Goal: Information Seeking & Learning: Learn about a topic

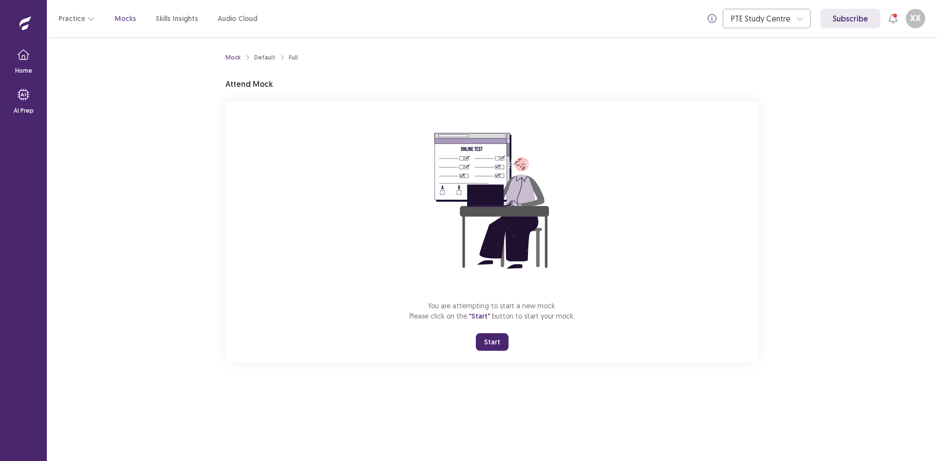
click at [494, 351] on button "Start" at bounding box center [492, 342] width 33 height 18
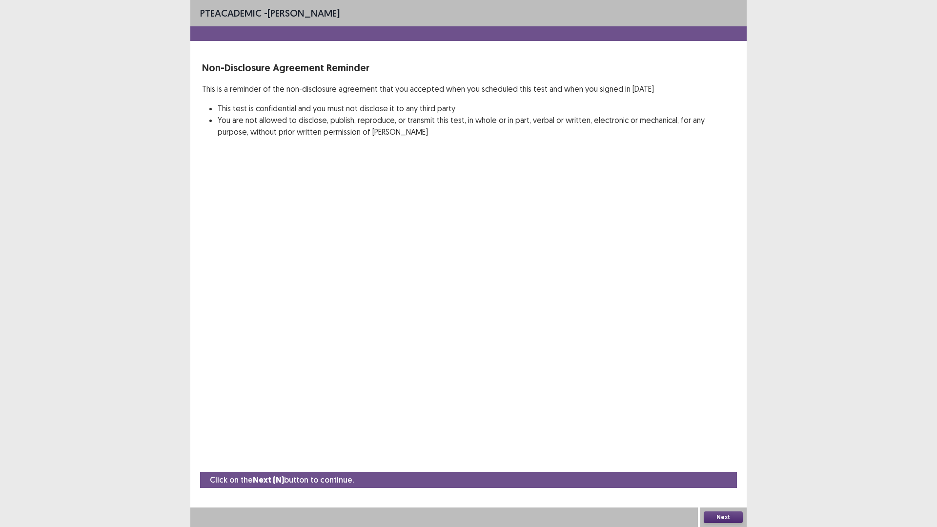
click at [733, 461] on button "Next" at bounding box center [723, 517] width 39 height 12
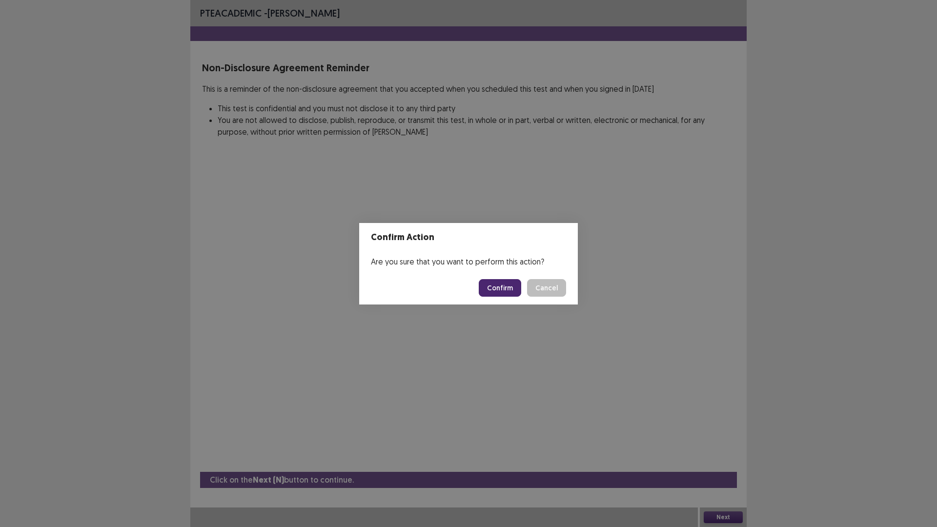
click at [521, 293] on button "Confirm" at bounding box center [500, 288] width 42 height 18
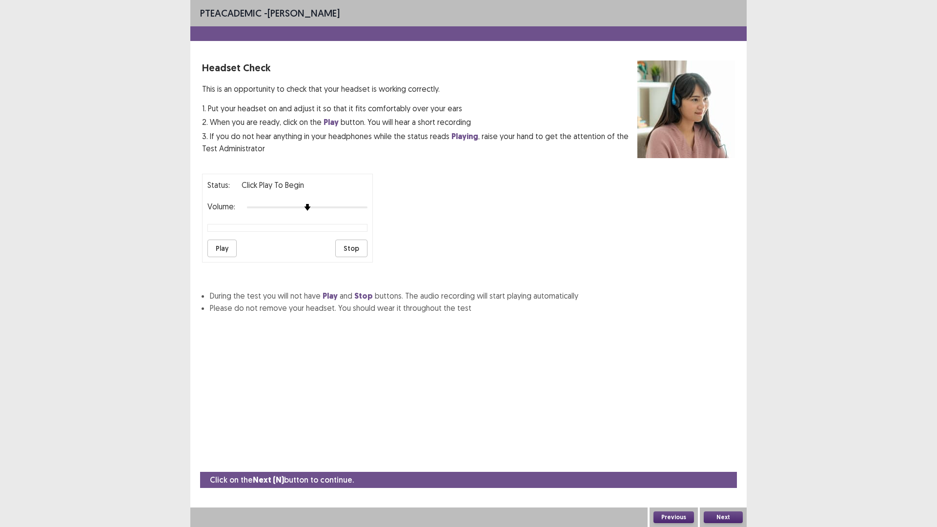
click at [221, 257] on button "Play" at bounding box center [221, 249] width 29 height 18
click at [321, 211] on div at bounding box center [307, 208] width 121 height 8
click at [342, 211] on div at bounding box center [307, 208] width 121 height 8
click at [222, 257] on button "Play" at bounding box center [221, 249] width 29 height 18
click at [330, 211] on div at bounding box center [307, 208] width 121 height 8
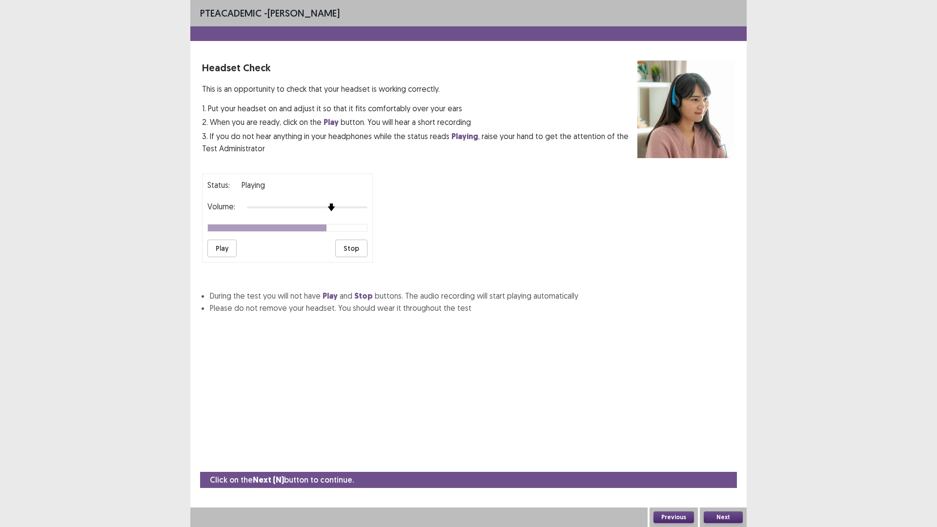
click at [333, 211] on div at bounding box center [307, 208] width 121 height 8
click at [220, 257] on button "Play" at bounding box center [221, 249] width 29 height 18
click at [327, 211] on div at bounding box center [307, 208] width 121 height 8
click at [229, 257] on button "Play" at bounding box center [221, 249] width 29 height 18
click at [724, 461] on button "Next" at bounding box center [723, 517] width 39 height 12
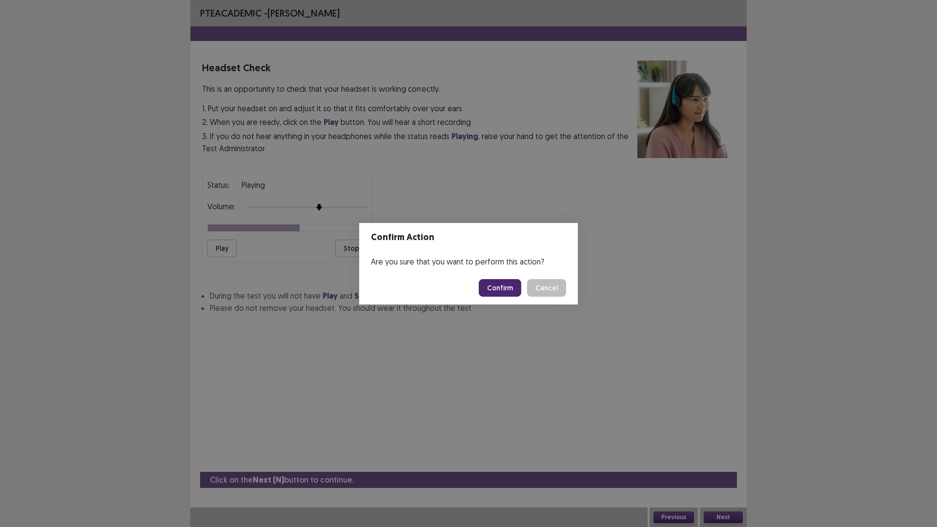
click at [518, 291] on button "Confirm" at bounding box center [500, 288] width 42 height 18
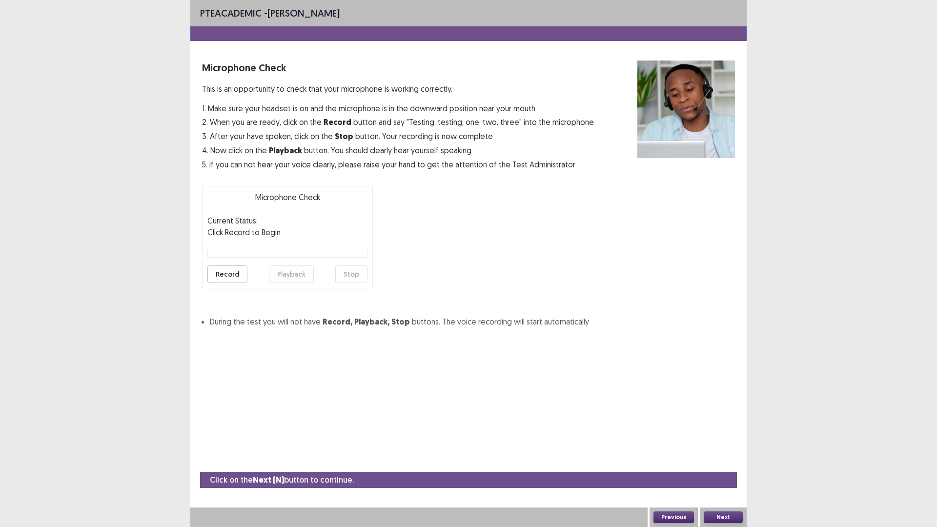
click at [229, 283] on button "Record" at bounding box center [227, 274] width 40 height 18
click at [357, 283] on button "Stop" at bounding box center [351, 274] width 32 height 18
click at [277, 283] on button "Playback" at bounding box center [291, 274] width 45 height 18
click at [312, 283] on button "Playback" at bounding box center [291, 274] width 45 height 18
click at [723, 461] on button "Next" at bounding box center [723, 517] width 39 height 12
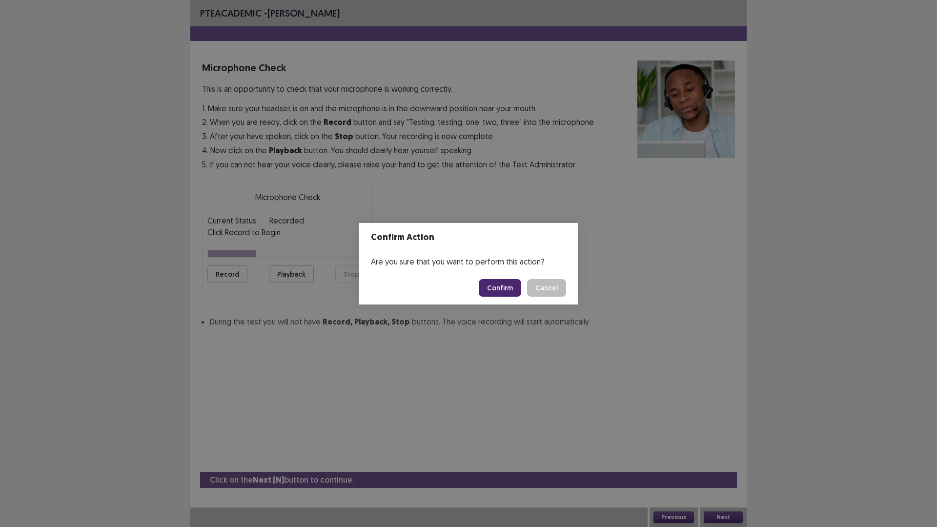
click at [507, 296] on button "Confirm" at bounding box center [500, 288] width 42 height 18
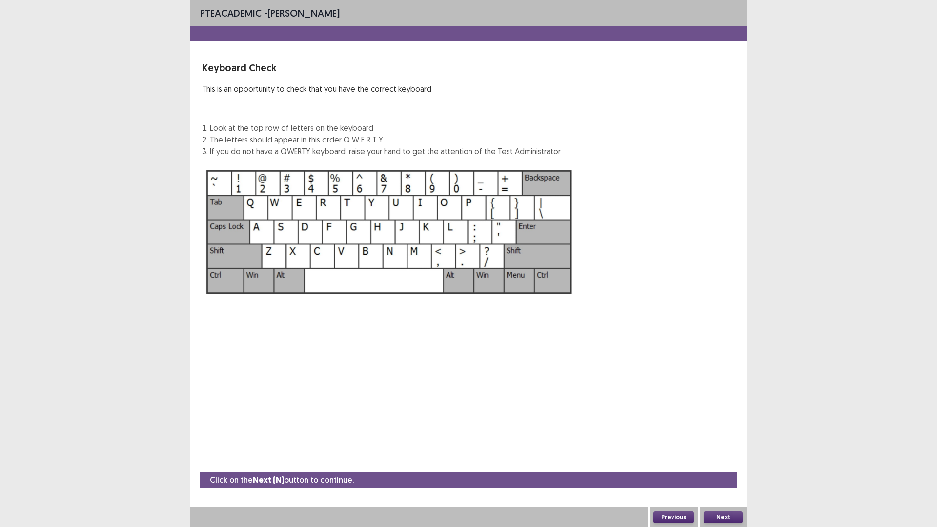
click at [716, 461] on button "Next" at bounding box center [723, 517] width 39 height 12
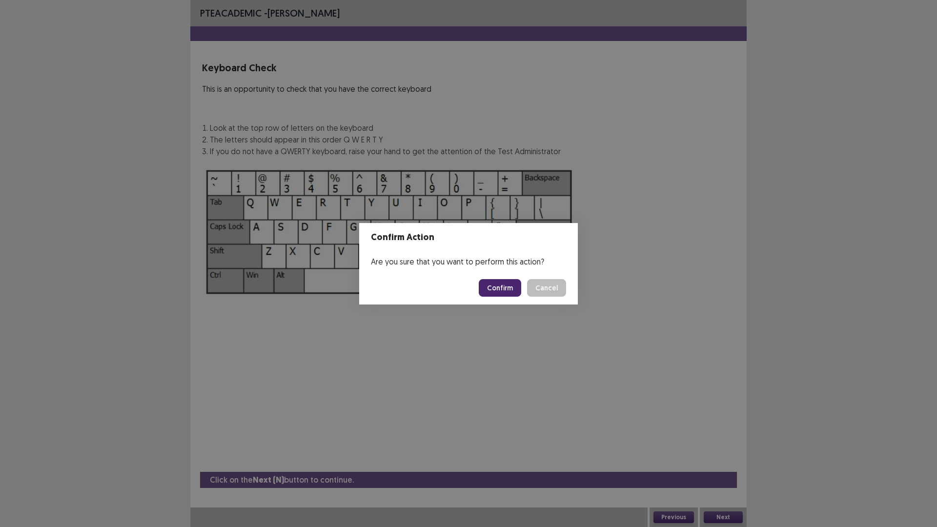
click at [507, 292] on button "Confirm" at bounding box center [500, 288] width 42 height 18
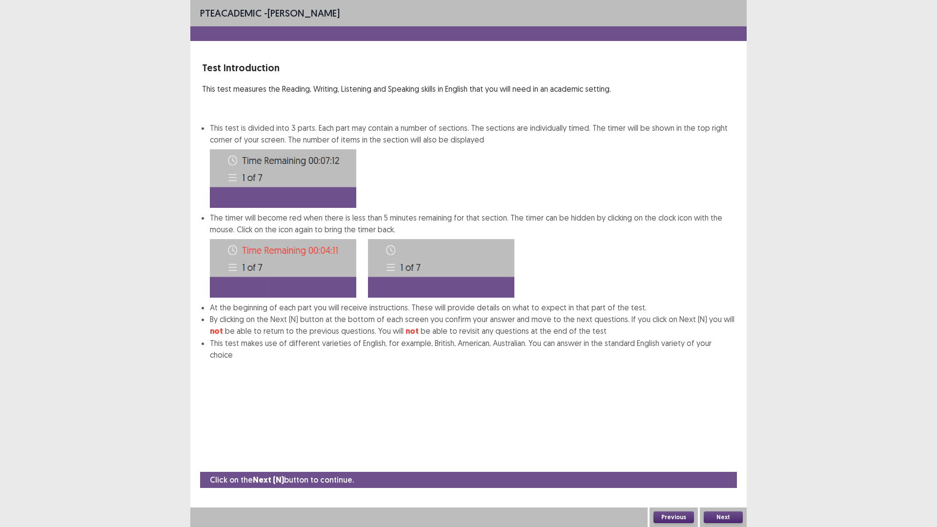
click at [716, 461] on button "Next" at bounding box center [723, 517] width 39 height 12
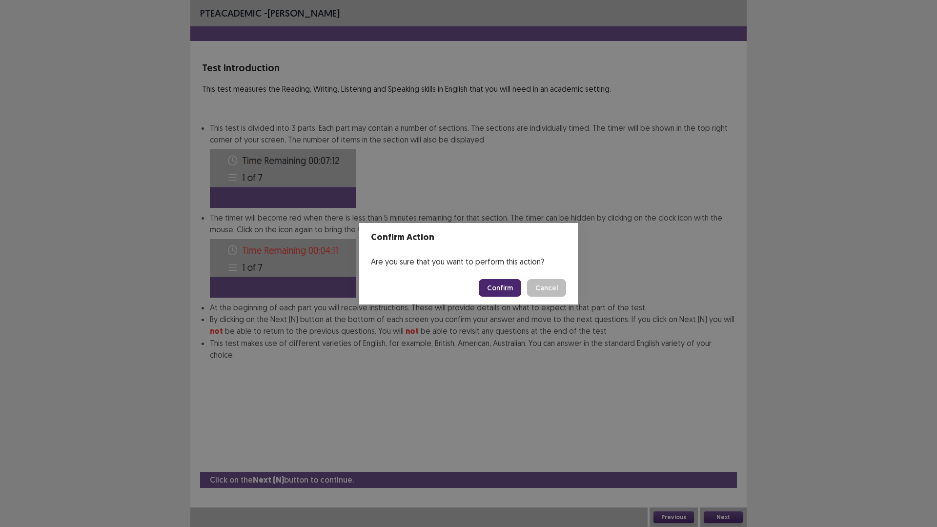
click at [511, 294] on button "Confirm" at bounding box center [500, 288] width 42 height 18
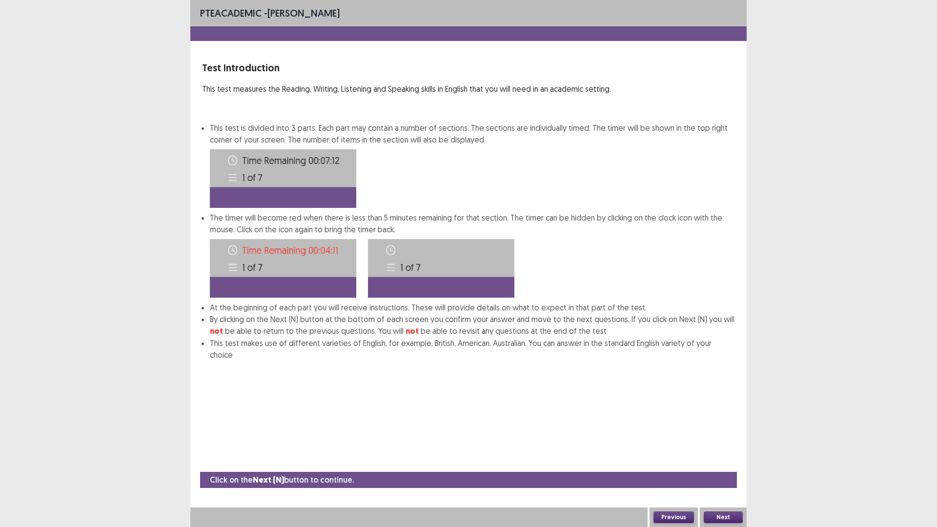
scroll to position [0, 0]
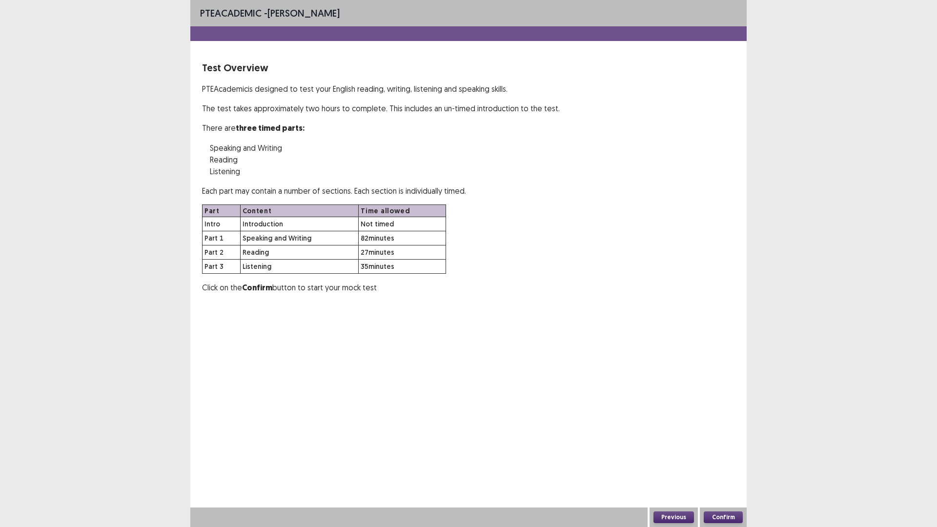
click at [734, 461] on button "Confirm" at bounding box center [723, 517] width 39 height 12
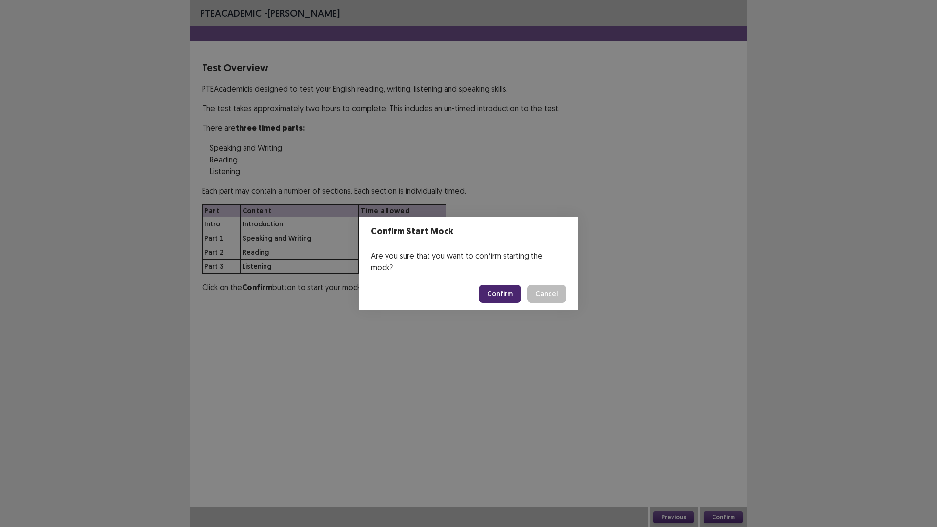
click at [519, 295] on button "Confirm" at bounding box center [500, 294] width 42 height 18
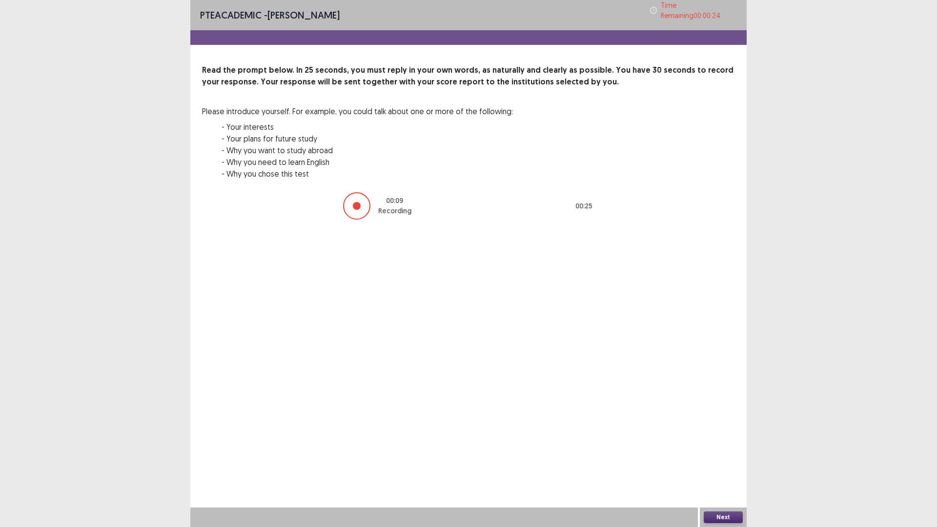
click at [347, 220] on div at bounding box center [356, 205] width 27 height 27
click at [725, 461] on button "Next" at bounding box center [723, 517] width 39 height 12
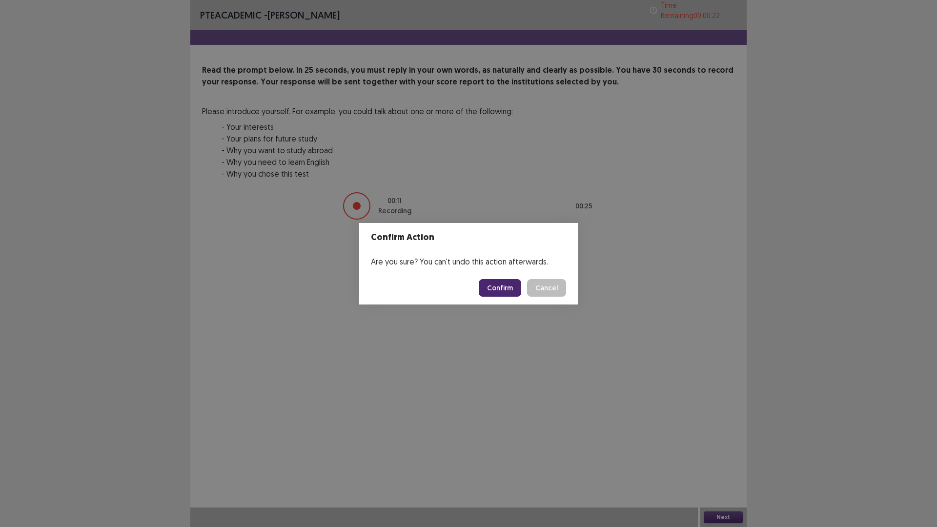
click at [521, 290] on button "Confirm" at bounding box center [500, 288] width 42 height 18
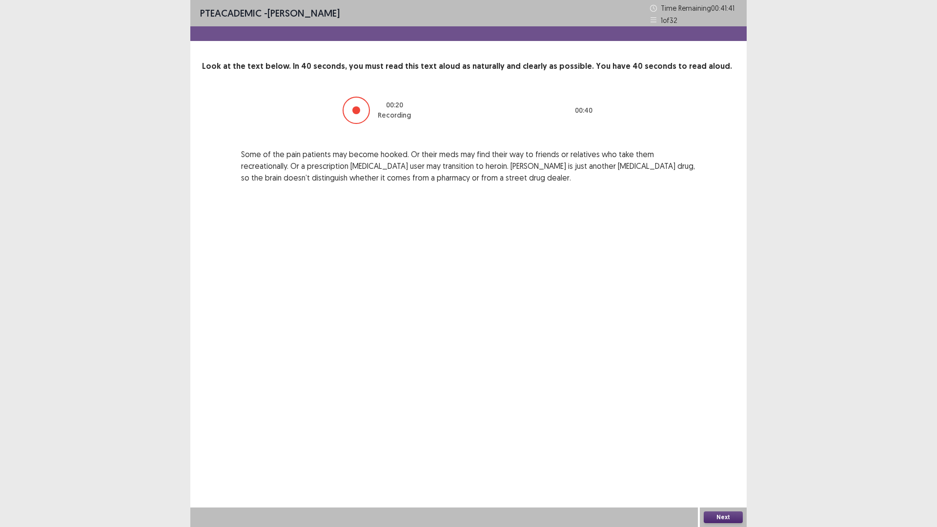
click at [726, 461] on button "Next" at bounding box center [723, 517] width 39 height 12
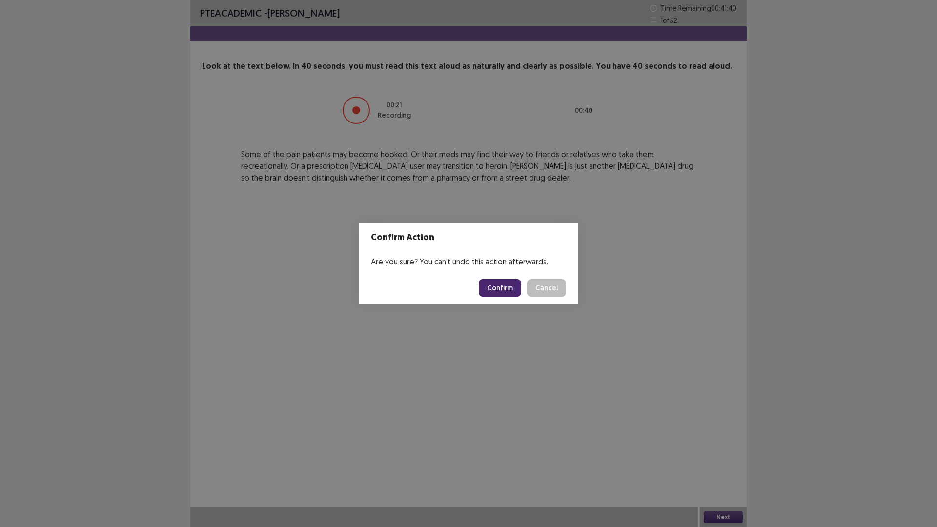
click at [505, 283] on footer "Confirm Cancel" at bounding box center [468, 287] width 219 height 33
click at [506, 291] on button "Confirm" at bounding box center [500, 288] width 42 height 18
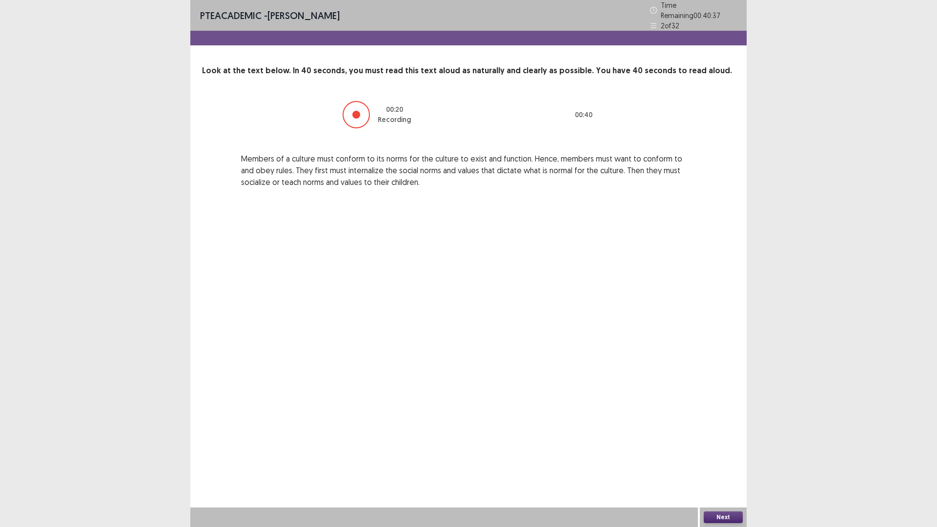
click at [728, 461] on button "Next" at bounding box center [723, 517] width 39 height 12
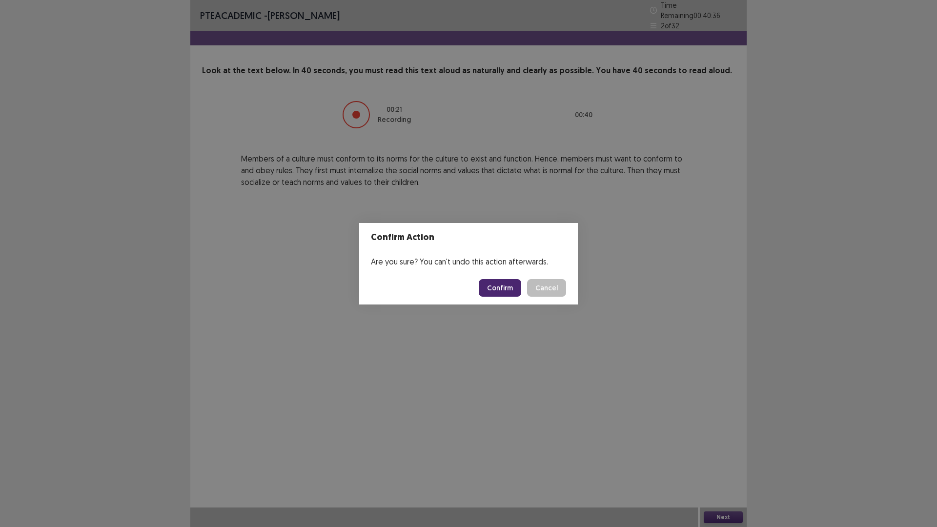
click at [500, 284] on footer "Confirm Cancel" at bounding box center [468, 287] width 219 height 33
click at [503, 286] on button "Confirm" at bounding box center [500, 288] width 42 height 18
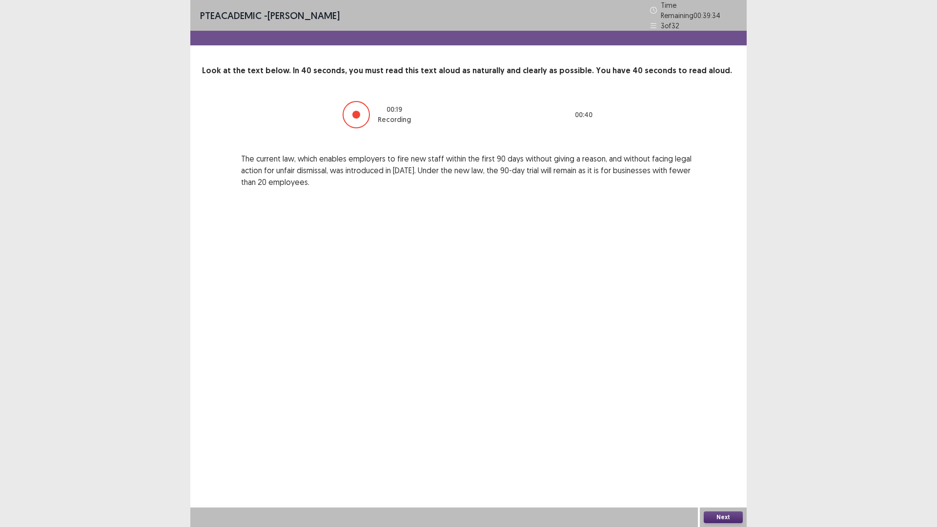
click at [725, 461] on button "Next" at bounding box center [723, 517] width 39 height 12
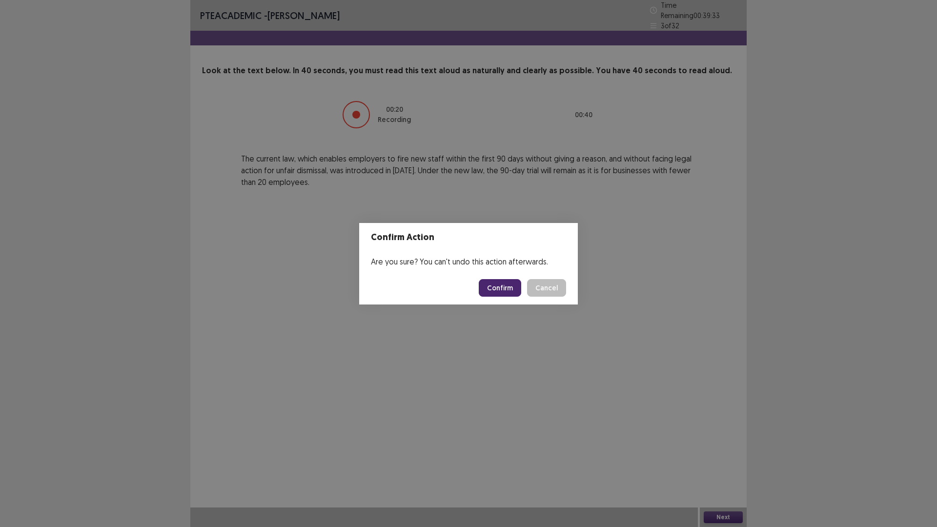
click at [514, 290] on button "Confirm" at bounding box center [500, 288] width 42 height 18
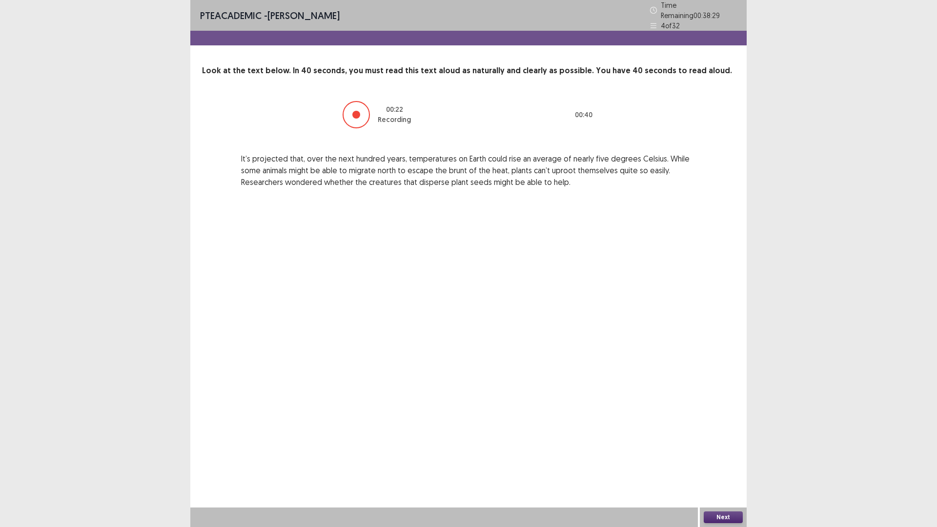
click at [717, 461] on button "Next" at bounding box center [723, 517] width 39 height 12
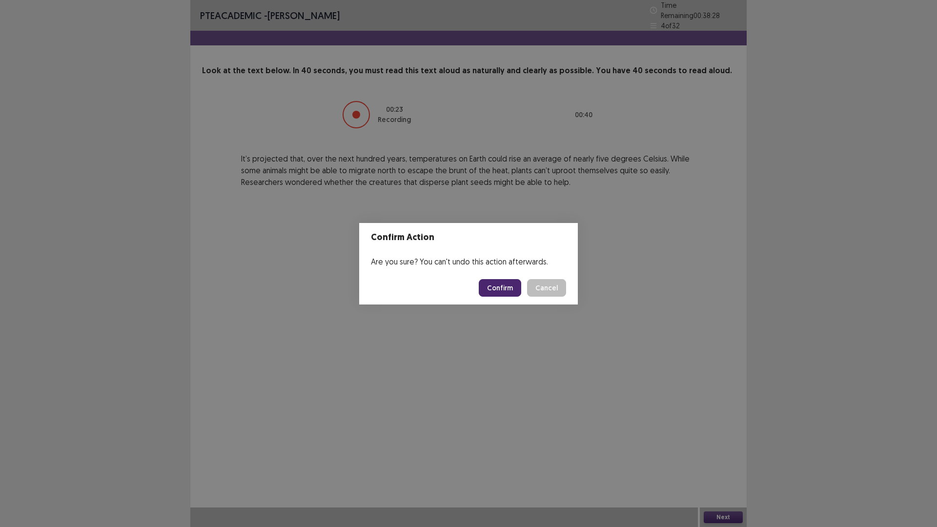
click at [510, 294] on button "Confirm" at bounding box center [500, 288] width 42 height 18
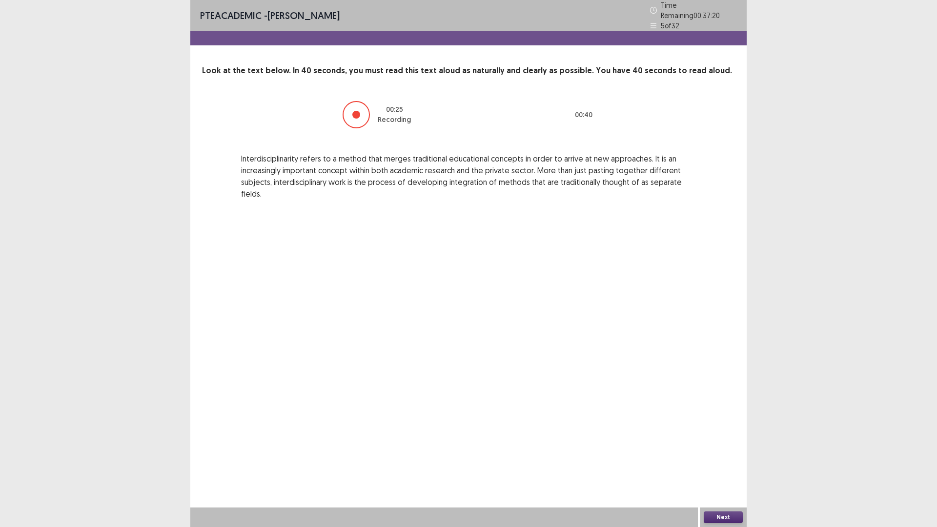
click at [721, 461] on button "Next" at bounding box center [723, 517] width 39 height 12
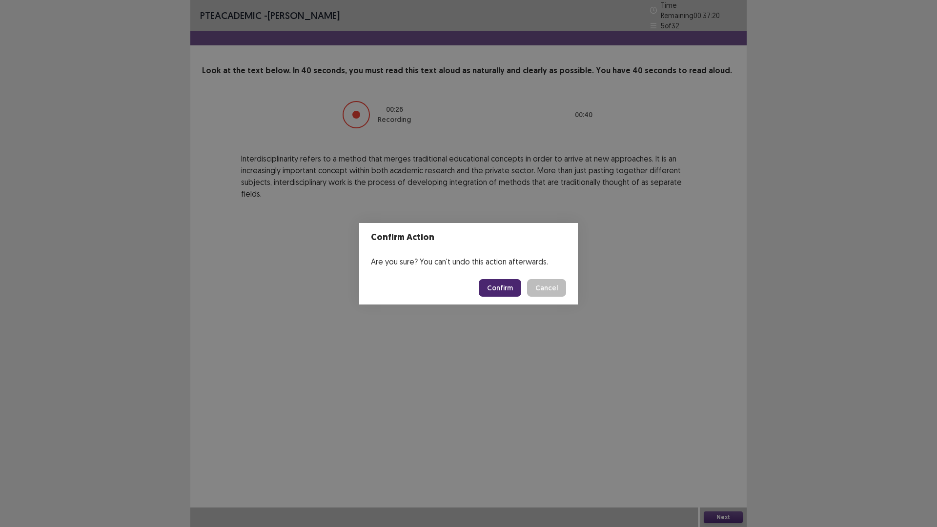
click at [515, 297] on button "Confirm" at bounding box center [500, 288] width 42 height 18
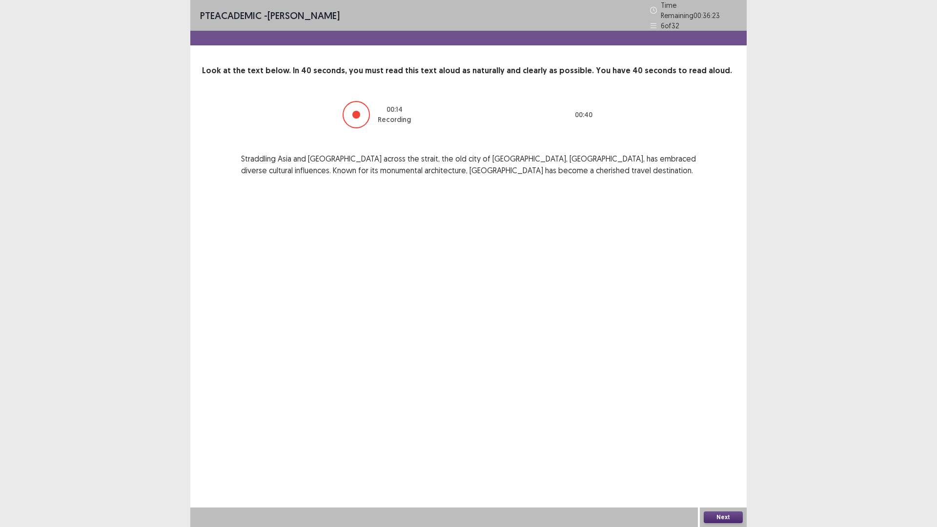
click at [733, 461] on button "Next" at bounding box center [723, 517] width 39 height 12
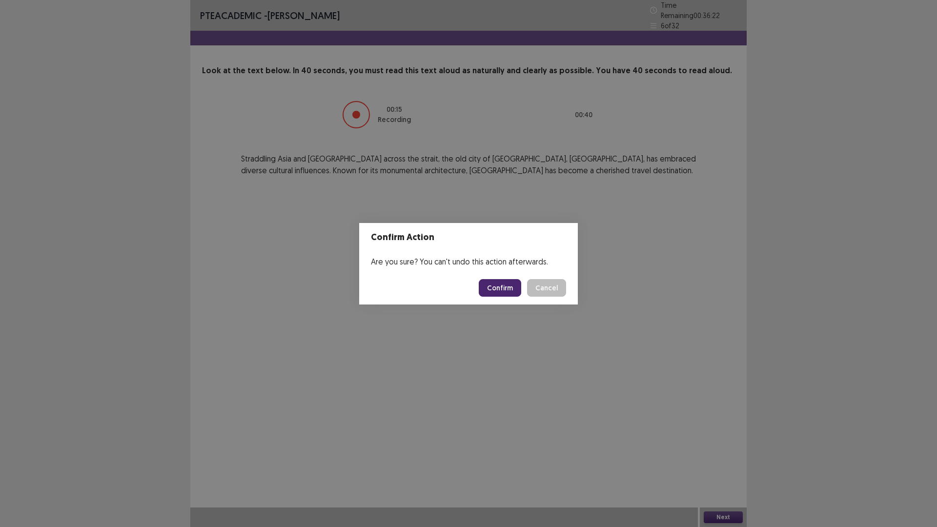
click at [508, 291] on button "Confirm" at bounding box center [500, 288] width 42 height 18
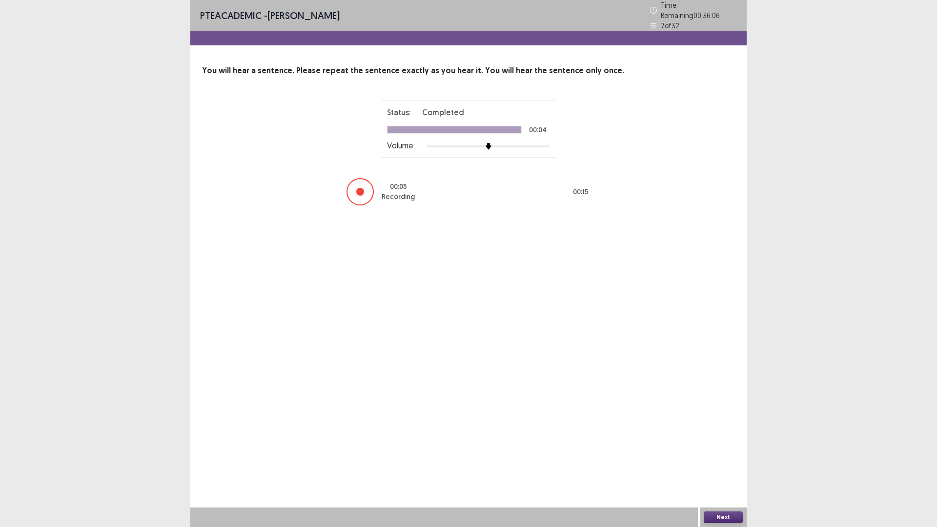
click at [715, 461] on button "Next" at bounding box center [723, 517] width 39 height 12
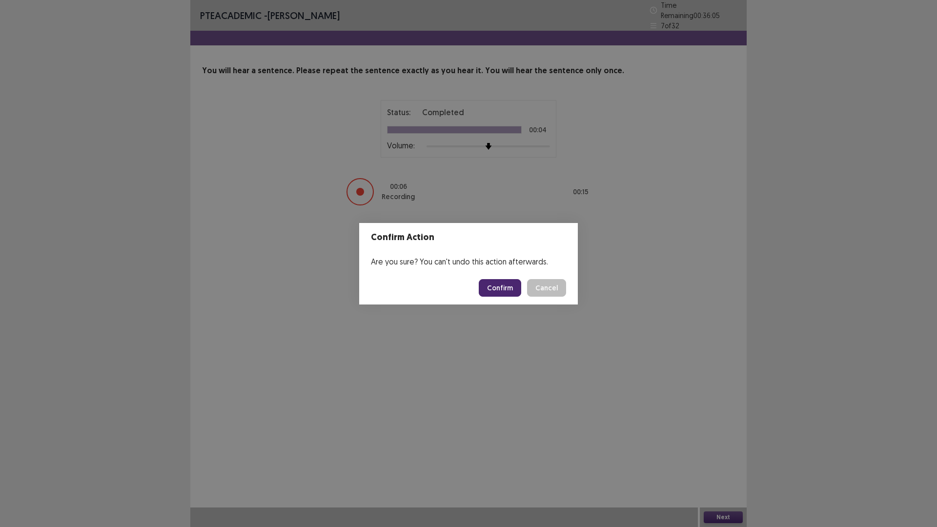
click at [508, 294] on button "Confirm" at bounding box center [500, 288] width 42 height 18
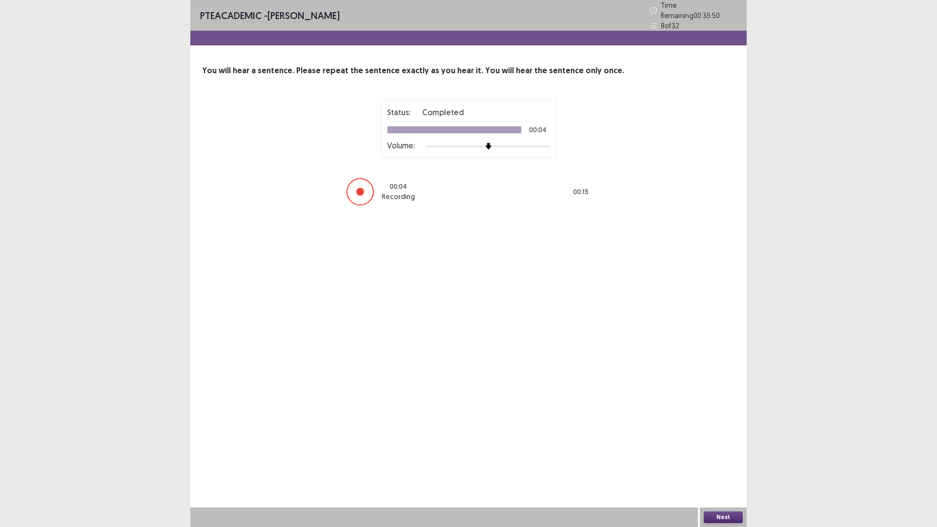
click at [723, 461] on button "Next" at bounding box center [723, 517] width 39 height 12
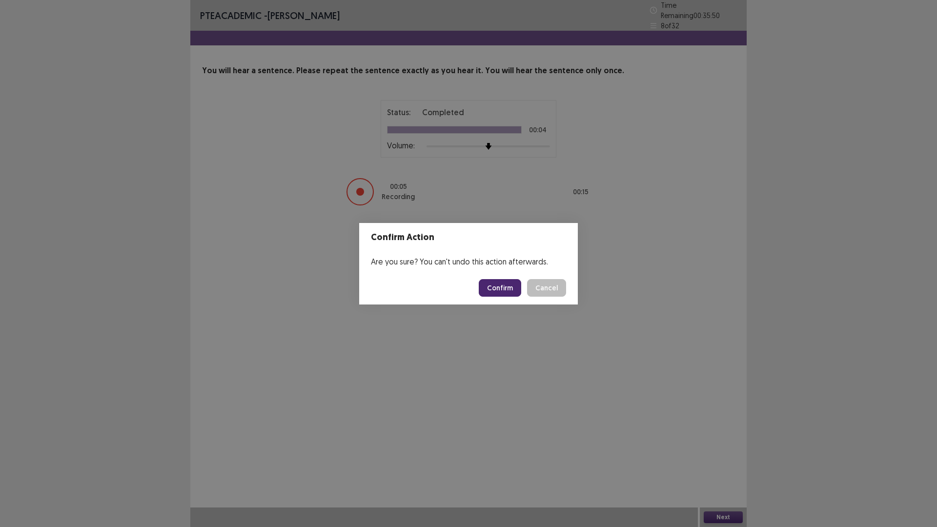
click at [513, 288] on button "Confirm" at bounding box center [500, 288] width 42 height 18
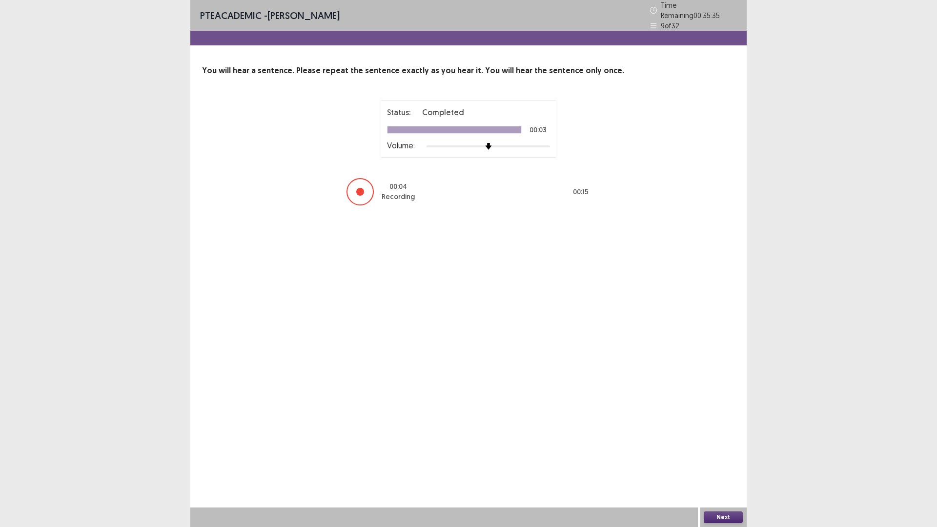
click at [721, 461] on button "Next" at bounding box center [723, 517] width 39 height 12
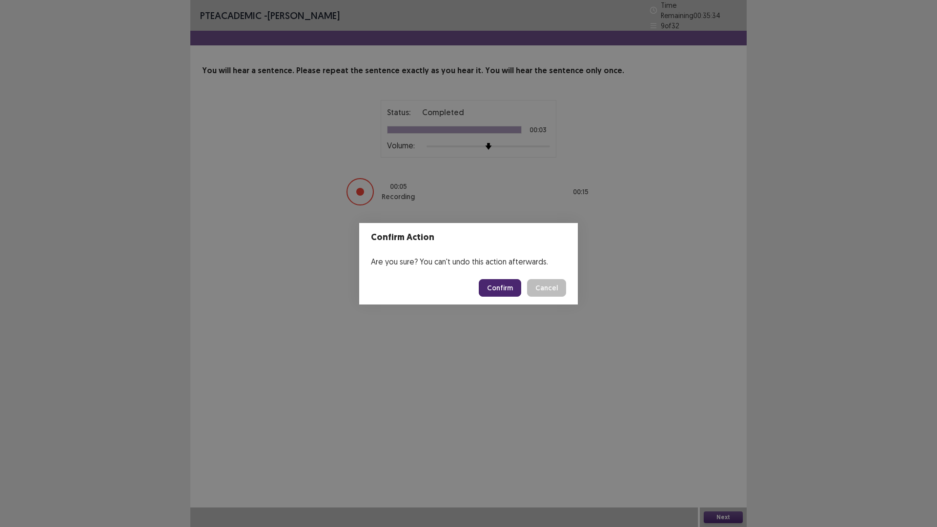
click at [505, 292] on button "Confirm" at bounding box center [500, 288] width 42 height 18
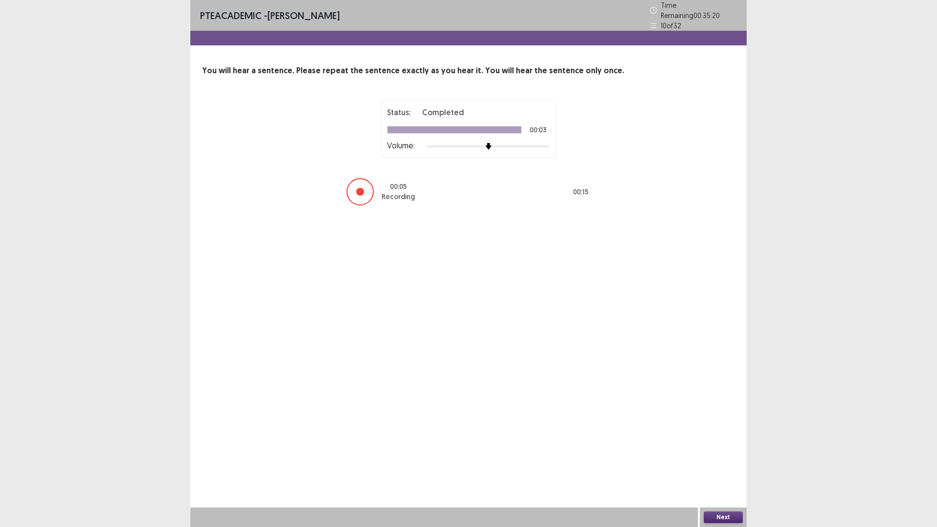
click at [733, 461] on button "Next" at bounding box center [723, 517] width 39 height 12
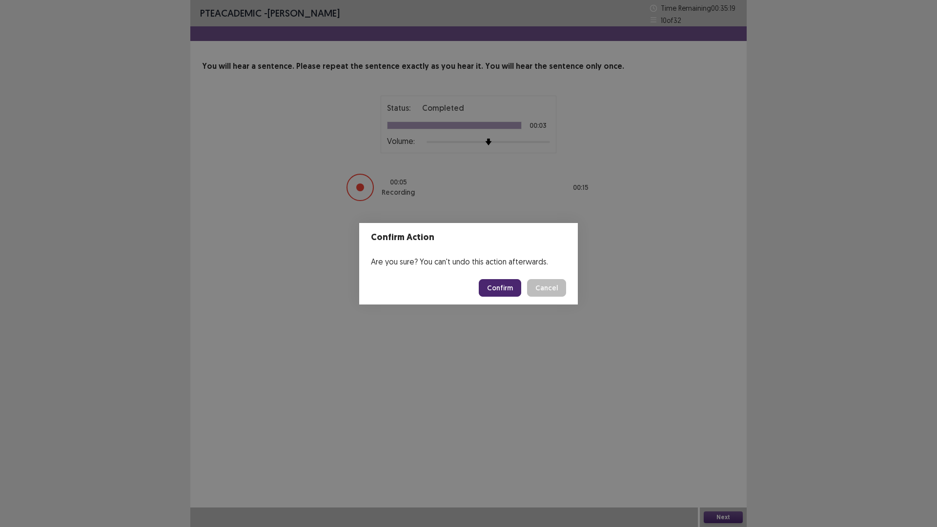
click at [508, 292] on button "Confirm" at bounding box center [500, 288] width 42 height 18
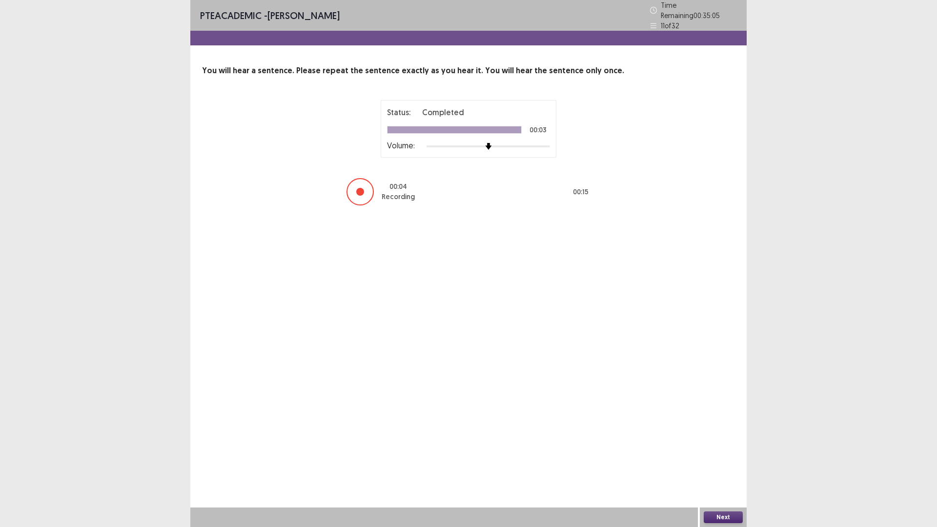
click at [730, 461] on button "Next" at bounding box center [723, 517] width 39 height 12
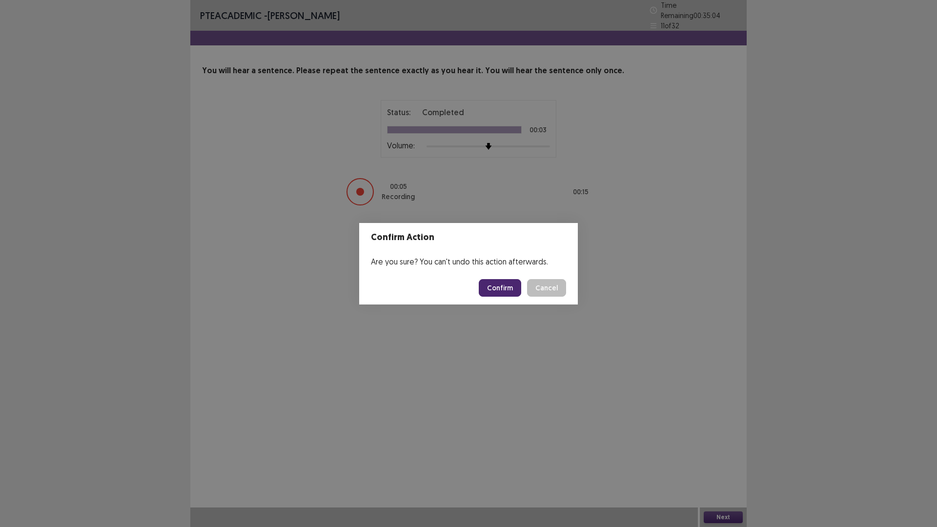
click at [498, 292] on button "Confirm" at bounding box center [500, 288] width 42 height 18
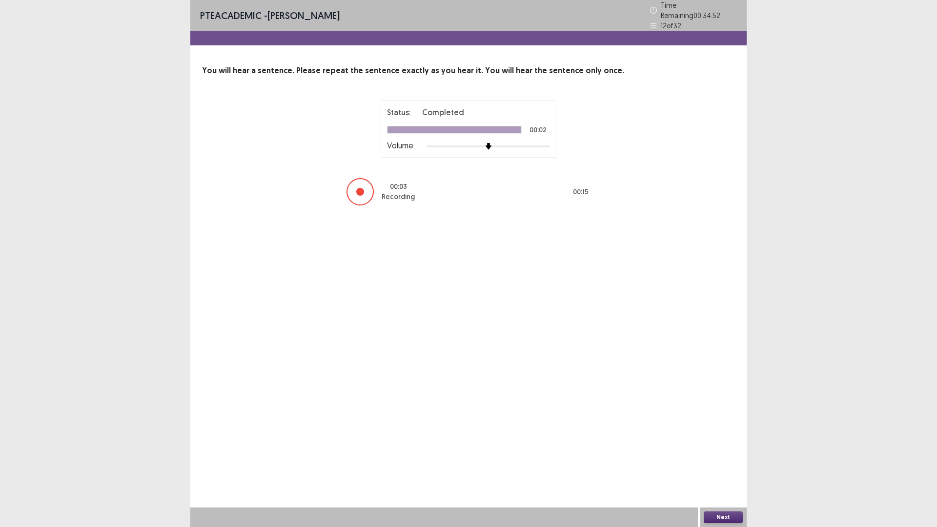
click at [728, 461] on button "Next" at bounding box center [723, 517] width 39 height 12
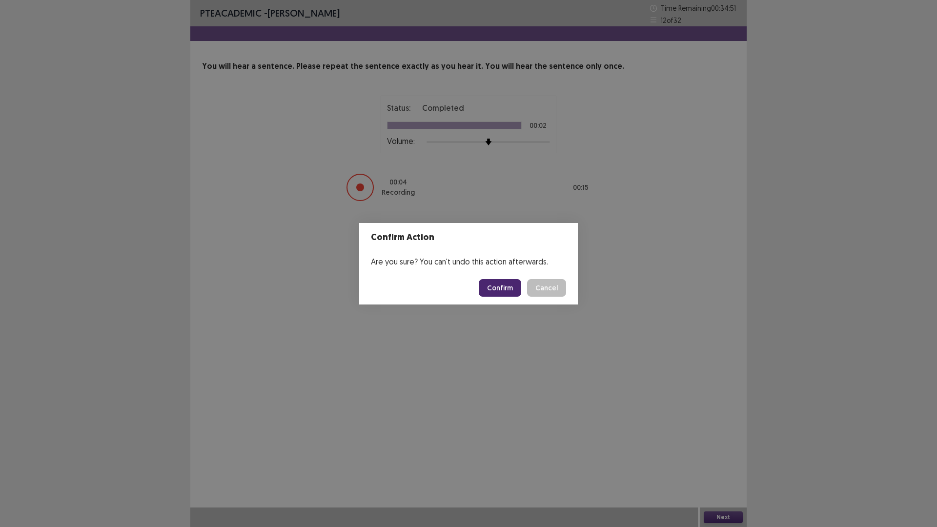
click at [504, 297] on button "Confirm" at bounding box center [500, 288] width 42 height 18
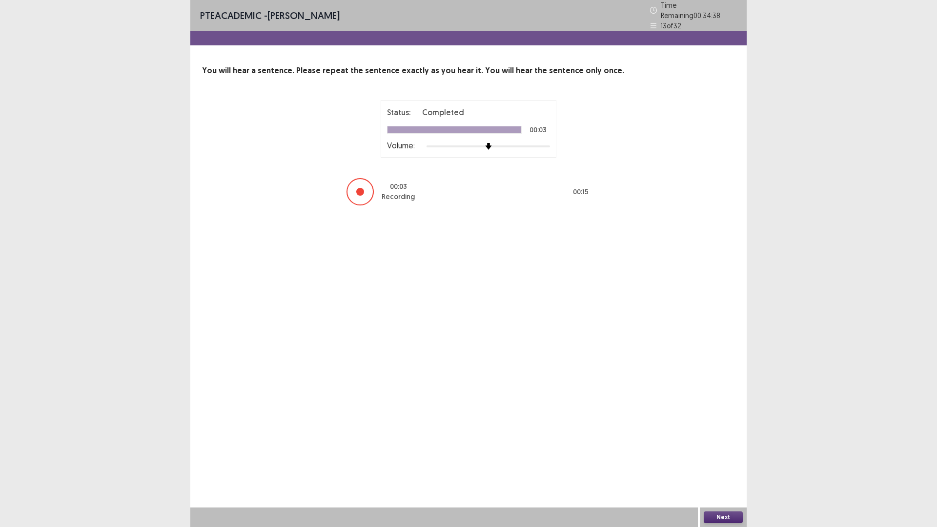
click at [724, 461] on button "Next" at bounding box center [723, 517] width 39 height 12
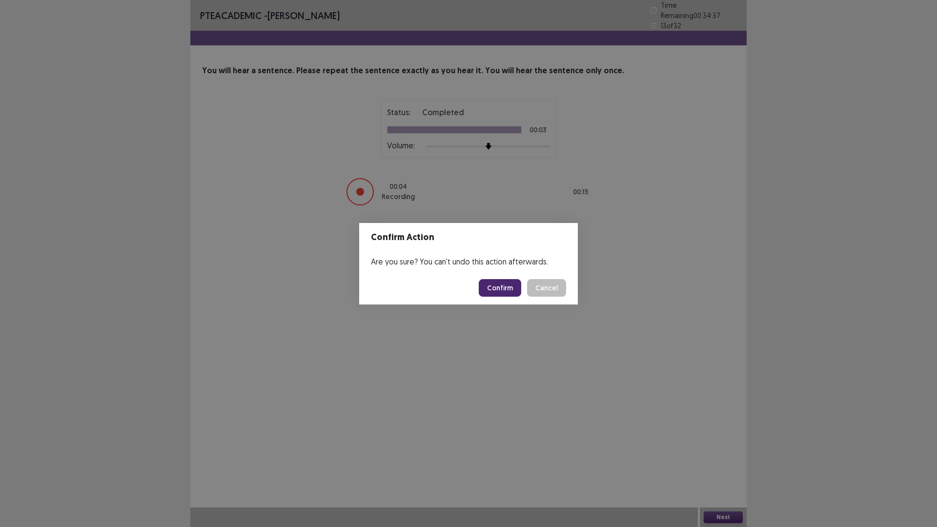
click at [518, 292] on button "Confirm" at bounding box center [500, 288] width 42 height 18
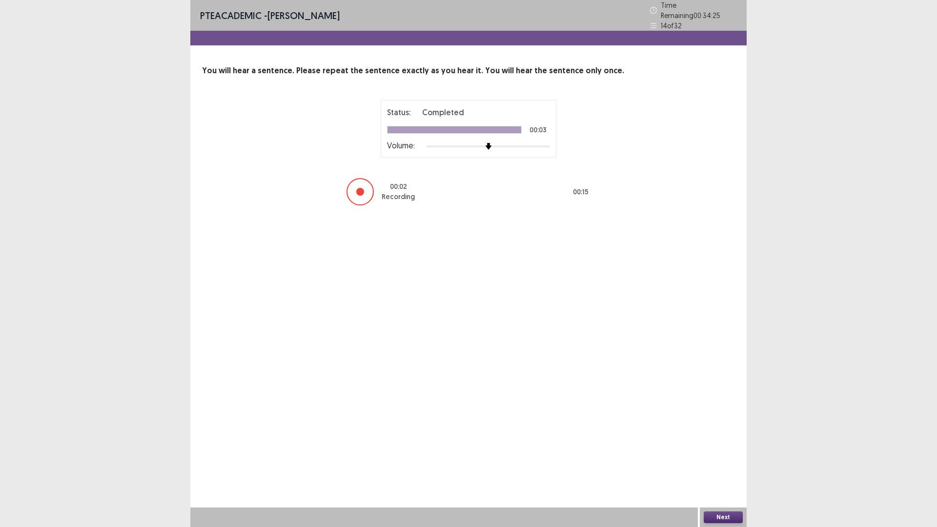
drag, startPoint x: 618, startPoint y: 274, endPoint x: 632, endPoint y: 372, distance: 98.5
click at [631, 371] on div "PTE academic - [PERSON_NAME] Time Remaining 00 : 34 : 25 14 of 32 You will hear…" at bounding box center [468, 263] width 556 height 527
click at [730, 461] on button "Next" at bounding box center [723, 517] width 39 height 12
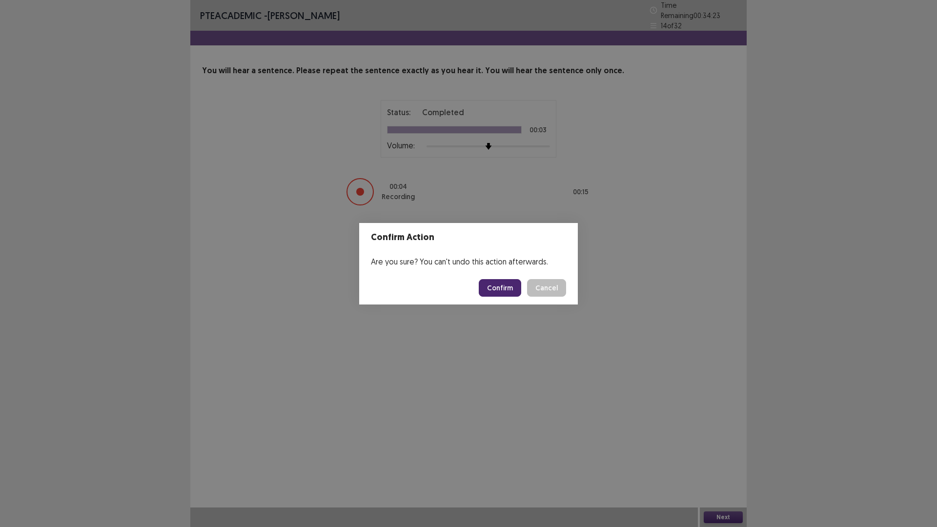
click at [513, 293] on button "Confirm" at bounding box center [500, 288] width 42 height 18
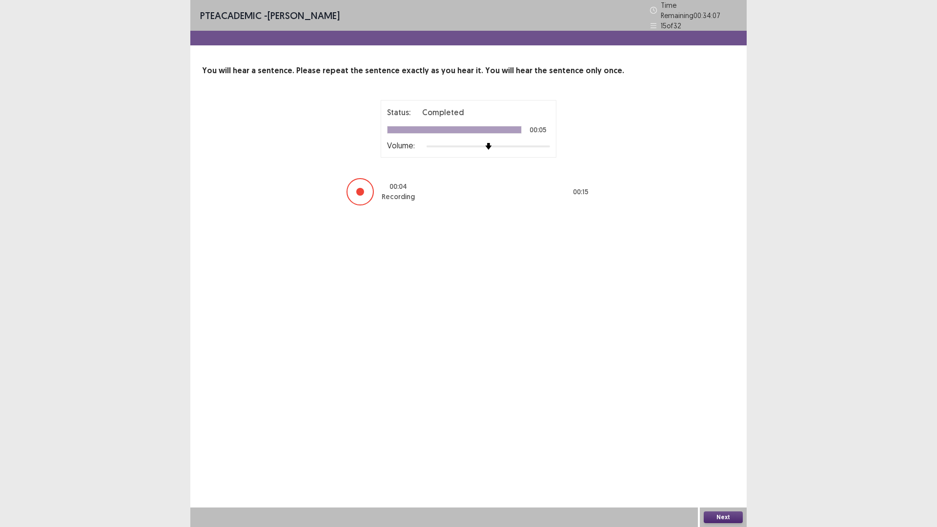
click at [731, 461] on button "Next" at bounding box center [723, 517] width 39 height 12
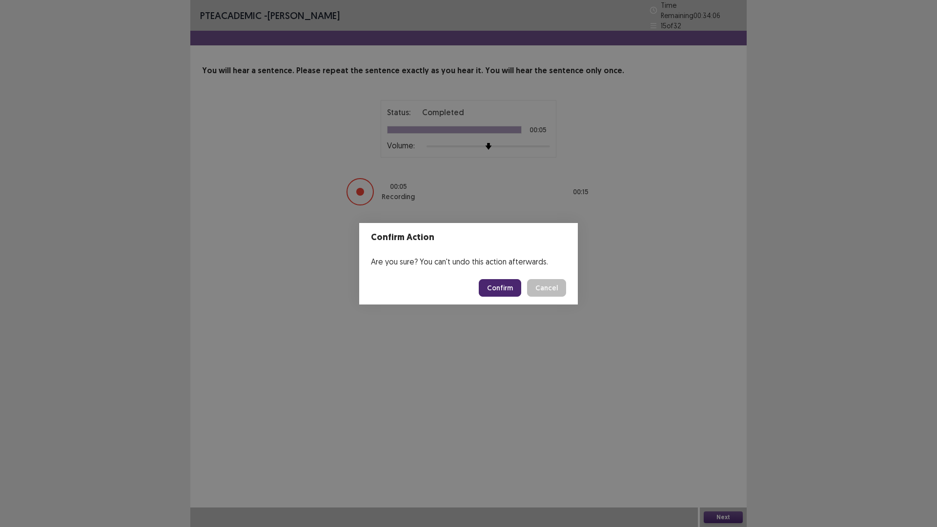
click at [521, 293] on button "Confirm" at bounding box center [500, 288] width 42 height 18
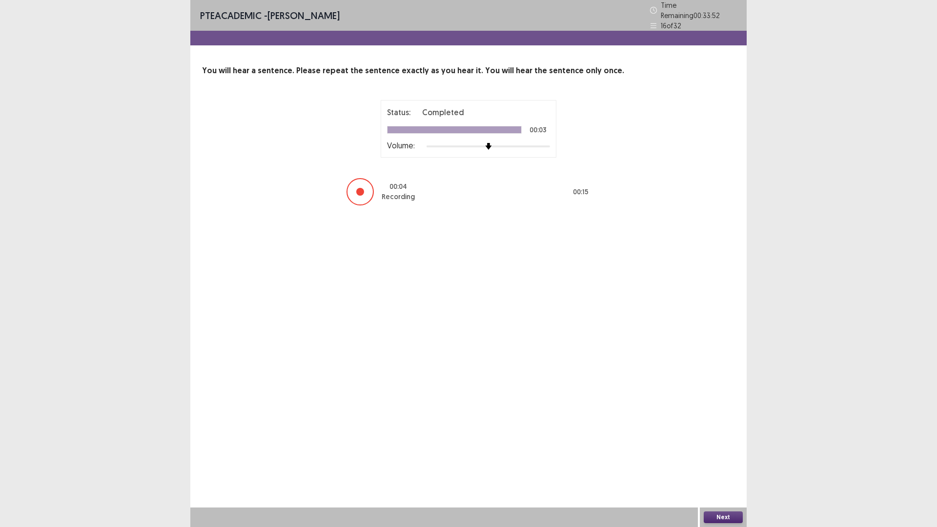
click at [726, 461] on button "Next" at bounding box center [723, 517] width 39 height 12
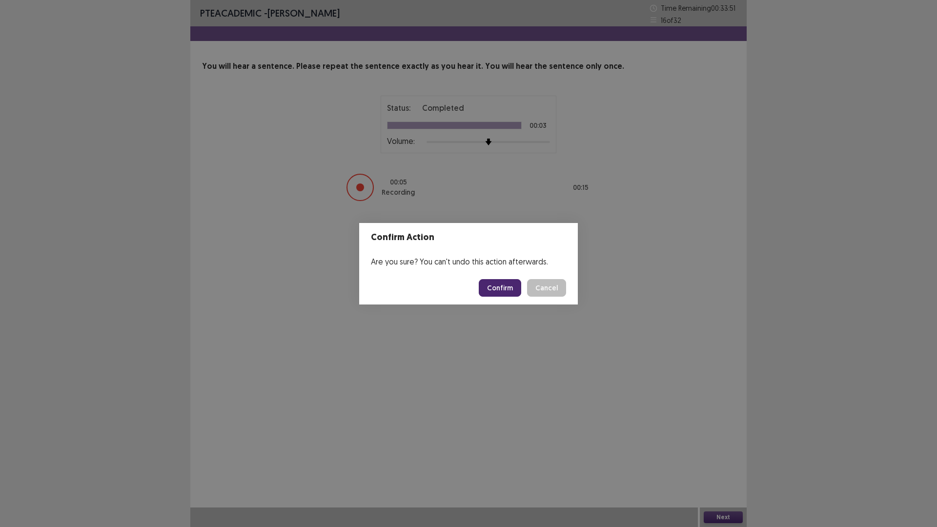
click at [505, 288] on button "Confirm" at bounding box center [500, 288] width 42 height 18
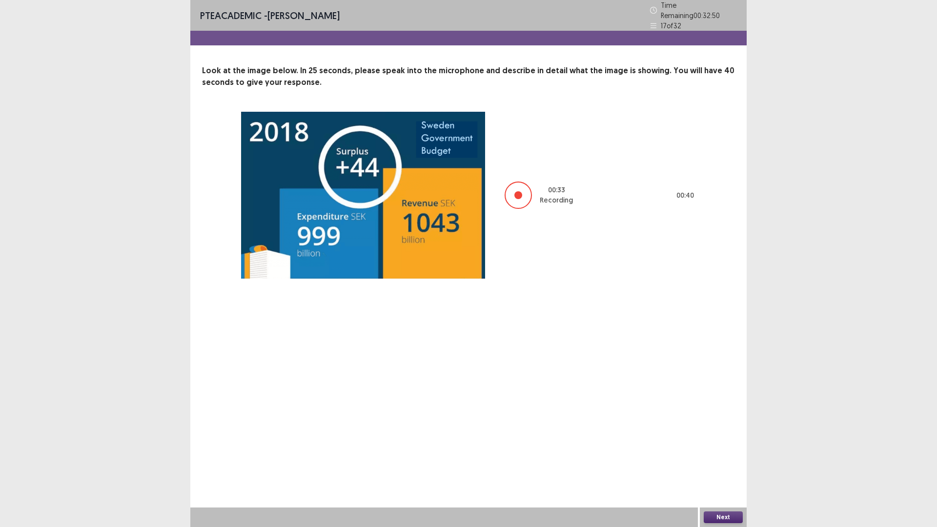
click at [719, 461] on button "Next" at bounding box center [723, 517] width 39 height 12
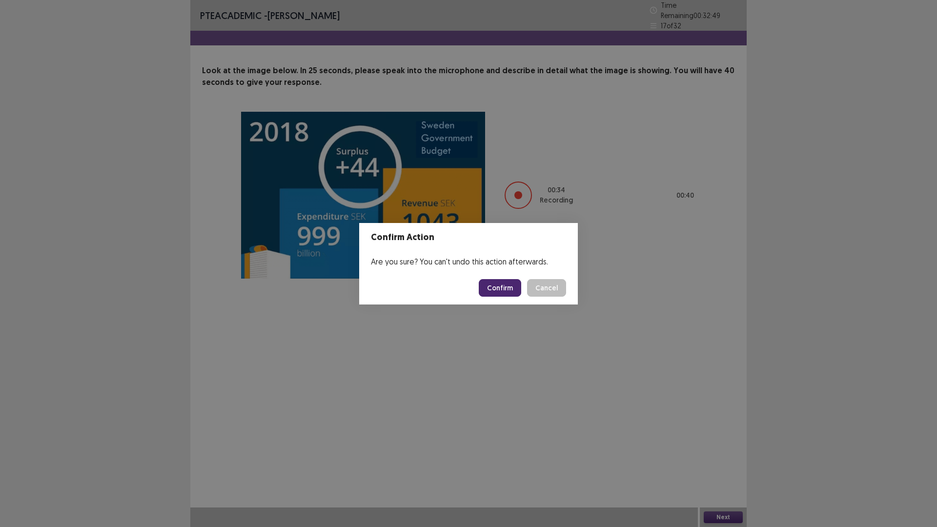
click at [500, 291] on button "Confirm" at bounding box center [500, 288] width 42 height 18
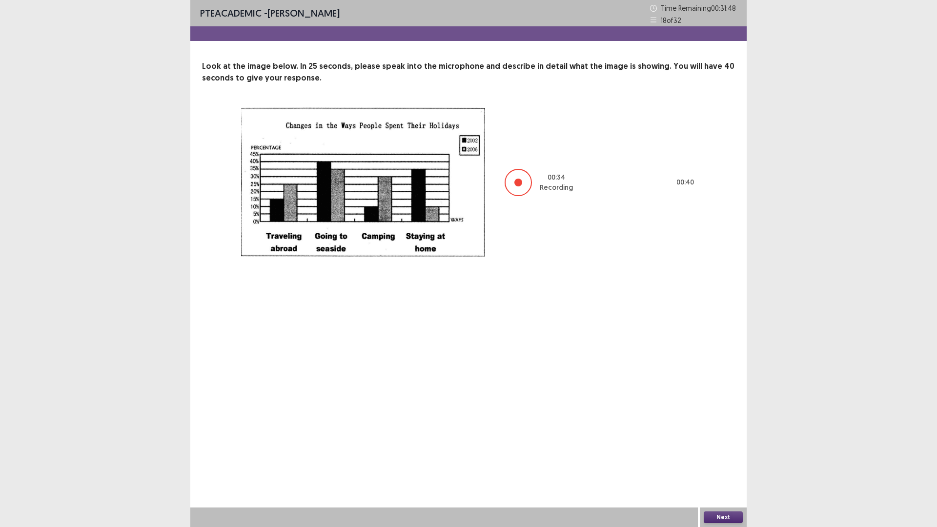
click at [732, 461] on button "Next" at bounding box center [723, 517] width 39 height 12
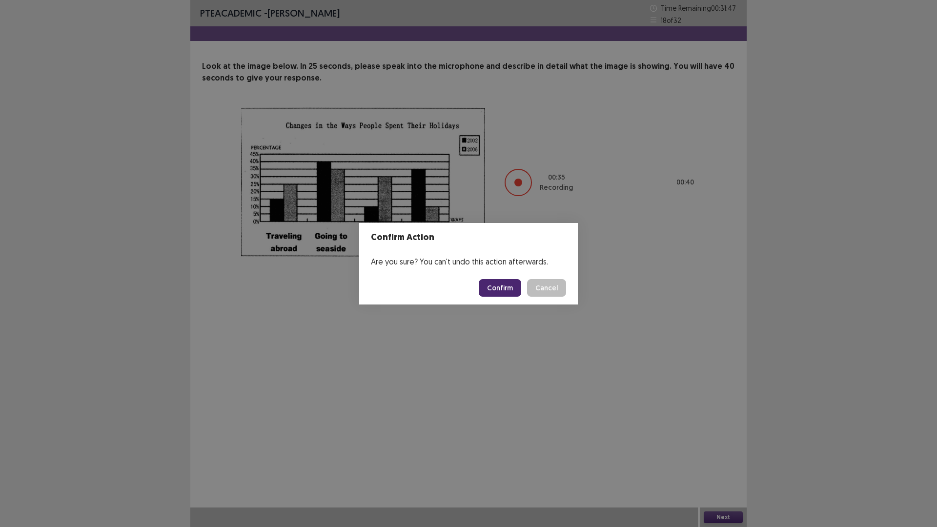
click at [504, 295] on button "Confirm" at bounding box center [500, 288] width 42 height 18
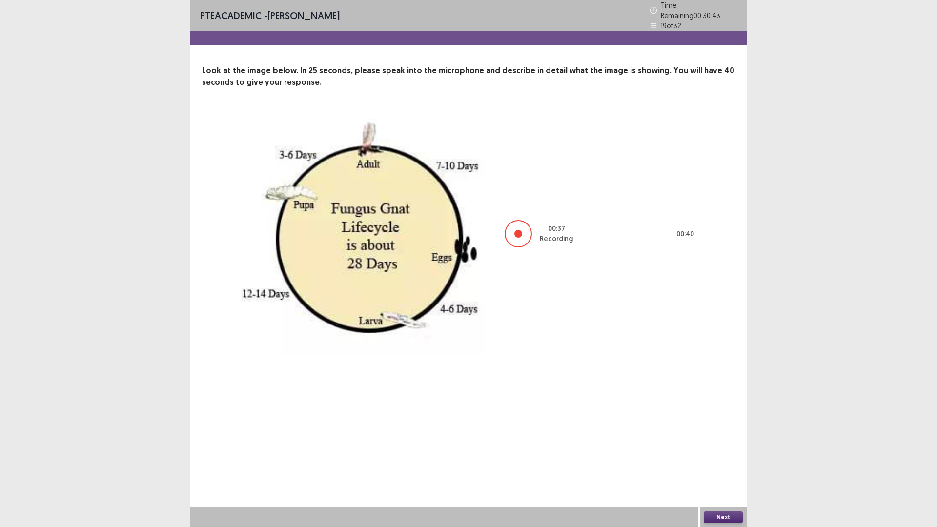
click at [725, 461] on button "Next" at bounding box center [723, 517] width 39 height 12
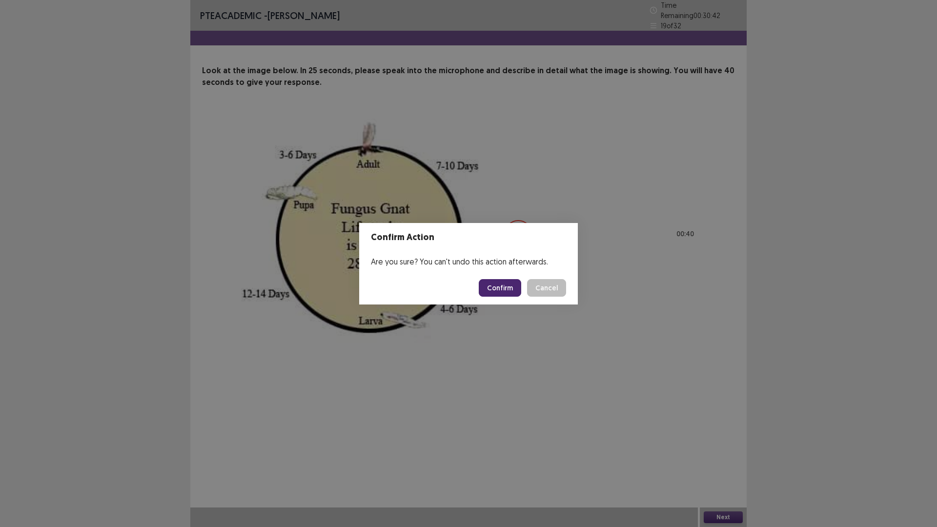
click at [503, 285] on button "Confirm" at bounding box center [500, 288] width 42 height 18
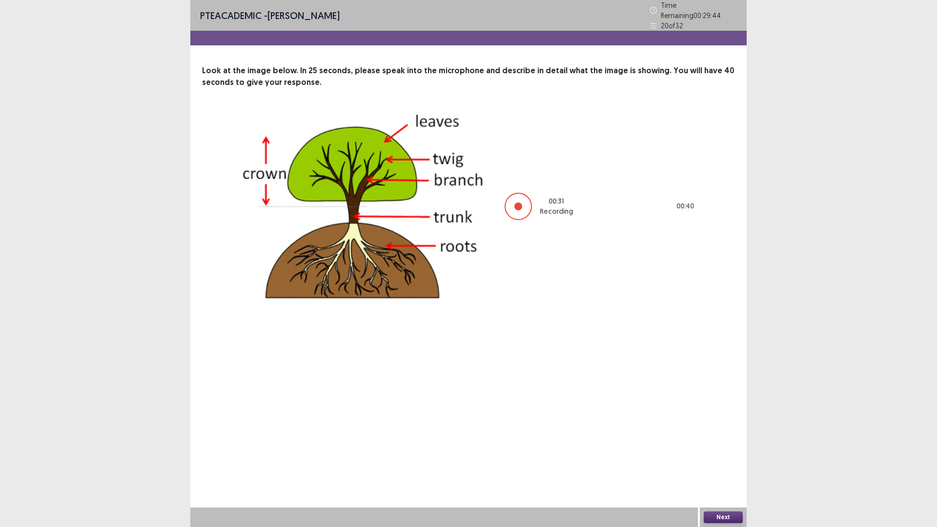
click at [718, 461] on button "Next" at bounding box center [723, 517] width 39 height 12
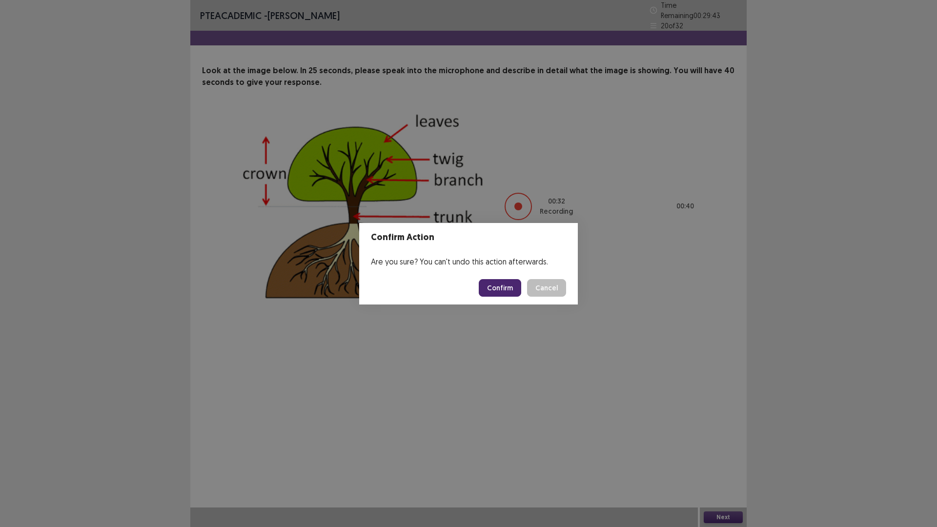
click at [509, 292] on button "Confirm" at bounding box center [500, 288] width 42 height 18
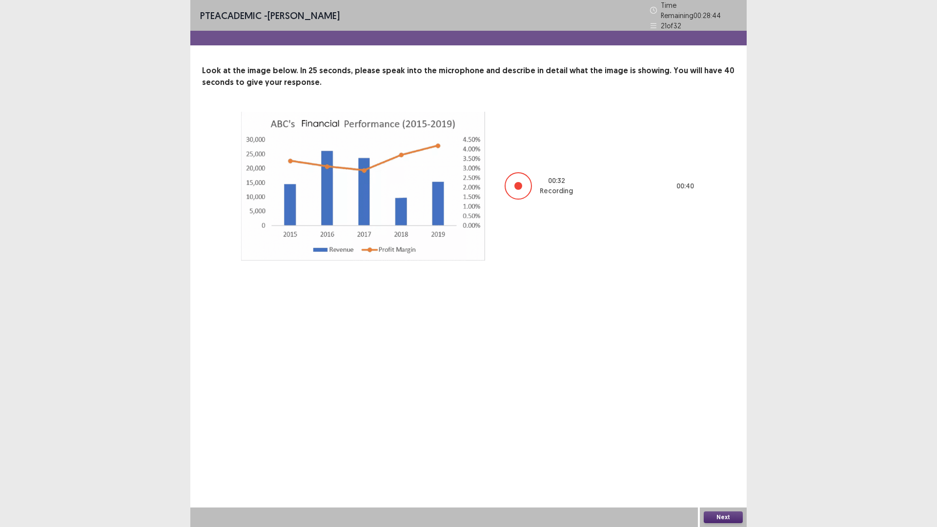
click at [735, 461] on button "Next" at bounding box center [723, 517] width 39 height 12
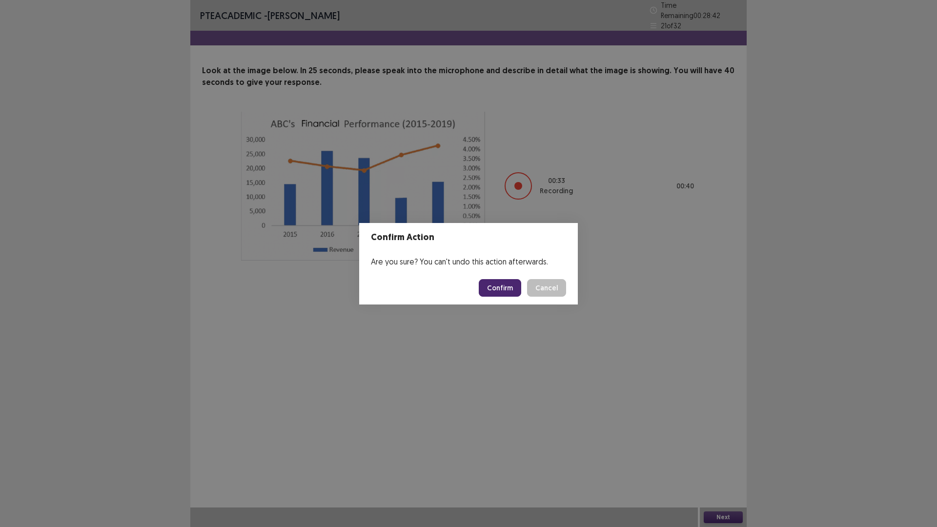
click at [521, 287] on button "Confirm" at bounding box center [500, 288] width 42 height 18
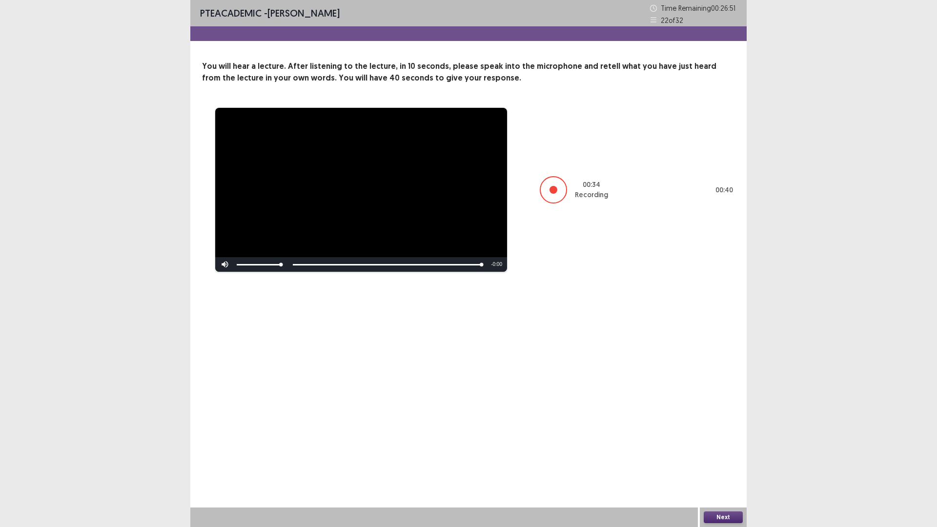
click at [726, 461] on button "Next" at bounding box center [723, 517] width 39 height 12
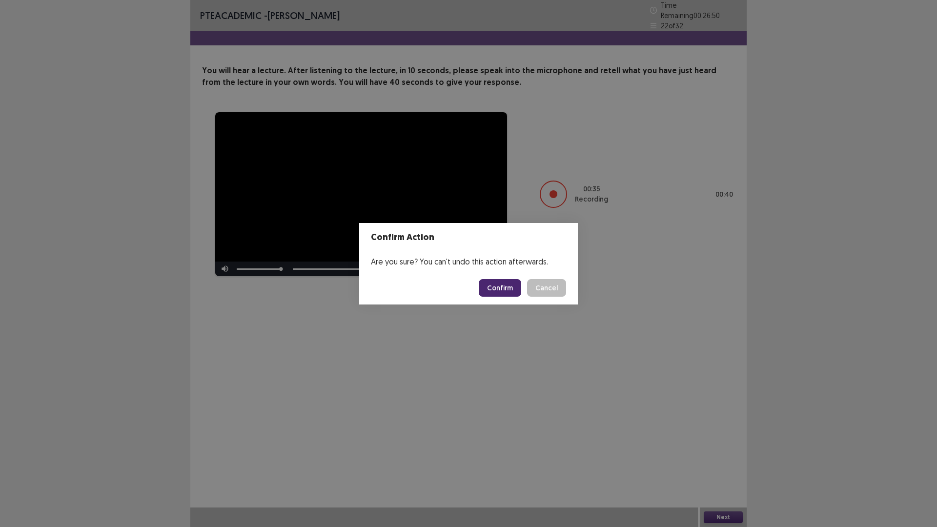
click at [510, 286] on button "Confirm" at bounding box center [500, 288] width 42 height 18
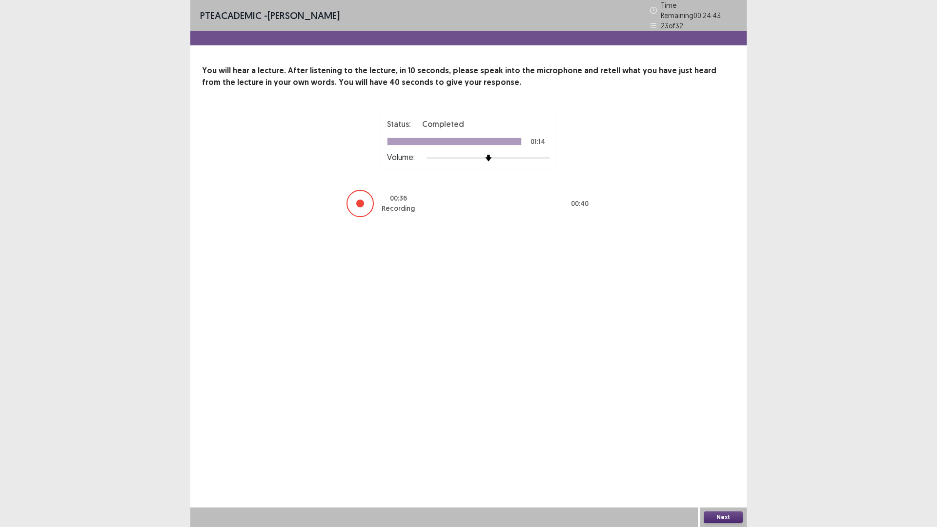
click at [722, 461] on button "Next" at bounding box center [723, 517] width 39 height 12
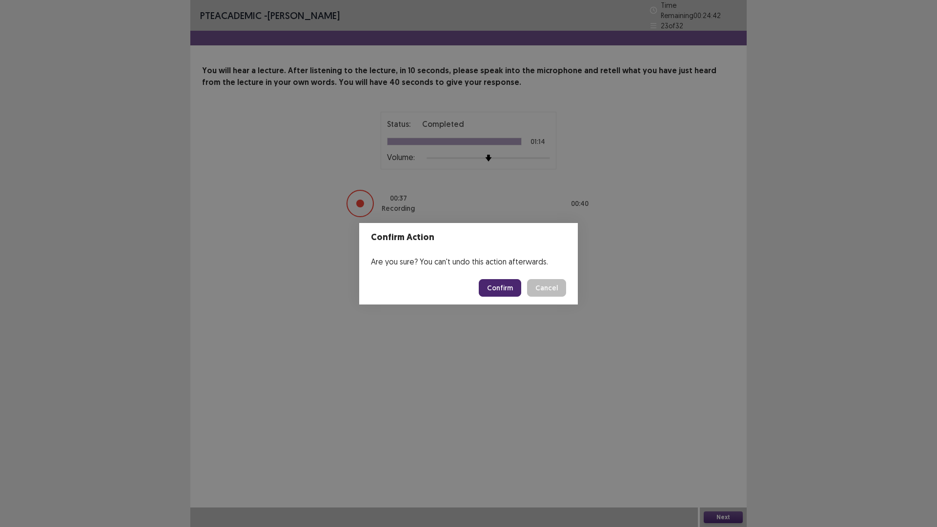
click at [509, 286] on button "Confirm" at bounding box center [500, 288] width 42 height 18
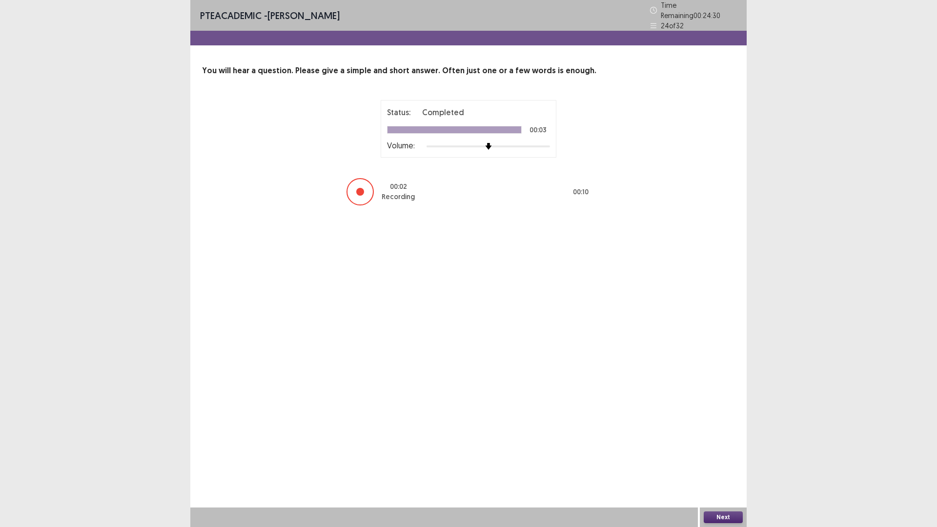
click at [722, 461] on button "Next" at bounding box center [723, 517] width 39 height 12
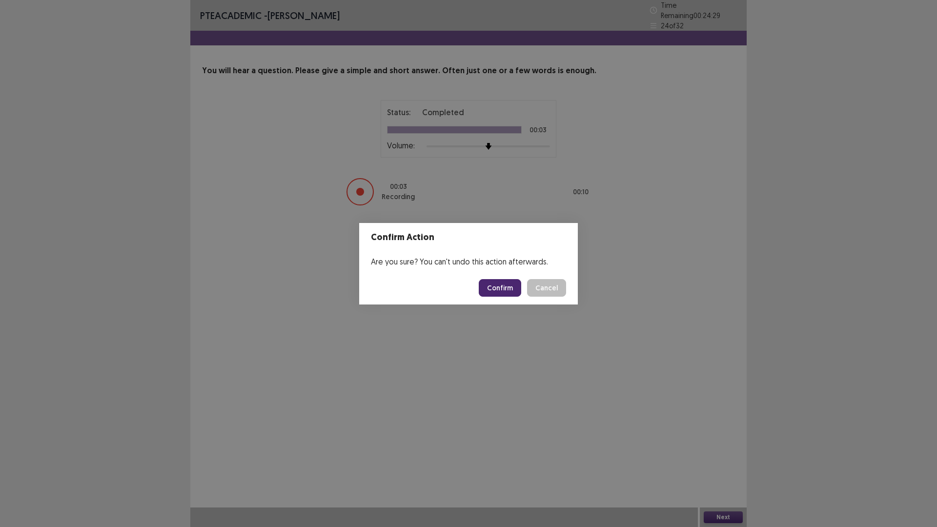
click at [521, 294] on button "Confirm" at bounding box center [500, 288] width 42 height 18
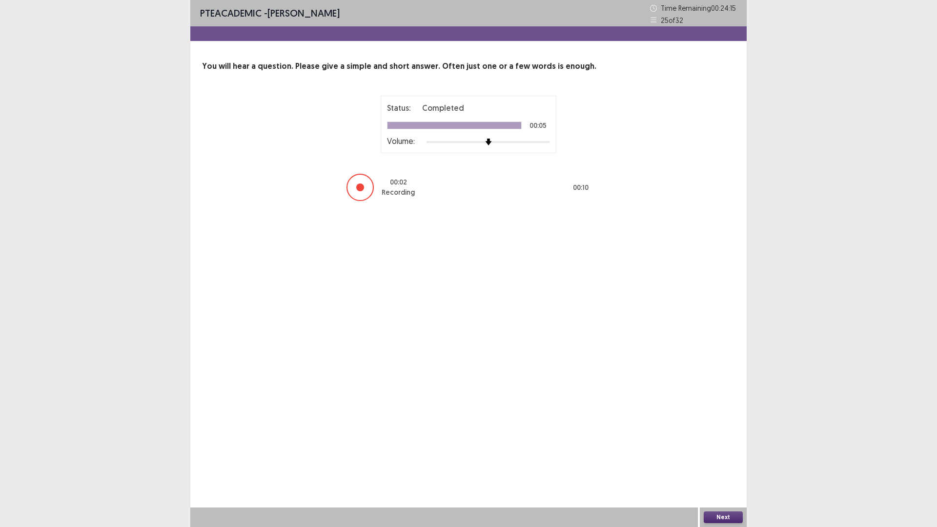
click at [718, 461] on button "Next" at bounding box center [723, 517] width 39 height 12
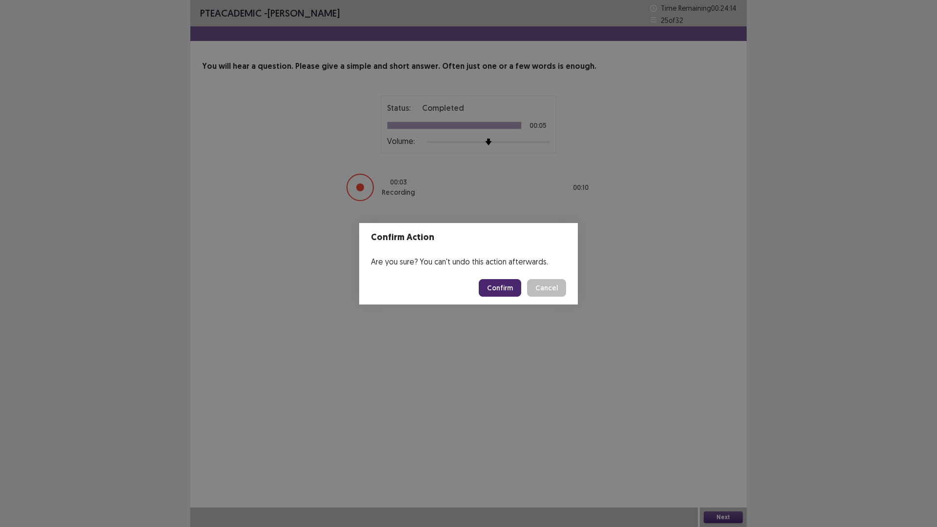
click at [521, 296] on button "Confirm" at bounding box center [500, 288] width 42 height 18
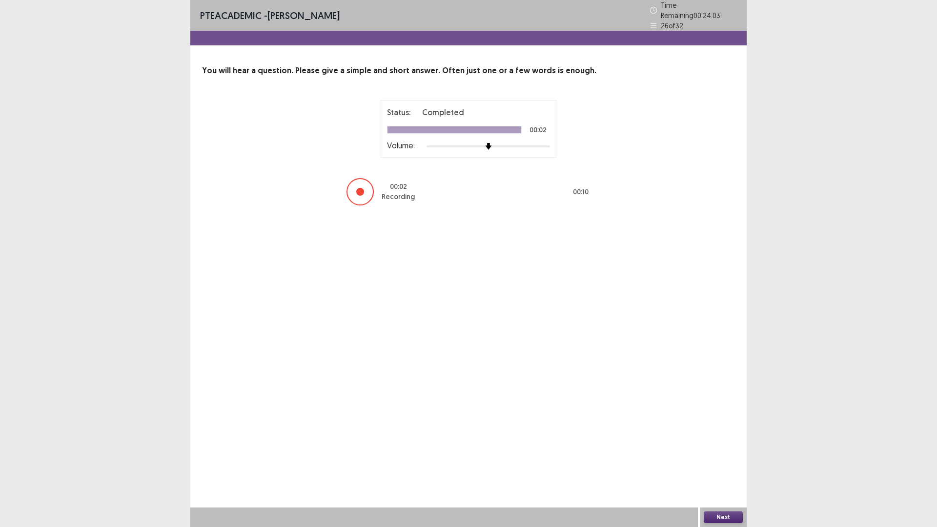
click at [715, 461] on button "Next" at bounding box center [723, 517] width 39 height 12
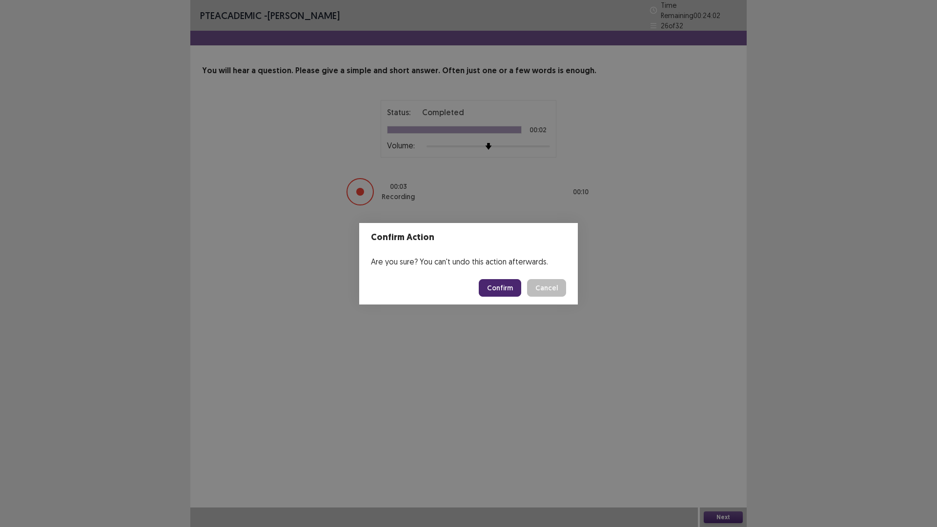
click at [507, 288] on button "Confirm" at bounding box center [500, 288] width 42 height 18
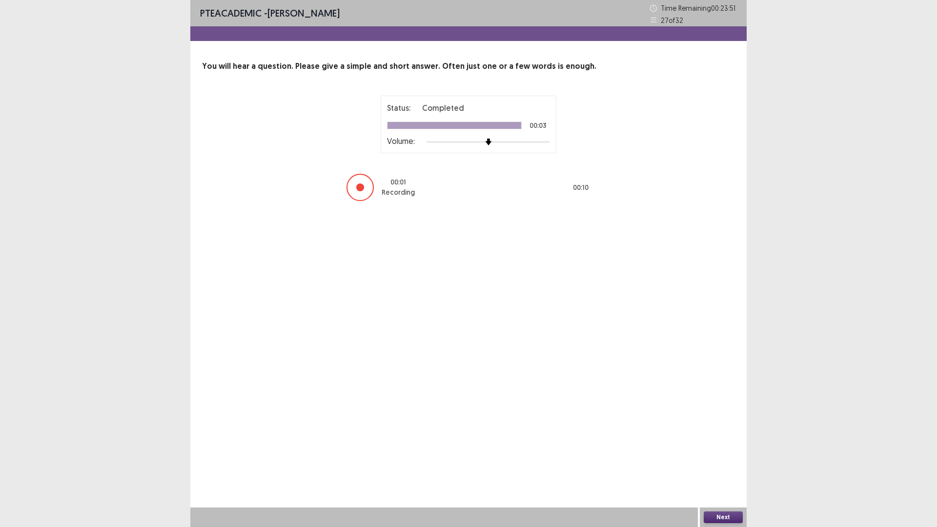
click at [713, 461] on button "Next" at bounding box center [723, 517] width 39 height 12
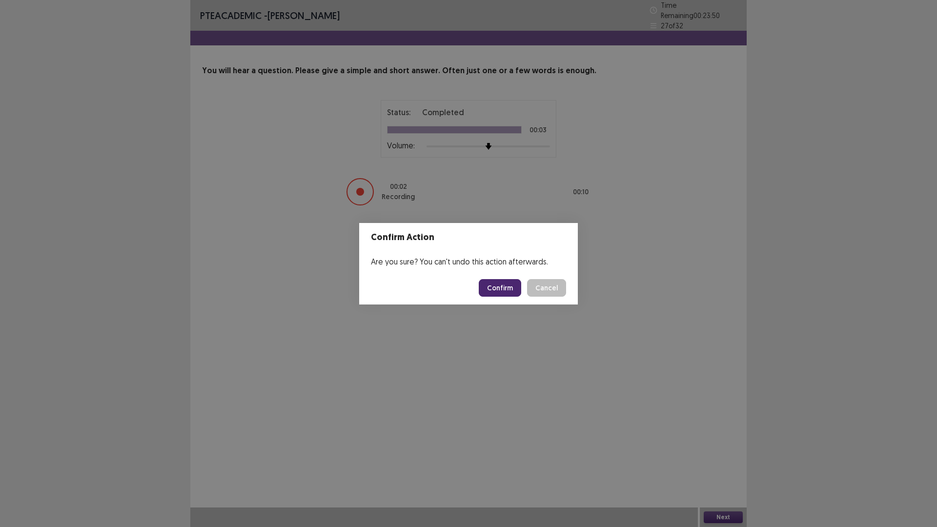
click at [518, 294] on button "Confirm" at bounding box center [500, 288] width 42 height 18
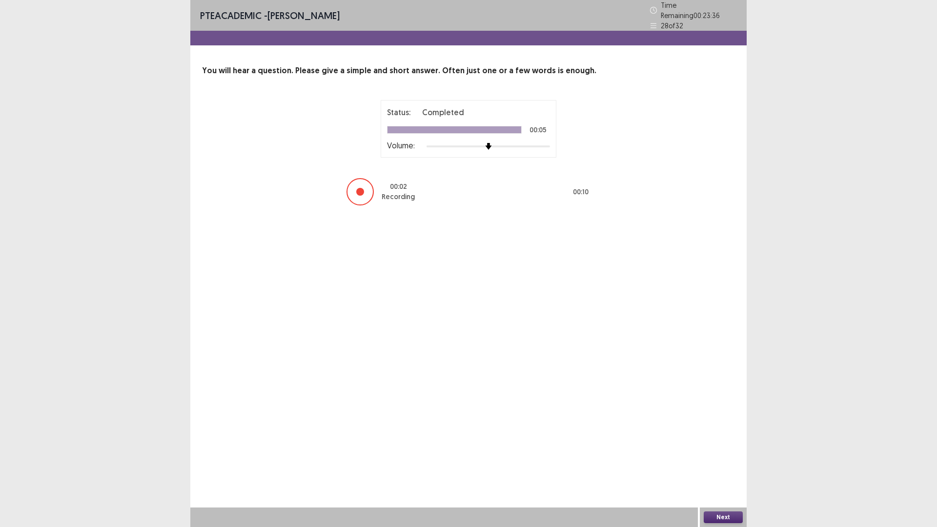
click at [727, 461] on button "Next" at bounding box center [723, 517] width 39 height 12
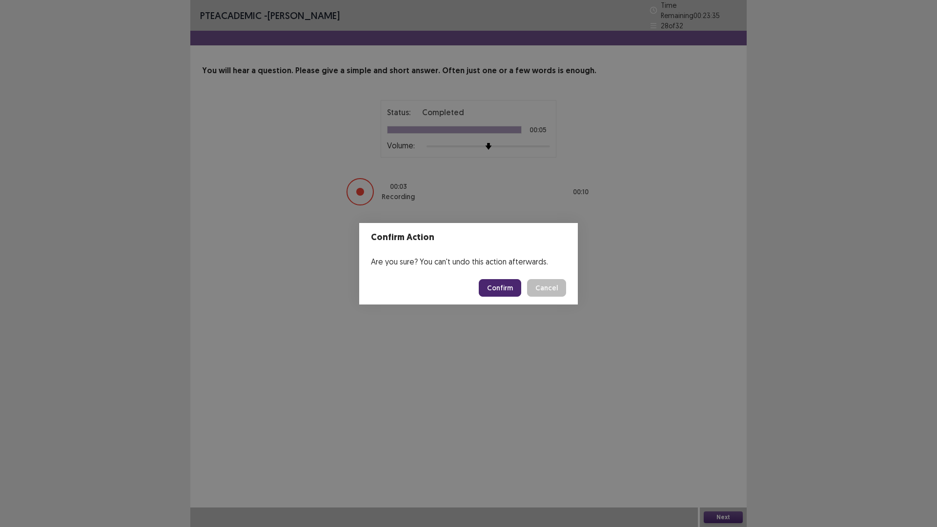
click at [507, 287] on button "Confirm" at bounding box center [500, 288] width 42 height 18
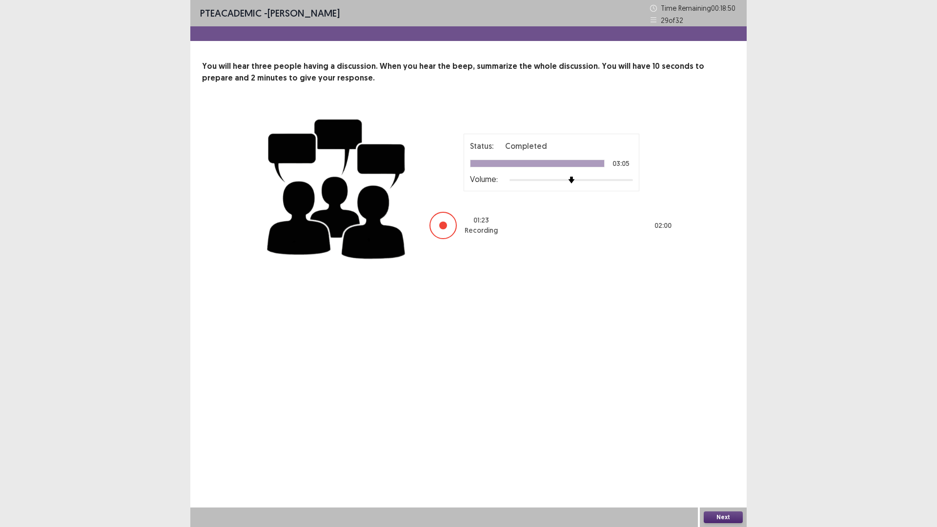
click at [732, 461] on button "Next" at bounding box center [723, 517] width 39 height 12
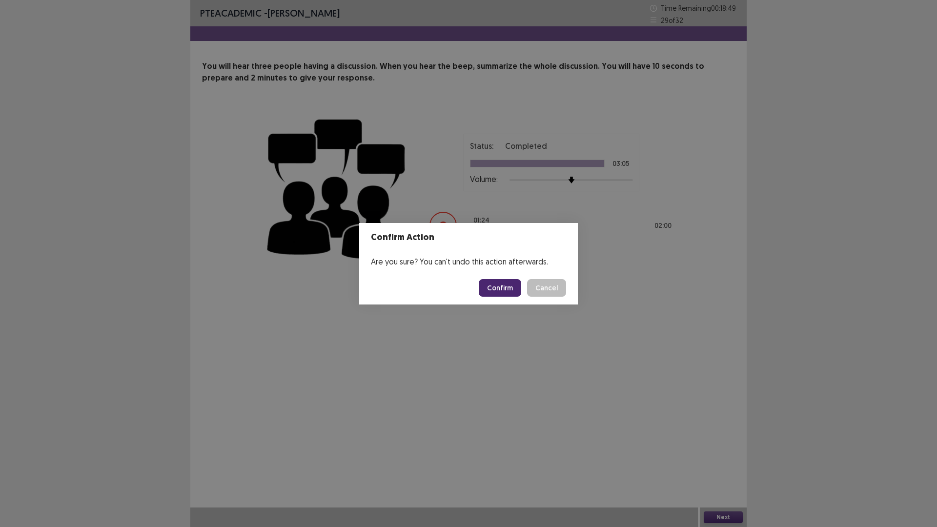
click at [513, 288] on button "Confirm" at bounding box center [500, 288] width 42 height 18
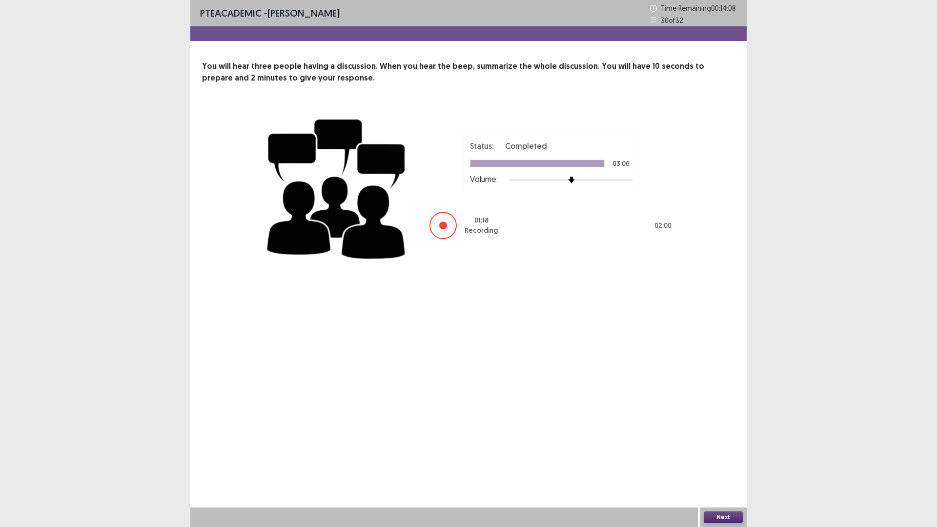
click at [709, 461] on button "Next" at bounding box center [723, 517] width 39 height 12
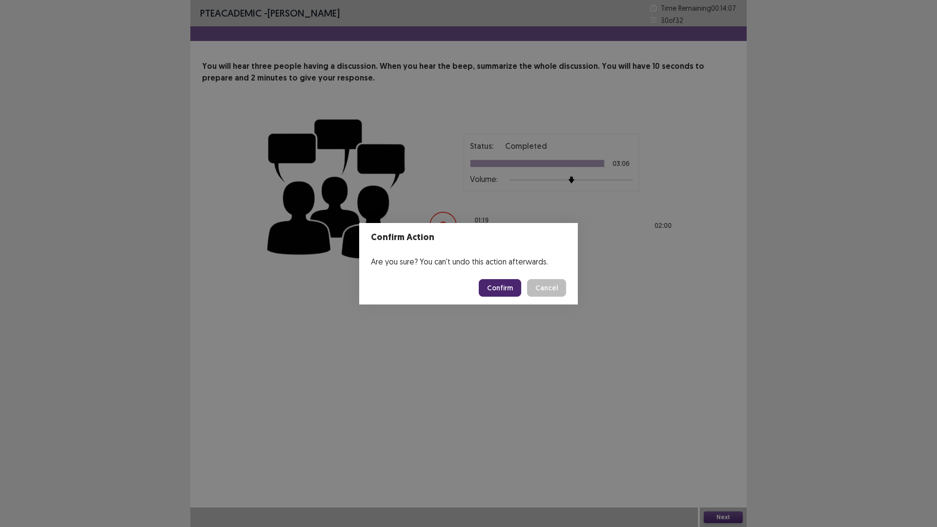
click at [510, 288] on button "Confirm" at bounding box center [500, 288] width 42 height 18
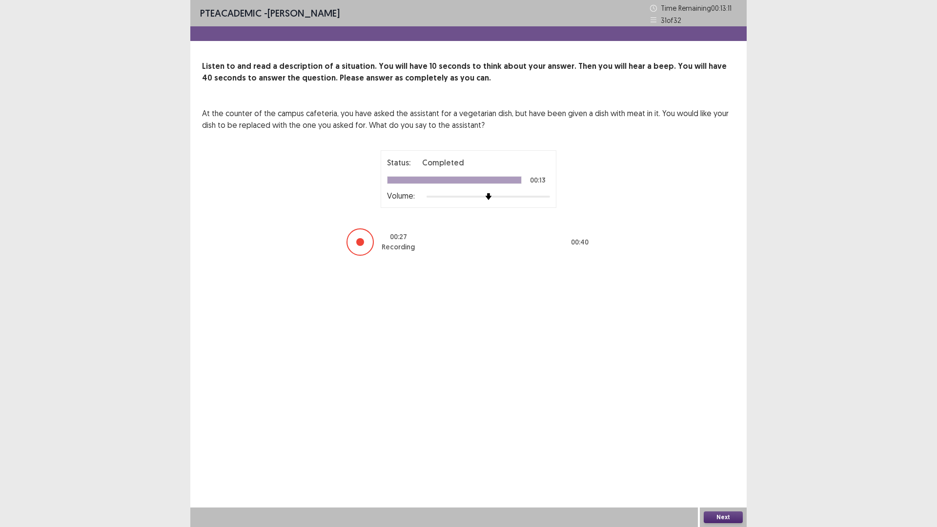
click at [722, 461] on button "Next" at bounding box center [723, 517] width 39 height 12
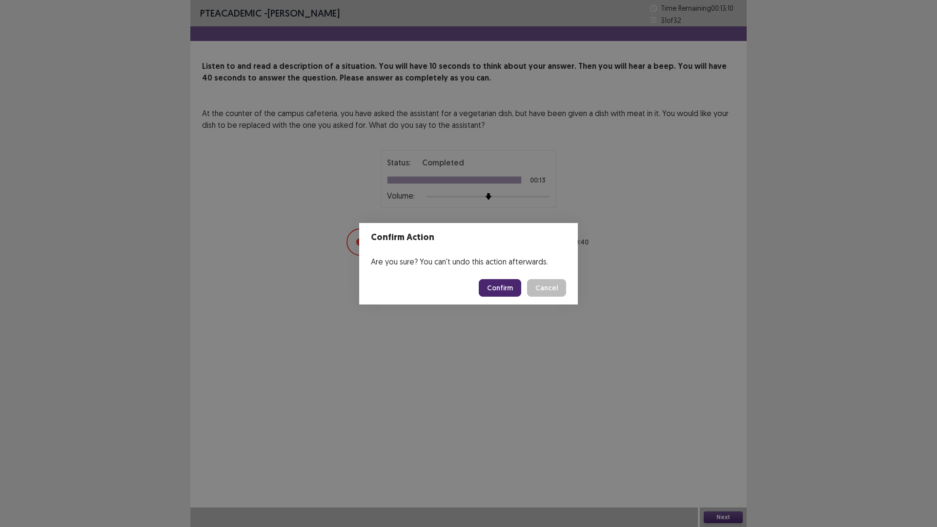
click at [507, 290] on button "Confirm" at bounding box center [500, 288] width 42 height 18
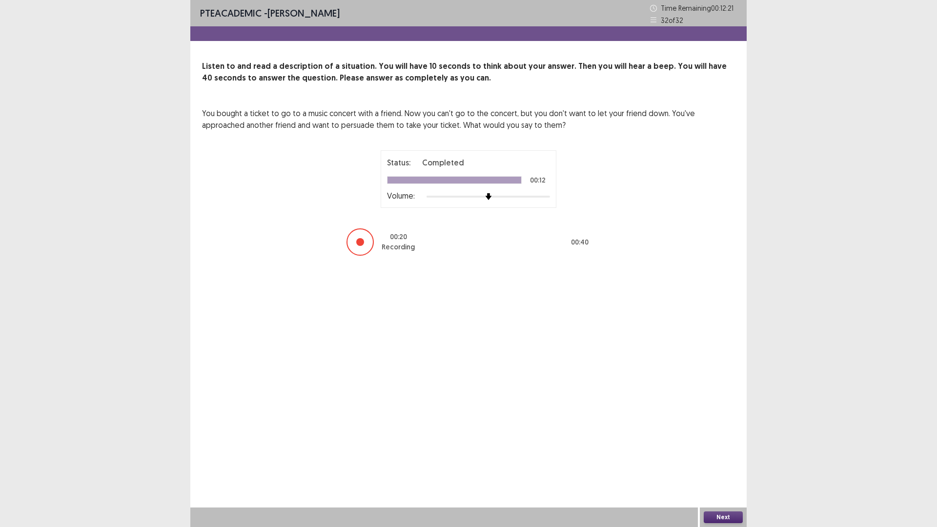
click at [709, 461] on button "Next" at bounding box center [723, 517] width 39 height 12
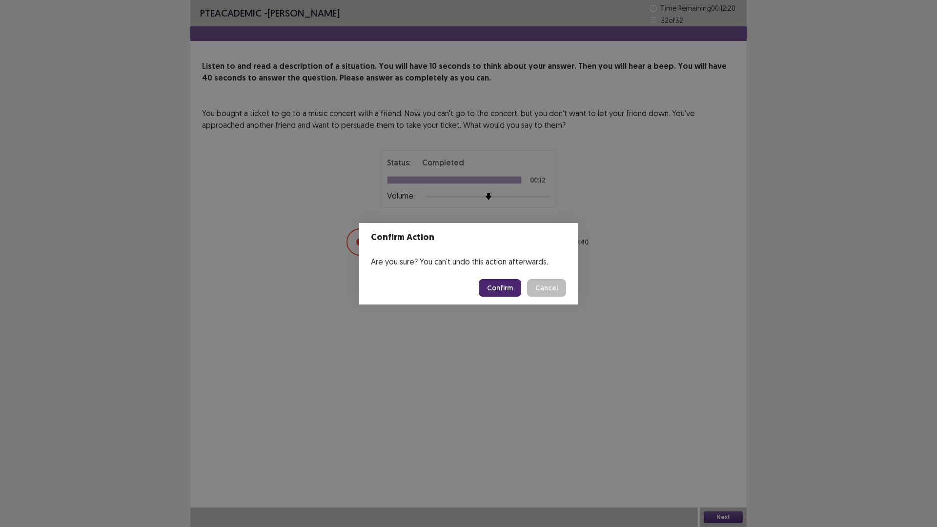
click at [505, 294] on button "Confirm" at bounding box center [500, 288] width 42 height 18
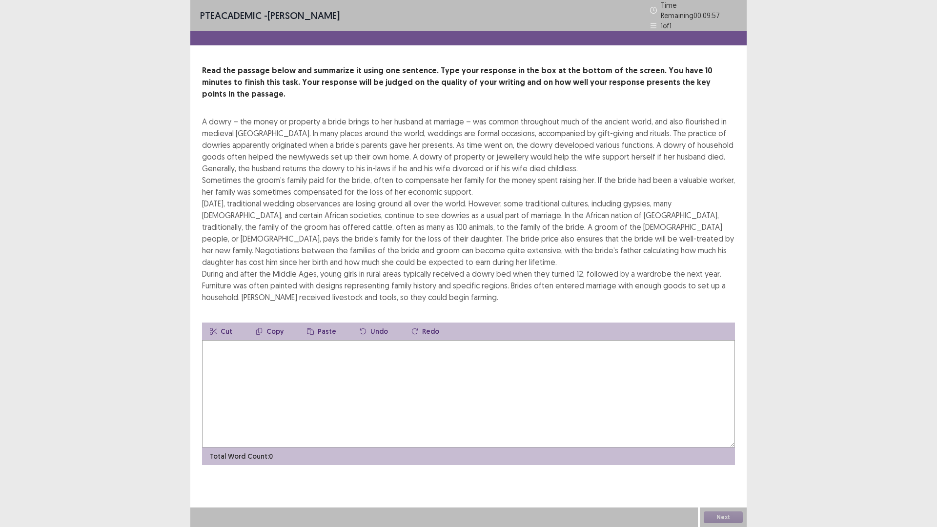
click at [347, 448] on textarea at bounding box center [468, 393] width 533 height 107
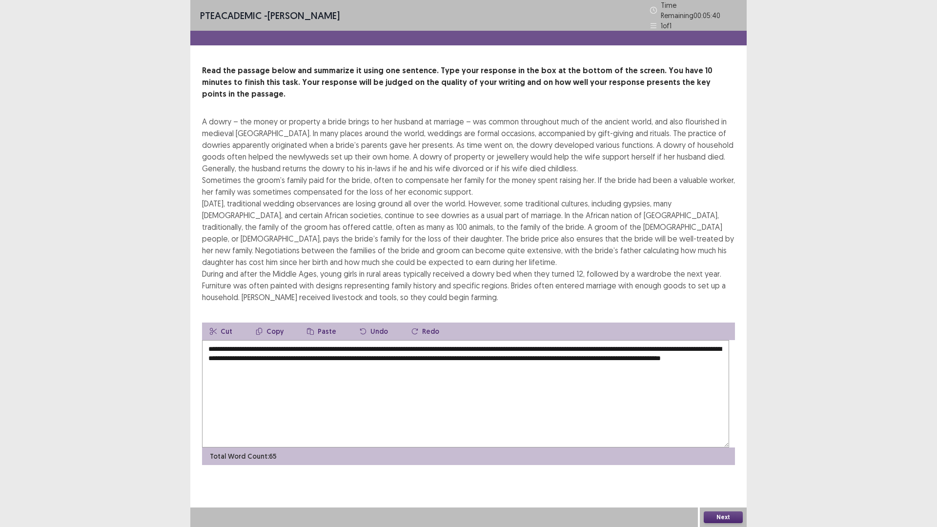
scroll to position [49, 0]
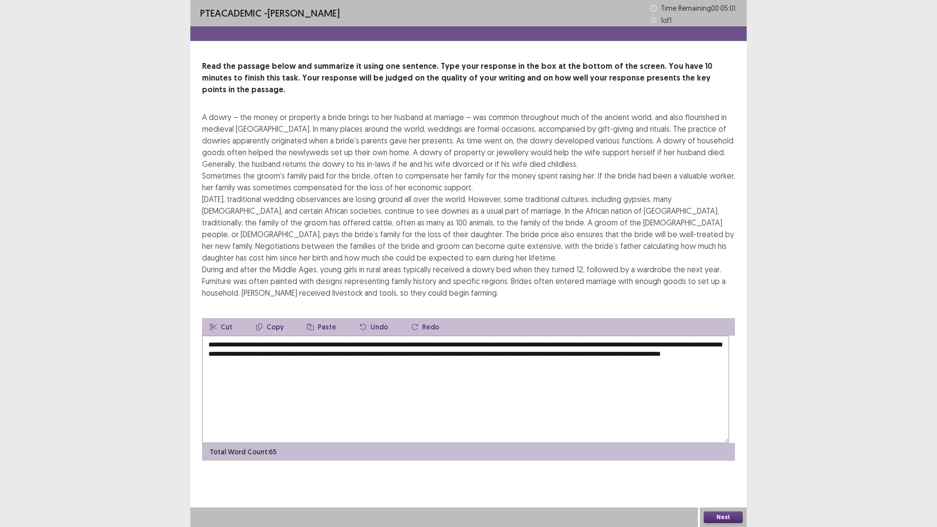
click at [305, 437] on textarea "**********" at bounding box center [465, 389] width 527 height 107
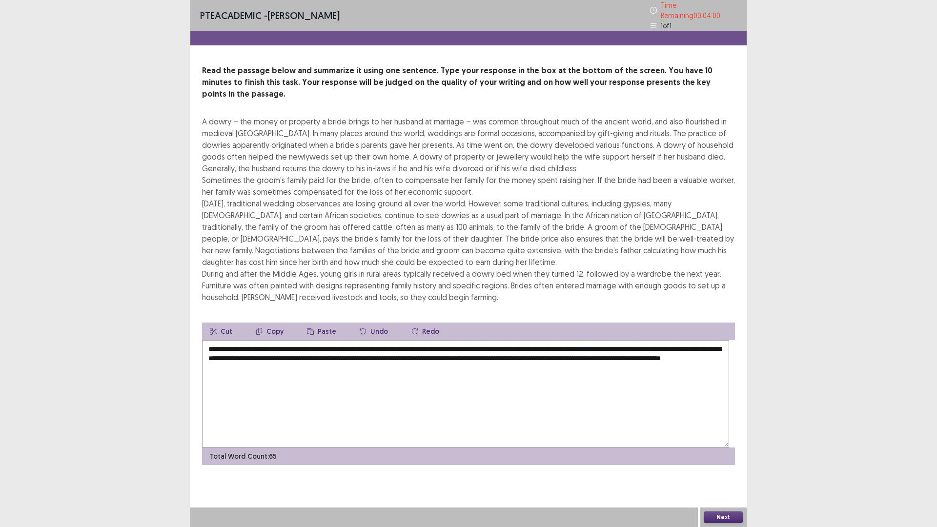
scroll to position [110, 0]
type textarea "**********"
click at [722, 461] on button "Next" at bounding box center [723, 517] width 39 height 12
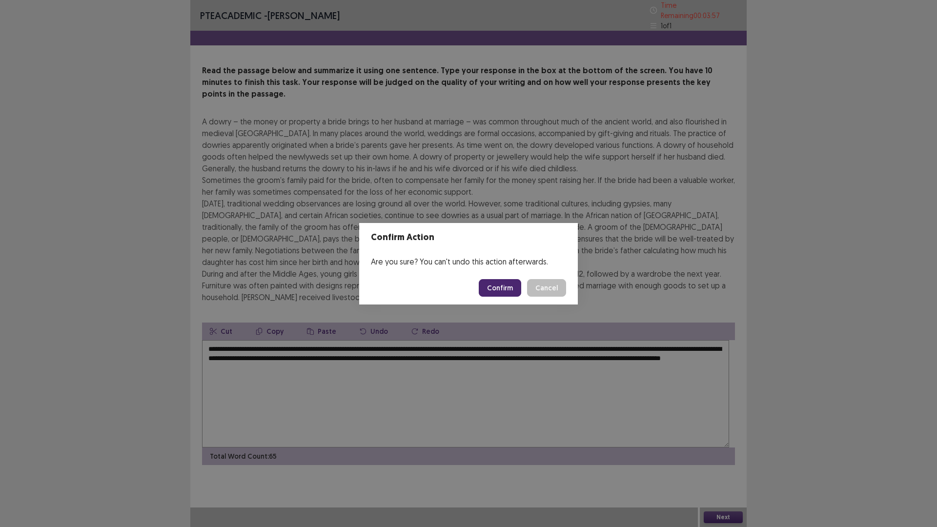
click at [511, 297] on button "Confirm" at bounding box center [500, 288] width 42 height 18
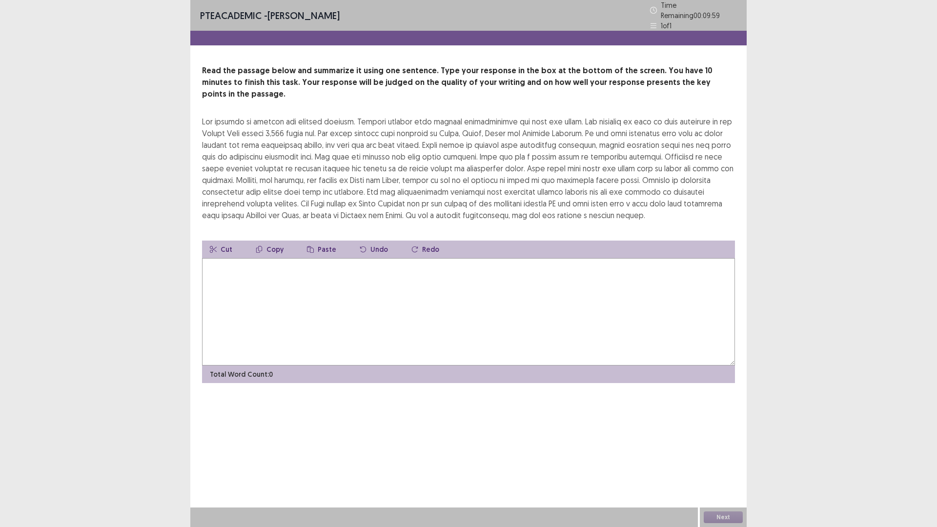
click at [310, 366] on textarea at bounding box center [468, 311] width 533 height 107
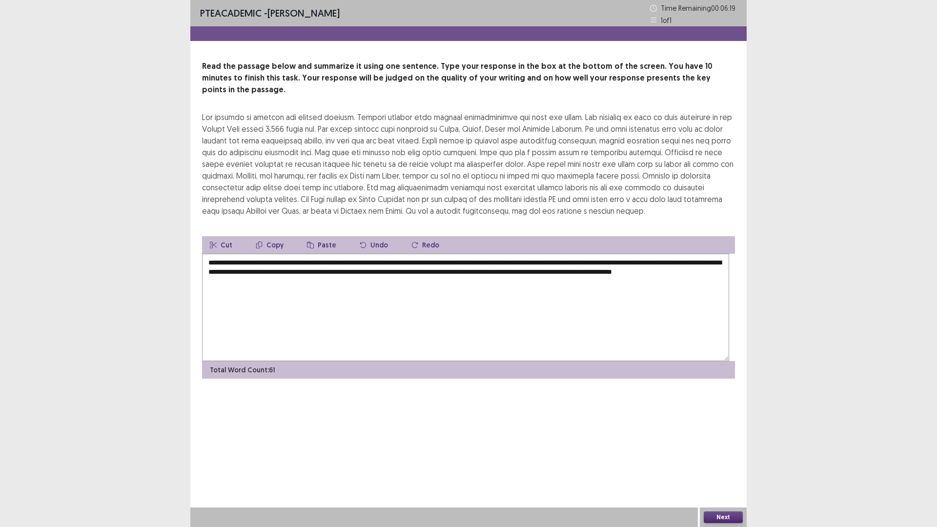
click at [435, 361] on textarea "**********" at bounding box center [465, 307] width 527 height 107
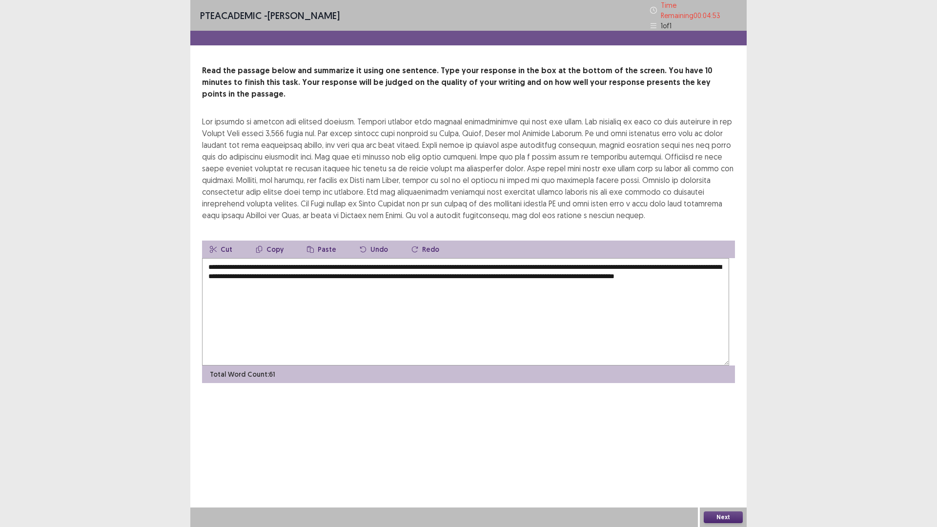
click at [632, 366] on textarea "**********" at bounding box center [465, 311] width 527 height 107
type textarea "**********"
click at [732, 461] on button "Next" at bounding box center [723, 517] width 39 height 12
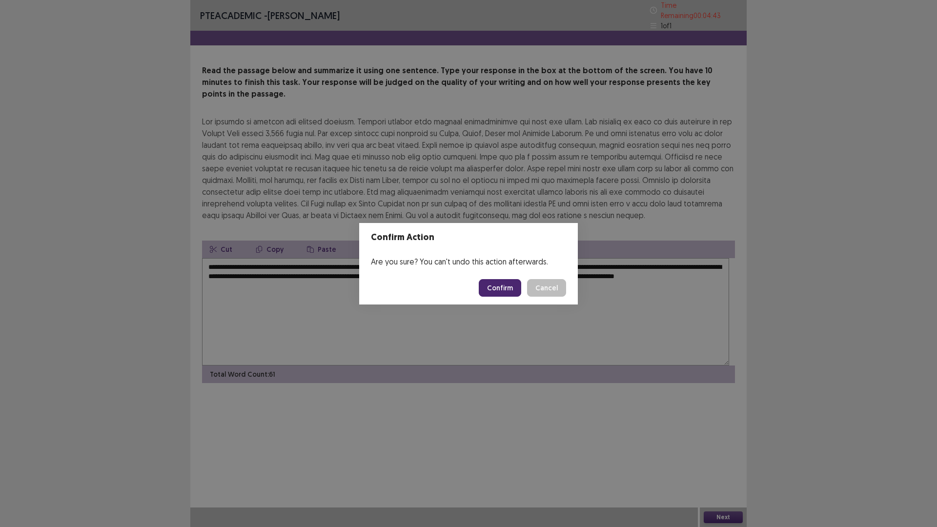
click at [520, 291] on button "Confirm" at bounding box center [500, 288] width 42 height 18
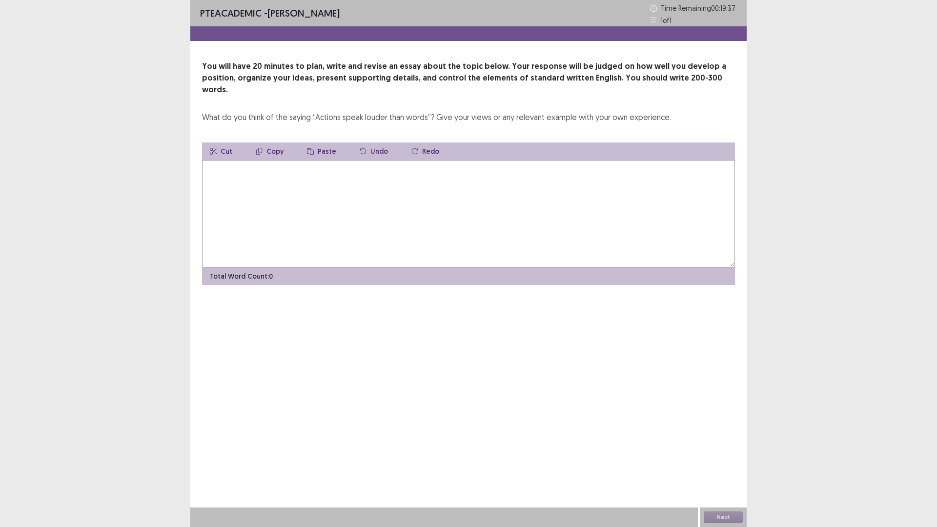
click at [426, 267] on textarea at bounding box center [468, 213] width 533 height 107
type textarea "*"
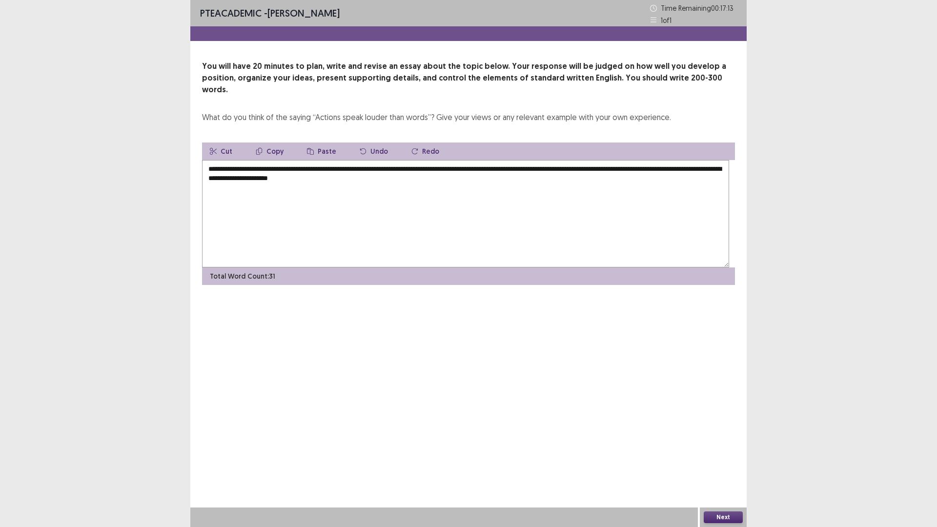
click at [530, 237] on textarea "**********" at bounding box center [465, 213] width 527 height 107
click at [640, 231] on textarea "**********" at bounding box center [465, 213] width 527 height 107
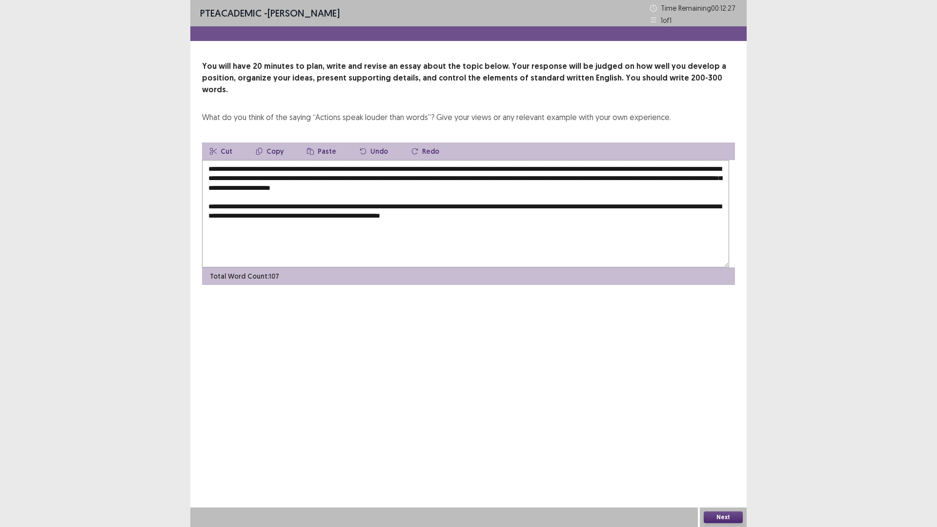
drag, startPoint x: 659, startPoint y: 293, endPoint x: 634, endPoint y: 294, distance: 24.9
click at [634, 267] on textarea "**********" at bounding box center [465, 213] width 527 height 107
click at [491, 267] on textarea "**********" at bounding box center [465, 213] width 527 height 107
click at [672, 267] on textarea "**********" at bounding box center [465, 213] width 527 height 107
click at [671, 267] on textarea "**********" at bounding box center [465, 213] width 527 height 107
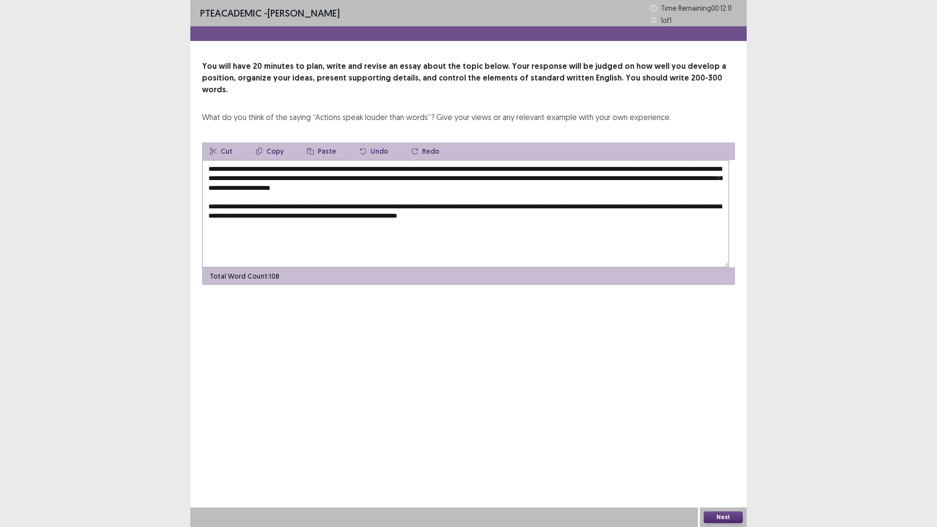
click at [518, 267] on textarea "**********" at bounding box center [465, 213] width 527 height 107
drag, startPoint x: 688, startPoint y: 296, endPoint x: 646, endPoint y: 296, distance: 42.5
click at [646, 267] on textarea "**********" at bounding box center [465, 213] width 527 height 107
click at [617, 267] on textarea "**********" at bounding box center [465, 213] width 527 height 107
click at [667, 267] on textarea "**********" at bounding box center [465, 213] width 527 height 107
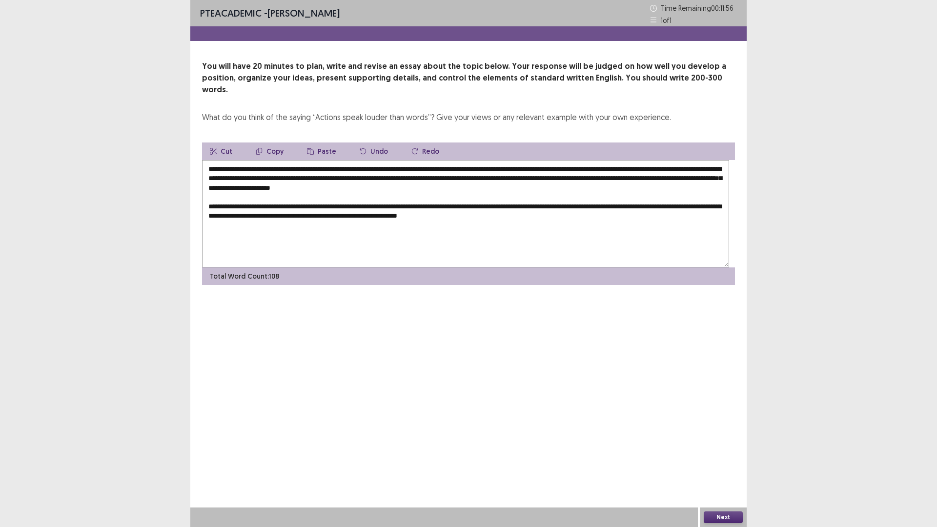
click at [638, 267] on textarea "**********" at bounding box center [465, 213] width 527 height 107
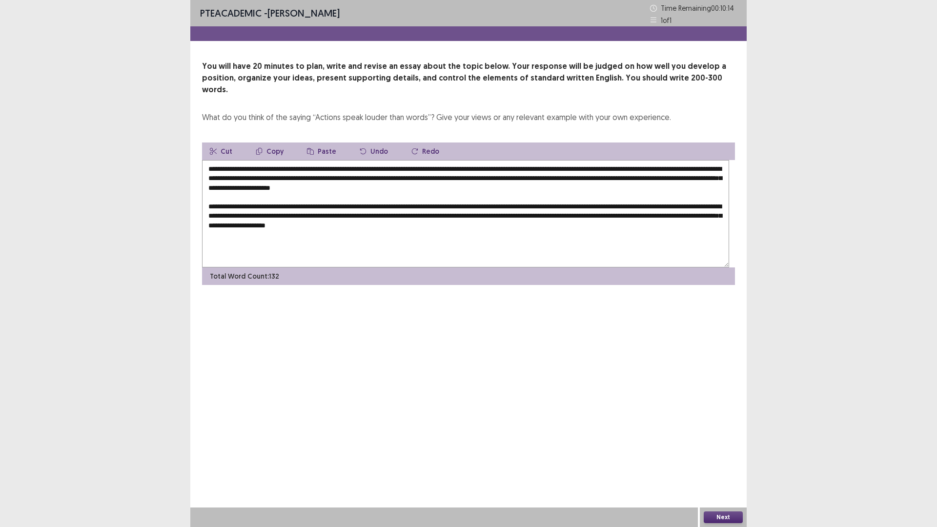
click at [724, 267] on textarea "**********" at bounding box center [465, 213] width 527 height 107
click at [395, 267] on textarea "**********" at bounding box center [465, 213] width 527 height 107
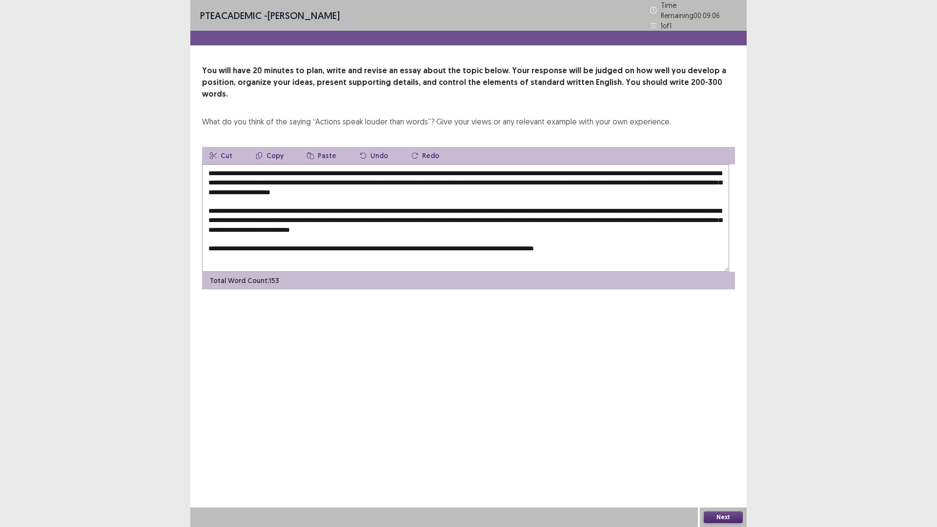
scroll to position [39, 0]
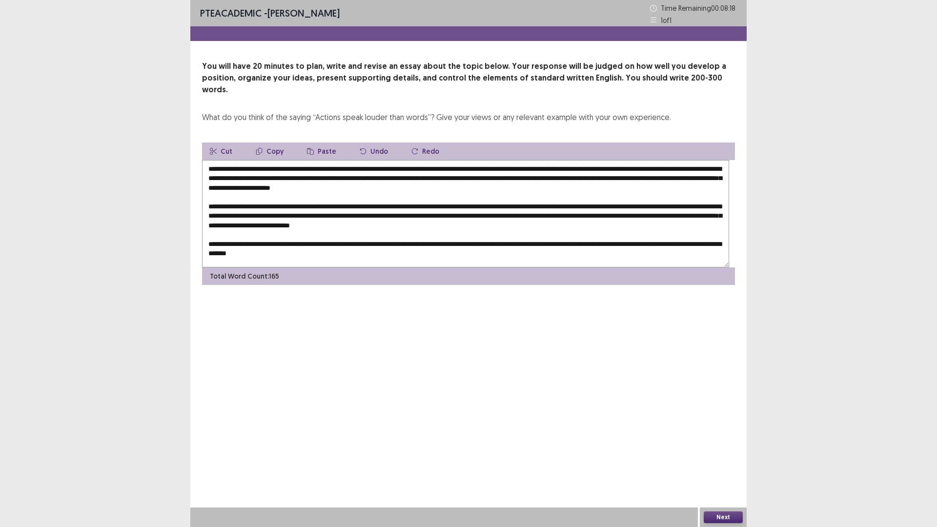
click at [487, 267] on textarea at bounding box center [465, 213] width 527 height 107
click at [596, 267] on textarea at bounding box center [465, 213] width 527 height 107
click at [627, 267] on textarea at bounding box center [465, 213] width 527 height 107
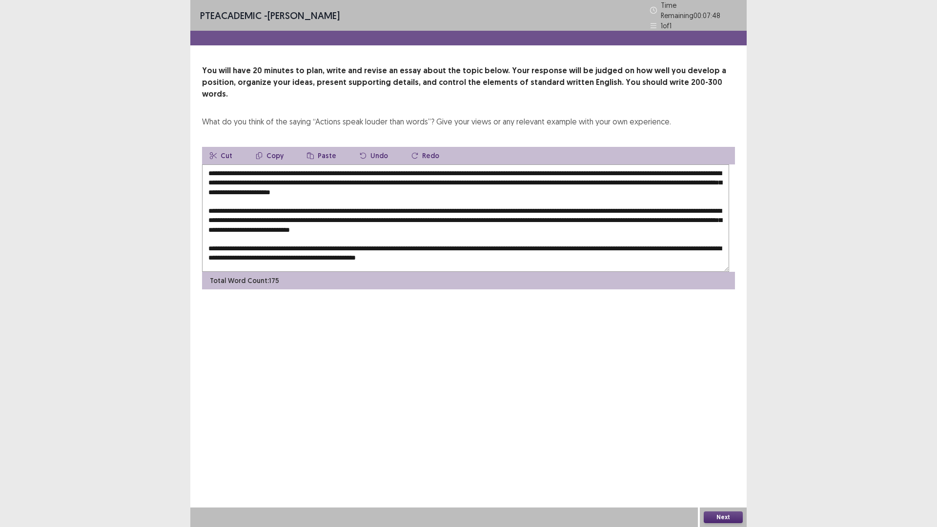
scroll to position [56, 0]
drag, startPoint x: 268, startPoint y: 313, endPoint x: 232, endPoint y: 318, distance: 36.5
click at [232, 272] on textarea at bounding box center [465, 217] width 527 height 107
drag, startPoint x: 356, startPoint y: 310, endPoint x: 324, endPoint y: 308, distance: 31.8
click at [324, 272] on textarea at bounding box center [465, 217] width 527 height 107
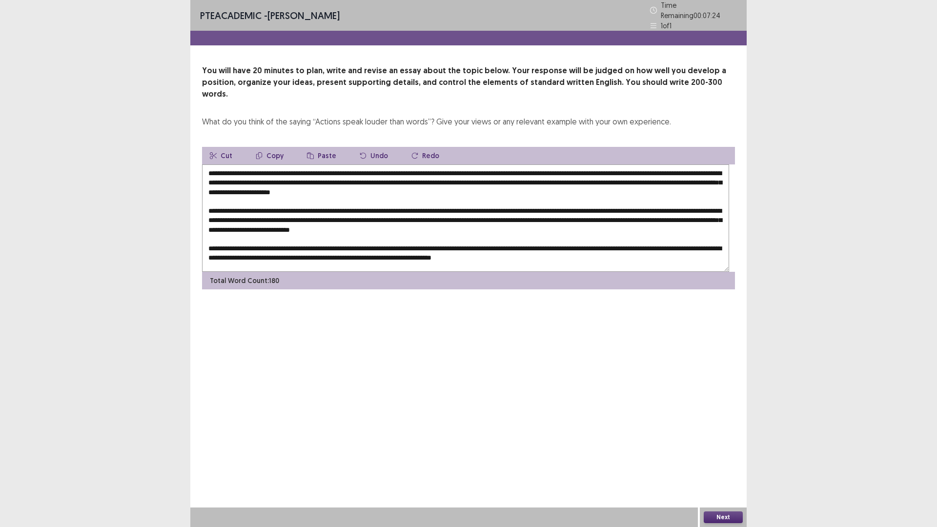
click at [410, 272] on textarea at bounding box center [465, 217] width 527 height 107
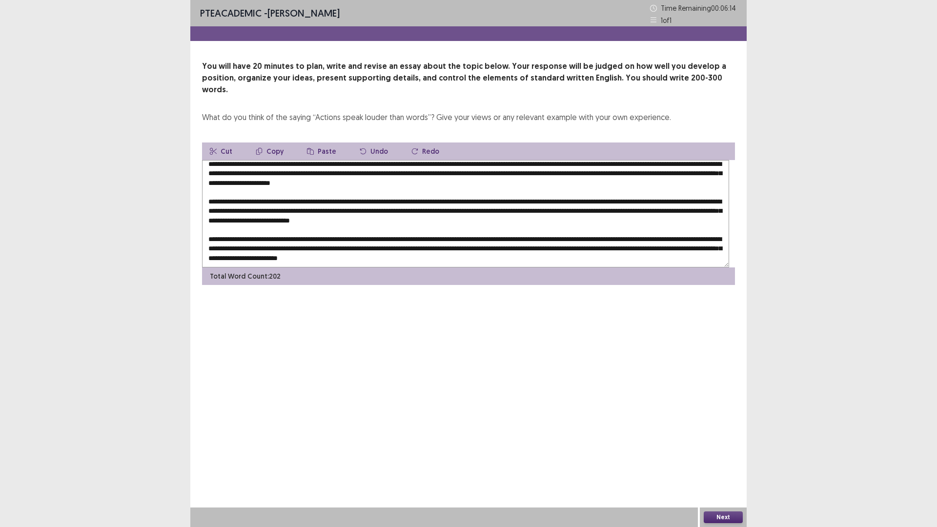
scroll to position [68, 0]
drag, startPoint x: 378, startPoint y: 317, endPoint x: 340, endPoint y: 318, distance: 38.1
click at [340, 267] on textarea at bounding box center [465, 213] width 527 height 107
click at [369, 267] on textarea at bounding box center [465, 213] width 527 height 107
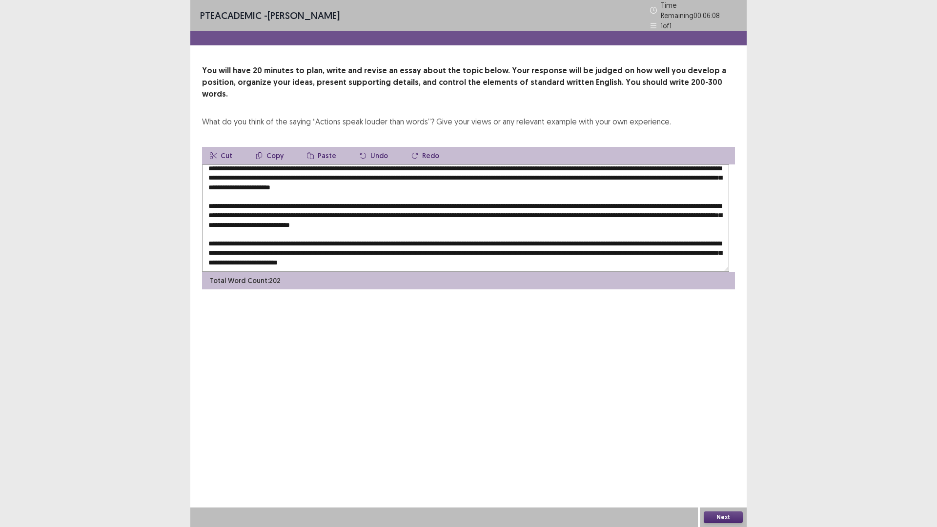
drag, startPoint x: 431, startPoint y: 310, endPoint x: 332, endPoint y: 306, distance: 99.2
click at [332, 272] on textarea at bounding box center [465, 217] width 527 height 107
click at [506, 272] on textarea at bounding box center [465, 217] width 527 height 107
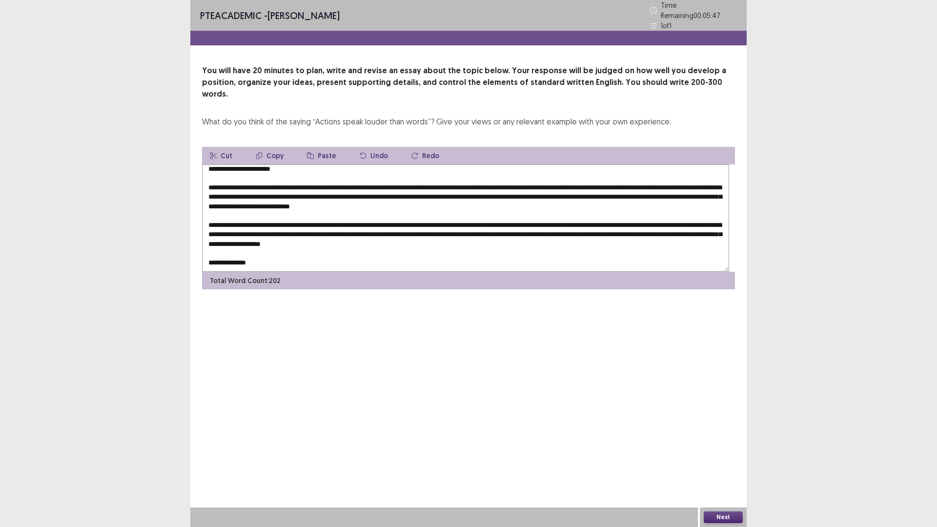
click at [432, 272] on textarea at bounding box center [465, 217] width 527 height 107
drag, startPoint x: 328, startPoint y: 291, endPoint x: 357, endPoint y: 298, distance: 29.6
click at [328, 272] on textarea at bounding box center [465, 217] width 527 height 107
click at [423, 272] on textarea at bounding box center [465, 217] width 527 height 107
click at [365, 272] on textarea at bounding box center [465, 217] width 527 height 107
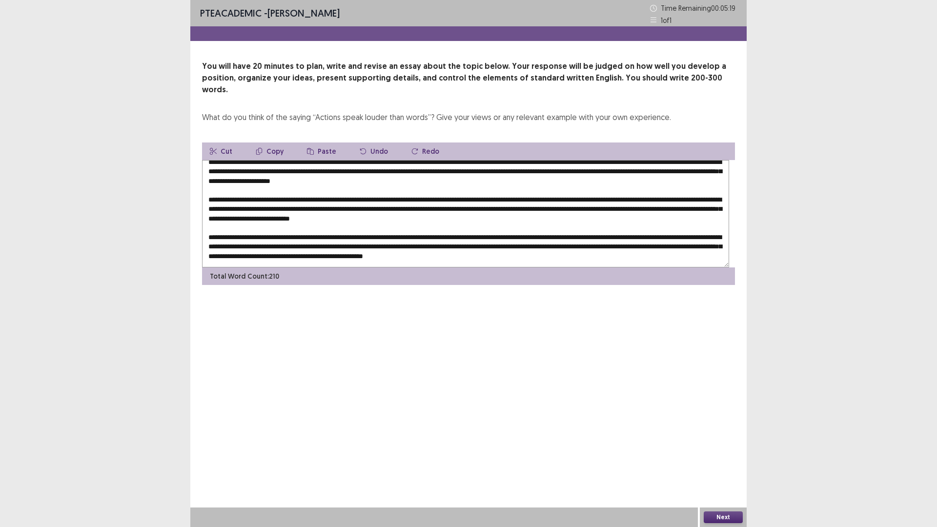
scroll to position [0, 0]
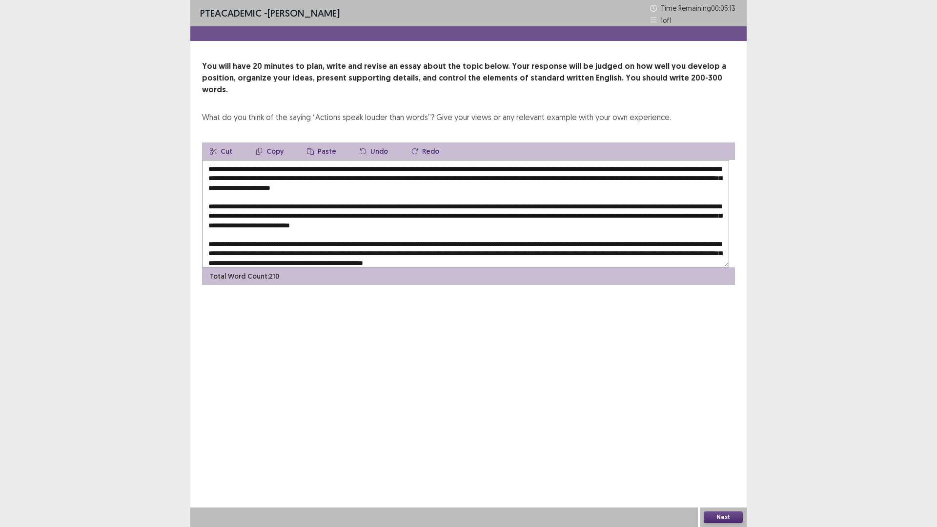
drag, startPoint x: 272, startPoint y: 235, endPoint x: 250, endPoint y: 245, distance: 24.4
click at [250, 245] on textarea at bounding box center [465, 213] width 527 height 107
click at [282, 160] on button "Copy" at bounding box center [269, 152] width 43 height 18
click at [291, 160] on button "Copy" at bounding box center [269, 152] width 43 height 18
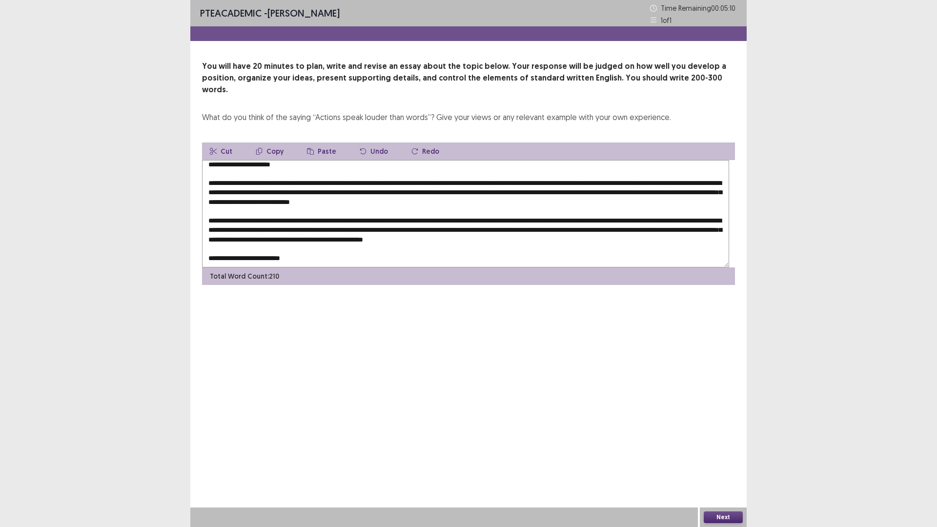
scroll to position [91, 0]
click at [343, 267] on textarea at bounding box center [465, 213] width 527 height 107
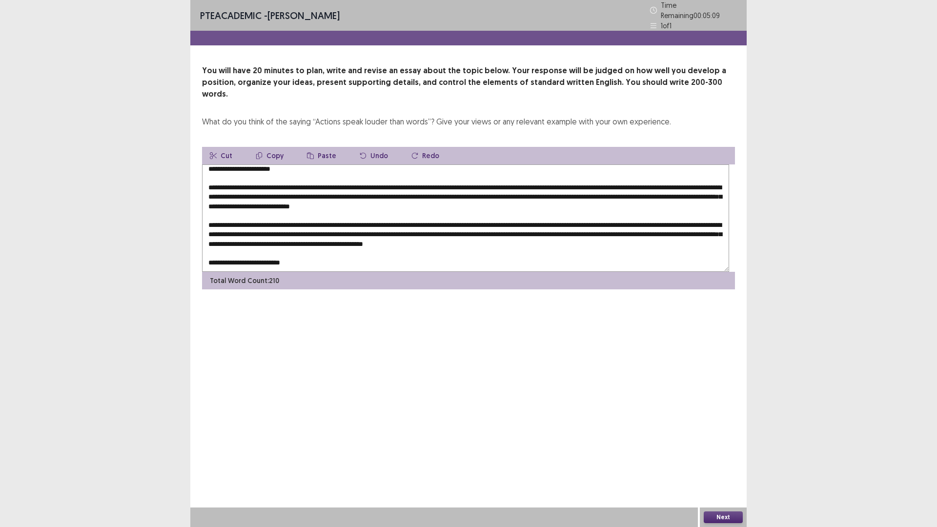
click at [344, 164] on button "Paste" at bounding box center [321, 156] width 45 height 18
click at [341, 272] on textarea at bounding box center [465, 217] width 527 height 107
click at [313, 272] on textarea at bounding box center [465, 217] width 527 height 107
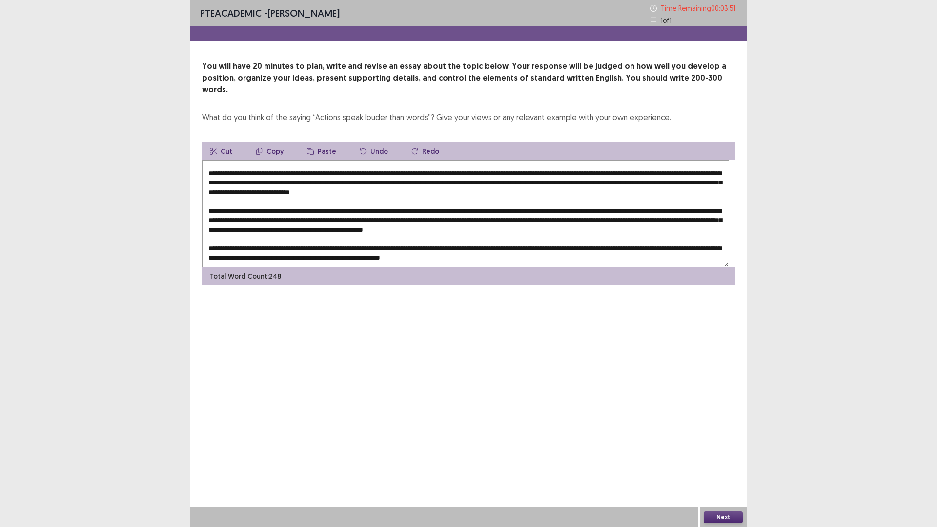
scroll to position [115, 0]
drag, startPoint x: 269, startPoint y: 315, endPoint x: 259, endPoint y: 311, distance: 11.0
click at [259, 267] on textarea at bounding box center [465, 213] width 527 height 107
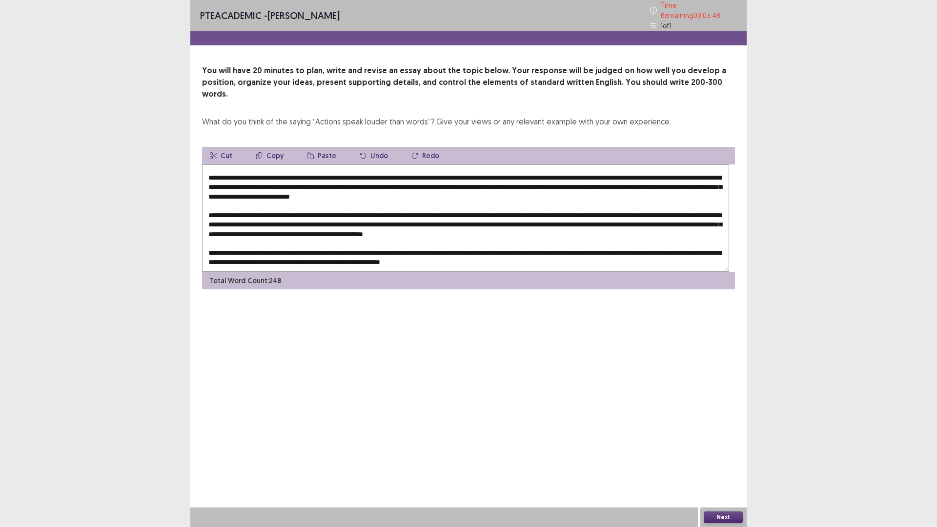
click at [297, 272] on textarea at bounding box center [465, 217] width 527 height 107
click at [453, 272] on textarea at bounding box center [465, 217] width 527 height 107
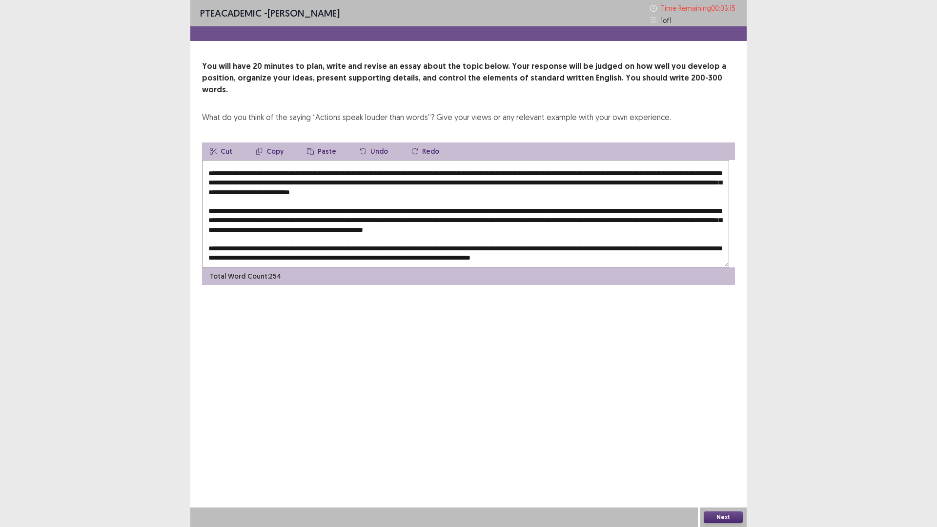
drag, startPoint x: 374, startPoint y: 306, endPoint x: 343, endPoint y: 312, distance: 31.2
click at [343, 267] on textarea at bounding box center [465, 213] width 527 height 107
click at [409, 267] on textarea at bounding box center [465, 213] width 527 height 107
drag, startPoint x: 412, startPoint y: 306, endPoint x: 343, endPoint y: 309, distance: 69.4
click at [343, 267] on textarea at bounding box center [465, 213] width 527 height 107
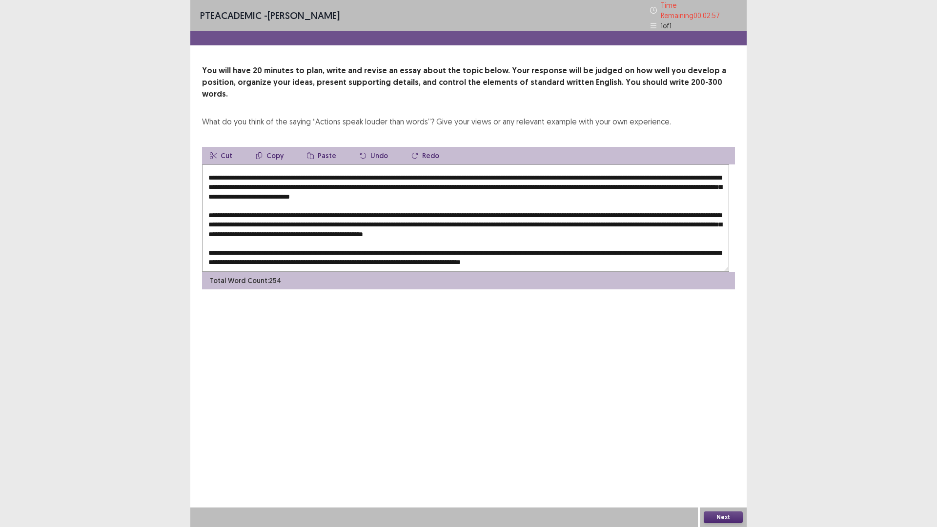
drag, startPoint x: 414, startPoint y: 308, endPoint x: 304, endPoint y: 309, distance: 109.8
click at [304, 272] on textarea at bounding box center [465, 217] width 527 height 107
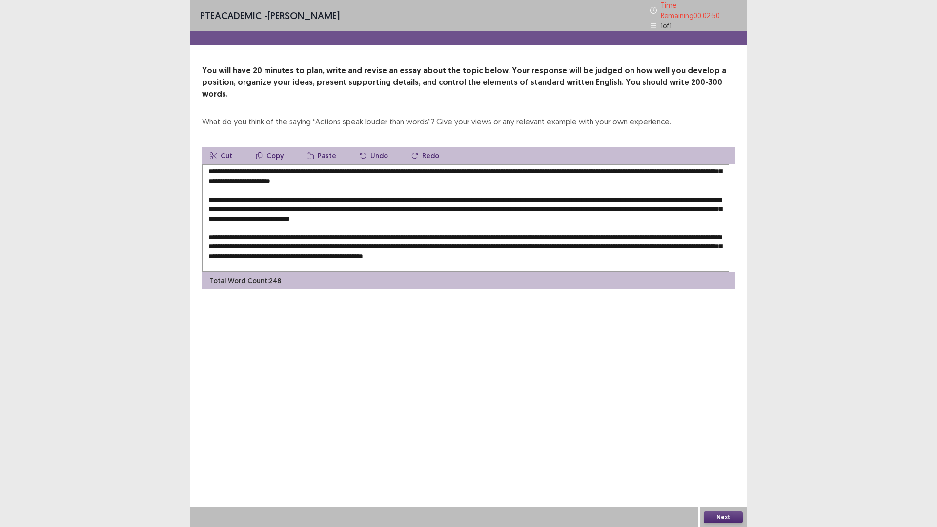
scroll to position [0, 0]
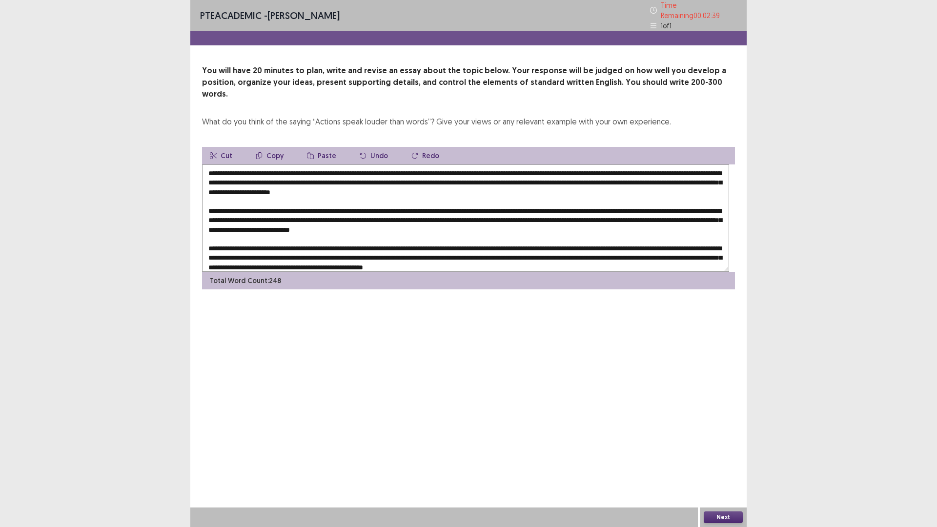
drag, startPoint x: 483, startPoint y: 222, endPoint x: 488, endPoint y: 226, distance: 6.9
click at [483, 223] on textarea at bounding box center [465, 217] width 527 height 107
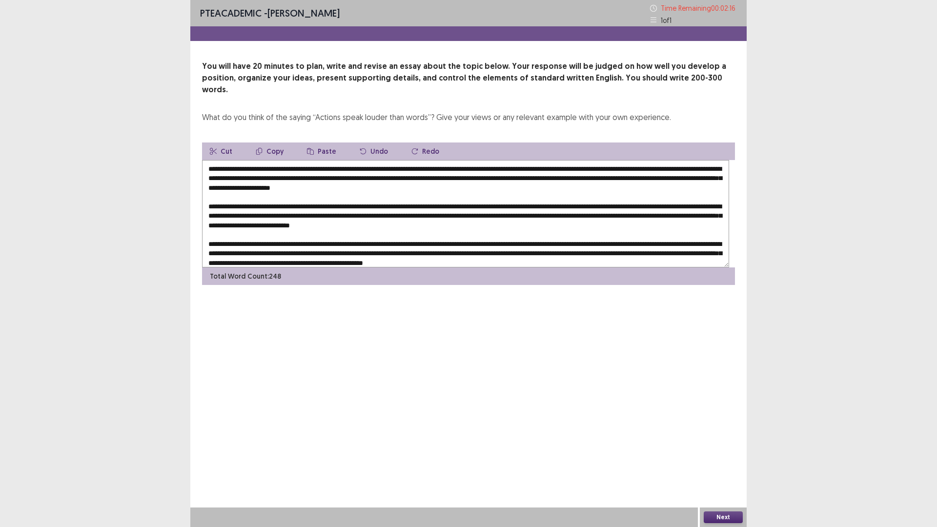
click at [251, 247] on textarea at bounding box center [465, 213] width 527 height 107
click at [558, 245] on textarea at bounding box center [465, 213] width 527 height 107
click at [558, 246] on textarea at bounding box center [465, 213] width 527 height 107
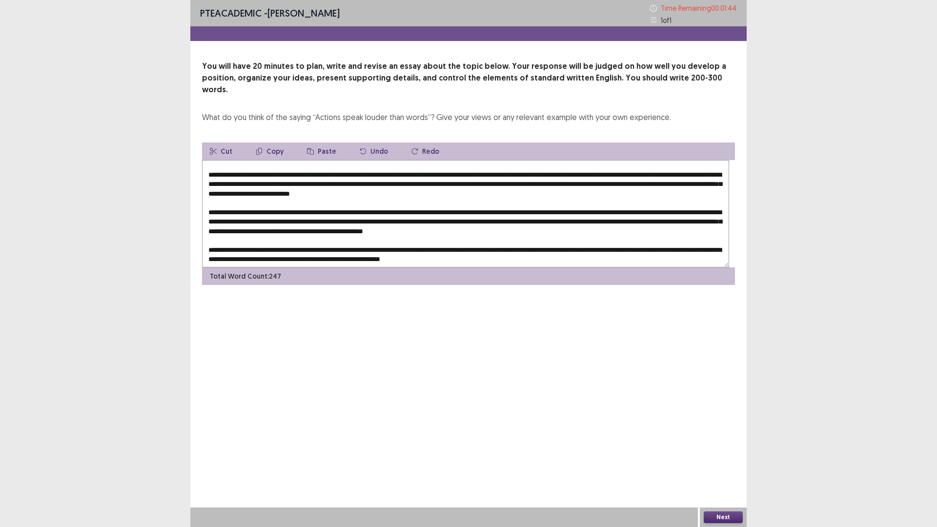
scroll to position [49, 0]
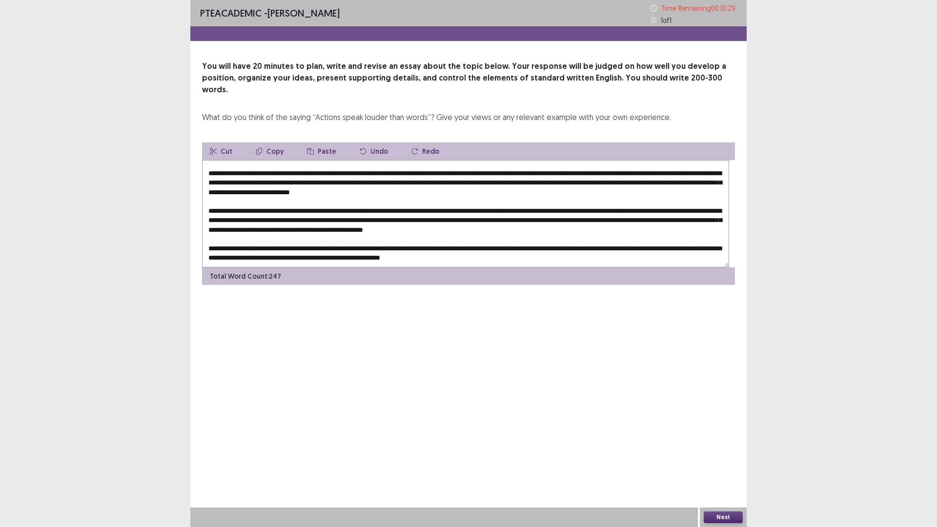
click at [680, 233] on textarea at bounding box center [465, 213] width 527 height 107
click at [575, 247] on textarea at bounding box center [465, 213] width 527 height 107
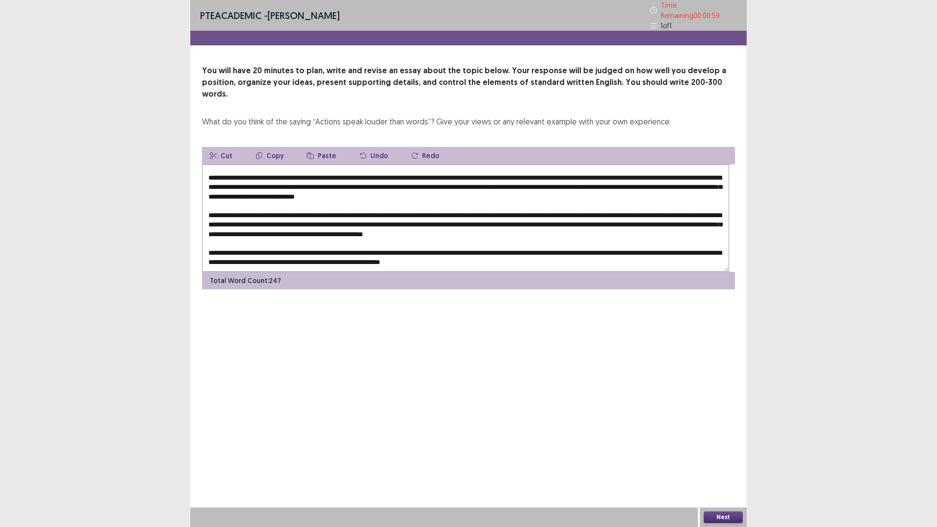
click at [573, 257] on textarea at bounding box center [465, 217] width 527 height 107
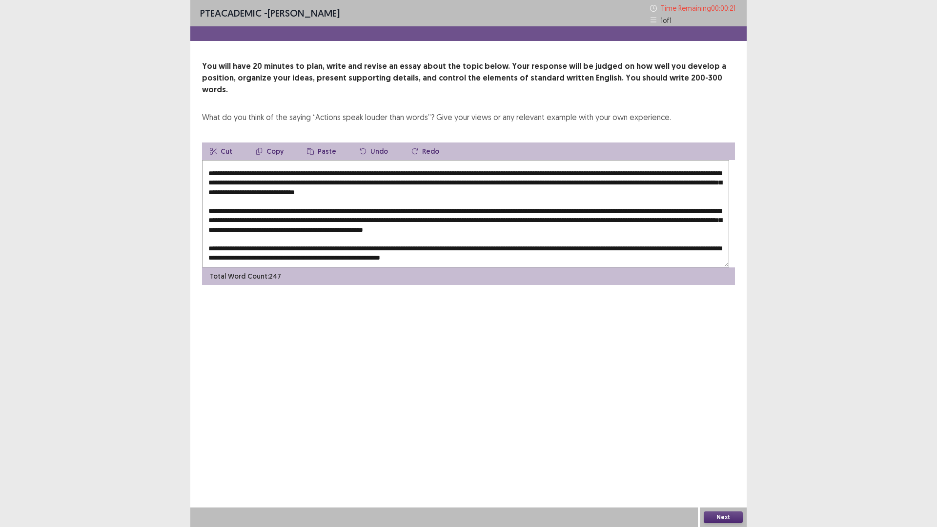
scroll to position [115, 0]
click at [527, 237] on textarea at bounding box center [465, 213] width 527 height 107
click at [377, 252] on textarea at bounding box center [465, 213] width 527 height 107
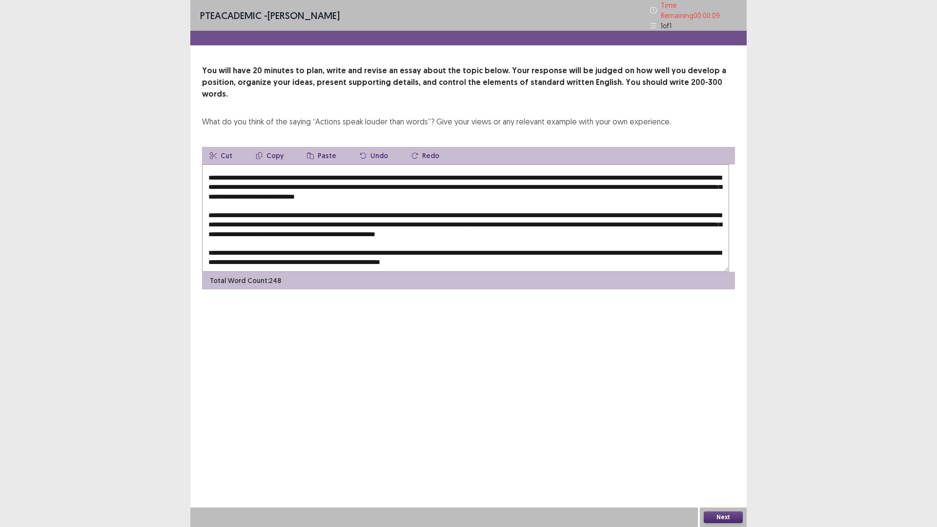
click at [499, 251] on textarea at bounding box center [465, 217] width 527 height 107
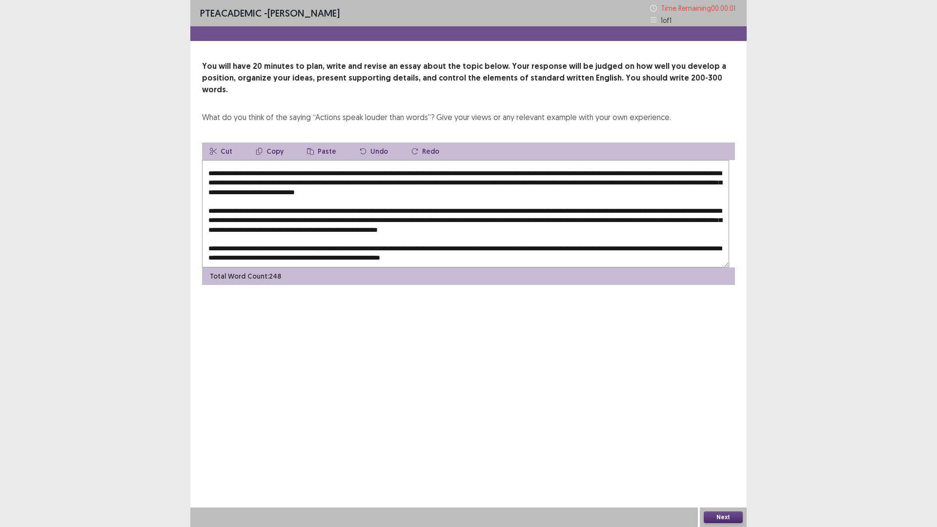
type textarea "**********"
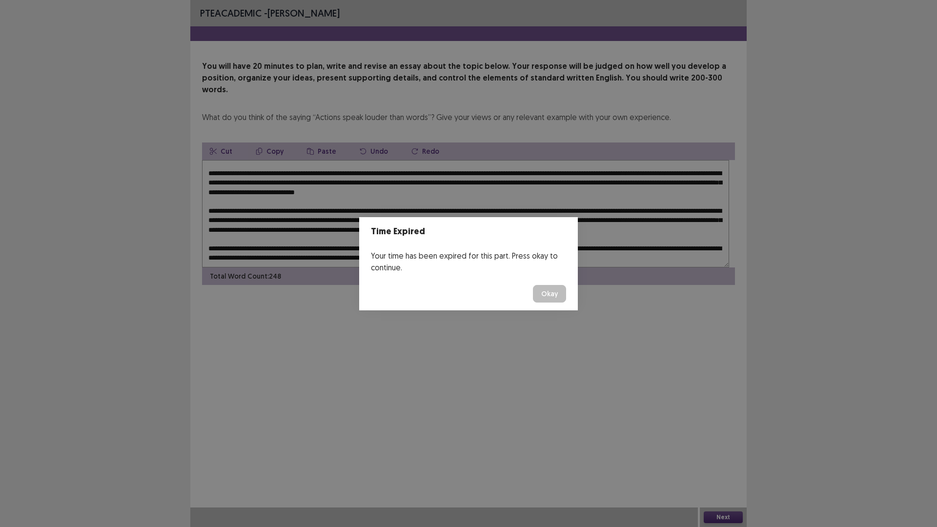
click at [566, 303] on button "Okay" at bounding box center [549, 294] width 33 height 18
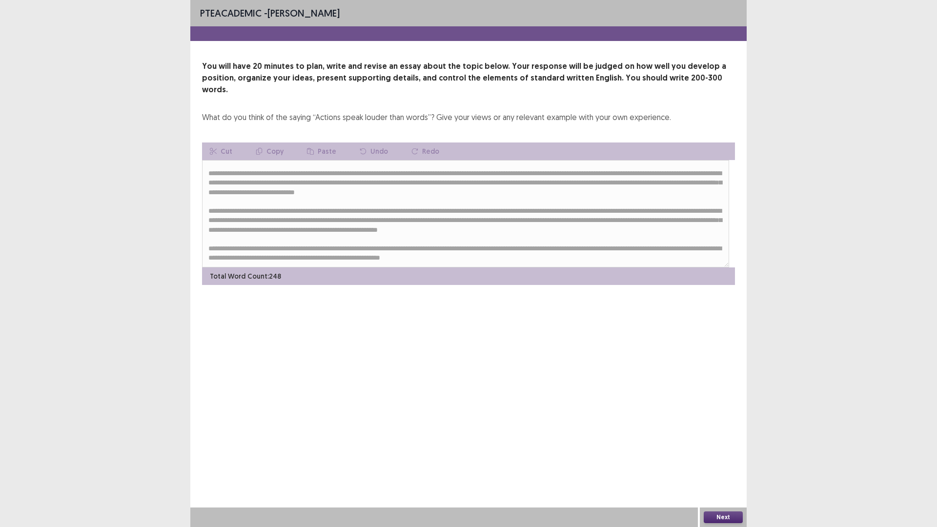
click at [716, 461] on button "Next" at bounding box center [723, 517] width 39 height 12
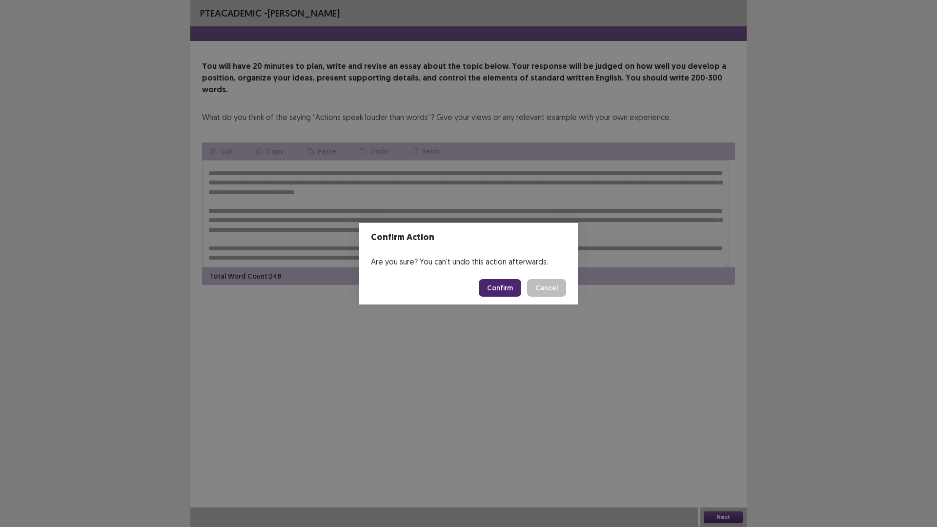
click at [507, 294] on button "Confirm" at bounding box center [500, 288] width 42 height 18
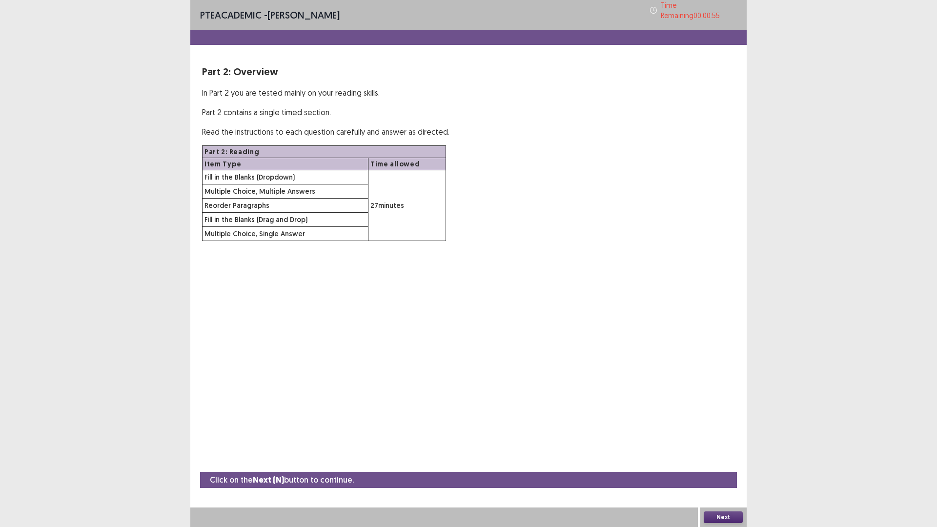
click at [726, 461] on button "Next" at bounding box center [723, 517] width 39 height 12
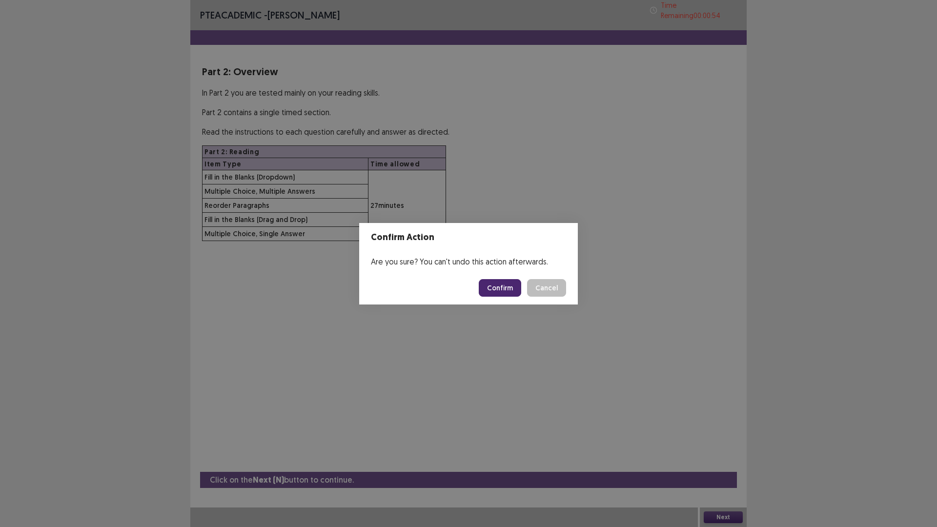
click at [516, 291] on button "Confirm" at bounding box center [500, 288] width 42 height 18
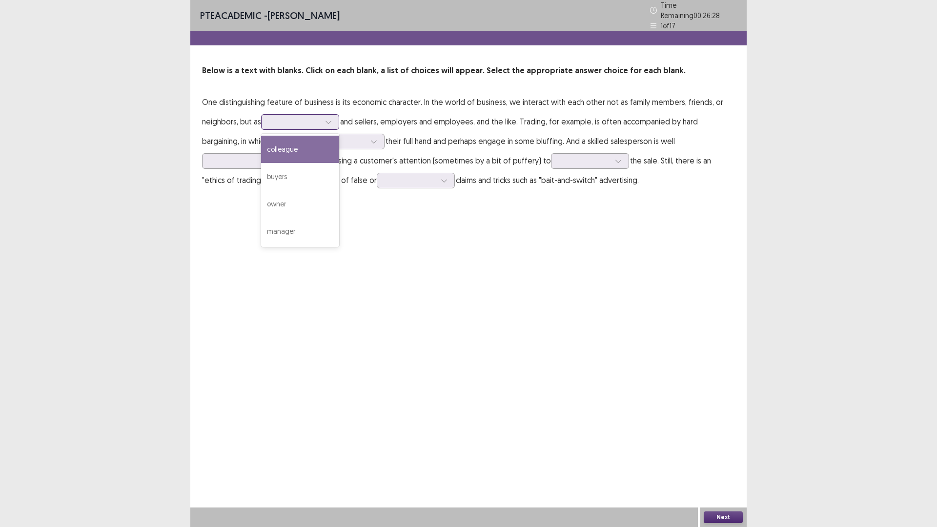
click at [320, 126] on div at bounding box center [294, 121] width 51 height 9
click at [339, 190] on div "buyers" at bounding box center [300, 176] width 78 height 27
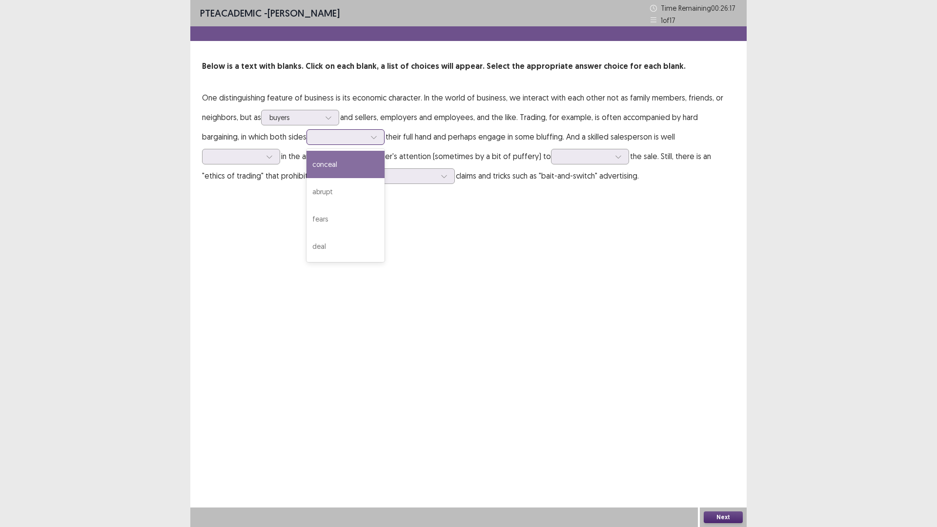
click at [377, 141] on icon at bounding box center [373, 137] width 7 height 7
click at [385, 260] on div "deal" at bounding box center [345, 246] width 78 height 27
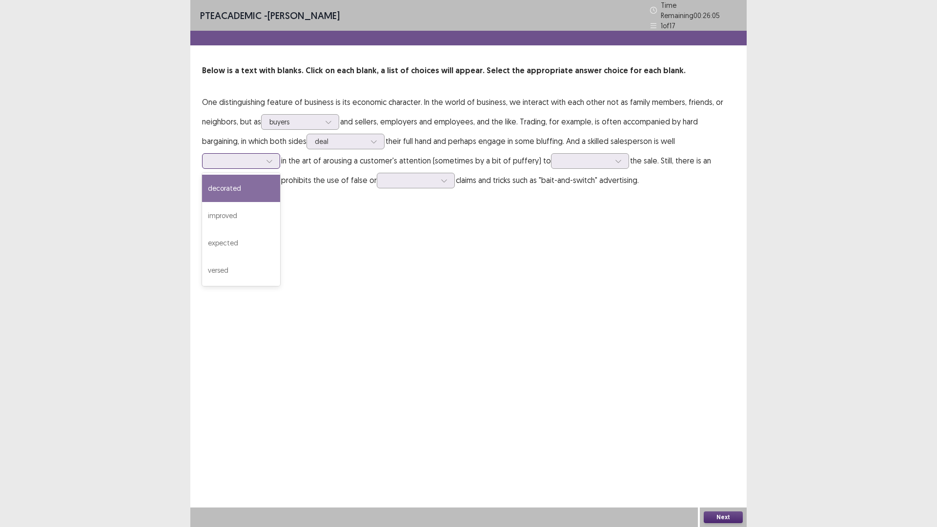
click at [277, 168] on div at bounding box center [269, 161] width 15 height 15
click at [280, 257] on div "expected" at bounding box center [241, 242] width 78 height 27
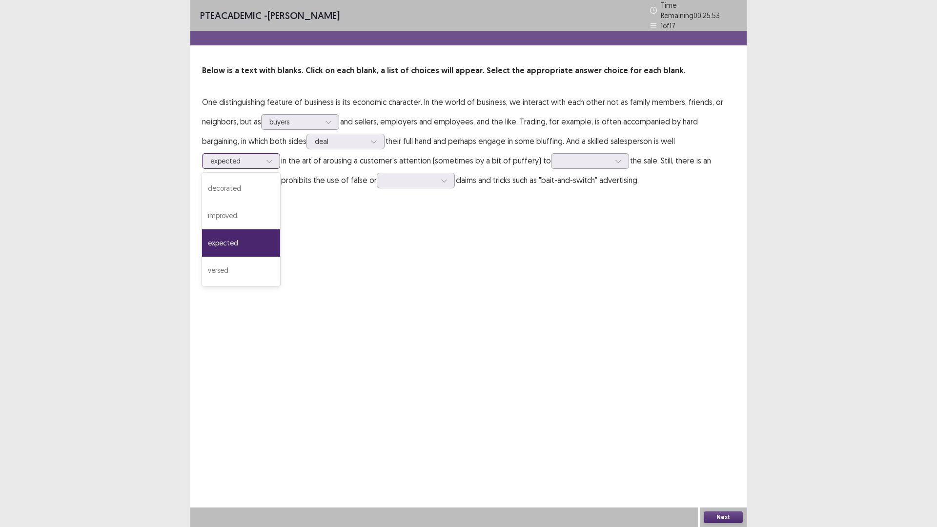
click at [261, 165] on div at bounding box center [235, 160] width 51 height 9
click at [280, 202] on div "decorated" at bounding box center [241, 188] width 78 height 27
click at [611, 168] on div at bounding box center [618, 161] width 15 height 15
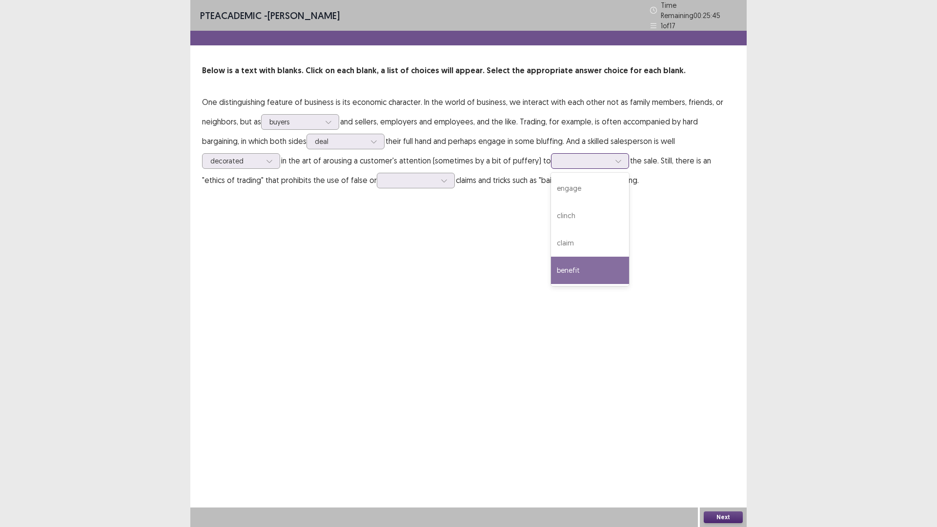
click at [551, 284] on div "benefit" at bounding box center [590, 270] width 78 height 27
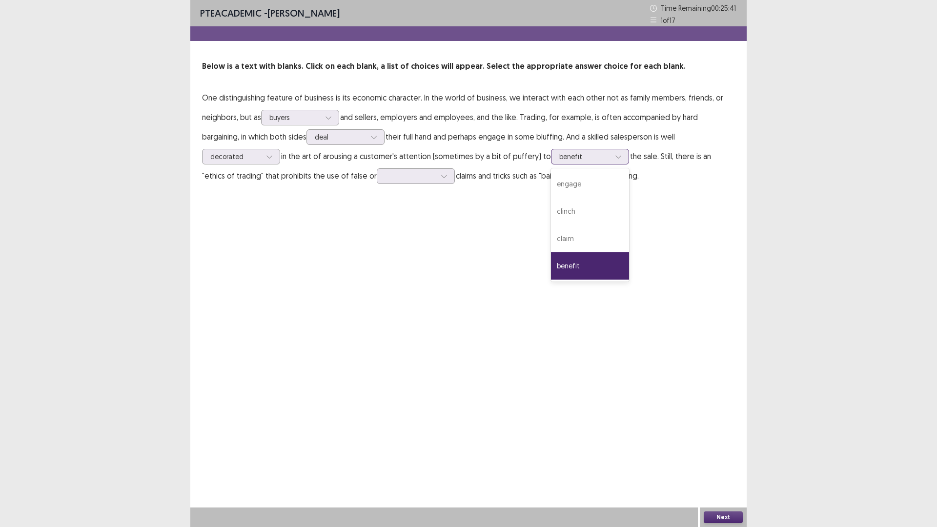
click at [559, 161] on div at bounding box center [584, 156] width 51 height 9
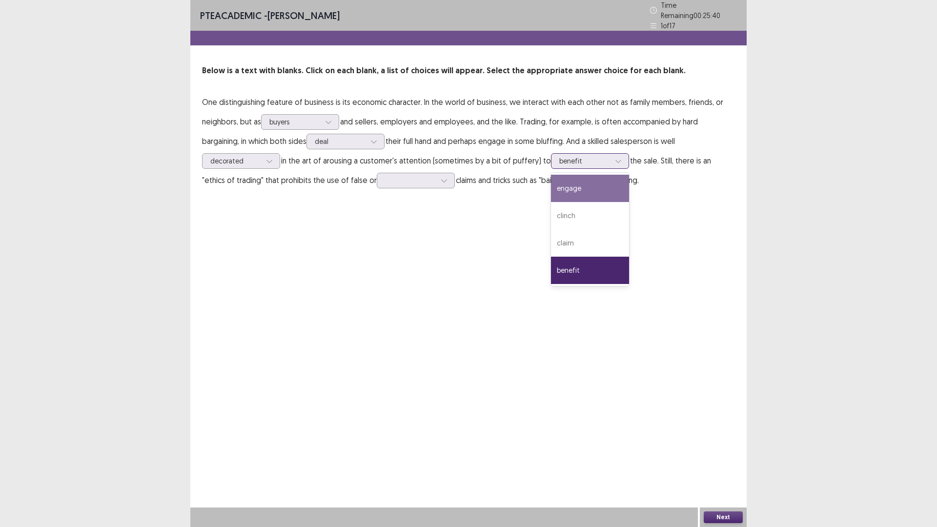
click at [551, 202] on div "engage" at bounding box center [590, 188] width 78 height 27
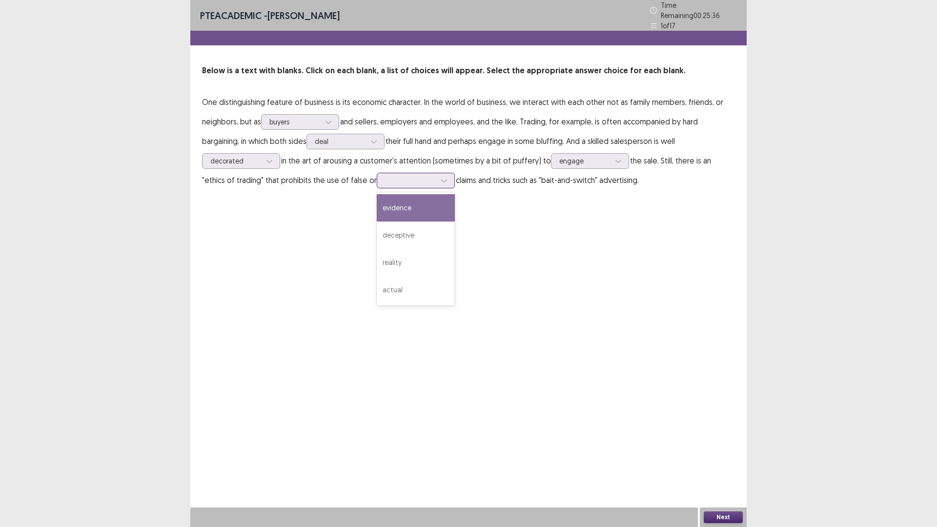
click at [437, 188] on div at bounding box center [444, 180] width 15 height 15
click at [377, 249] on div "deceptive" at bounding box center [416, 235] width 78 height 27
click at [437, 188] on div at bounding box center [444, 180] width 15 height 15
click at [377, 249] on div "deceptive" at bounding box center [416, 235] width 78 height 27
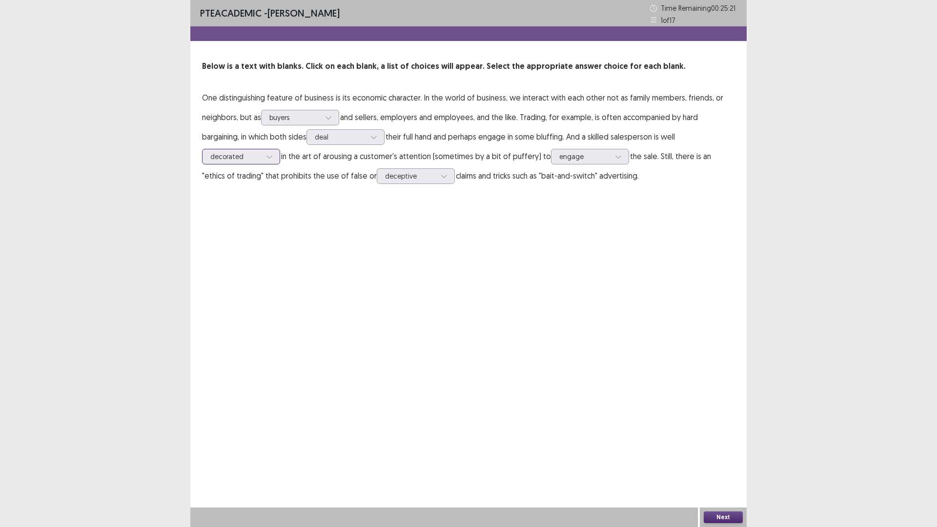
click at [273, 160] on icon at bounding box center [269, 156] width 7 height 7
click at [609, 185] on p "One distinguishing feature of business is its economic character. In the world …" at bounding box center [468, 137] width 533 height 98
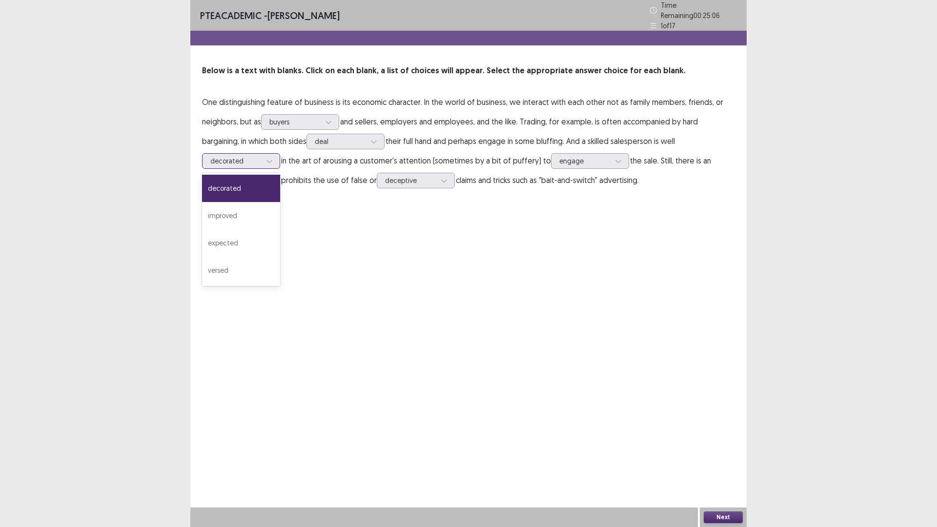
click at [273, 164] on icon at bounding box center [269, 161] width 7 height 7
click at [280, 229] on div "improved" at bounding box center [241, 215] width 78 height 27
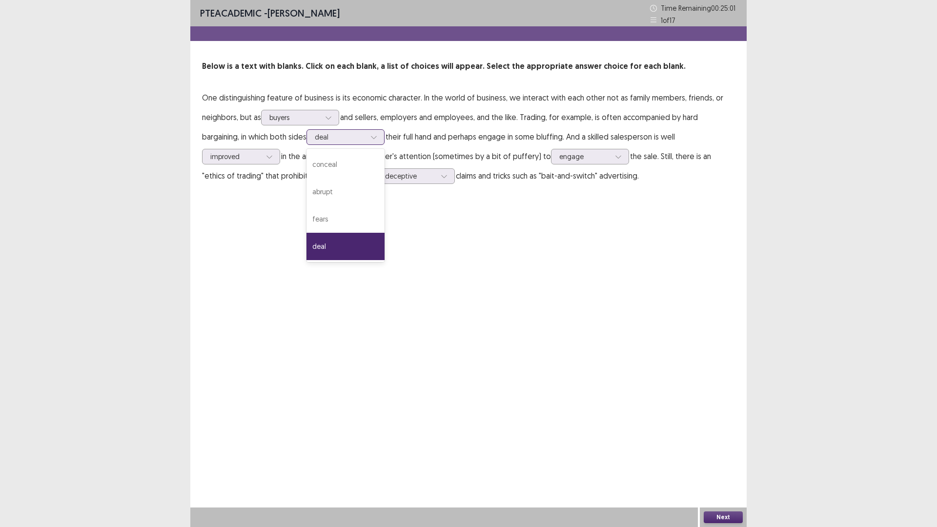
click at [377, 141] on icon at bounding box center [373, 137] width 7 height 7
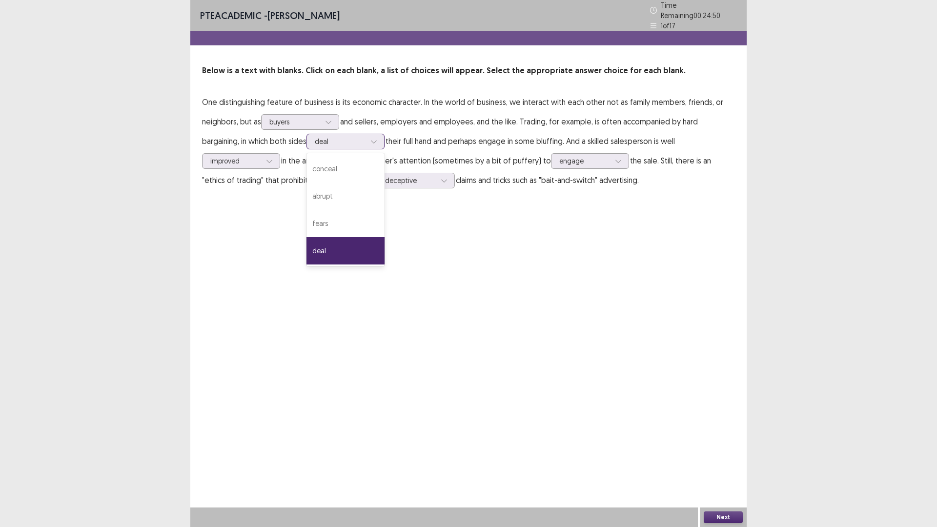
click at [385, 265] on div "deal" at bounding box center [345, 250] width 78 height 27
click at [718, 461] on button "Next" at bounding box center [723, 517] width 39 height 12
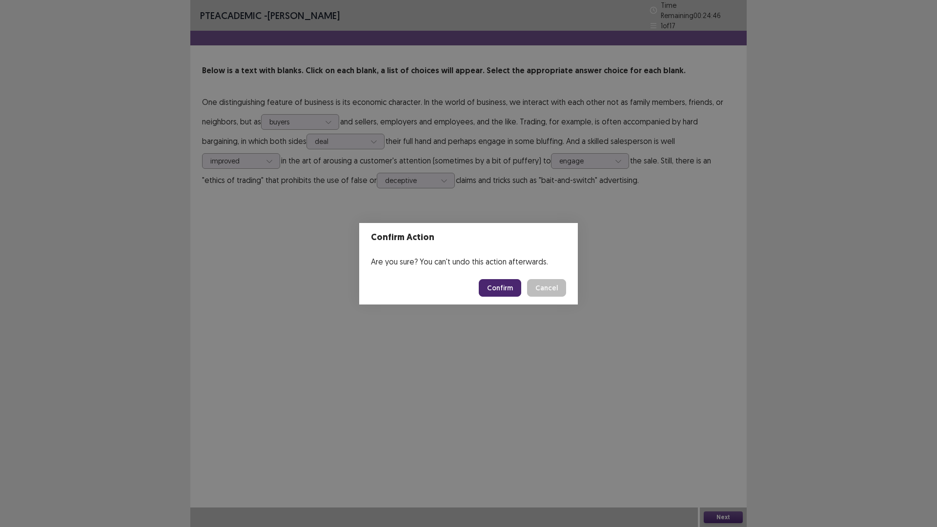
click at [509, 285] on button "Confirm" at bounding box center [500, 288] width 42 height 18
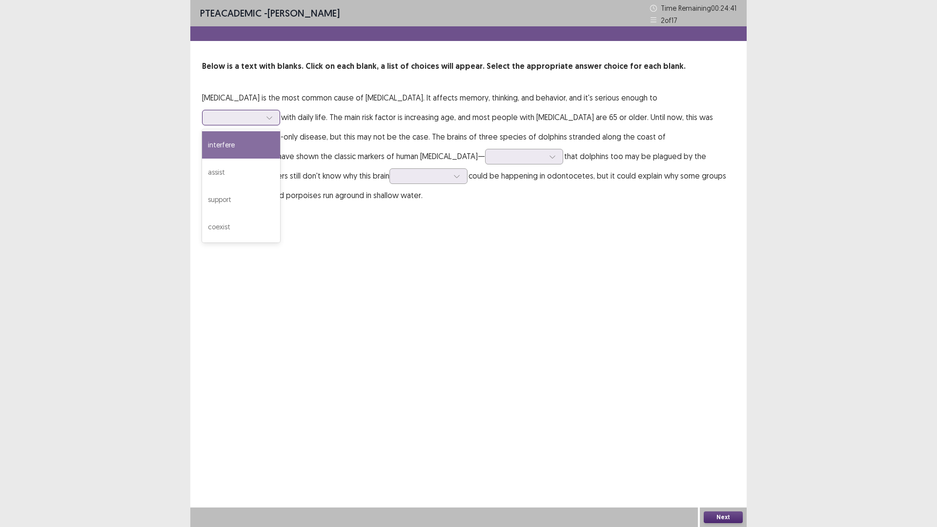
click at [269, 121] on icon at bounding box center [269, 117] width 7 height 7
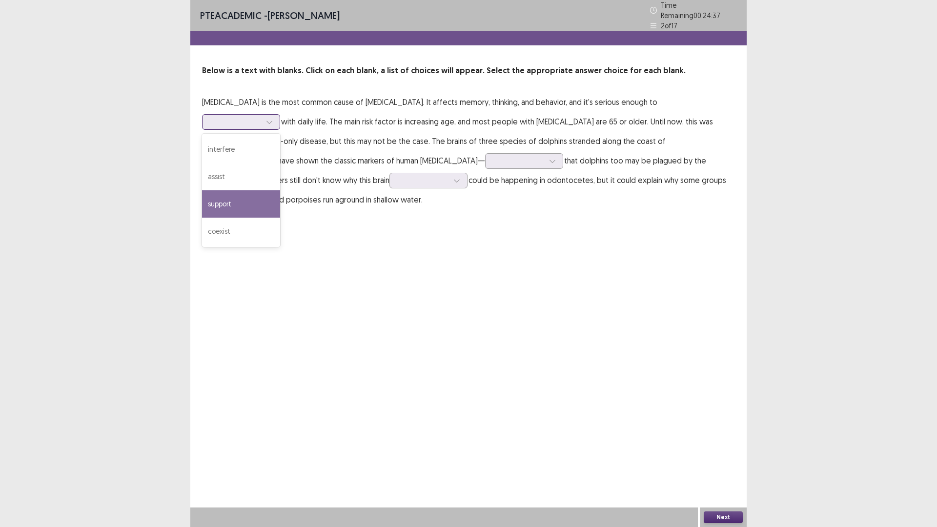
click at [255, 218] on div "support" at bounding box center [241, 203] width 78 height 27
click at [269, 125] on icon at bounding box center [269, 122] width 7 height 7
click at [250, 190] on div "assist" at bounding box center [241, 176] width 78 height 27
click at [277, 129] on div at bounding box center [269, 122] width 15 height 15
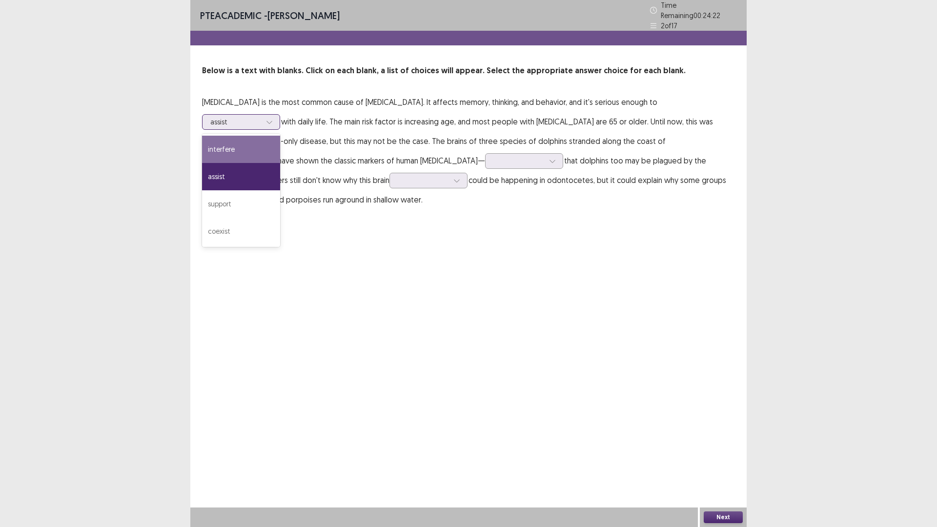
click at [271, 163] on div "interfere" at bounding box center [241, 149] width 78 height 27
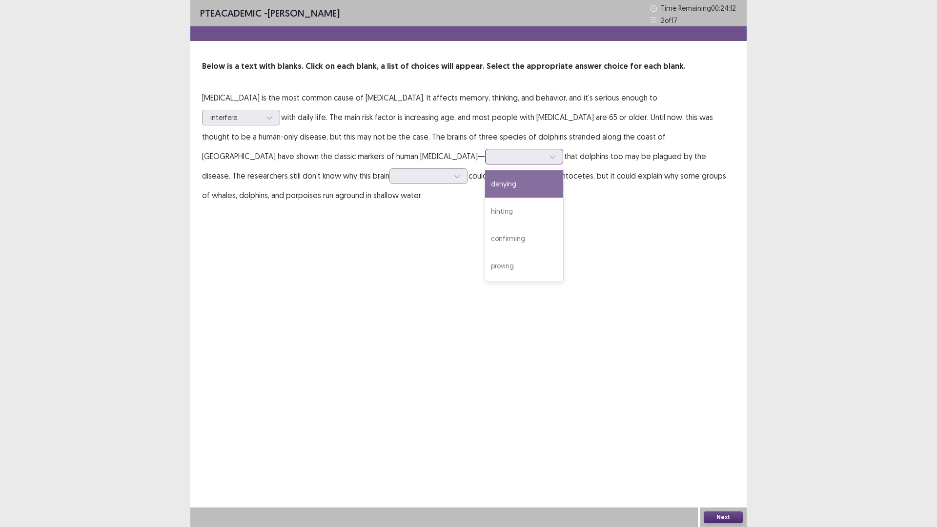
click at [549, 160] on icon at bounding box center [552, 156] width 7 height 7
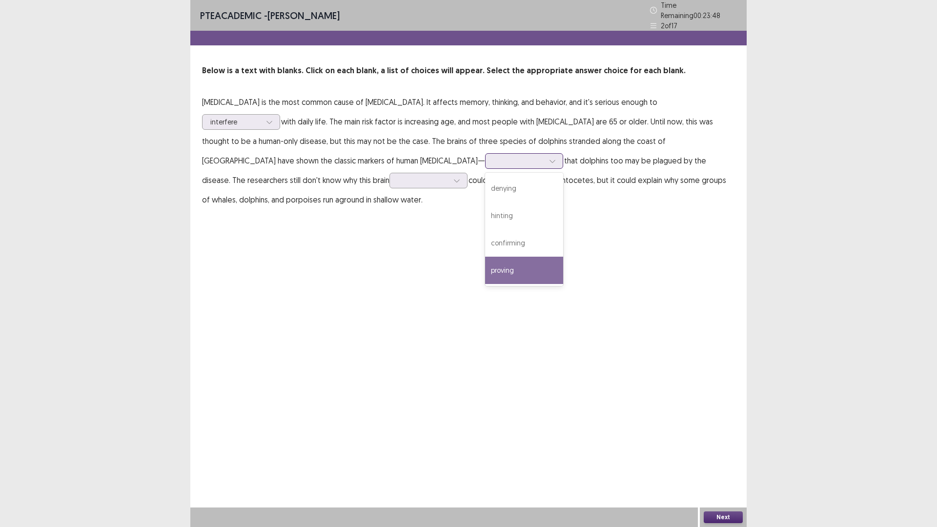
click at [485, 284] on div "proving" at bounding box center [524, 270] width 78 height 27
click at [272, 209] on p "[MEDICAL_DATA] is the most common cause of [MEDICAL_DATA]. It affects memory, t…" at bounding box center [468, 150] width 533 height 117
click at [284, 209] on p "[MEDICAL_DATA] is the most common cause of [MEDICAL_DATA]. It affects memory, t…" at bounding box center [468, 150] width 533 height 117
click at [485, 169] on div "proving" at bounding box center [524, 161] width 78 height 16
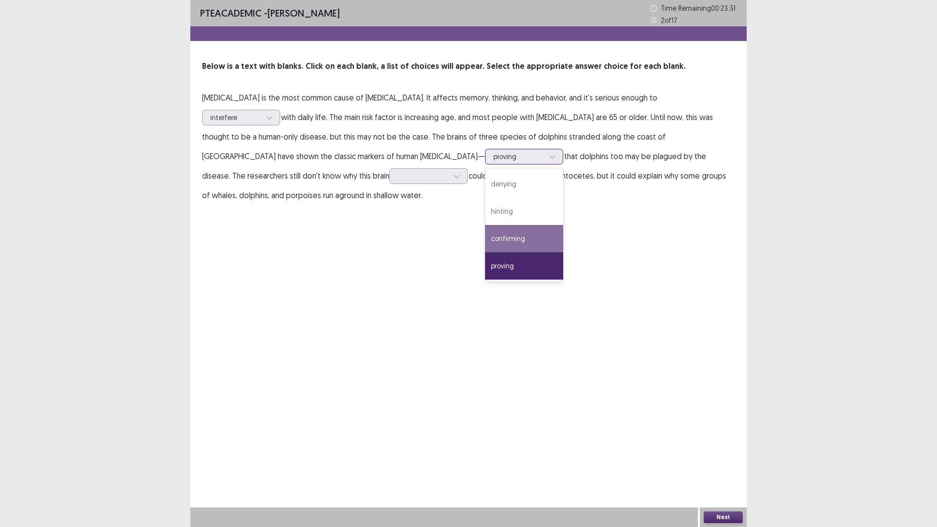
click at [485, 252] on div "confirming" at bounding box center [524, 238] width 78 height 27
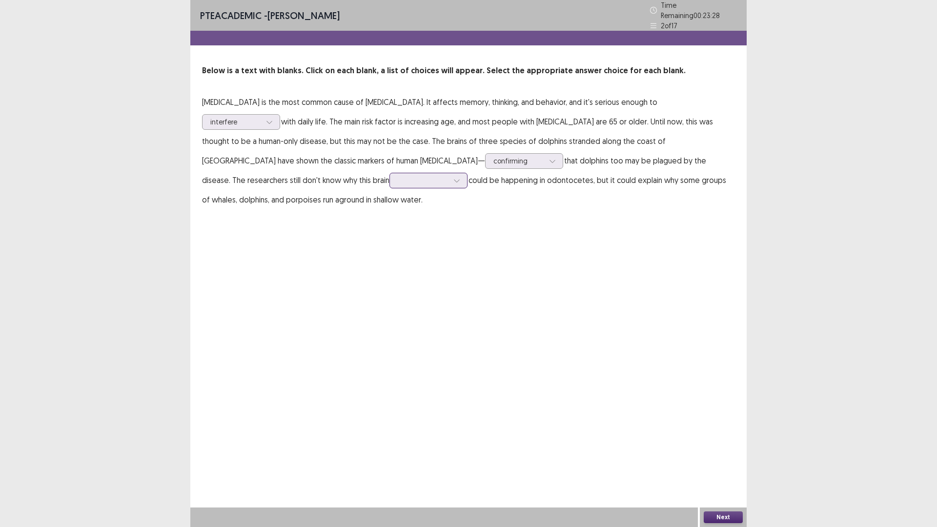
click at [449, 188] on div at bounding box center [456, 180] width 15 height 15
click at [389, 249] on div "[MEDICAL_DATA]" at bounding box center [428, 235] width 78 height 27
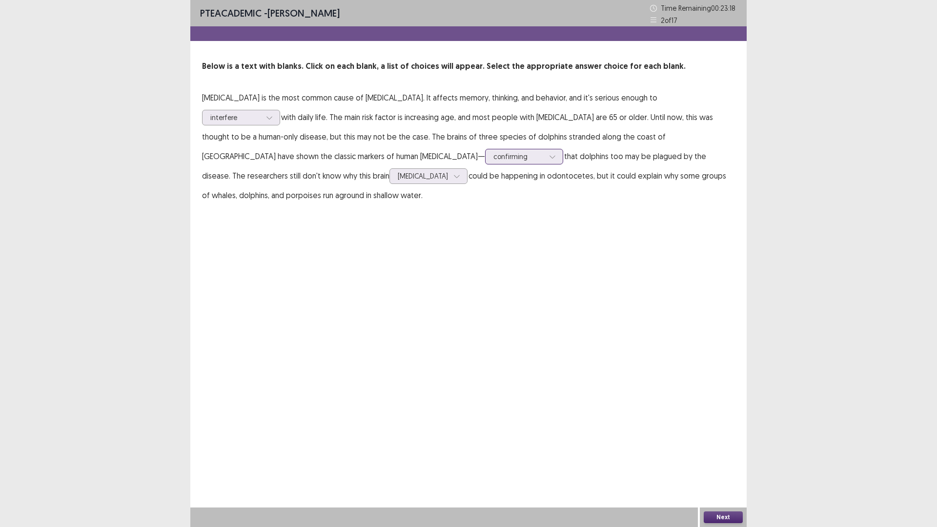
click at [549, 160] on icon at bounding box center [552, 156] width 7 height 7
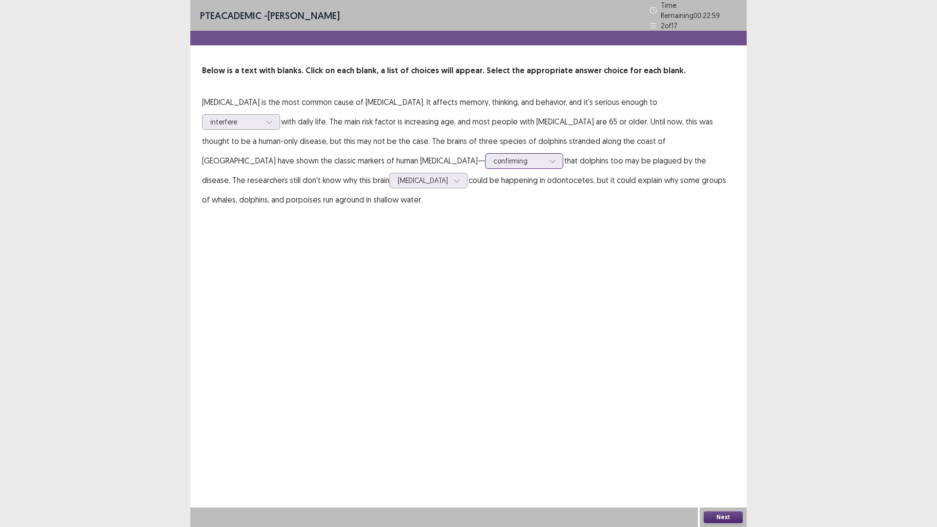
click at [549, 164] on icon at bounding box center [552, 161] width 7 height 7
click at [734, 461] on button "Next" at bounding box center [723, 517] width 39 height 12
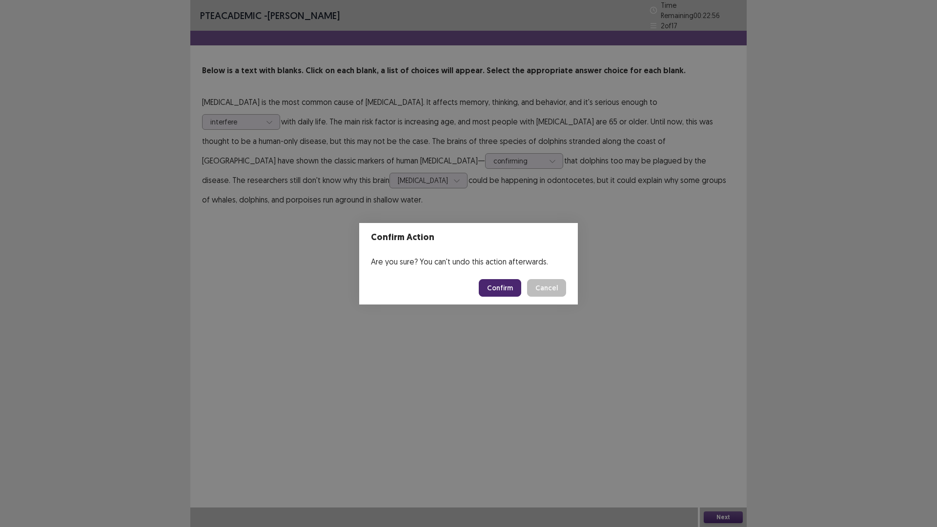
click at [510, 288] on button "Confirm" at bounding box center [500, 288] width 42 height 18
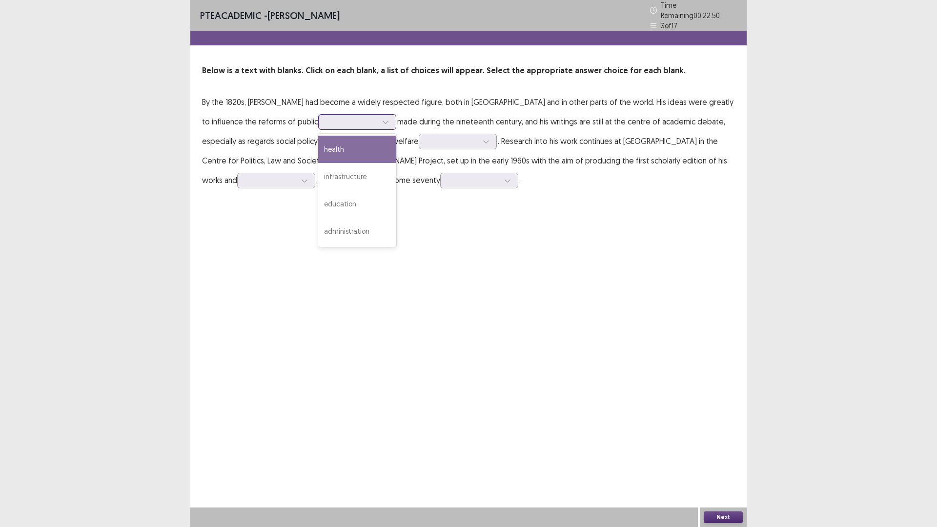
click at [389, 125] on icon at bounding box center [385, 122] width 7 height 7
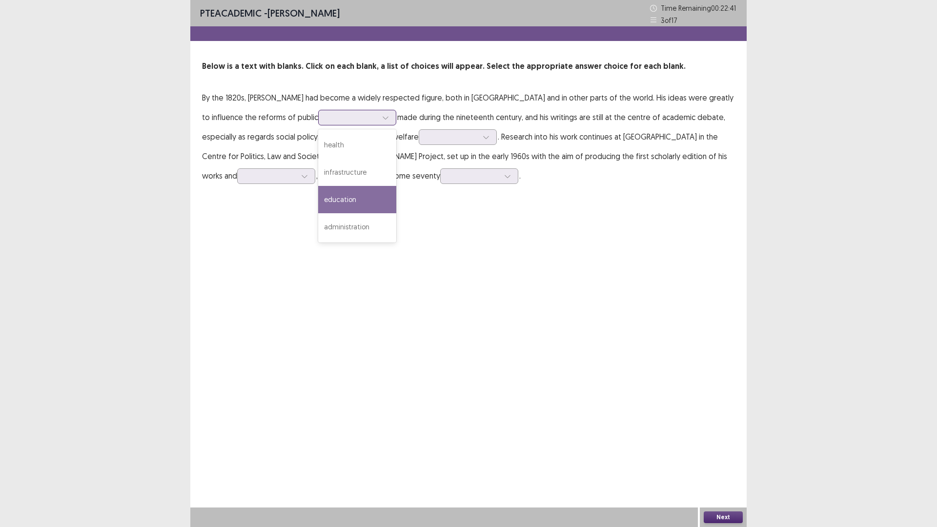
click at [396, 213] on div "education" at bounding box center [357, 199] width 78 height 27
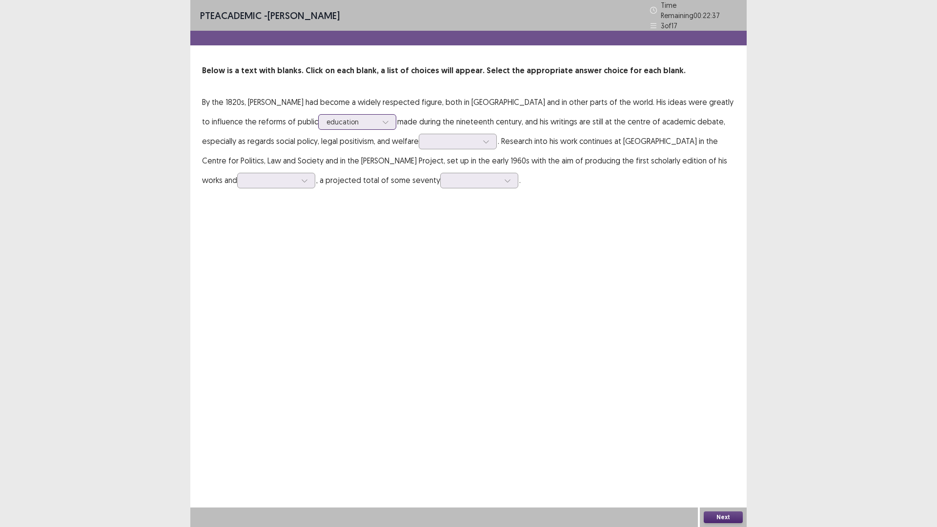
click at [389, 125] on icon at bounding box center [385, 122] width 7 height 7
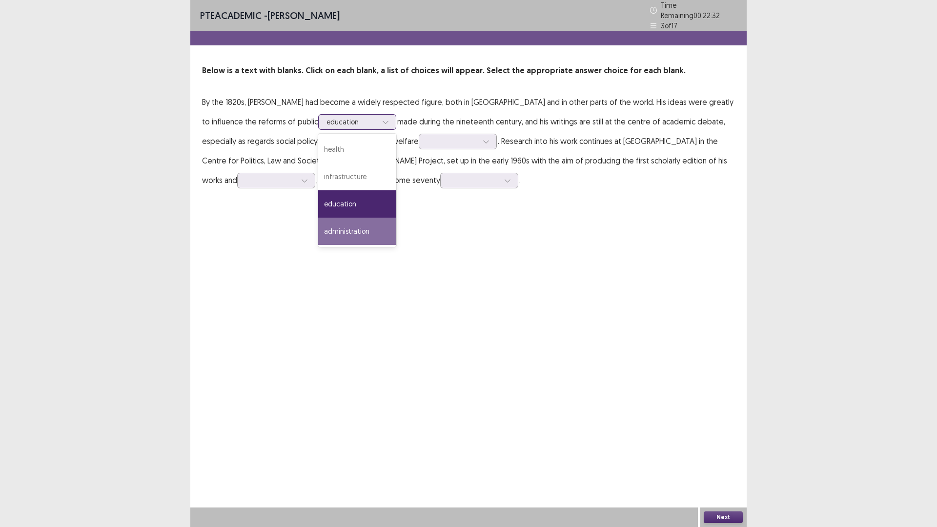
click at [396, 245] on div "administration" at bounding box center [357, 231] width 78 height 27
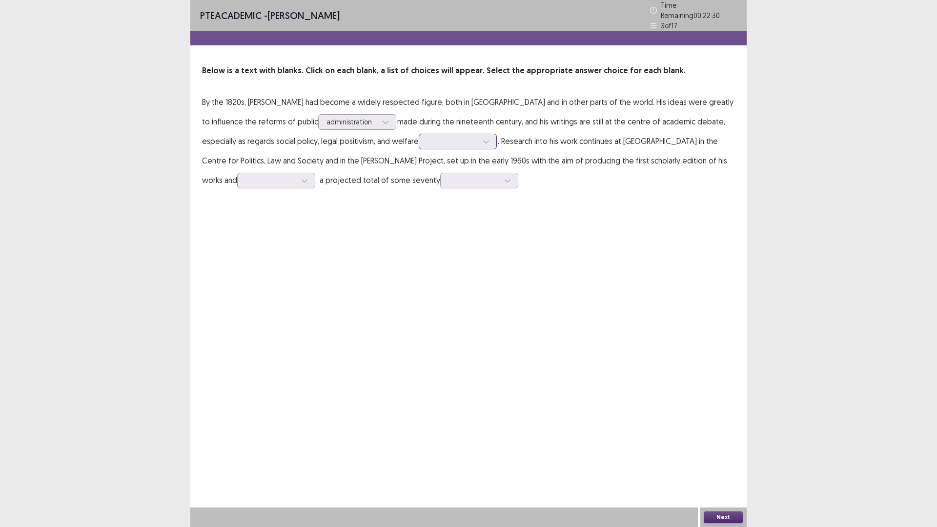
click at [478, 146] on div at bounding box center [452, 141] width 51 height 9
click at [497, 237] on div "economics" at bounding box center [458, 223] width 78 height 27
click at [478, 146] on div at bounding box center [452, 141] width 51 height 9
click at [497, 237] on div "economics" at bounding box center [458, 223] width 78 height 27
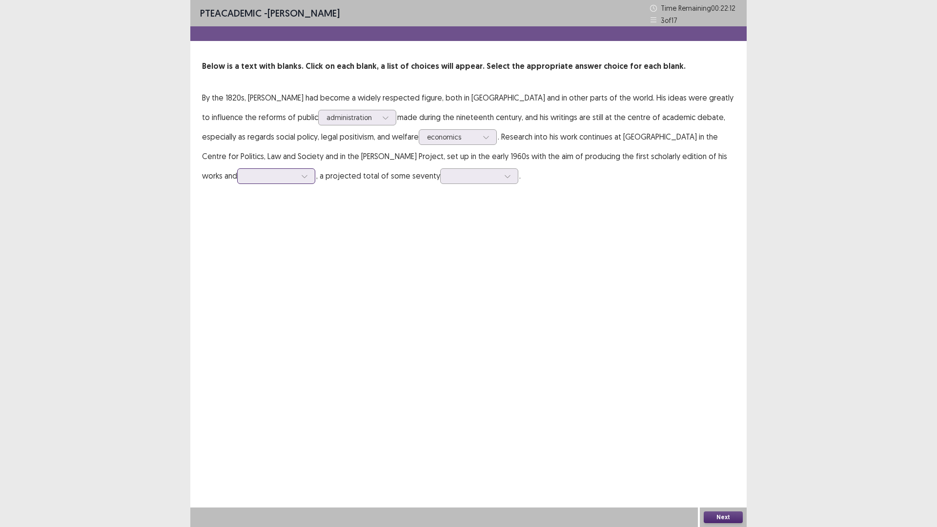
click at [296, 181] on div at bounding box center [270, 175] width 51 height 9
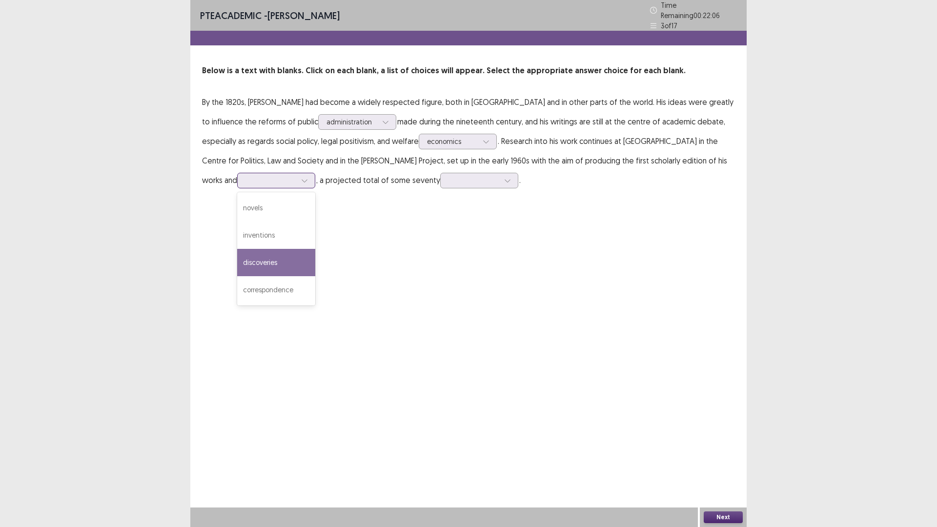
click at [315, 276] on div "discoveries" at bounding box center [276, 262] width 78 height 27
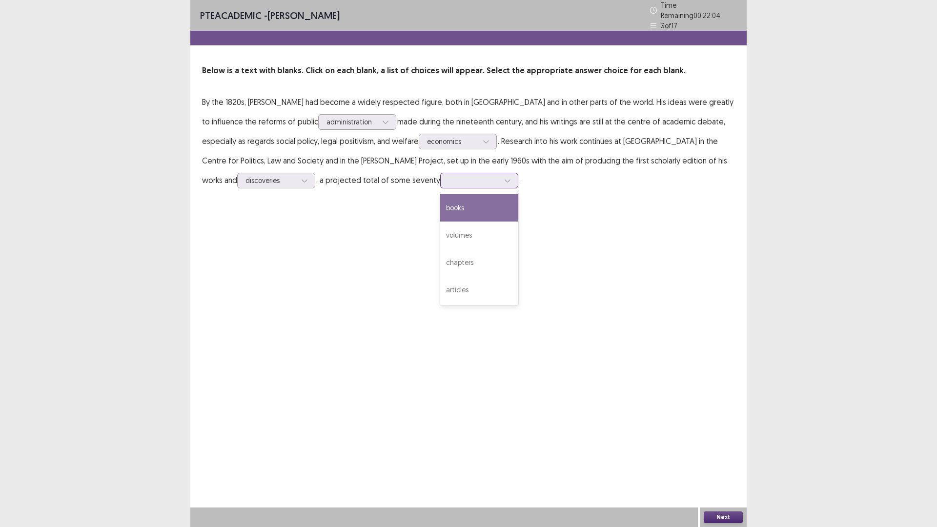
click at [448, 185] on div at bounding box center [473, 180] width 51 height 9
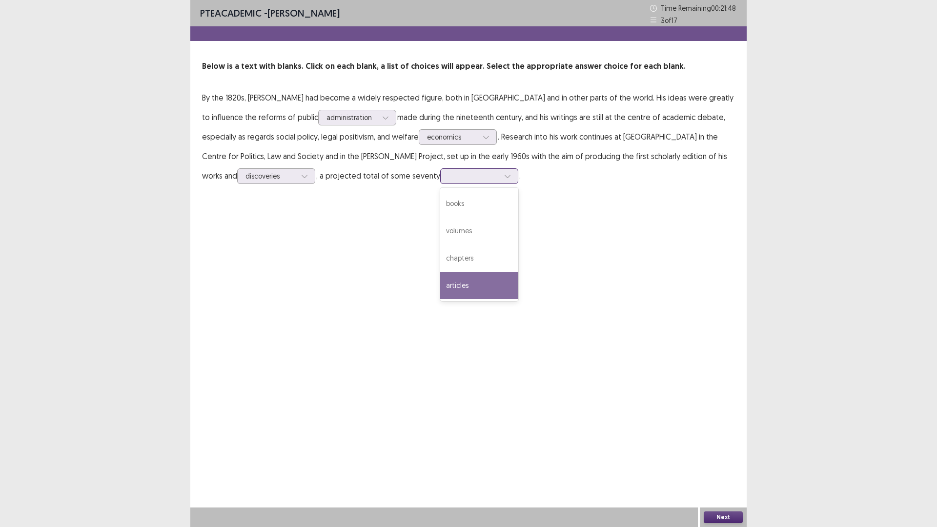
click at [440, 299] on div "articles" at bounding box center [479, 285] width 78 height 27
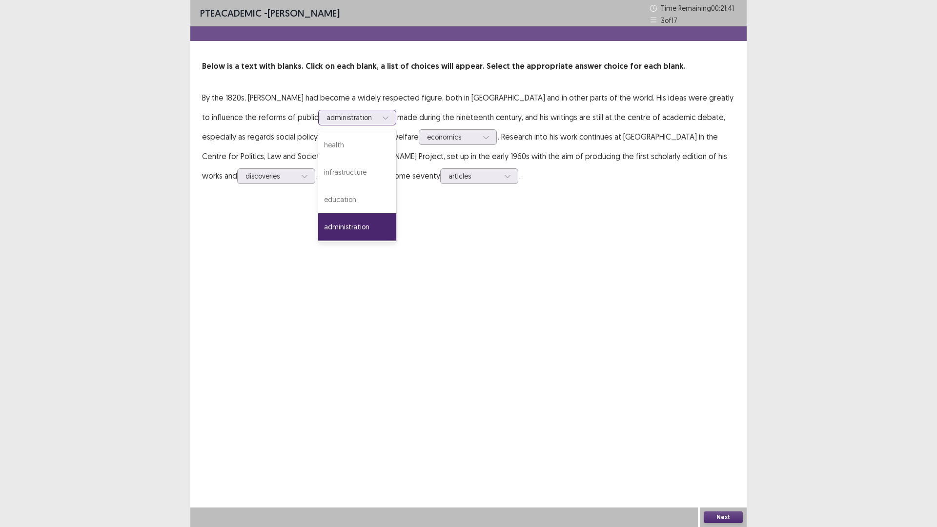
click at [377, 122] on div at bounding box center [351, 117] width 51 height 9
click at [396, 186] on div "infrastructure" at bounding box center [357, 172] width 78 height 27
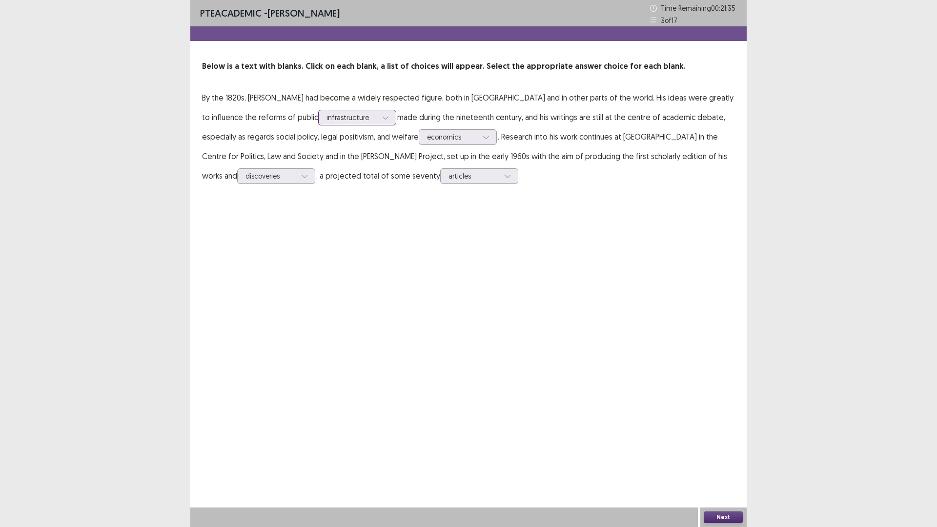
click at [389, 121] on icon at bounding box center [385, 117] width 7 height 7
click at [396, 186] on div "infrastructure" at bounding box center [357, 172] width 78 height 27
click at [389, 121] on icon at bounding box center [385, 117] width 7 height 7
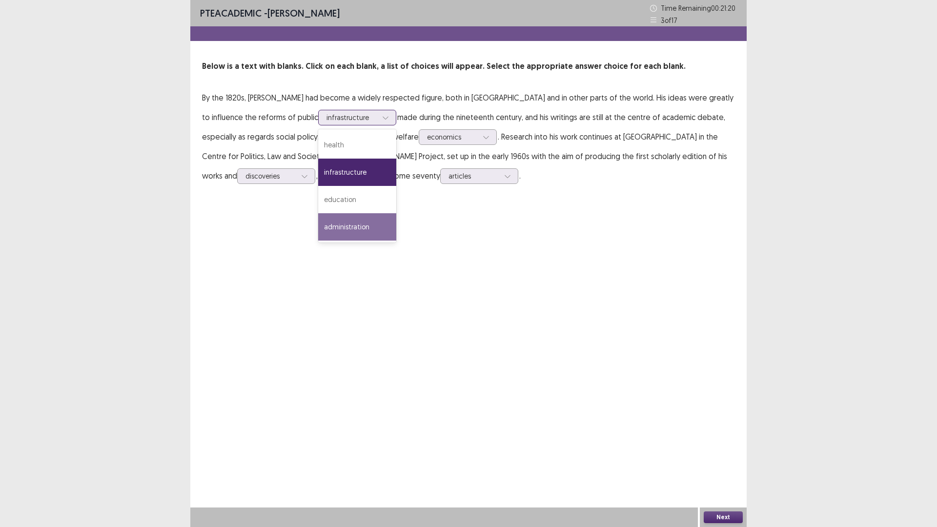
click at [396, 241] on div "administration" at bounding box center [357, 226] width 78 height 27
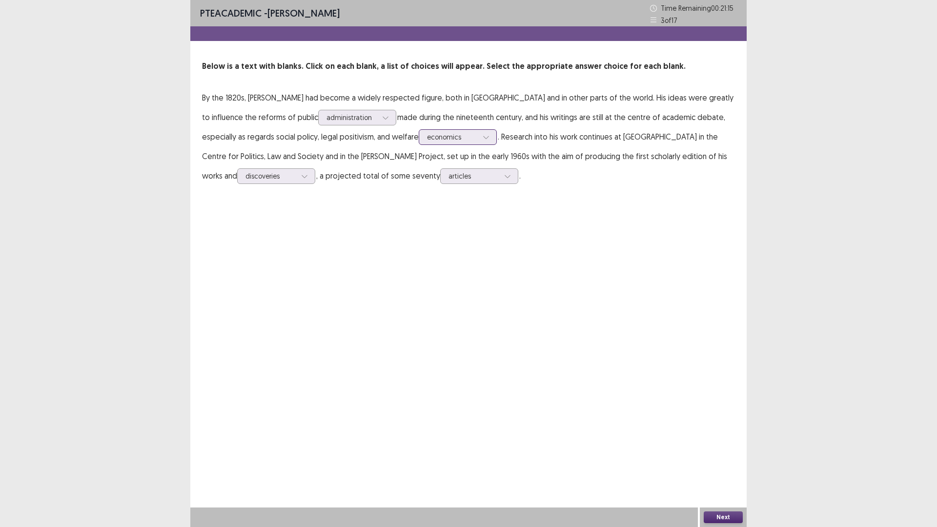
click at [489, 141] on icon at bounding box center [486, 137] width 7 height 7
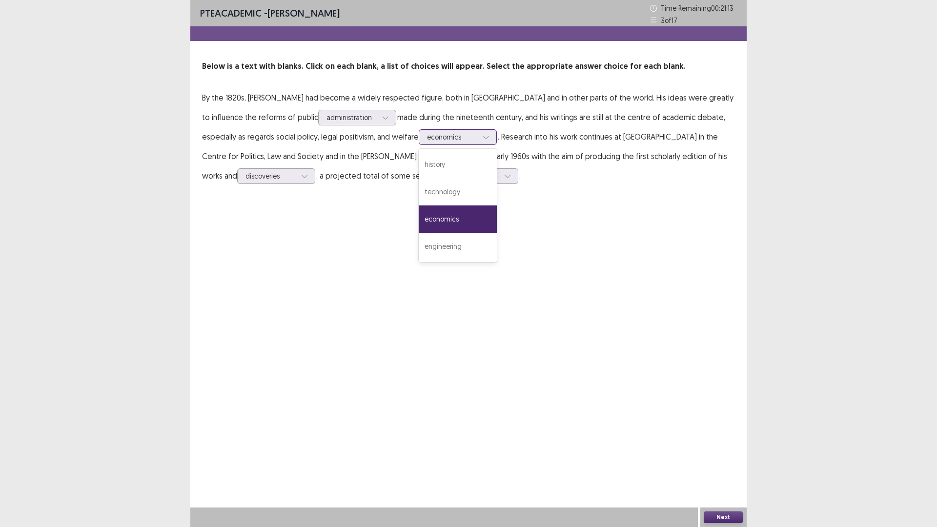
click at [497, 233] on div "economics" at bounding box center [458, 218] width 78 height 27
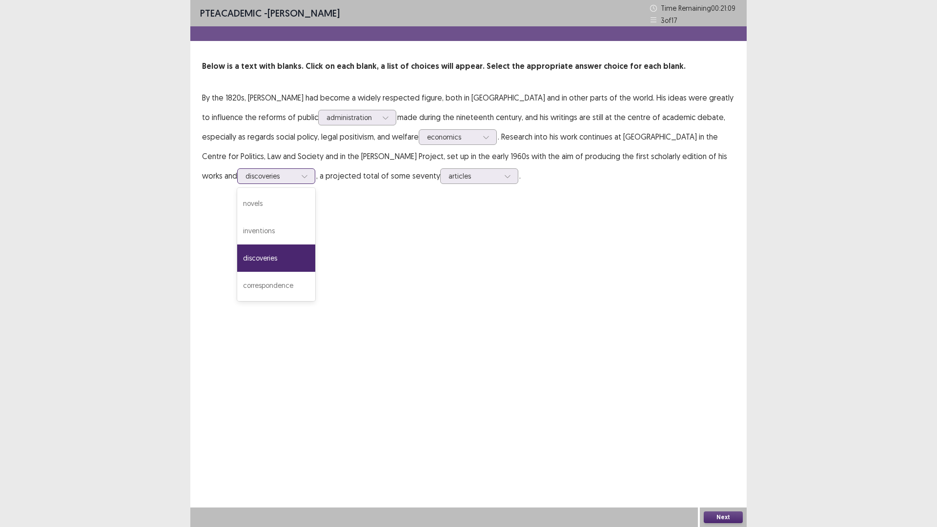
click at [296, 181] on div at bounding box center [270, 175] width 51 height 9
click at [675, 331] on div "PTE academic - [PERSON_NAME] Time Remaining 00 : 21 : 05 3 of 17 Below is a tex…" at bounding box center [468, 263] width 556 height 527
click at [448, 181] on div at bounding box center [473, 175] width 51 height 9
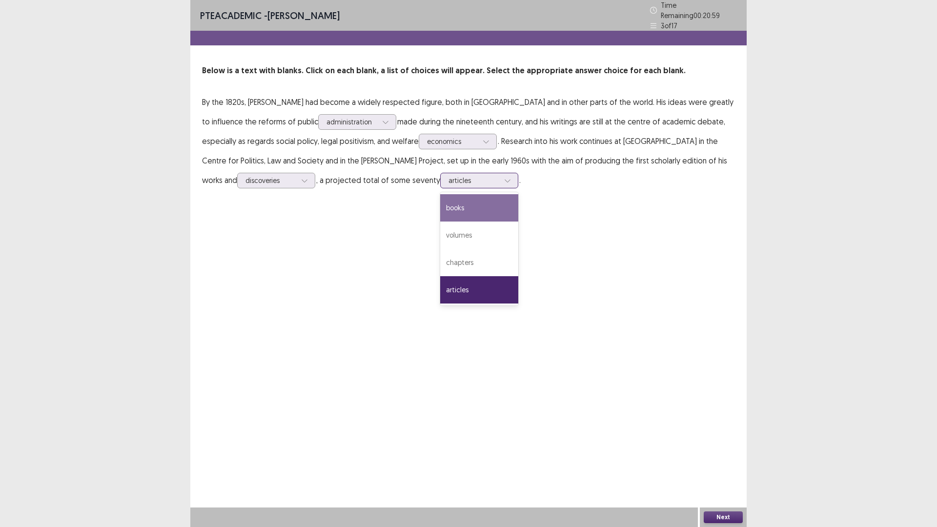
click at [440, 222] on div "books" at bounding box center [479, 207] width 78 height 27
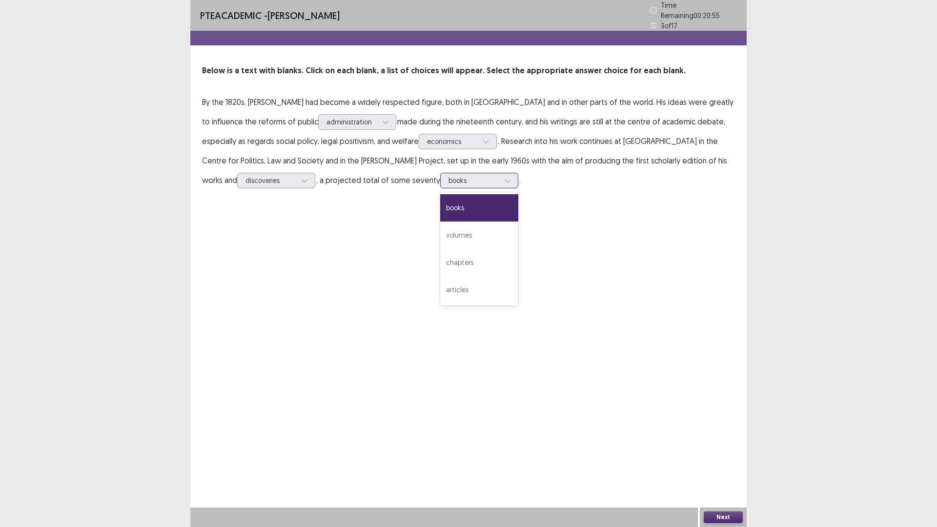
click at [448, 185] on div at bounding box center [473, 180] width 51 height 9
click at [432, 361] on div "PTE academic - [PERSON_NAME] Time Remaining 00 : 20 : 52 3 of 17 Below is a tex…" at bounding box center [468, 263] width 556 height 527
click at [505, 183] on icon at bounding box center [507, 181] width 5 height 3
click at [440, 304] on div "articles" at bounding box center [479, 289] width 78 height 27
click at [721, 461] on button "Next" at bounding box center [723, 517] width 39 height 12
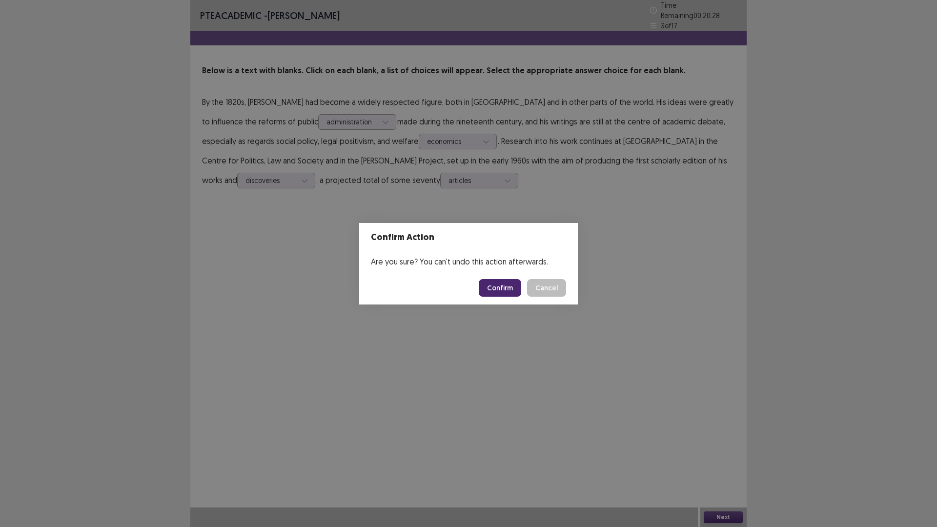
click at [506, 293] on button "Confirm" at bounding box center [500, 288] width 42 height 18
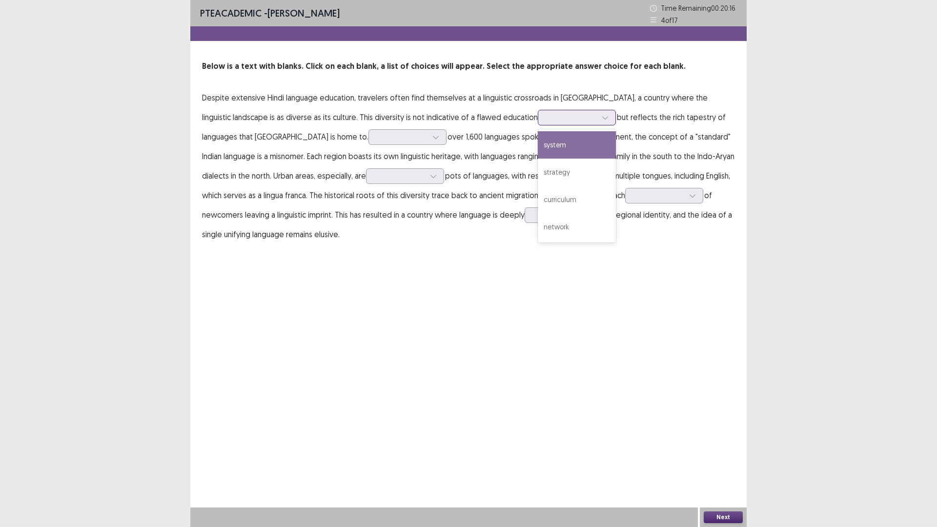
click at [598, 125] on div at bounding box center [605, 117] width 15 height 15
click at [538, 159] on div "system" at bounding box center [577, 144] width 78 height 27
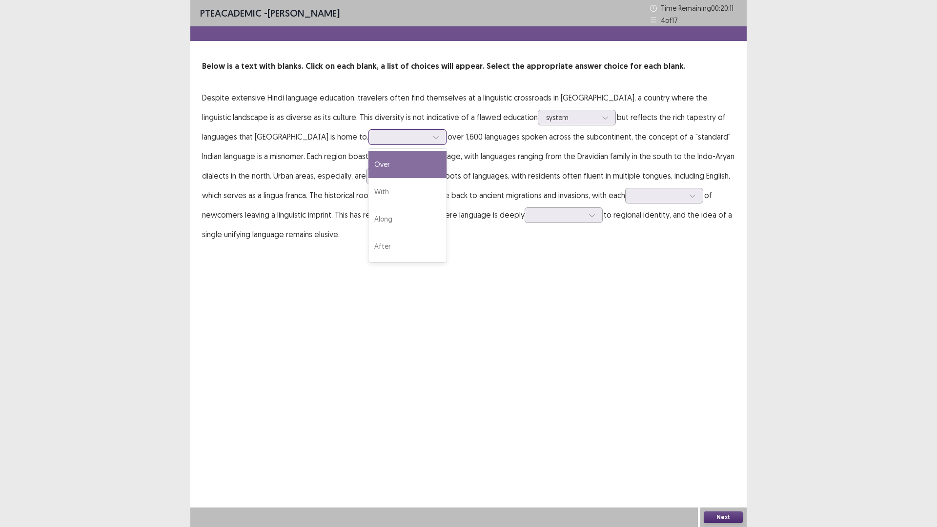
click at [443, 144] on div at bounding box center [435, 137] width 15 height 15
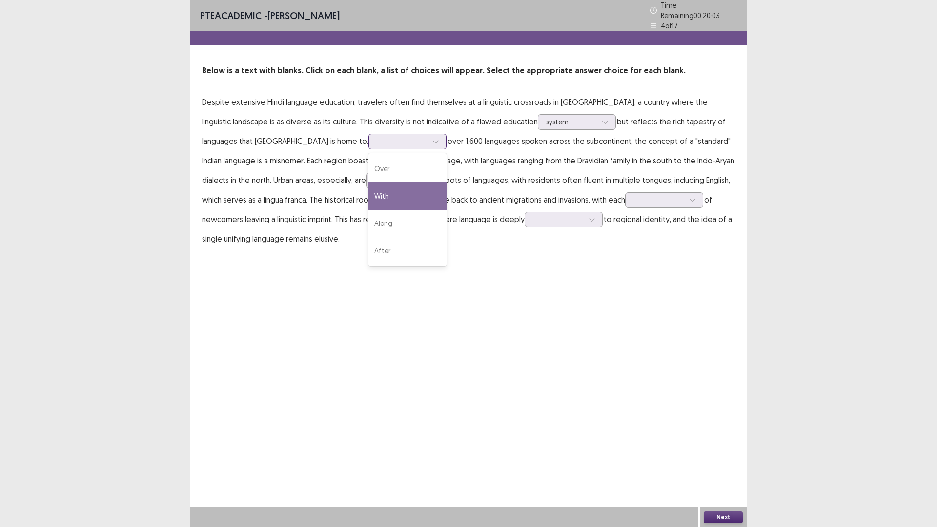
click at [447, 210] on div "With" at bounding box center [407, 196] width 78 height 27
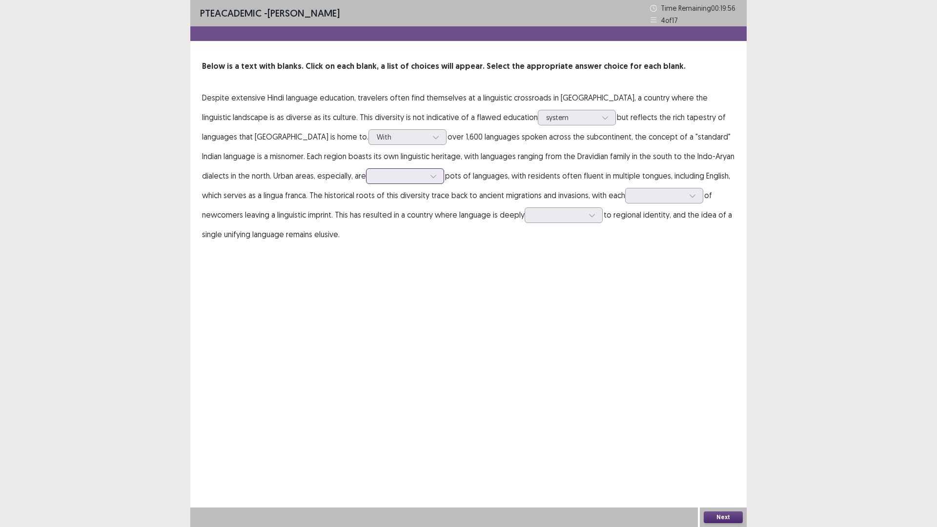
click at [374, 181] on div at bounding box center [399, 175] width 51 height 9
click at [375, 245] on div "forming" at bounding box center [405, 230] width 78 height 27
click at [685, 203] on div at bounding box center [692, 195] width 15 height 15
click at [625, 237] on div "territory" at bounding box center [664, 222] width 78 height 27
click at [589, 219] on icon at bounding box center [592, 215] width 7 height 7
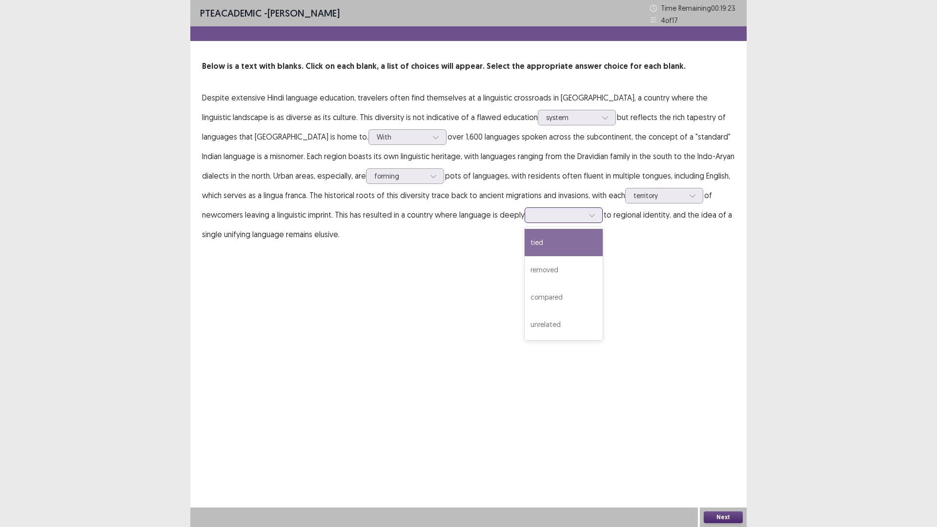
click at [525, 256] on div "tied" at bounding box center [564, 242] width 78 height 27
click at [598, 125] on div at bounding box center [605, 117] width 15 height 15
click at [602, 121] on icon at bounding box center [605, 117] width 7 height 7
click at [723, 461] on button "Next" at bounding box center [723, 517] width 39 height 12
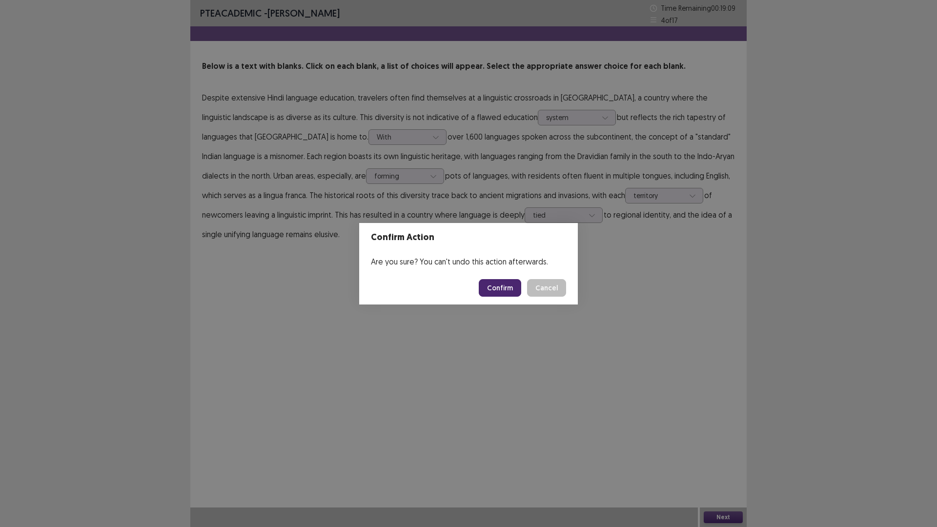
click at [498, 291] on button "Confirm" at bounding box center [500, 288] width 42 height 18
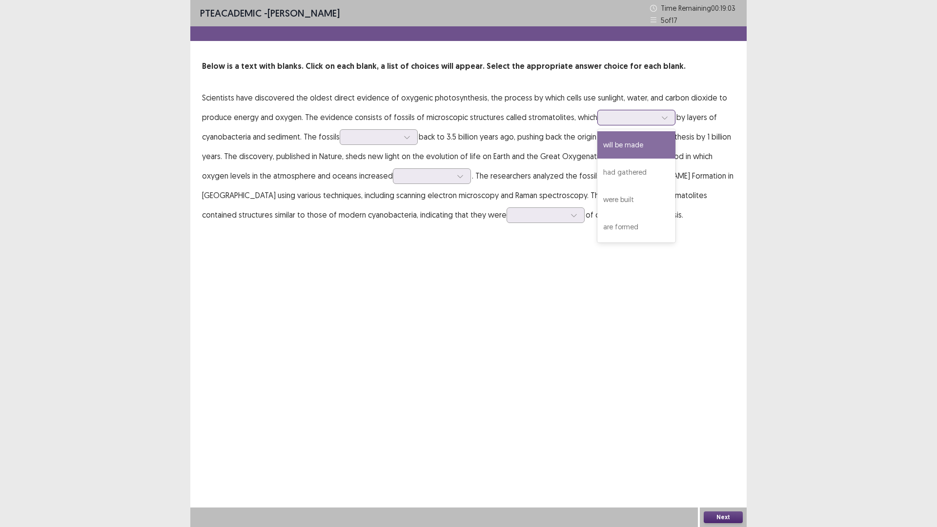
click at [661, 121] on icon at bounding box center [664, 117] width 7 height 7
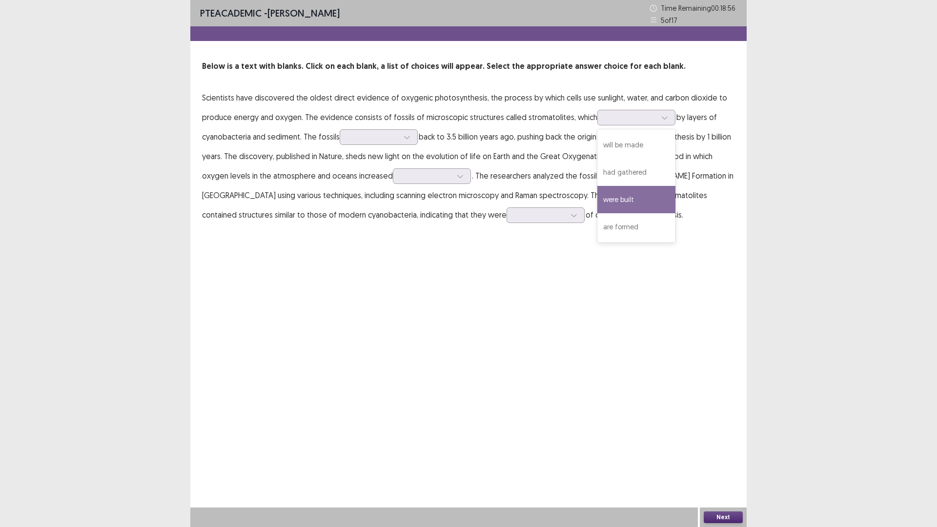
click at [430, 224] on p "Scientists have discovered the oldest direct evidence of oxygenic photosynthesi…" at bounding box center [468, 156] width 533 height 137
click at [657, 125] on div at bounding box center [664, 117] width 15 height 15
click at [597, 241] on div "are formed" at bounding box center [636, 226] width 78 height 27
click at [399, 142] on div at bounding box center [373, 136] width 51 height 9
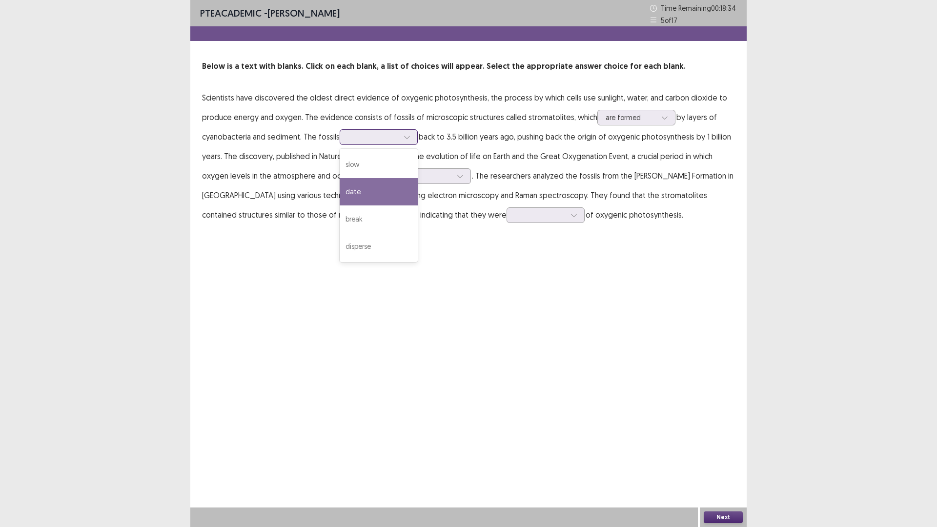
click at [418, 205] on div "date" at bounding box center [379, 191] width 78 height 27
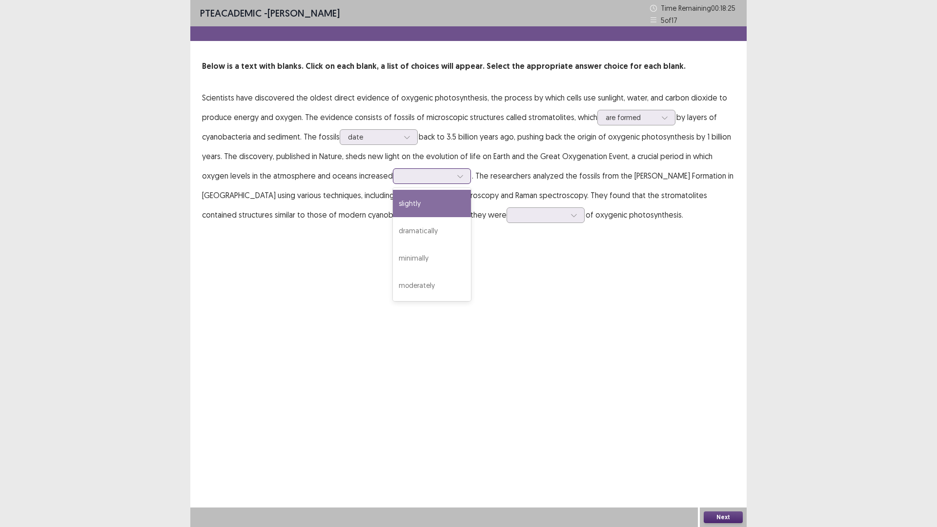
click at [453, 183] on div at bounding box center [460, 176] width 15 height 15
click at [419, 245] on div "dramatically" at bounding box center [432, 230] width 78 height 27
click at [514, 221] on div at bounding box center [540, 214] width 53 height 11
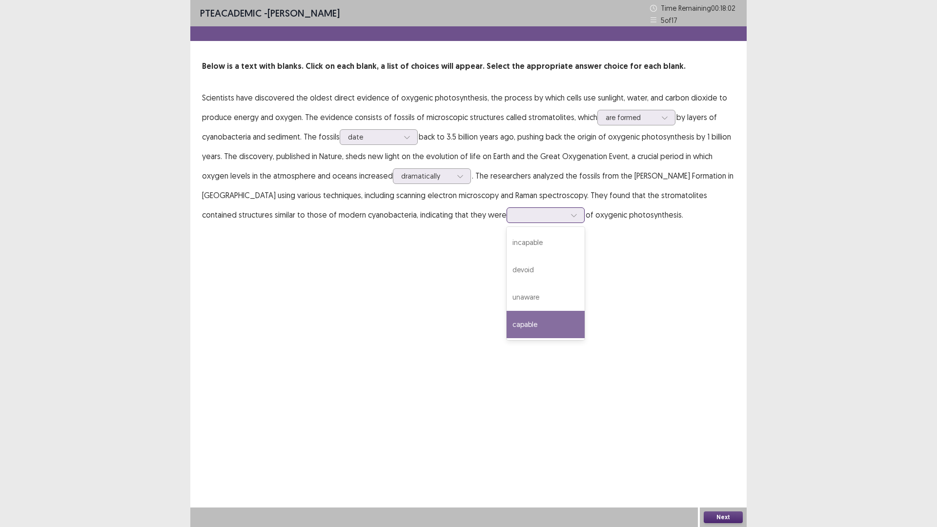
click at [507, 338] on div "capable" at bounding box center [546, 324] width 78 height 27
drag, startPoint x: 274, startPoint y: 334, endPoint x: 269, endPoint y: 347, distance: 13.8
click at [571, 219] on icon at bounding box center [574, 215] width 7 height 7
click at [507, 338] on div "capable" at bounding box center [546, 324] width 78 height 27
click at [515, 220] on div at bounding box center [540, 214] width 51 height 9
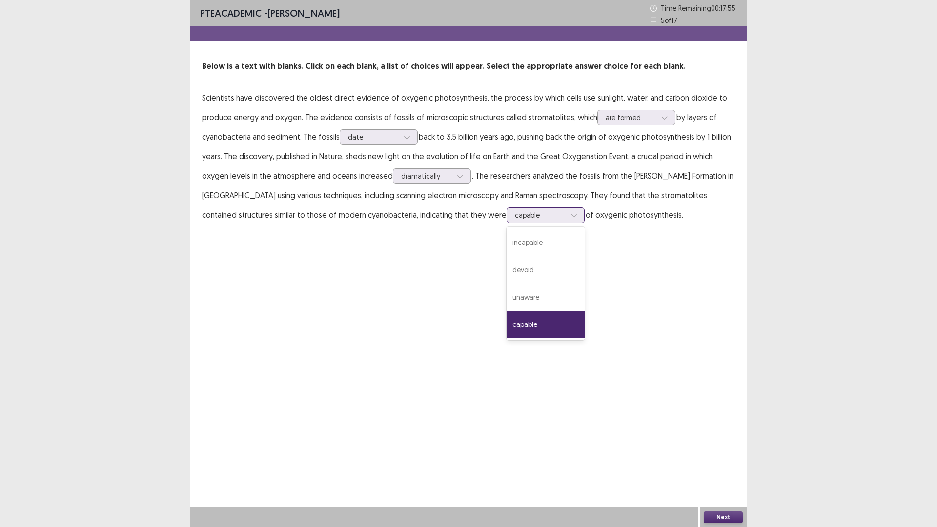
click at [507, 338] on div "capable" at bounding box center [546, 324] width 78 height 27
click at [453, 183] on div at bounding box center [460, 176] width 15 height 15
click at [477, 224] on p "Scientists have discovered the oldest direct evidence of oxygenic photosynthesi…" at bounding box center [468, 156] width 533 height 137
click at [725, 461] on button "Next" at bounding box center [723, 517] width 39 height 12
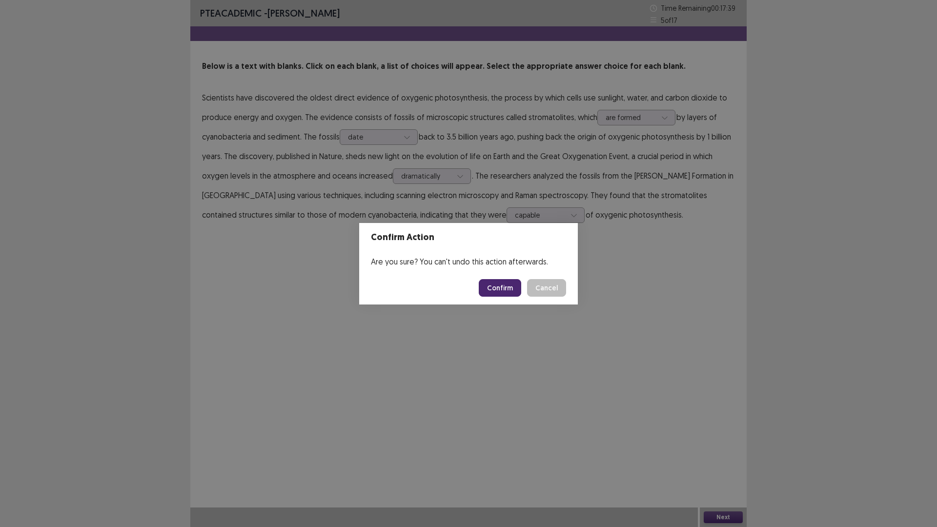
click at [500, 293] on button "Confirm" at bounding box center [500, 288] width 42 height 18
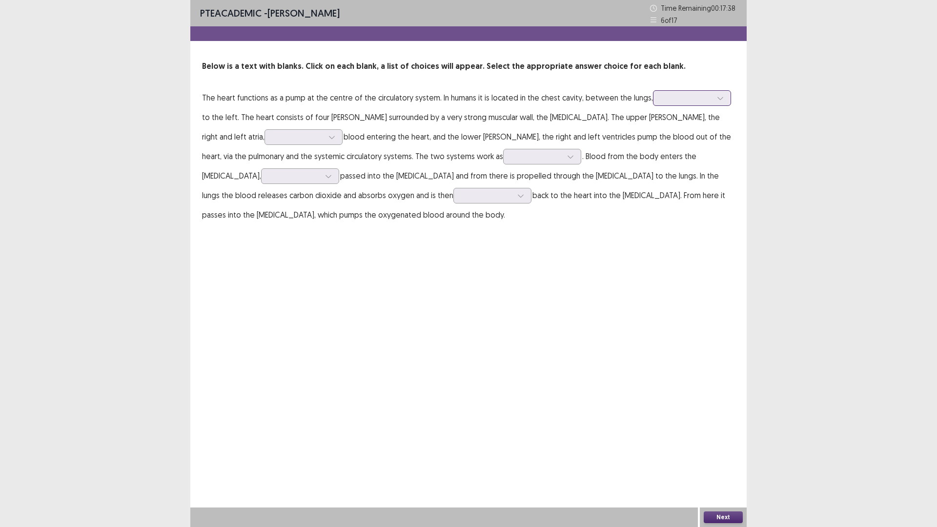
click at [717, 102] on icon at bounding box center [720, 98] width 7 height 7
click at [653, 194] on div "a bit" at bounding box center [692, 179] width 78 height 27
click at [324, 142] on div at bounding box center [298, 136] width 51 height 9
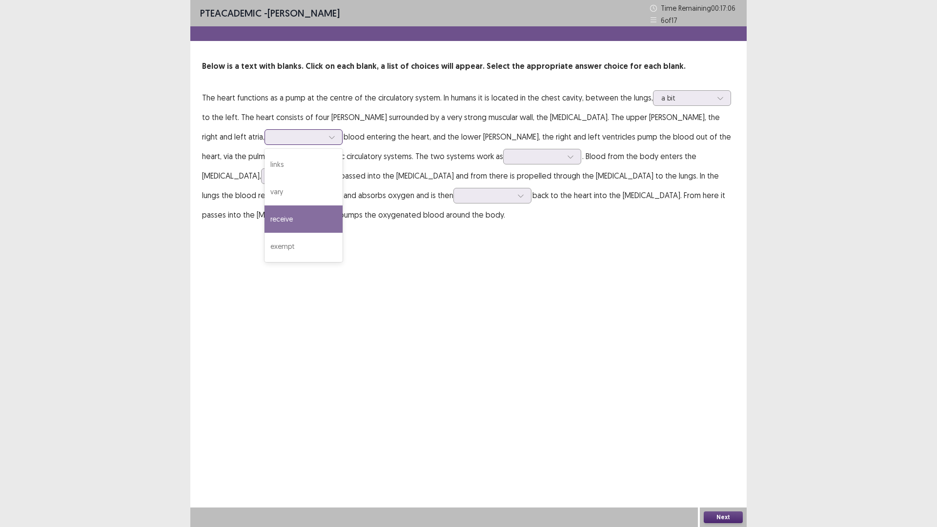
click at [343, 233] on div "receive" at bounding box center [304, 218] width 78 height 27
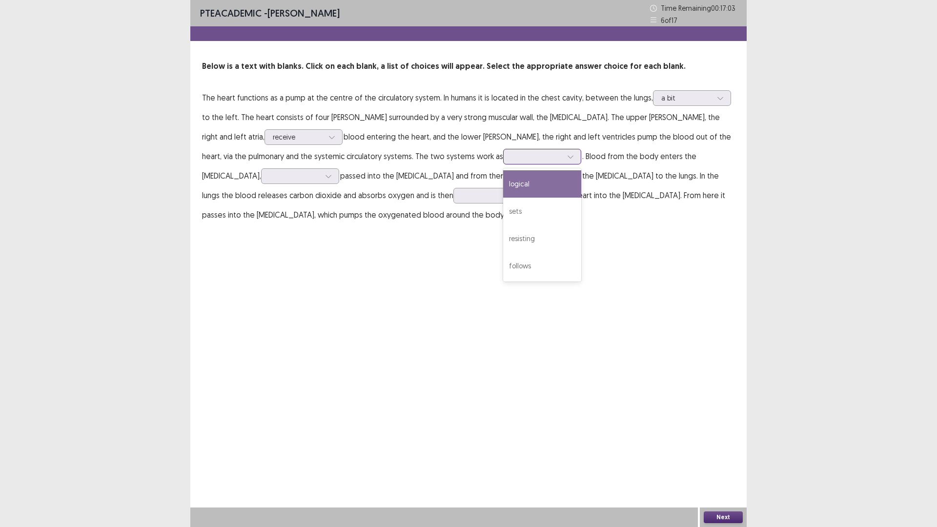
click at [563, 164] on div at bounding box center [570, 156] width 15 height 15
click at [503, 225] on div "sets" at bounding box center [542, 211] width 78 height 27
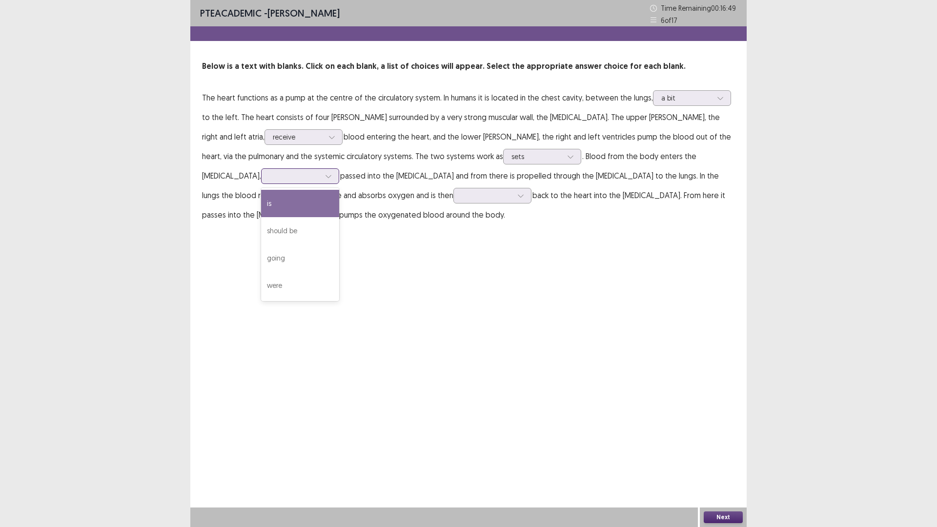
click at [320, 181] on div at bounding box center [294, 175] width 51 height 9
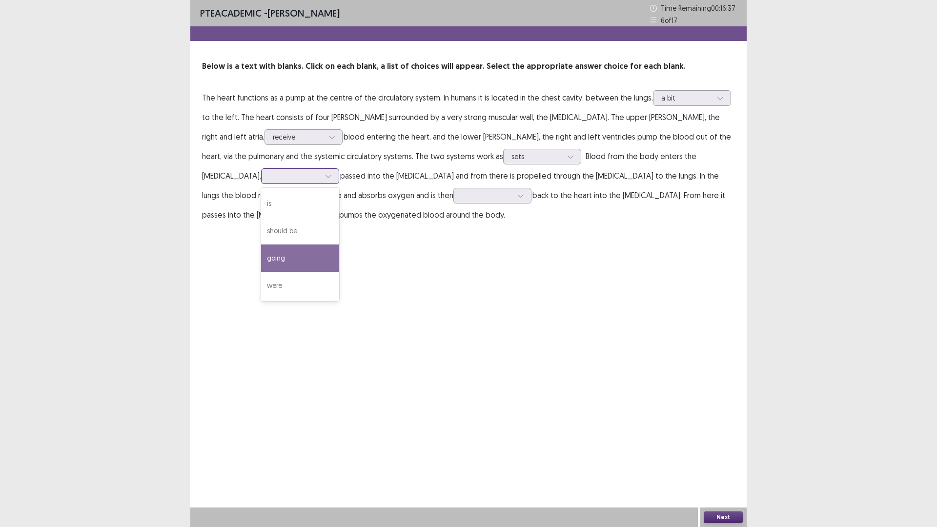
click at [339, 272] on div "going" at bounding box center [300, 258] width 78 height 27
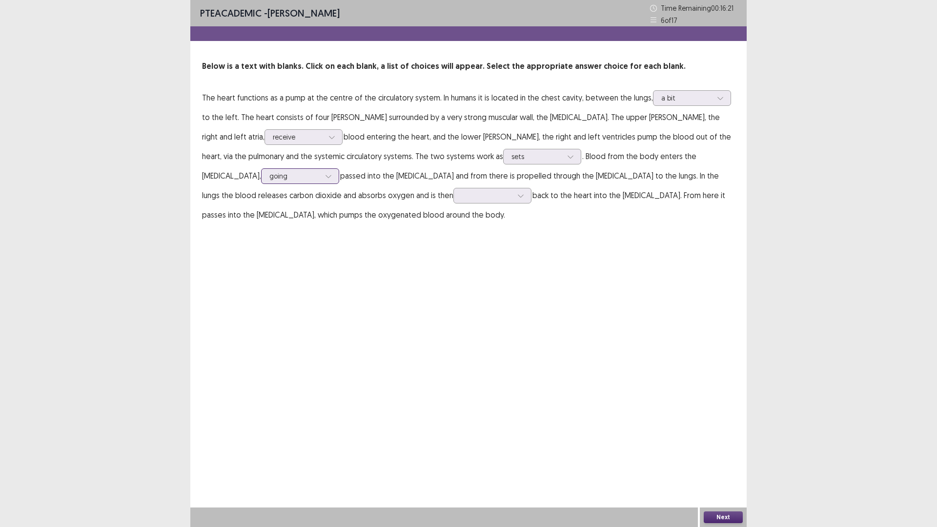
click at [320, 181] on div at bounding box center [294, 175] width 51 height 9
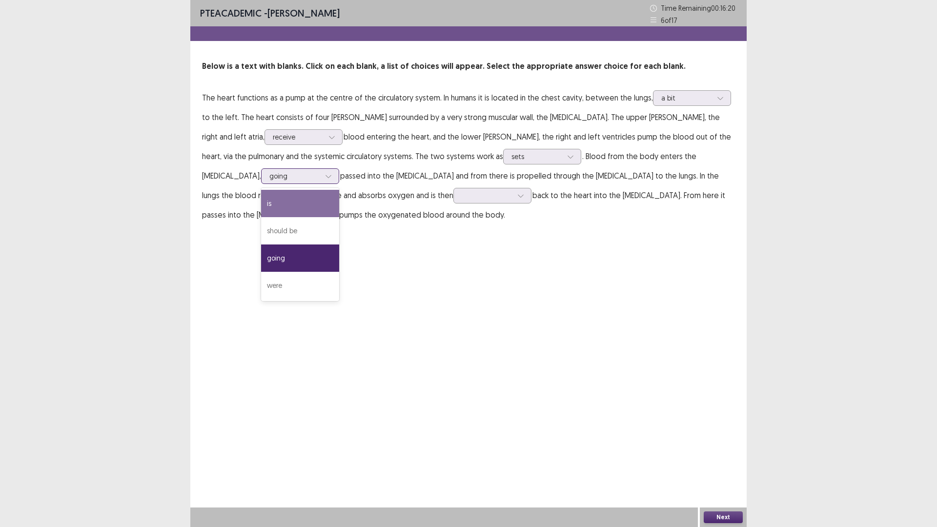
click at [339, 217] on div "is" at bounding box center [300, 203] width 78 height 27
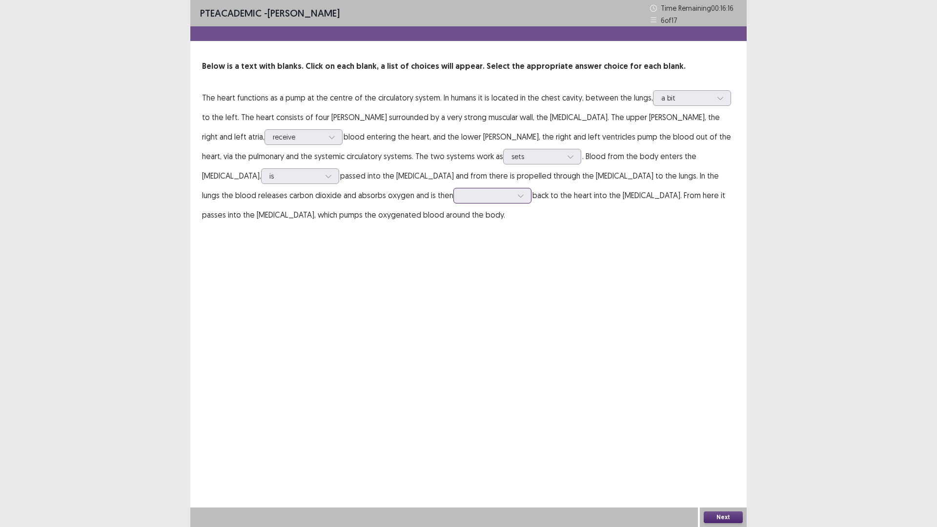
click at [513, 203] on div at bounding box center [520, 195] width 15 height 15
click at [496, 291] on div "transported" at bounding box center [492, 277] width 78 height 27
click at [716, 461] on button "Next" at bounding box center [723, 517] width 39 height 12
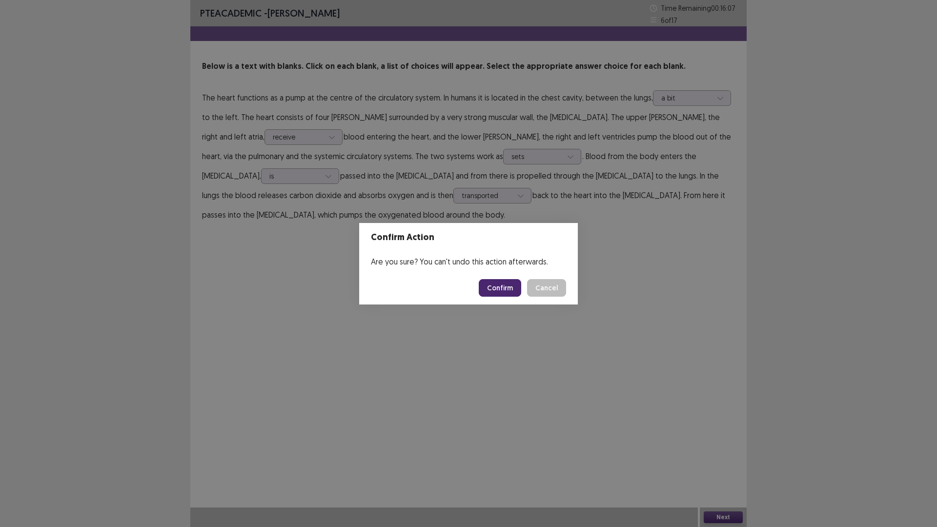
click at [516, 297] on button "Confirm" at bounding box center [500, 288] width 42 height 18
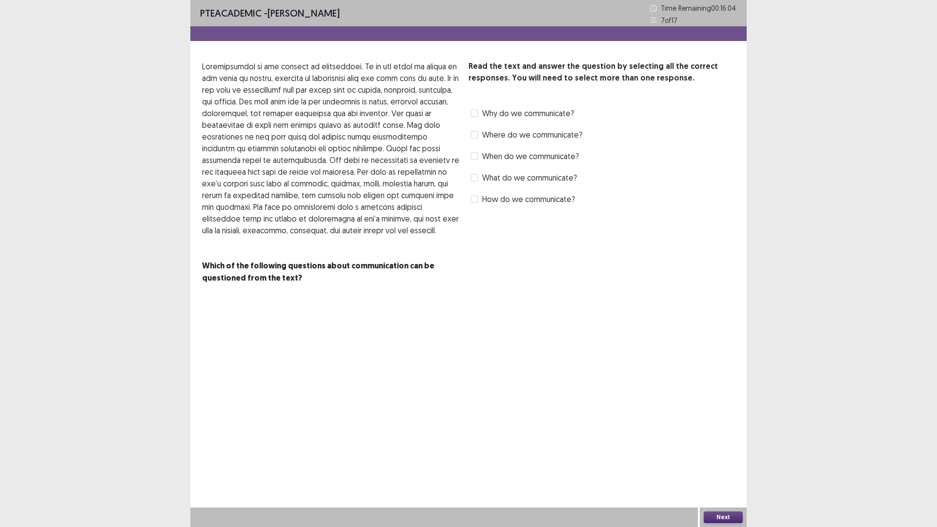
click at [474, 117] on span at bounding box center [474, 113] width 8 height 8
click at [725, 461] on button "Next" at bounding box center [723, 517] width 39 height 12
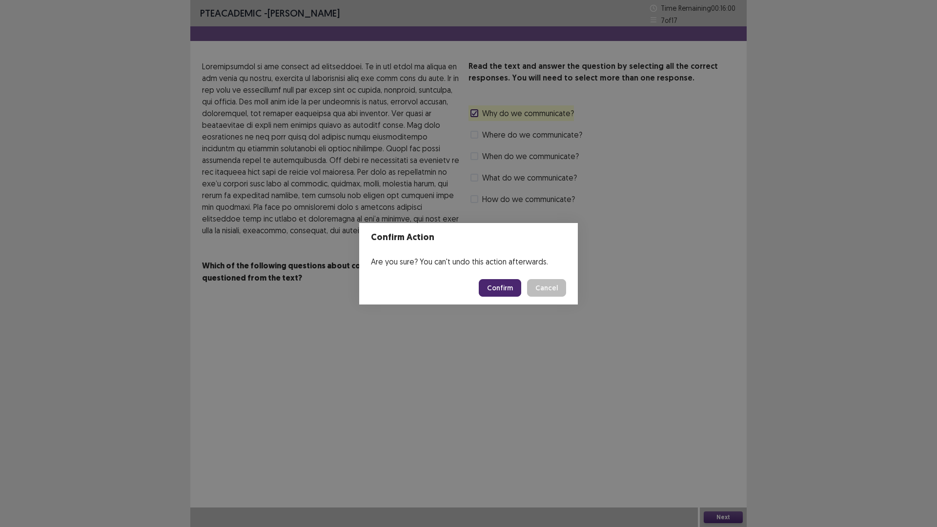
click at [499, 287] on button "Confirm" at bounding box center [500, 288] width 42 height 18
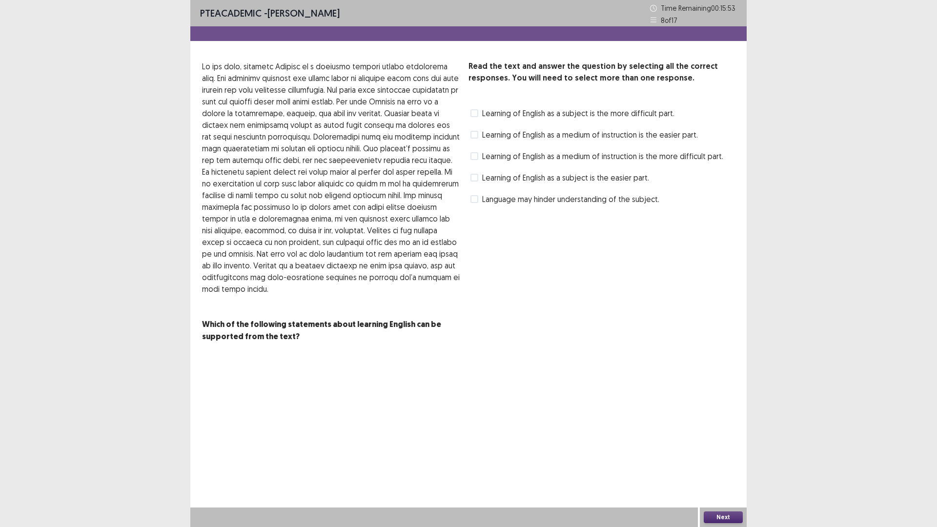
click at [476, 117] on span at bounding box center [474, 113] width 8 height 8
click at [470, 121] on div "Learning of English as a subject is the more difficult part." at bounding box center [572, 113] width 206 height 16
click at [478, 160] on span at bounding box center [474, 156] width 8 height 8
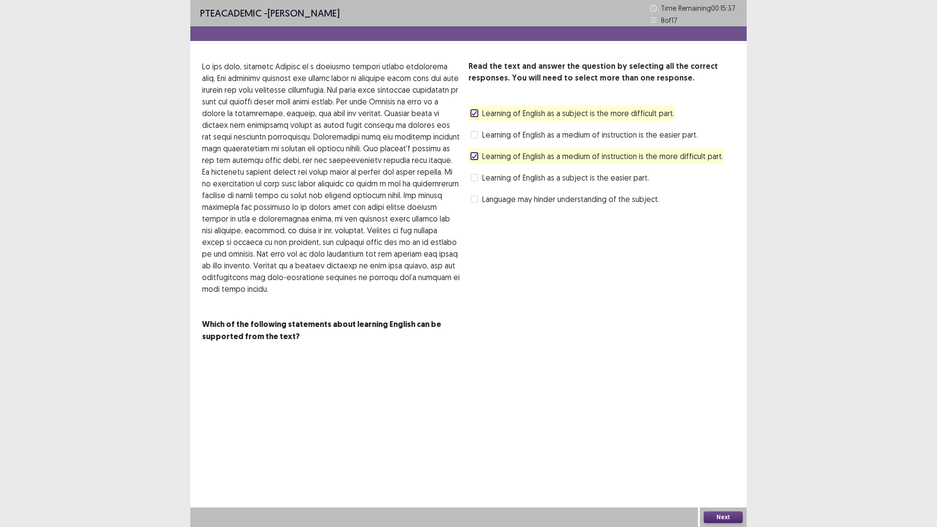
click at [473, 159] on icon at bounding box center [474, 156] width 6 height 5
click at [475, 116] on icon at bounding box center [474, 113] width 6 height 5
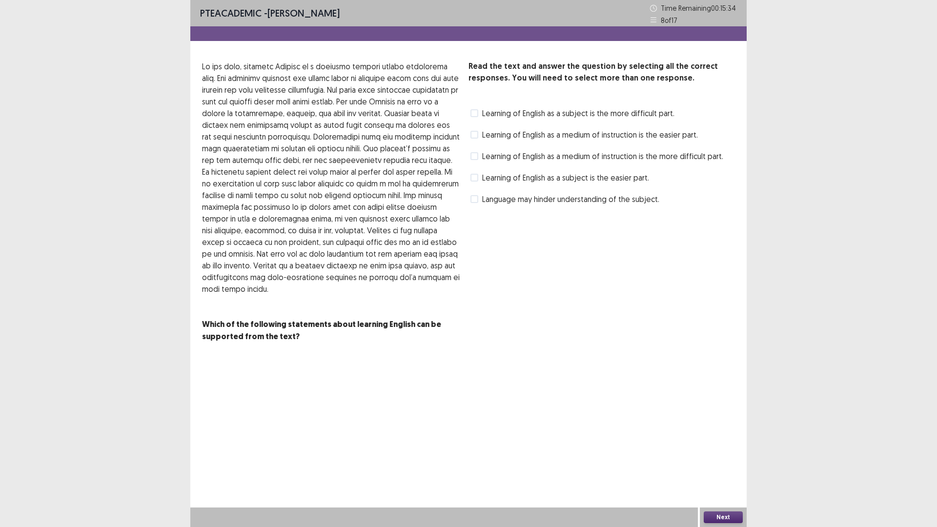
click at [476, 182] on span at bounding box center [474, 178] width 8 height 8
click at [731, 461] on button "Next" at bounding box center [723, 517] width 39 height 12
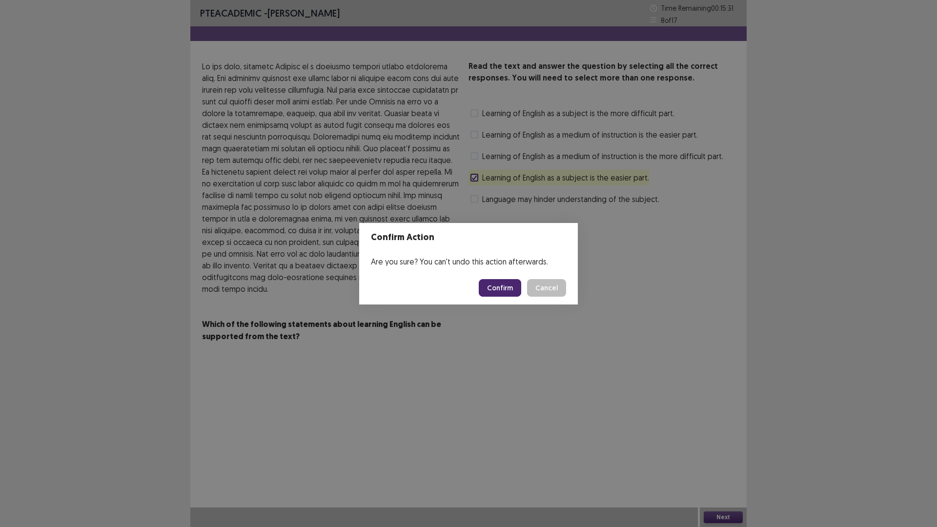
click at [505, 296] on button "Confirm" at bounding box center [500, 288] width 42 height 18
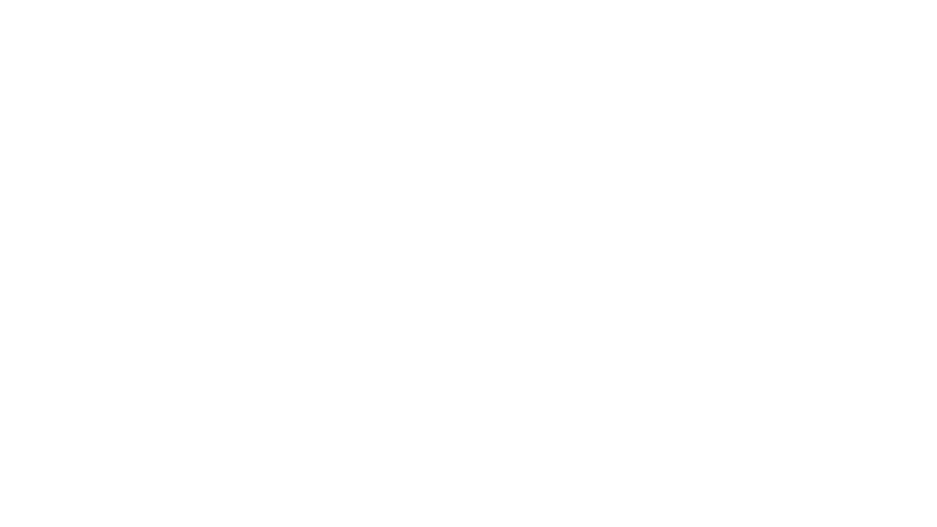
scroll to position [0, 0]
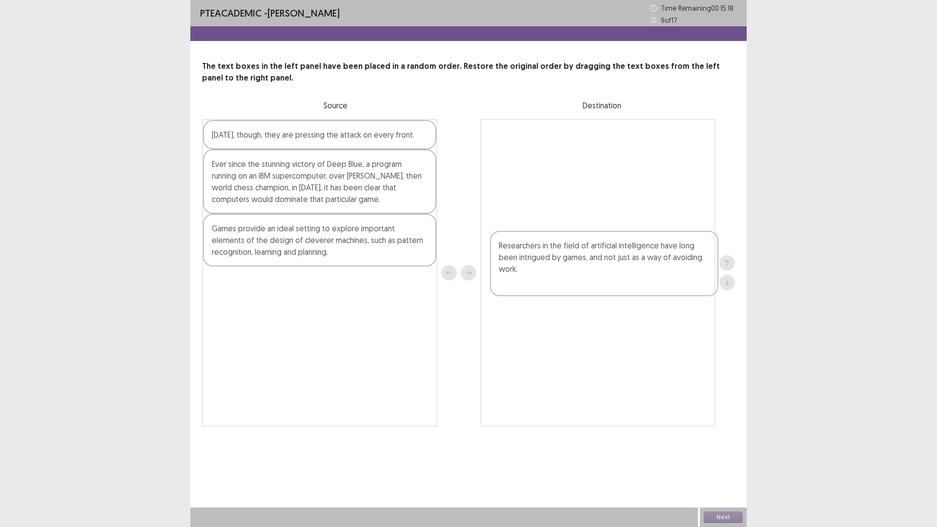
drag, startPoint x: 309, startPoint y: 362, endPoint x: 595, endPoint y: 281, distance: 297.7
click at [595, 281] on div "[DATE], though, they are pressing the attack on every front. Ever since the stu…" at bounding box center [468, 272] width 533 height 307
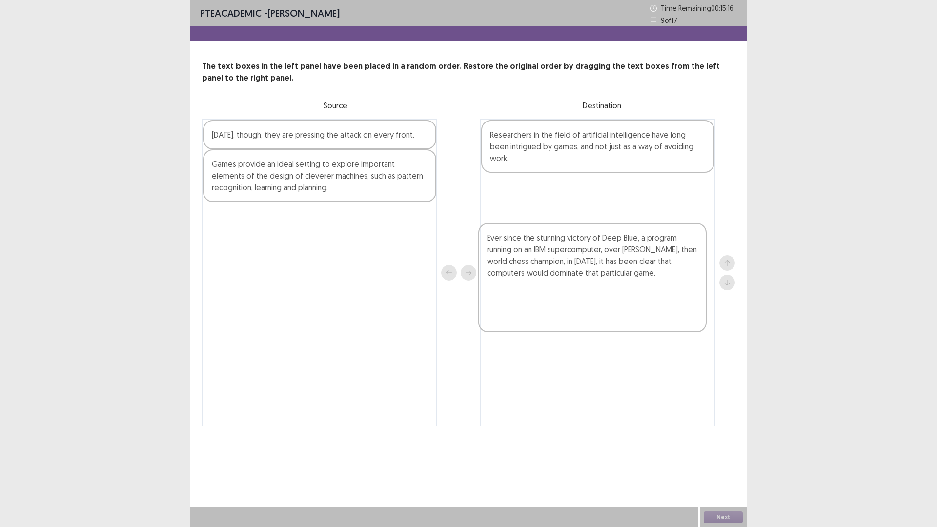
drag, startPoint x: 335, startPoint y: 260, endPoint x: 613, endPoint y: 281, distance: 279.0
click at [613, 281] on div "[DATE], though, they are pressing the attack on every front. Ever since the stu…" at bounding box center [468, 272] width 533 height 307
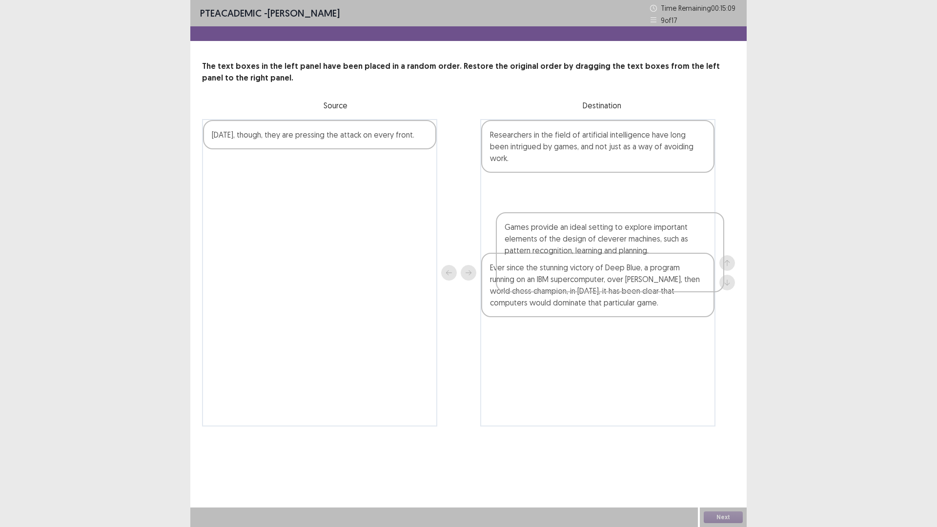
drag, startPoint x: 304, startPoint y: 253, endPoint x: 592, endPoint y: 264, distance: 289.1
click at [592, 264] on div "[DATE], though, they are pressing the attack on every front. Games provide an i…" at bounding box center [468, 272] width 533 height 307
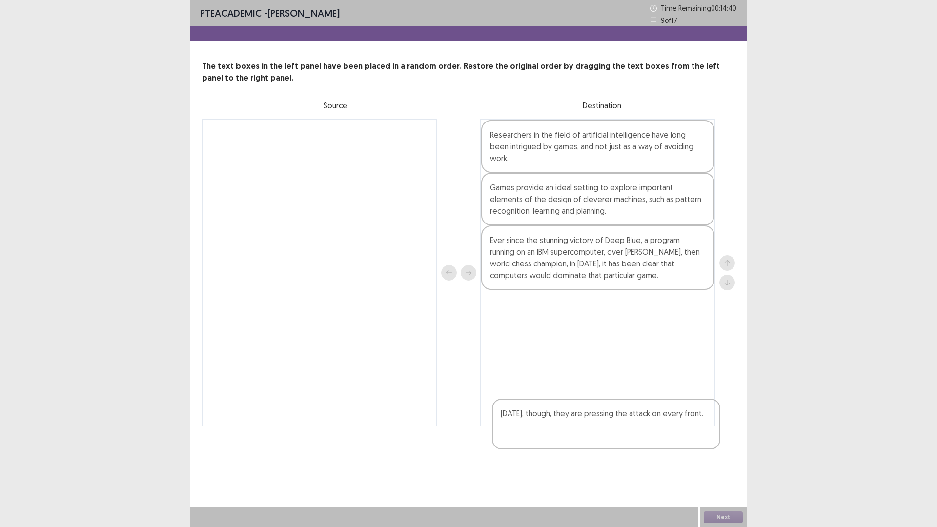
drag, startPoint x: 322, startPoint y: 182, endPoint x: 612, endPoint y: 444, distance: 390.5
click at [612, 427] on div "[DATE], though, they are pressing the attack on every front. Researchers in the…" at bounding box center [468, 272] width 533 height 307
click at [734, 461] on button "Next" at bounding box center [723, 517] width 39 height 12
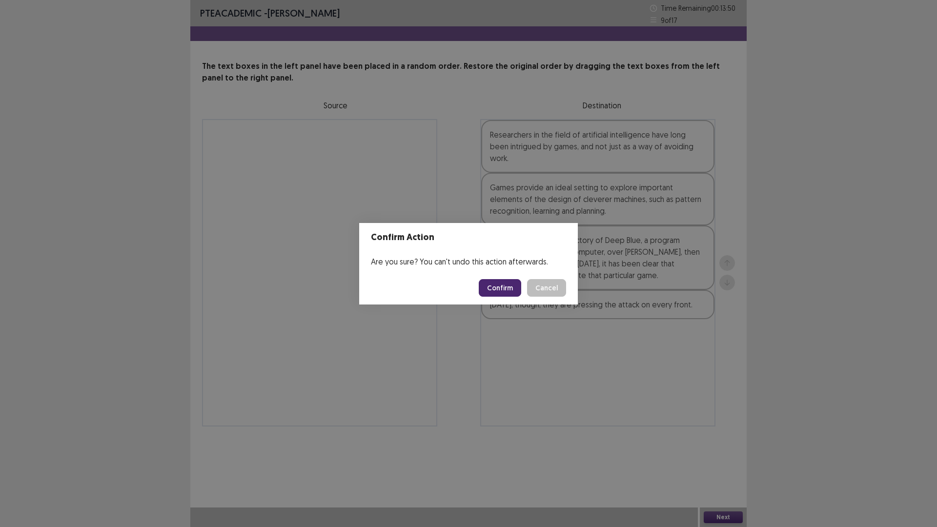
click at [521, 291] on button "Confirm" at bounding box center [500, 288] width 42 height 18
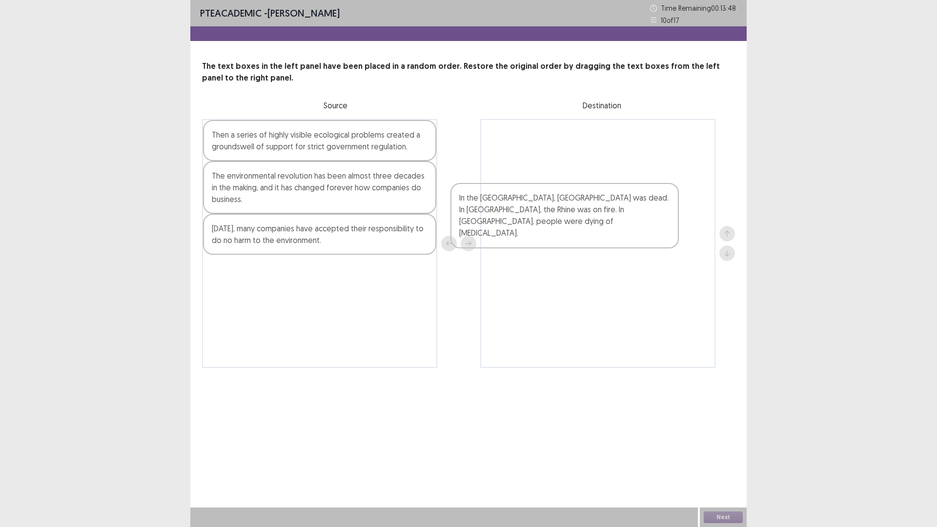
drag, startPoint x: 336, startPoint y: 262, endPoint x: 585, endPoint y: 228, distance: 251.2
click at [585, 228] on div "Then a series of highly visible ecological problems created a groundswell of su…" at bounding box center [468, 243] width 533 height 249
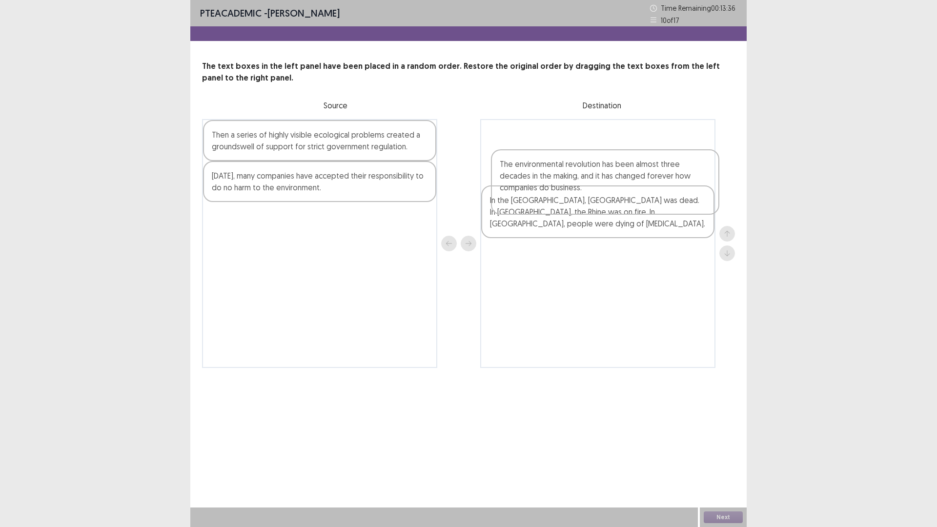
drag, startPoint x: 337, startPoint y: 260, endPoint x: 626, endPoint y: 191, distance: 296.4
click at [626, 191] on div "Then a series of highly visible ecological problems created a groundswell of su…" at bounding box center [468, 243] width 533 height 249
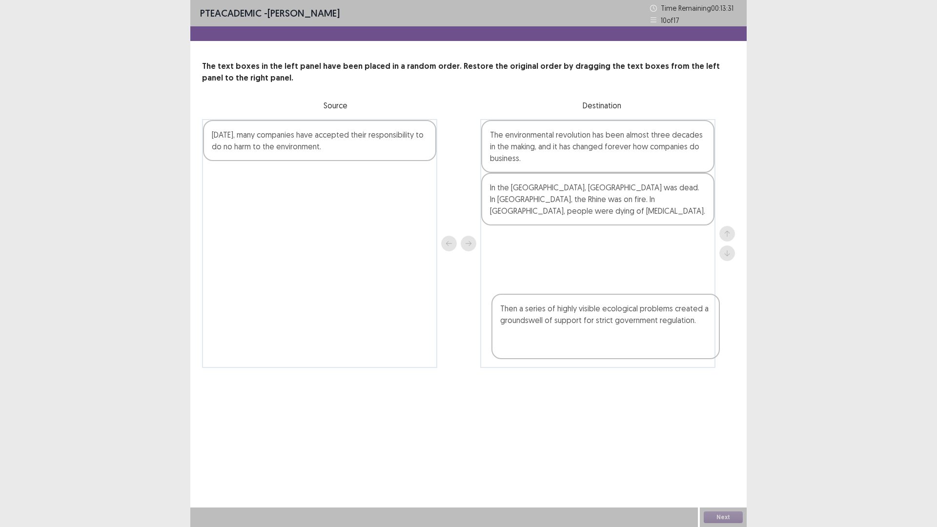
drag, startPoint x: 299, startPoint y: 189, endPoint x: 590, endPoint y: 335, distance: 325.4
click at [590, 335] on div "Then a series of highly visible ecological problems created a groundswell of su…" at bounding box center [468, 243] width 533 height 249
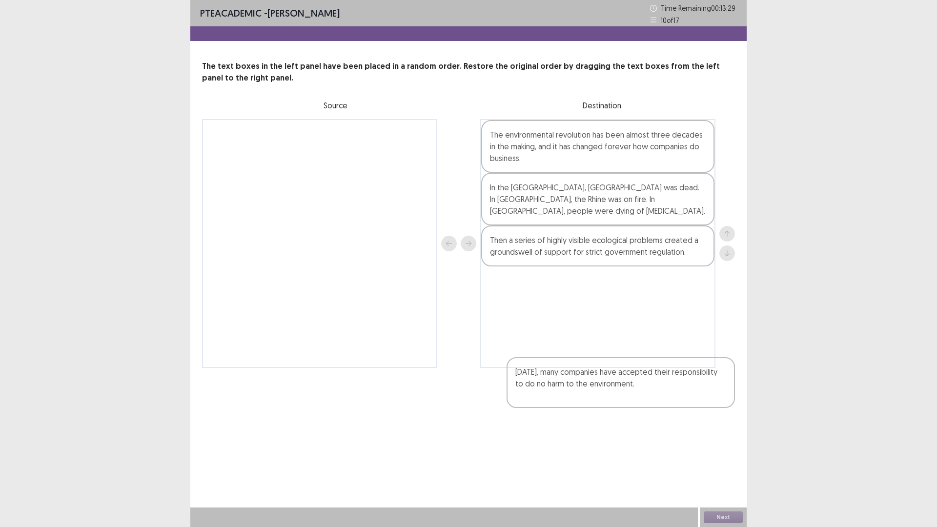
drag, startPoint x: 366, startPoint y: 178, endPoint x: 673, endPoint y: 396, distance: 376.6
click at [673, 368] on div "[DATE], many companies have accepted their responsibility to do no harm to the …" at bounding box center [468, 243] width 533 height 249
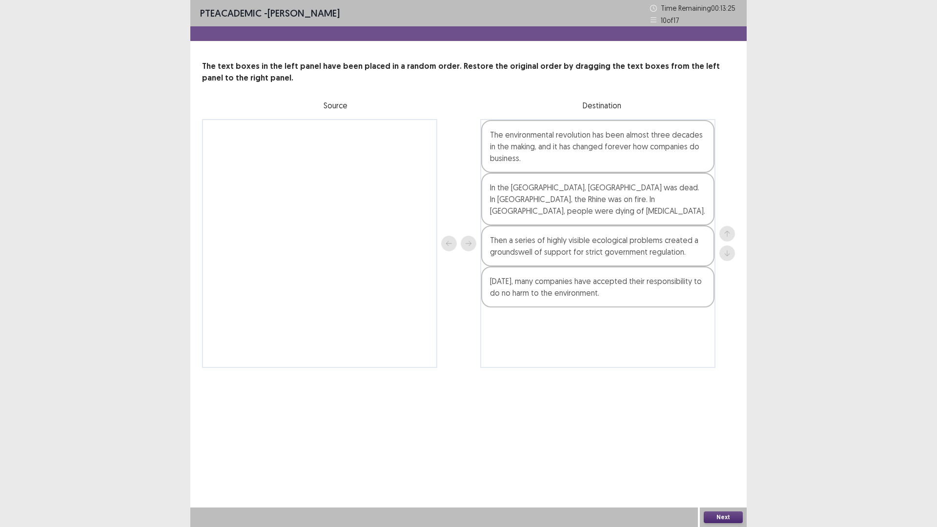
click at [726, 461] on button "Next" at bounding box center [723, 517] width 39 height 12
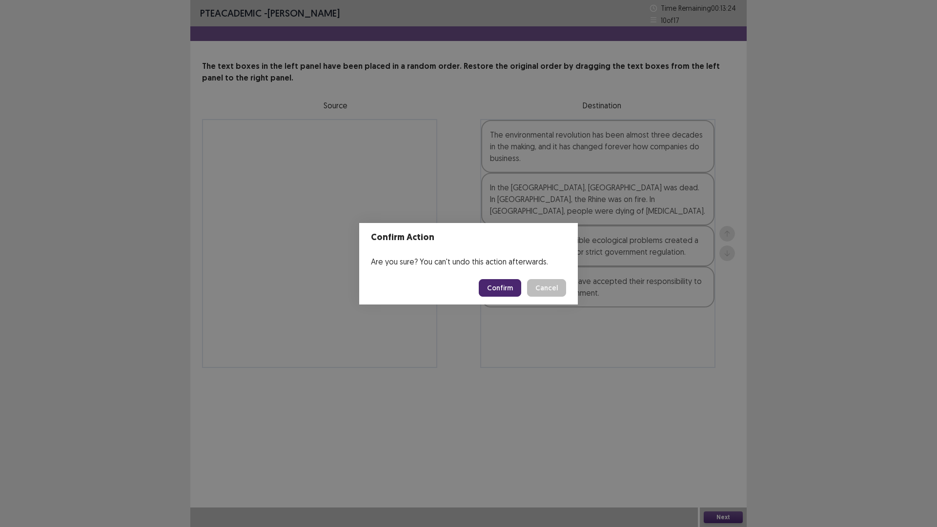
click at [517, 287] on button "Confirm" at bounding box center [500, 288] width 42 height 18
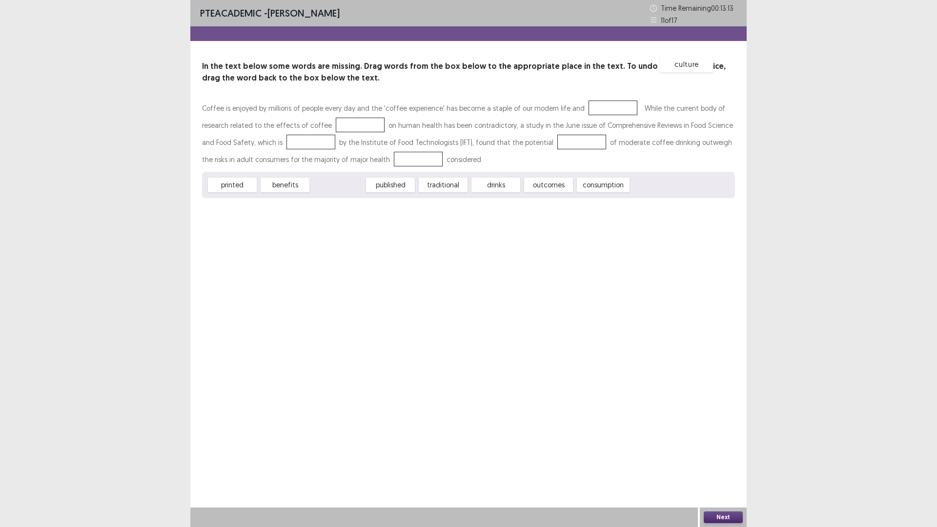
drag, startPoint x: 338, startPoint y: 257, endPoint x: 687, endPoint y: 136, distance: 369.2
drag, startPoint x: 356, startPoint y: 256, endPoint x: 553, endPoint y: 178, distance: 211.9
drag, startPoint x: 418, startPoint y: 255, endPoint x: 426, endPoint y: 264, distance: 11.4
click at [425, 202] on div "drinks" at bounding box center [398, 194] width 54 height 16
drag, startPoint x: 449, startPoint y: 255, endPoint x: 476, endPoint y: 160, distance: 99.3
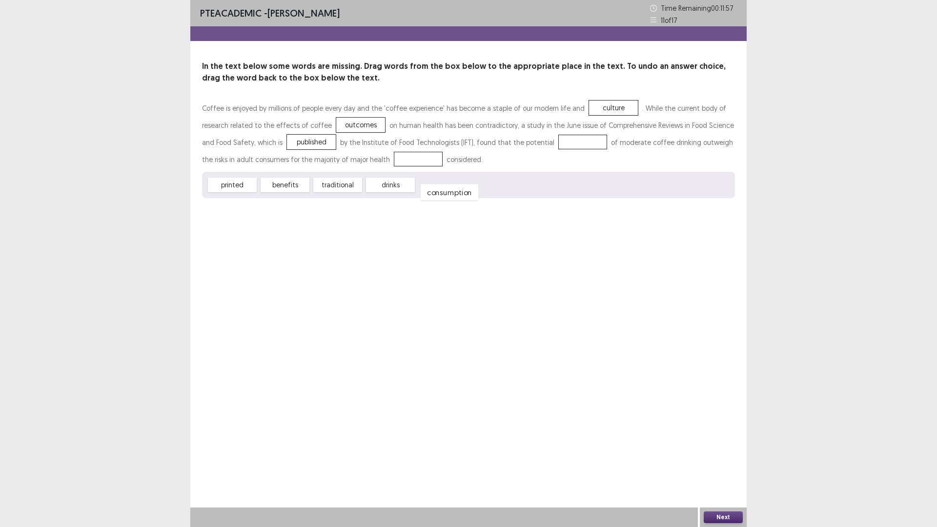
drag, startPoint x: 450, startPoint y: 253, endPoint x: 454, endPoint y: 261, distance: 8.5
click at [454, 201] on div "consumption" at bounding box center [450, 192] width 58 height 16
drag, startPoint x: 300, startPoint y: 252, endPoint x: 347, endPoint y: 196, distance: 74.1
drag, startPoint x: 472, startPoint y: 156, endPoint x: 254, endPoint y: 223, distance: 227.7
drag, startPoint x: 273, startPoint y: 225, endPoint x: 496, endPoint y: 161, distance: 232.3
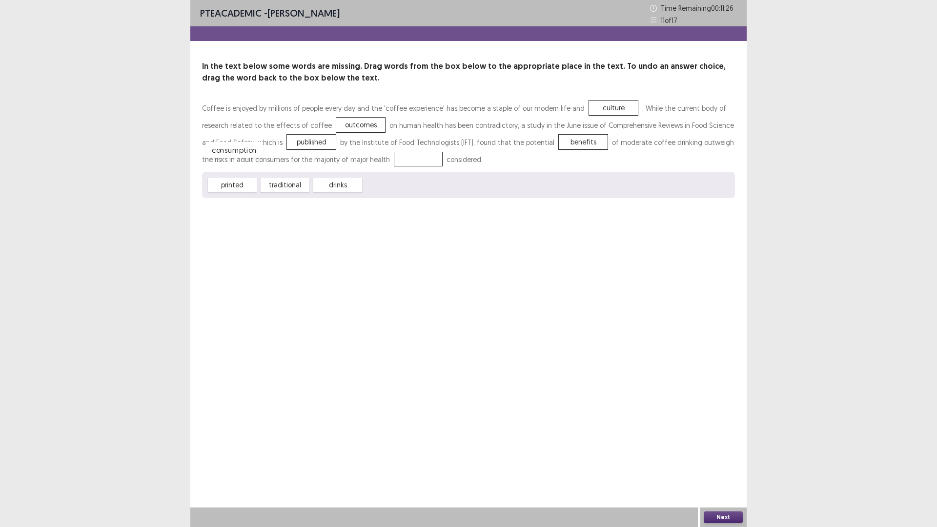
drag, startPoint x: 420, startPoint y: 253, endPoint x: 262, endPoint y: 218, distance: 162.0
click at [716, 461] on button "Next" at bounding box center [723, 517] width 39 height 12
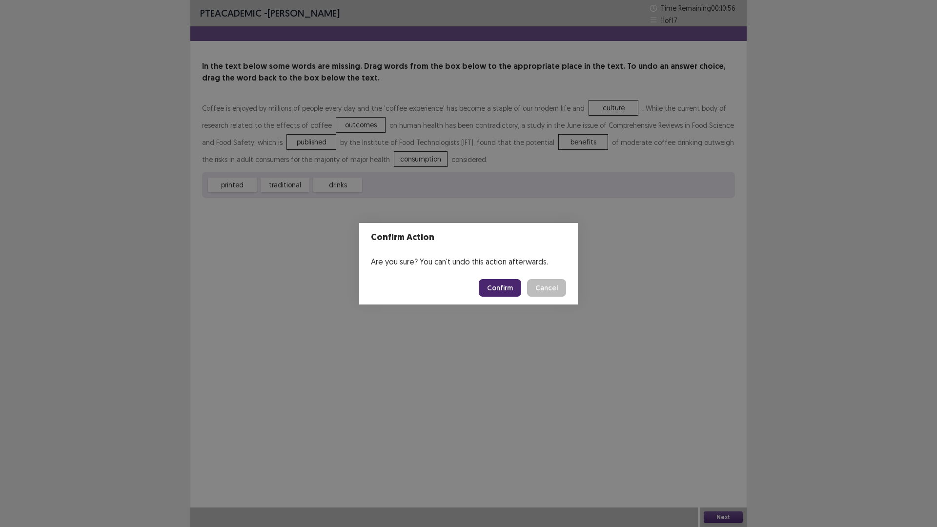
click at [508, 292] on button "Confirm" at bounding box center [500, 288] width 42 height 18
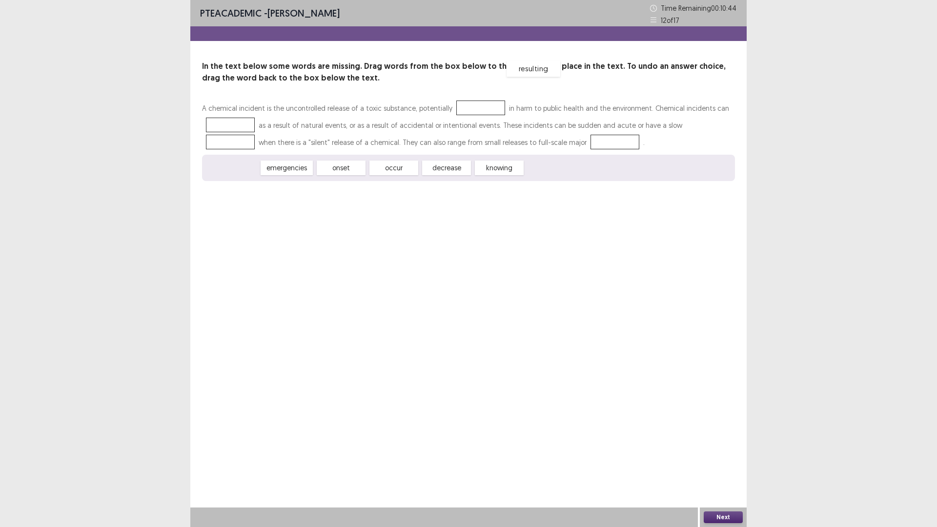
drag, startPoint x: 250, startPoint y: 236, endPoint x: 551, endPoint y: 138, distance: 316.7
drag, startPoint x: 359, startPoint y: 234, endPoint x: 373, endPoint y: 159, distance: 76.9
click at [262, 180] on div "emergencies" at bounding box center [236, 171] width 58 height 16
drag, startPoint x: 261, startPoint y: 234, endPoint x: 373, endPoint y: 202, distance: 116.8
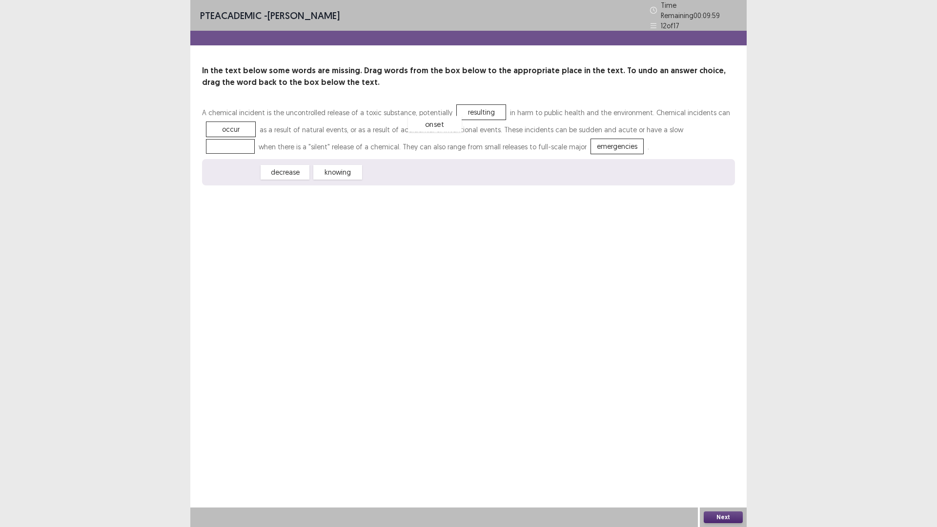
drag, startPoint x: 231, startPoint y: 234, endPoint x: 429, endPoint y: 185, distance: 203.9
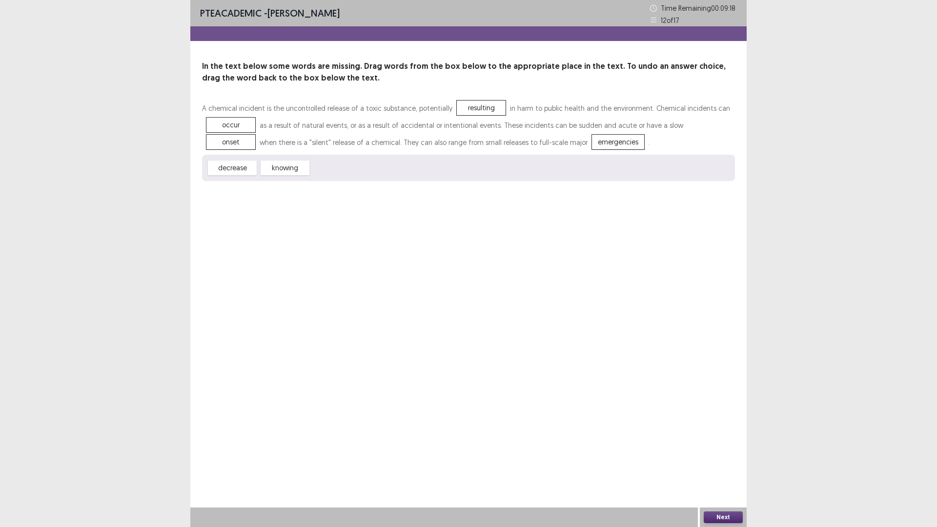
click at [720, 461] on button "Next" at bounding box center [723, 517] width 39 height 12
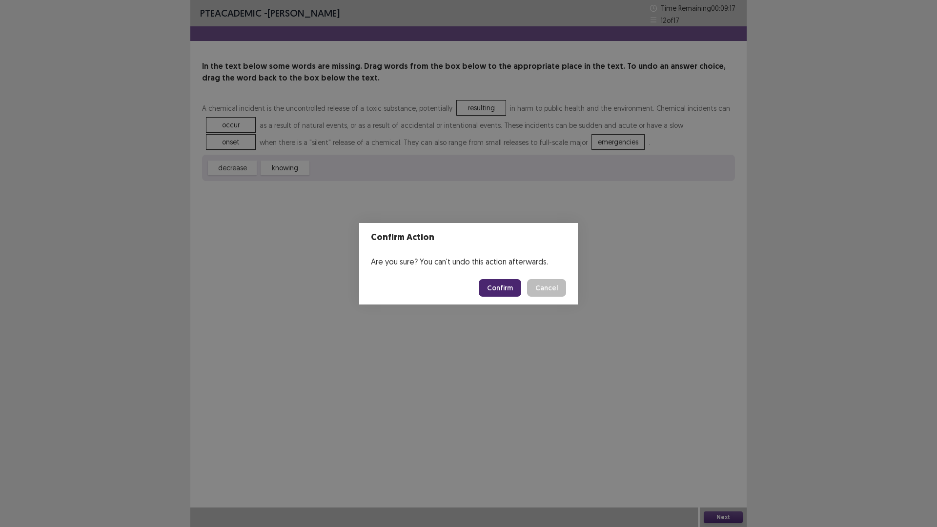
click at [499, 295] on button "Confirm" at bounding box center [500, 288] width 42 height 18
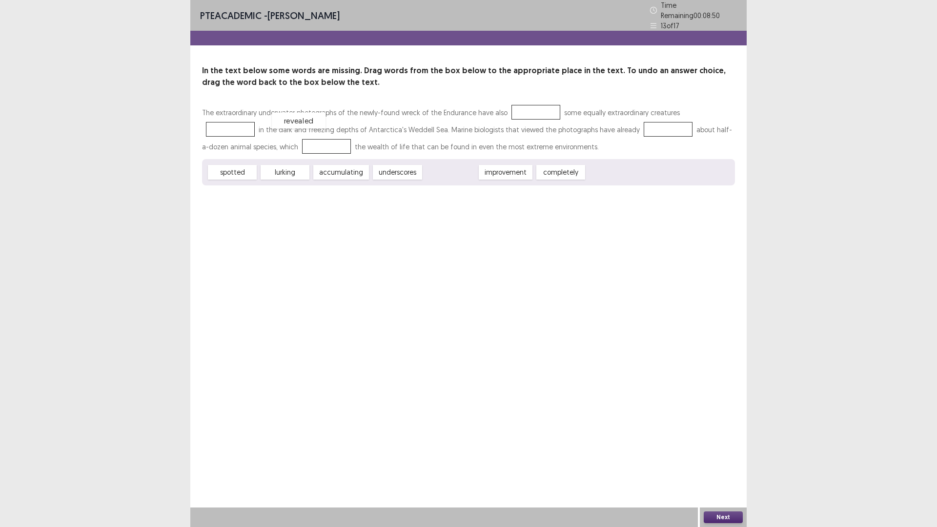
drag, startPoint x: 486, startPoint y: 235, endPoint x: 334, endPoint y: 183, distance: 160.4
drag, startPoint x: 416, startPoint y: 231, endPoint x: 549, endPoint y: 176, distance: 144.2
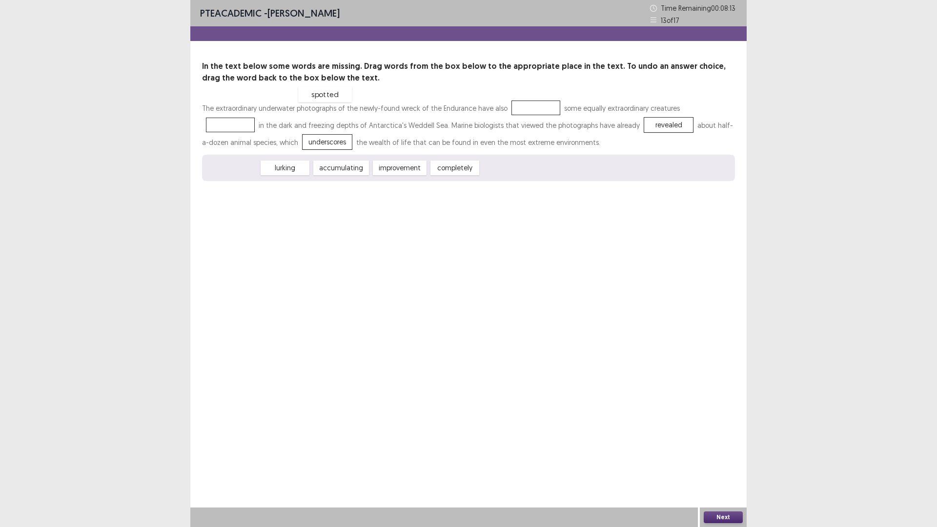
drag, startPoint x: 240, startPoint y: 230, endPoint x: 333, endPoint y: 156, distance: 118.4
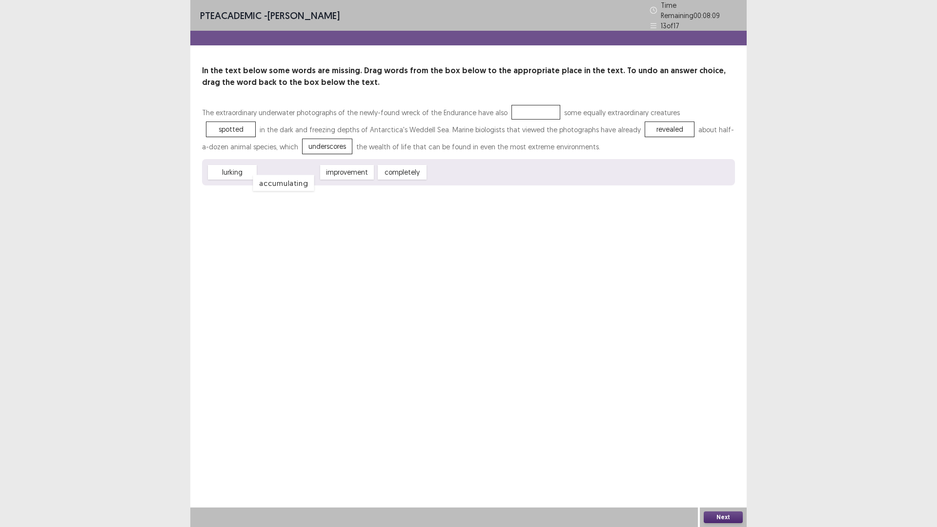
drag, startPoint x: 316, startPoint y: 231, endPoint x: 307, endPoint y: 238, distance: 11.5
click at [307, 191] on div "accumulating" at bounding box center [283, 183] width 61 height 16
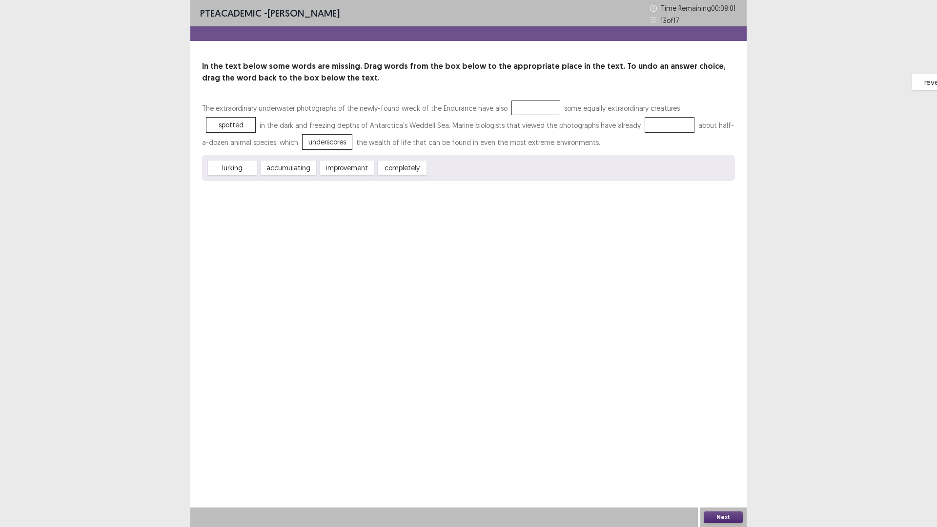
drag, startPoint x: 340, startPoint y: 178, endPoint x: 609, endPoint y: 135, distance: 272.8
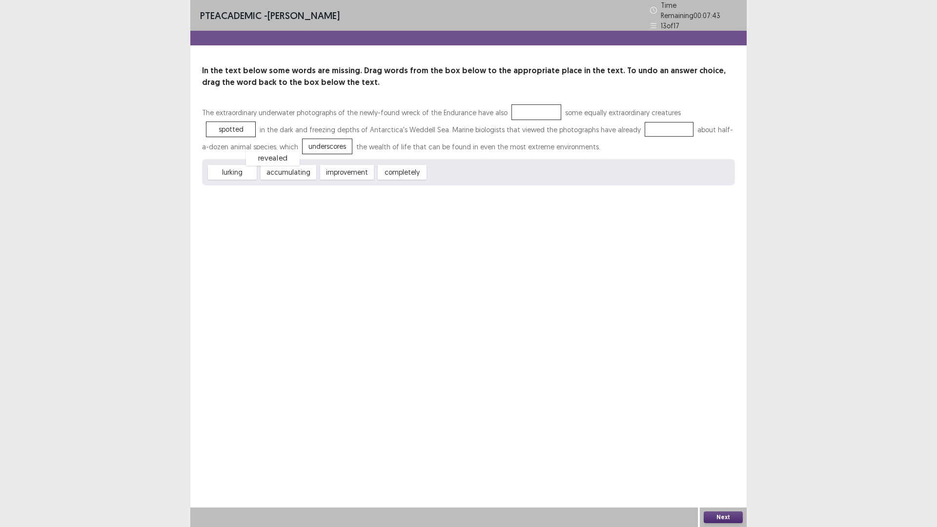
drag, startPoint x: 607, startPoint y: 136, endPoint x: 344, endPoint y: 181, distance: 267.4
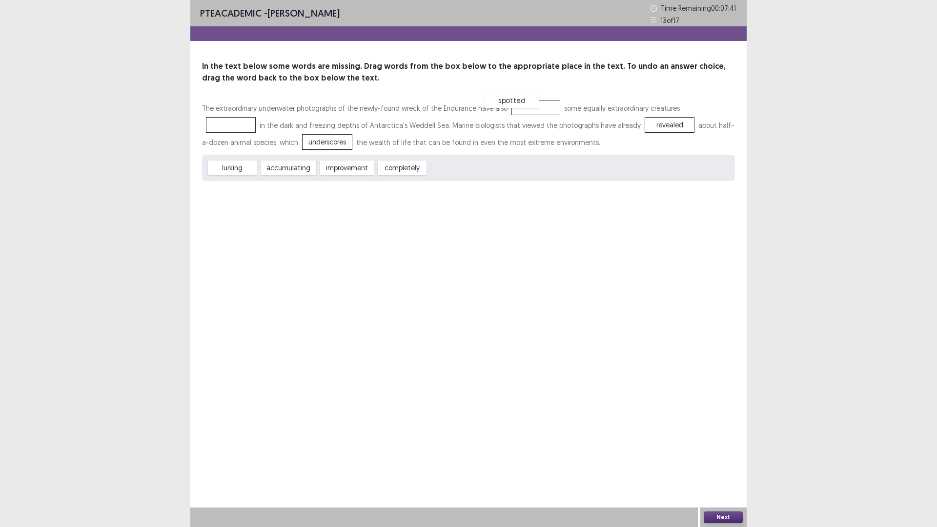
drag, startPoint x: 330, startPoint y: 160, endPoint x: 612, endPoint y: 135, distance: 282.2
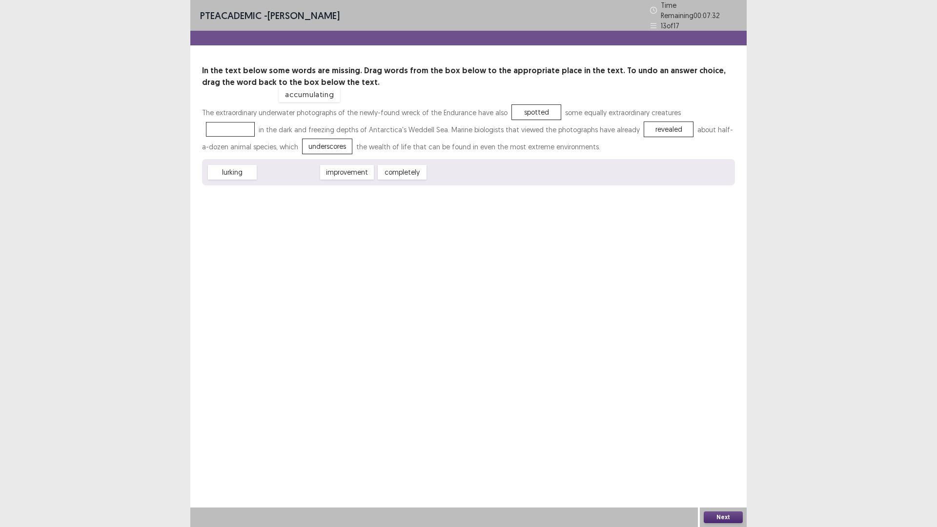
drag, startPoint x: 309, startPoint y: 236, endPoint x: 330, endPoint y: 158, distance: 80.9
click at [717, 461] on button "Next" at bounding box center [723, 517] width 39 height 12
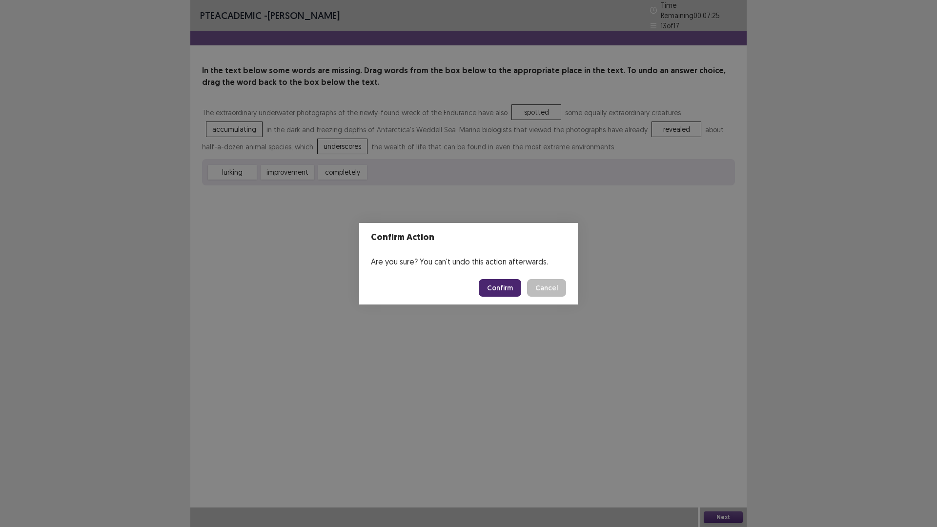
click at [511, 293] on button "Confirm" at bounding box center [500, 288] width 42 height 18
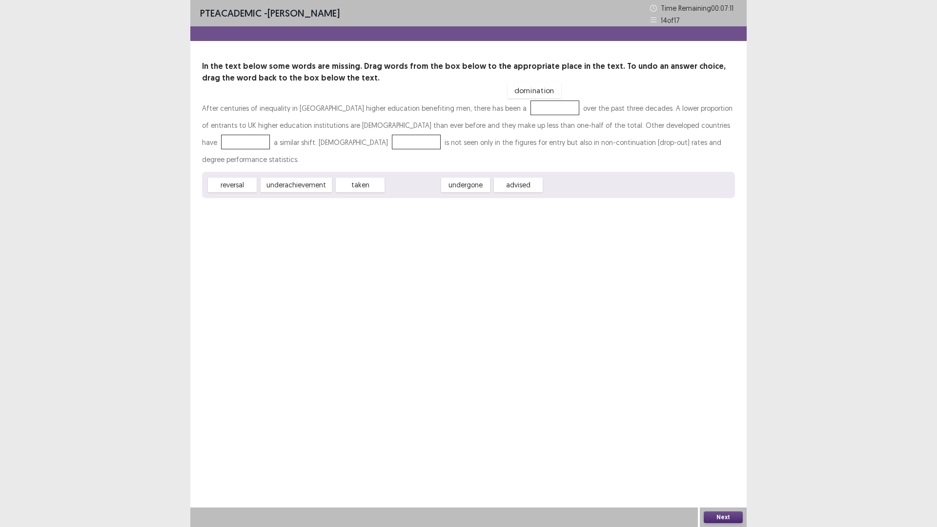
drag, startPoint x: 442, startPoint y: 233, endPoint x: 564, endPoint y: 139, distance: 154.0
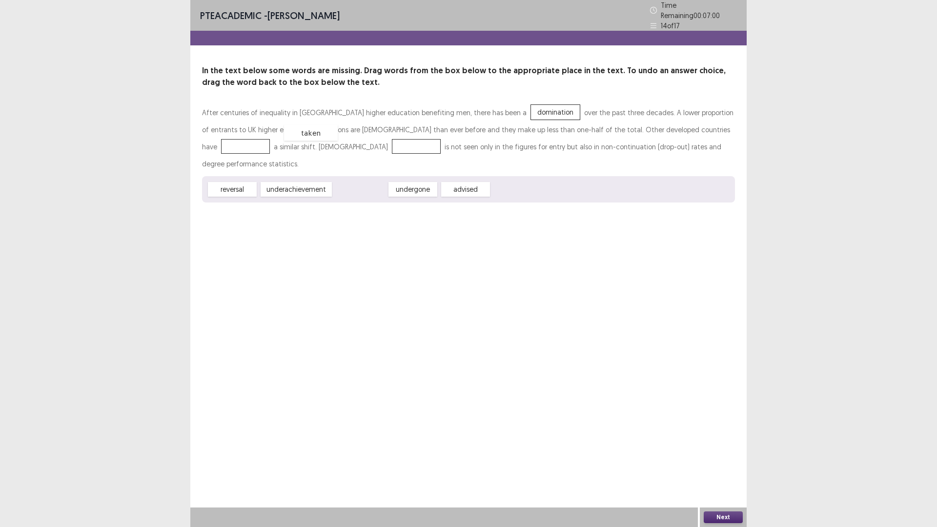
drag, startPoint x: 396, startPoint y: 230, endPoint x: 347, endPoint y: 174, distance: 75.1
drag, startPoint x: 295, startPoint y: 234, endPoint x: 446, endPoint y: 180, distance: 160.5
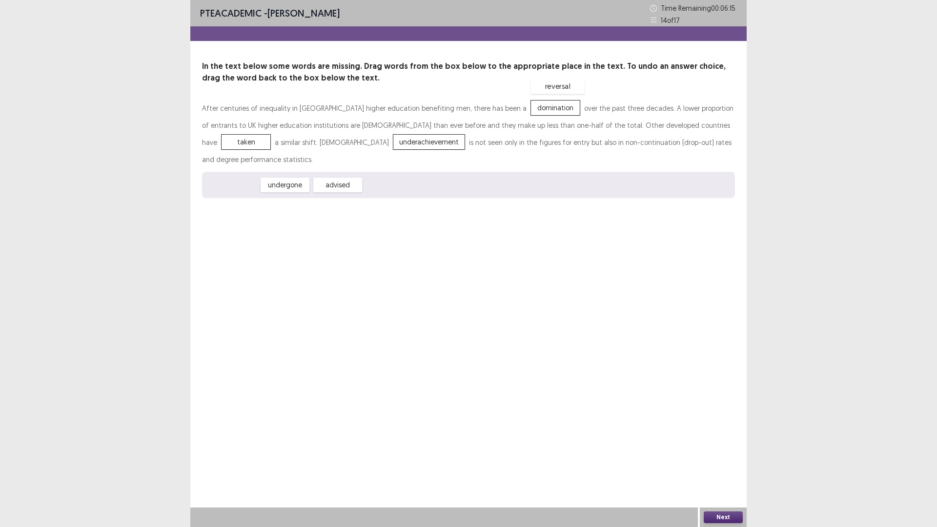
drag, startPoint x: 234, startPoint y: 234, endPoint x: 559, endPoint y: 135, distance: 340.3
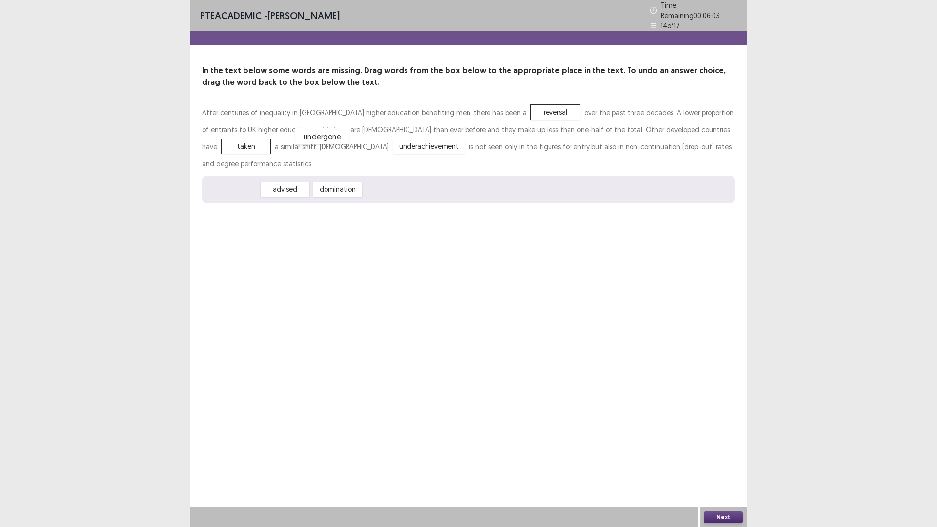
drag, startPoint x: 239, startPoint y: 229, endPoint x: 328, endPoint y: 175, distance: 104.6
click at [714, 461] on button "Next" at bounding box center [723, 517] width 39 height 12
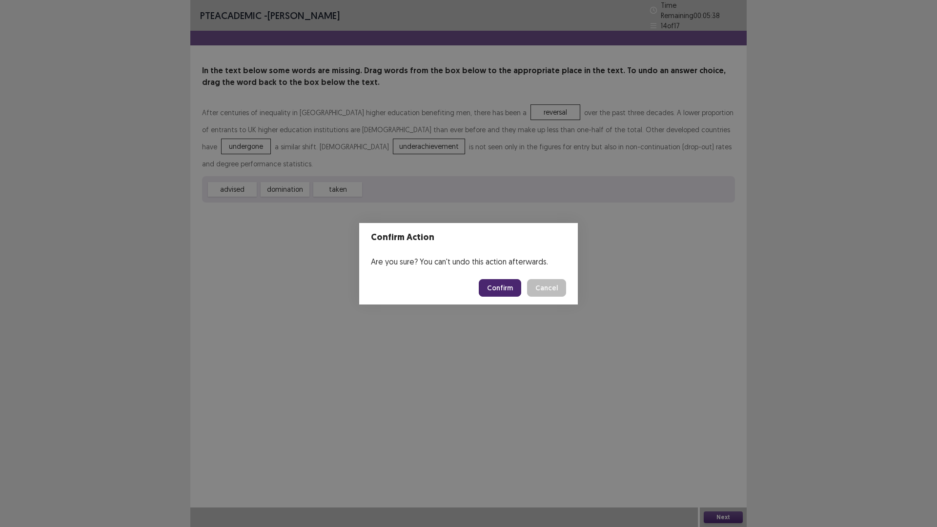
click at [514, 287] on button "Confirm" at bounding box center [500, 288] width 42 height 18
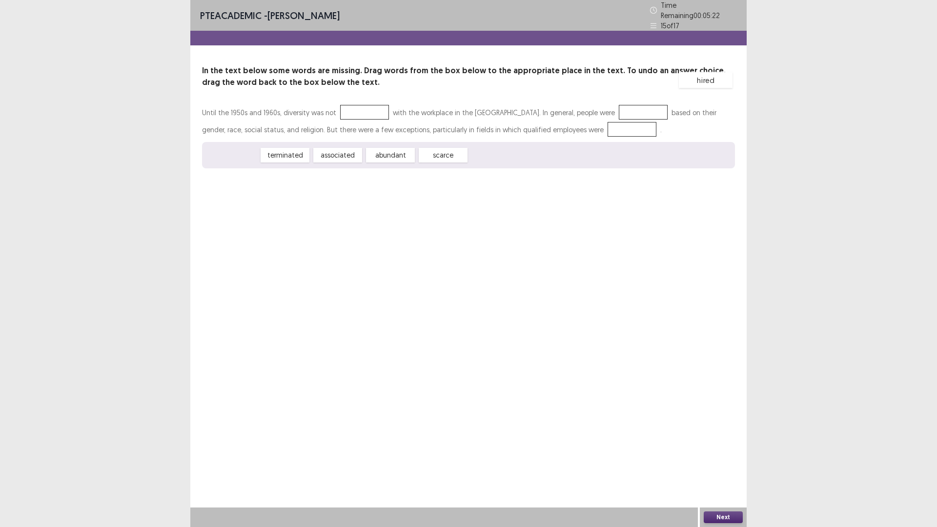
drag, startPoint x: 250, startPoint y: 211, endPoint x: 715, endPoint y: 137, distance: 471.5
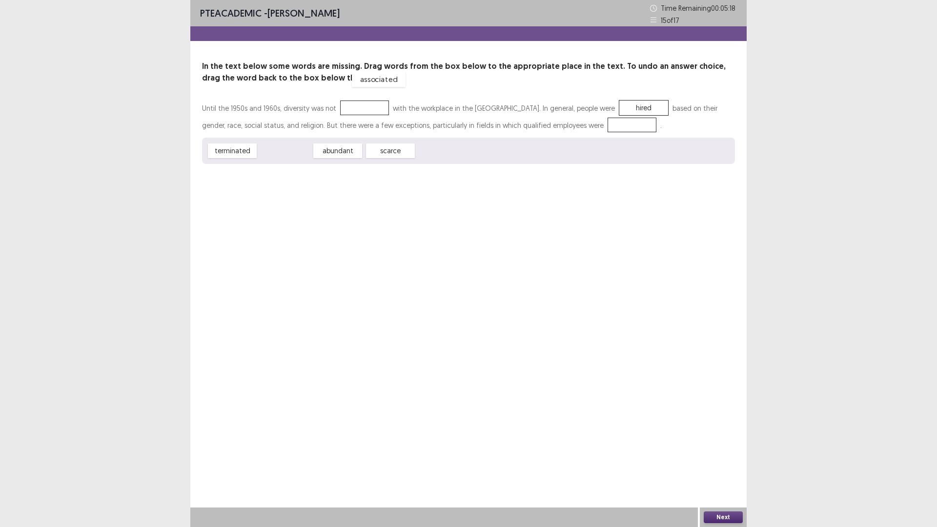
drag, startPoint x: 312, startPoint y: 210, endPoint x: 406, endPoint y: 138, distance: 118.3
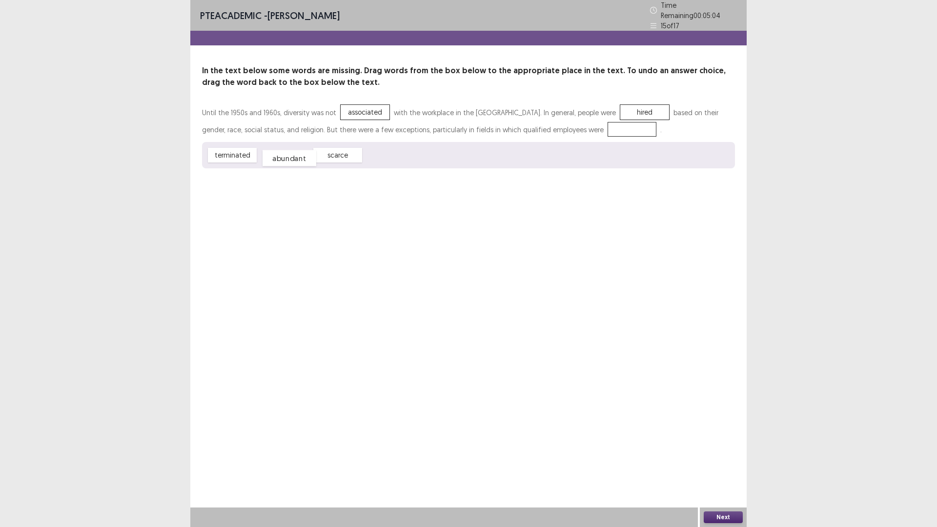
drag, startPoint x: 307, startPoint y: 211, endPoint x: 311, endPoint y: 214, distance: 5.3
click at [311, 166] on div "abundant" at bounding box center [290, 158] width 54 height 16
drag, startPoint x: 372, startPoint y: 213, endPoint x: 347, endPoint y: 176, distance: 44.8
click at [712, 461] on div "Next" at bounding box center [723, 518] width 47 height 20
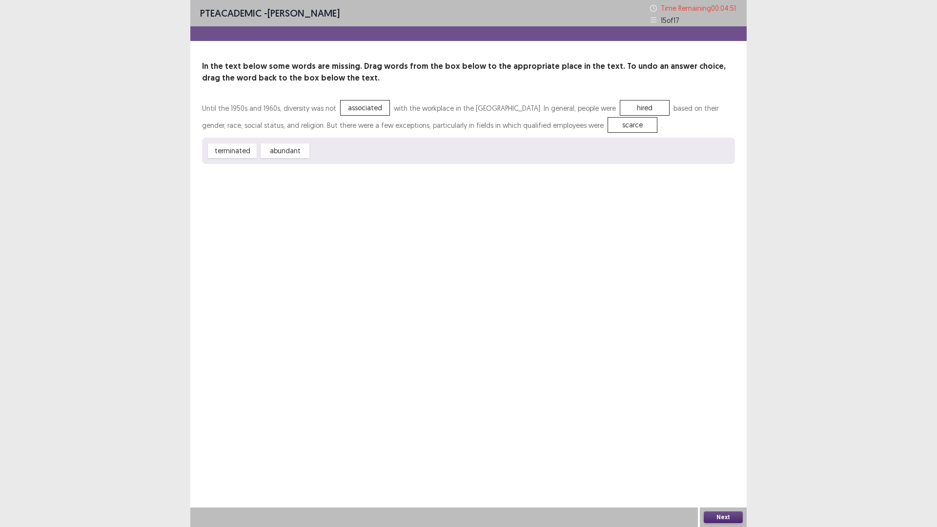
click at [732, 461] on button "Next" at bounding box center [723, 517] width 39 height 12
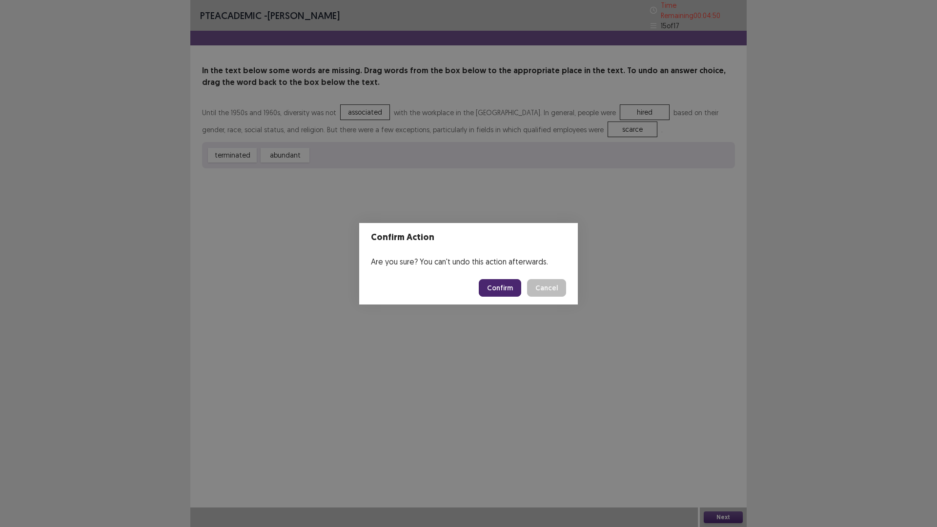
click at [506, 292] on button "Confirm" at bounding box center [500, 288] width 42 height 18
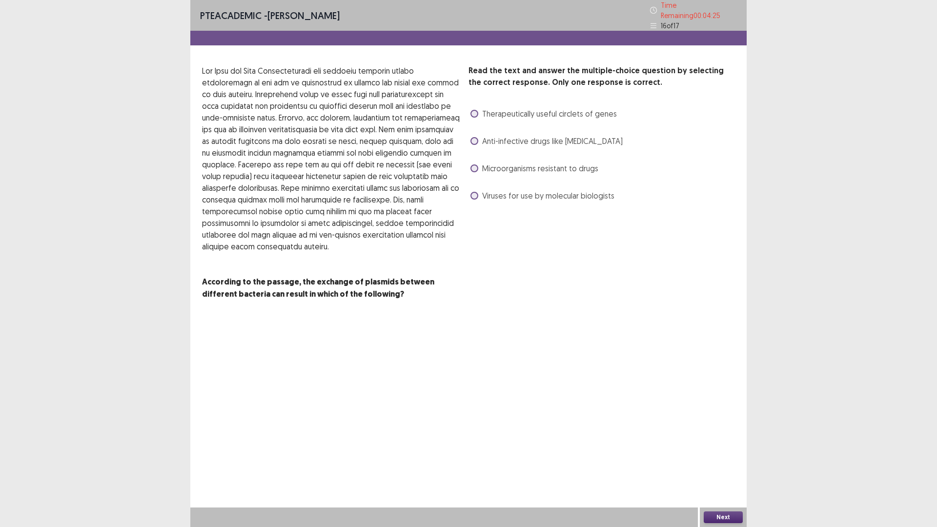
click at [518, 204] on div "Read the text and answer the multiple-choice question by selecting the correct …" at bounding box center [602, 134] width 266 height 139
click at [520, 174] on span "Microorganisms resistant to drugs" at bounding box center [540, 169] width 116 height 12
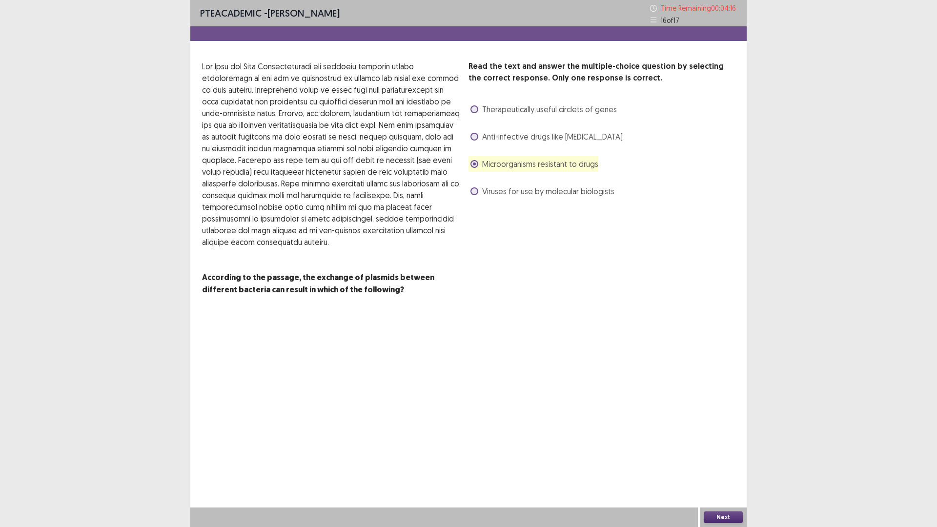
click at [724, 461] on button "Next" at bounding box center [723, 517] width 39 height 12
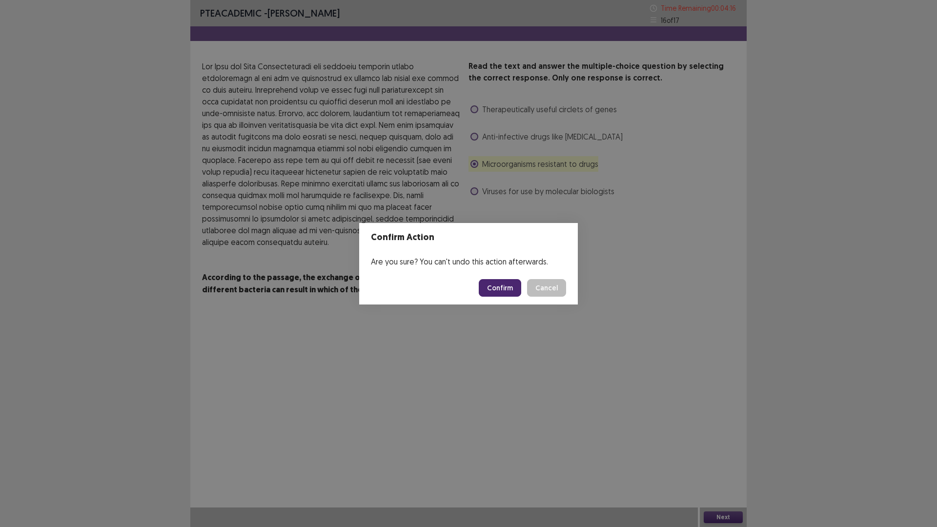
click at [521, 294] on button "Confirm" at bounding box center [500, 288] width 42 height 18
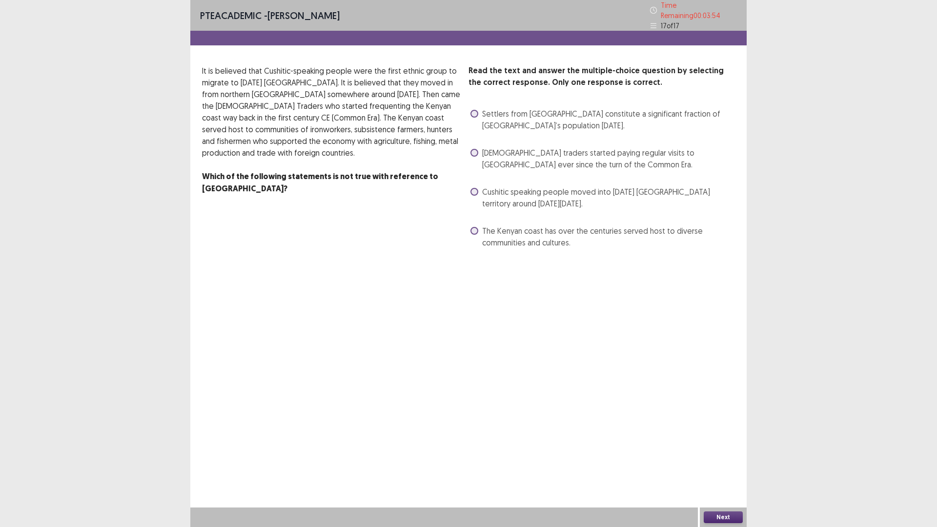
click at [510, 131] on span "Settlers from [GEOGRAPHIC_DATA] constitute a significant fraction of [GEOGRAPHI…" at bounding box center [608, 119] width 253 height 23
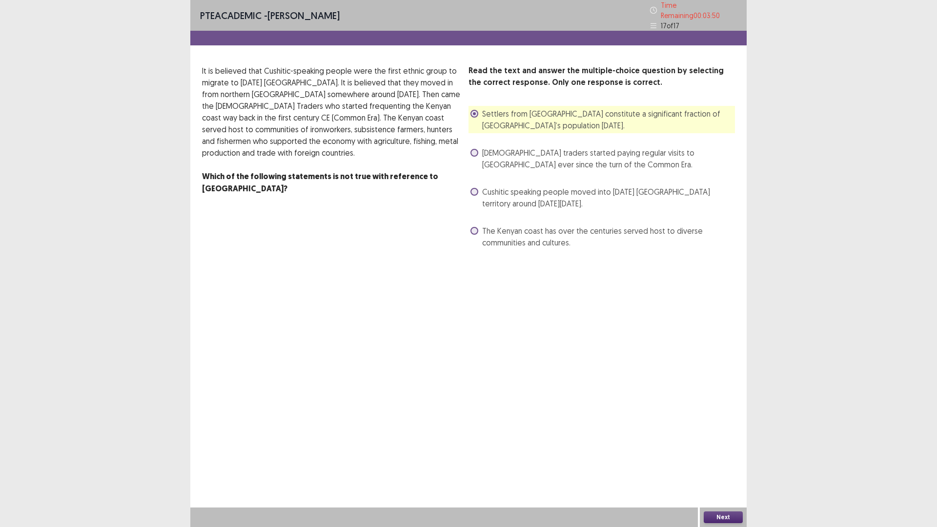
click at [718, 461] on button "Next" at bounding box center [723, 517] width 39 height 12
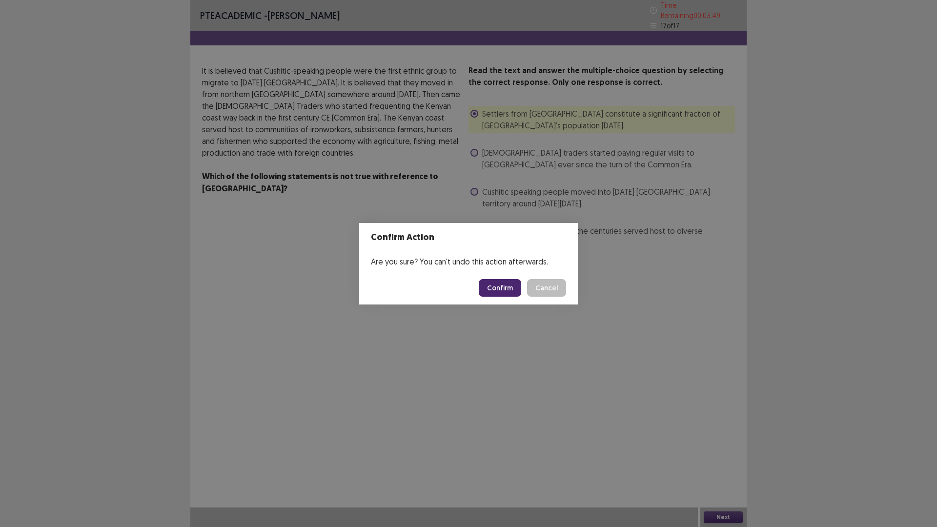
click at [502, 286] on button "Confirm" at bounding box center [500, 288] width 42 height 18
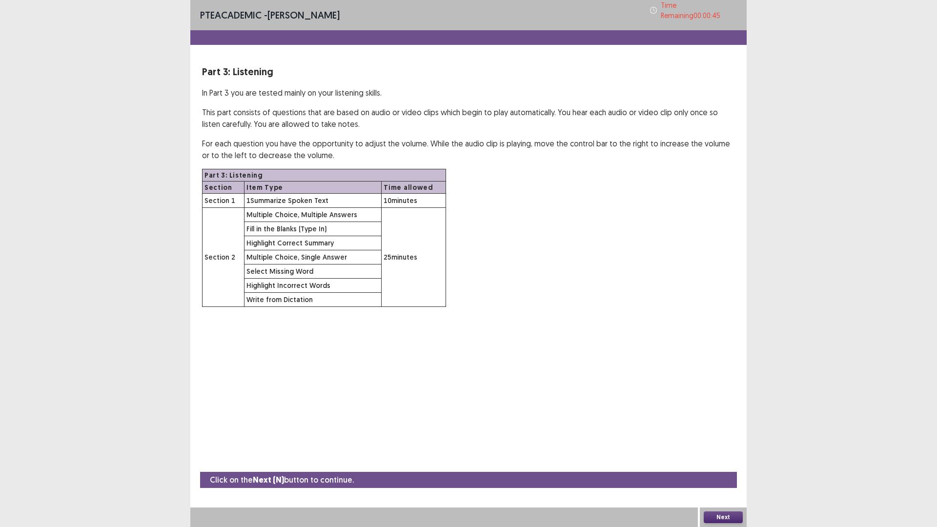
click at [728, 461] on button "Next" at bounding box center [723, 517] width 39 height 12
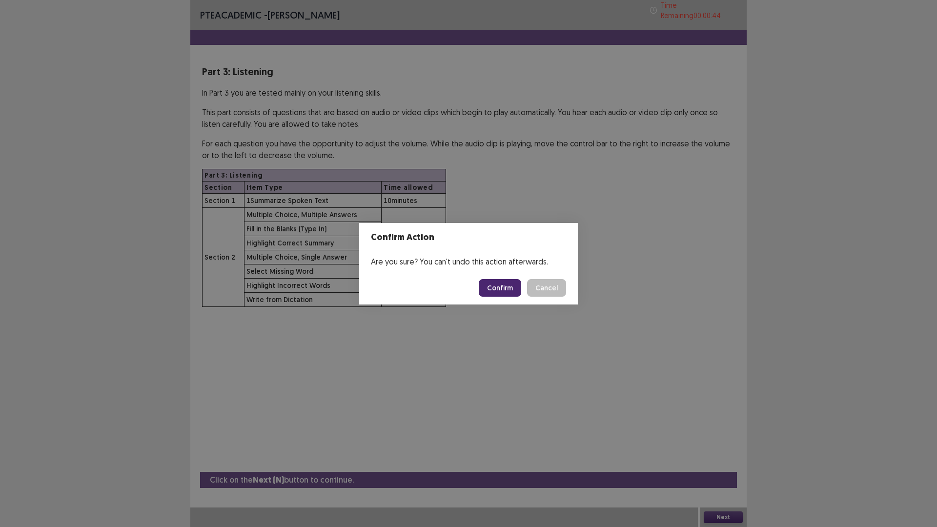
click at [515, 293] on button "Confirm" at bounding box center [500, 288] width 42 height 18
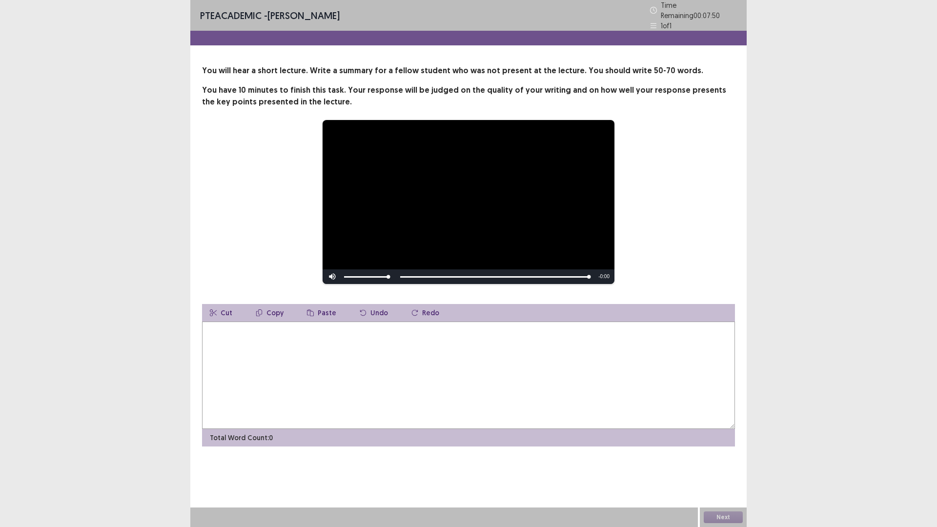
click at [385, 410] on textarea at bounding box center [468, 375] width 533 height 107
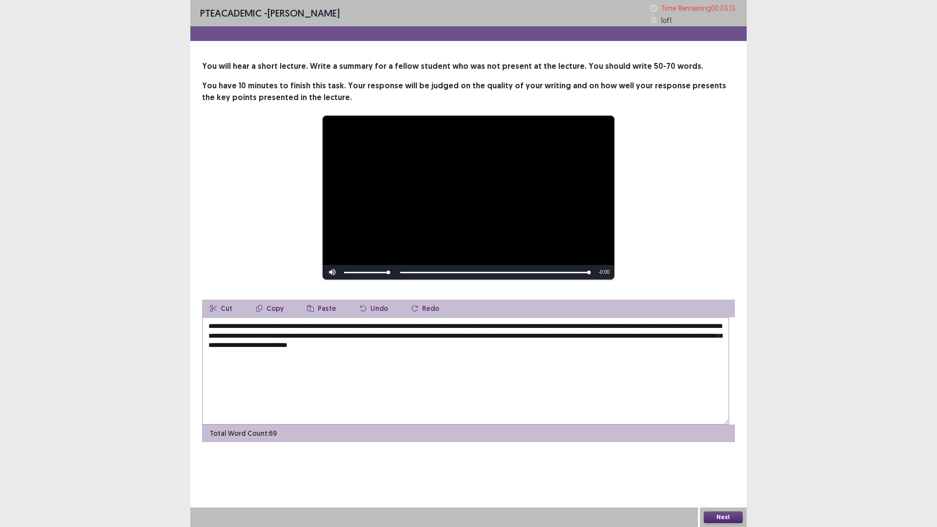
click at [362, 415] on textarea "**********" at bounding box center [465, 370] width 527 height 107
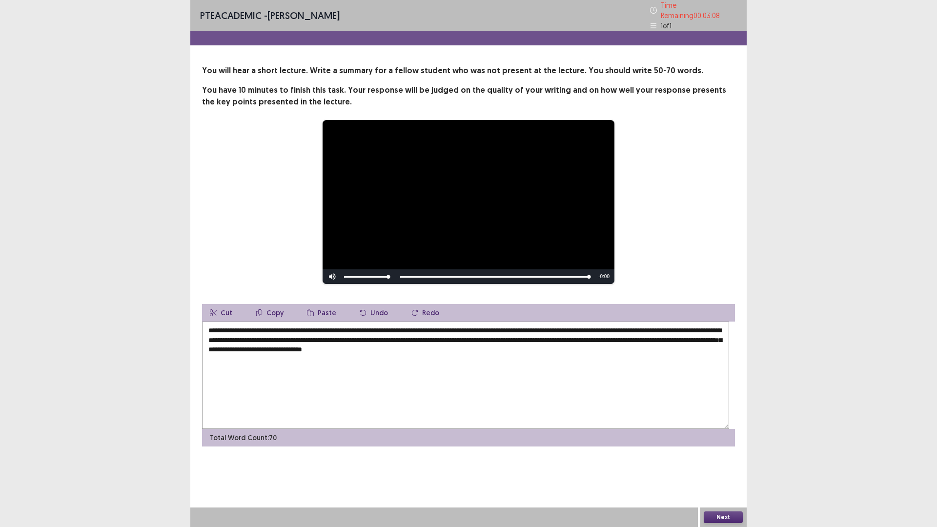
click at [472, 417] on textarea "**********" at bounding box center [465, 375] width 527 height 107
click at [450, 399] on textarea "**********" at bounding box center [465, 375] width 527 height 107
type textarea "**********"
click at [721, 461] on button "Next" at bounding box center [723, 517] width 39 height 12
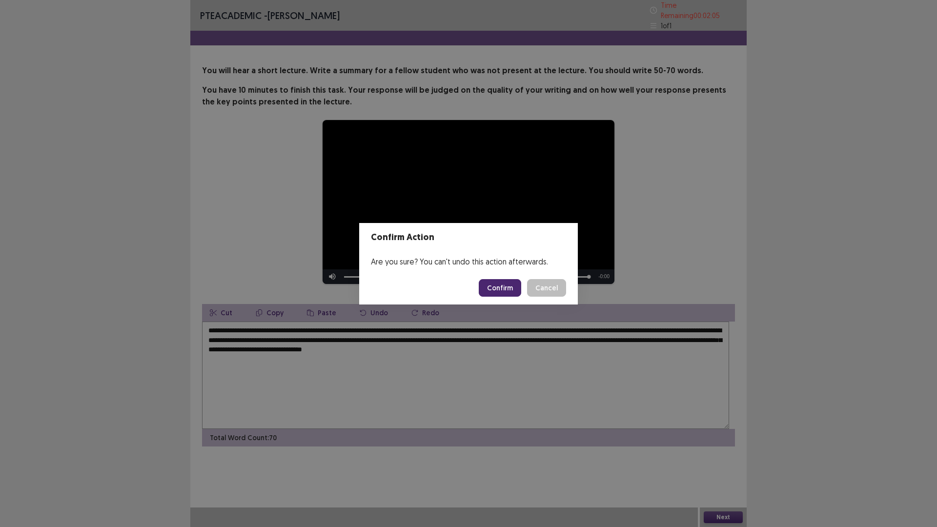
click at [505, 291] on button "Confirm" at bounding box center [500, 288] width 42 height 18
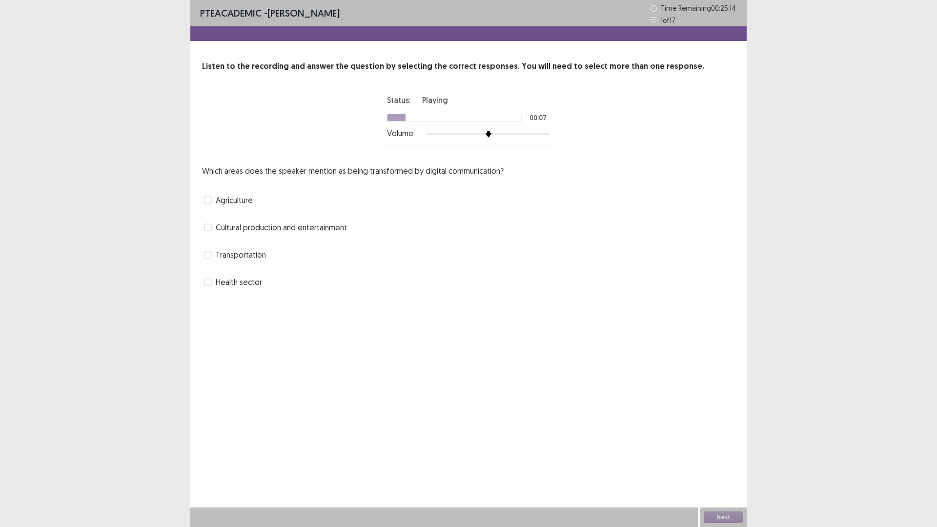
click at [347, 233] on span "Cultural production and entertainment" at bounding box center [281, 228] width 131 height 12
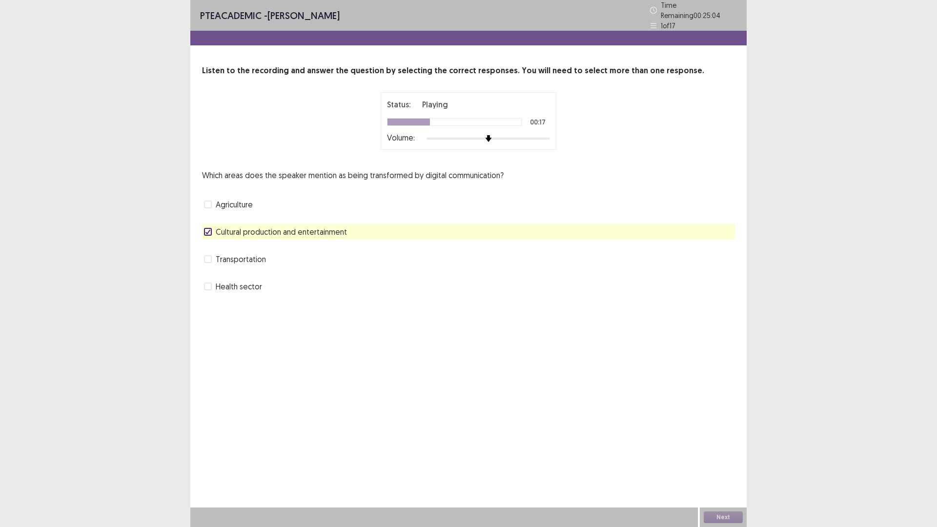
click at [284, 238] on span "Cultural production and entertainment" at bounding box center [281, 232] width 131 height 12
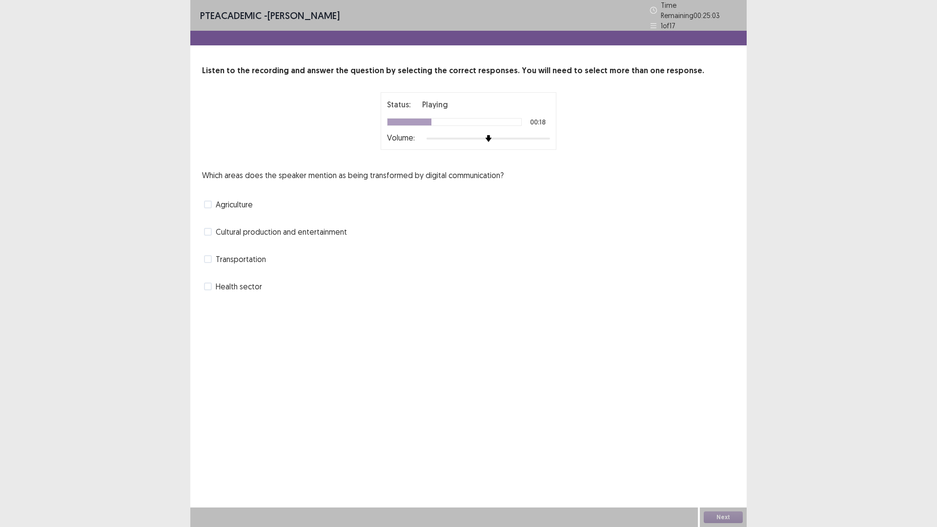
click at [252, 292] on span "Health sector" at bounding box center [239, 287] width 46 height 12
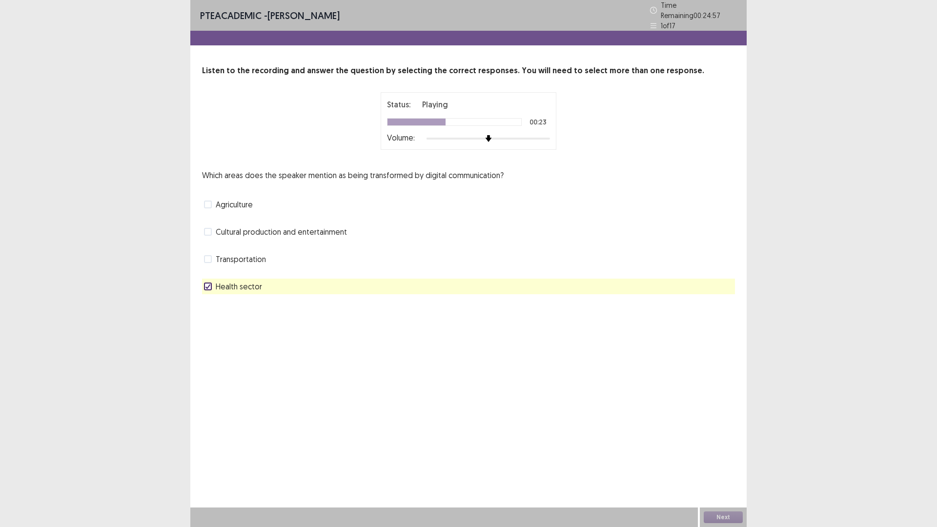
click at [315, 238] on span "Cultural production and entertainment" at bounding box center [281, 232] width 131 height 12
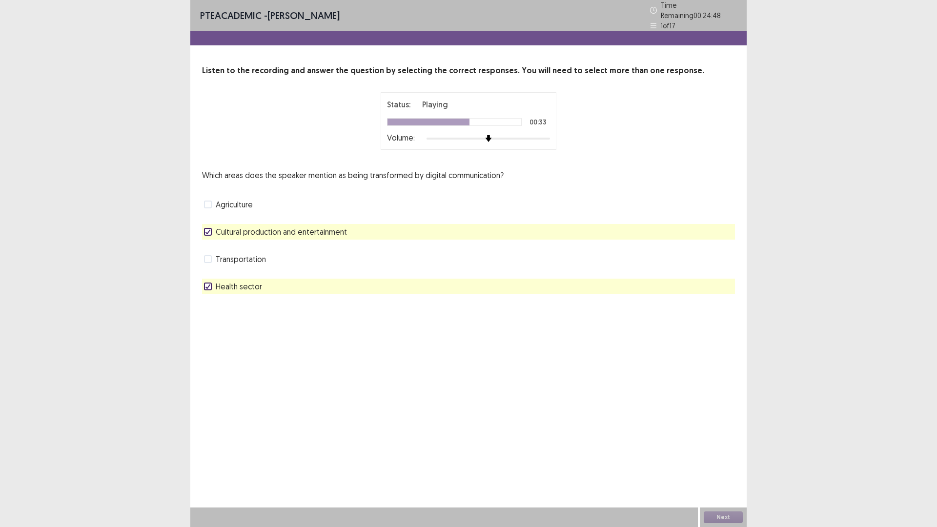
click at [258, 292] on span "Health sector" at bounding box center [239, 287] width 46 height 12
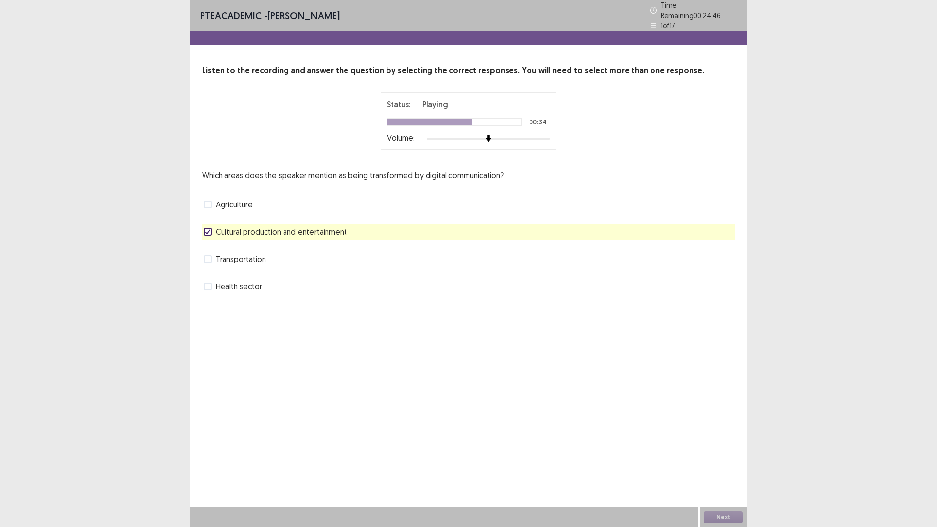
click at [258, 292] on span "Health sector" at bounding box center [239, 287] width 46 height 12
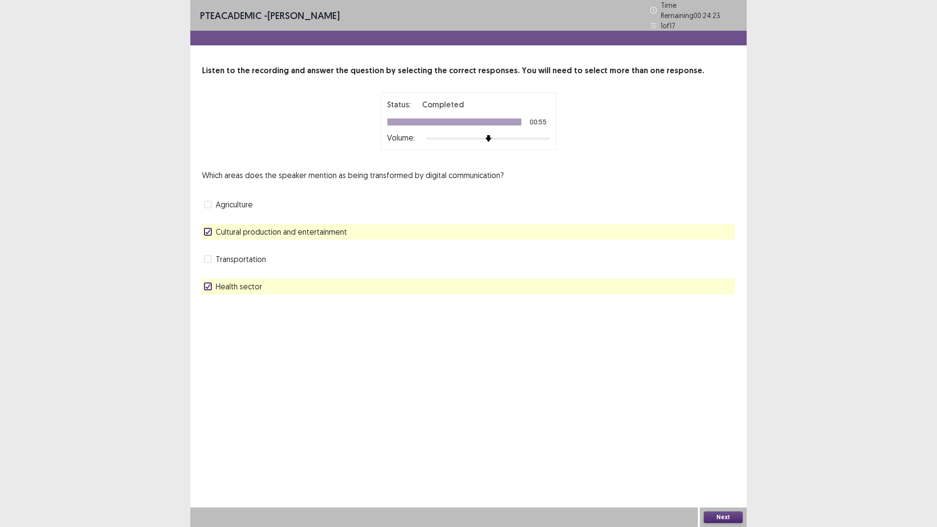
click at [719, 461] on button "Next" at bounding box center [723, 517] width 39 height 12
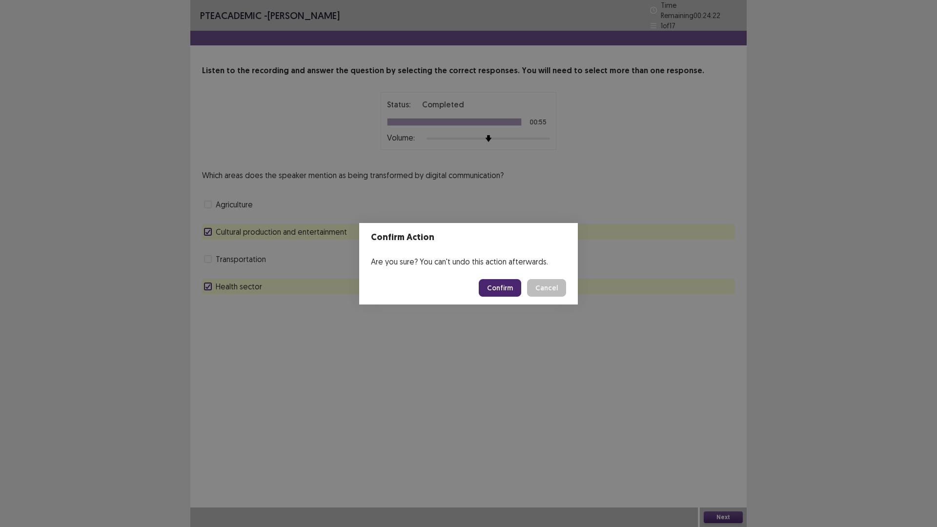
click at [515, 291] on button "Confirm" at bounding box center [500, 288] width 42 height 18
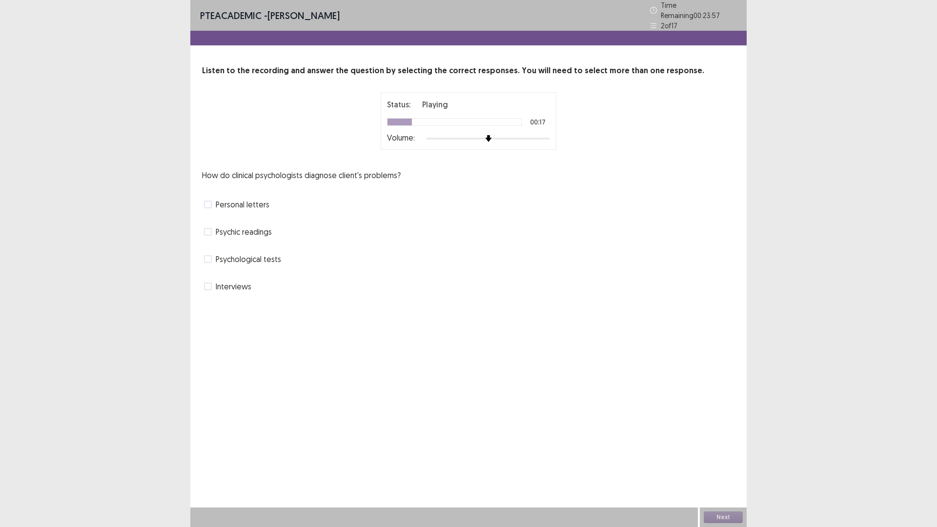
click at [251, 292] on span "Interviews" at bounding box center [234, 287] width 36 height 12
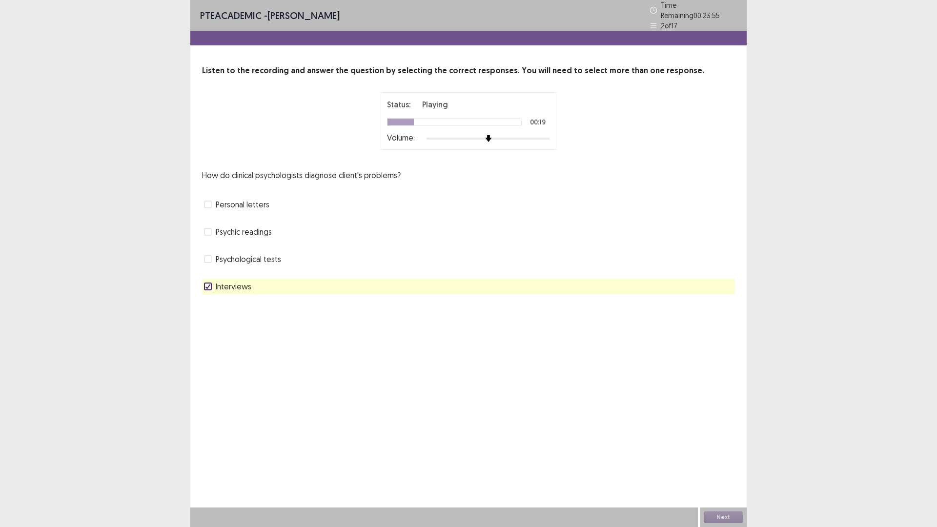
click at [281, 265] on span "Psychological tests" at bounding box center [248, 259] width 65 height 12
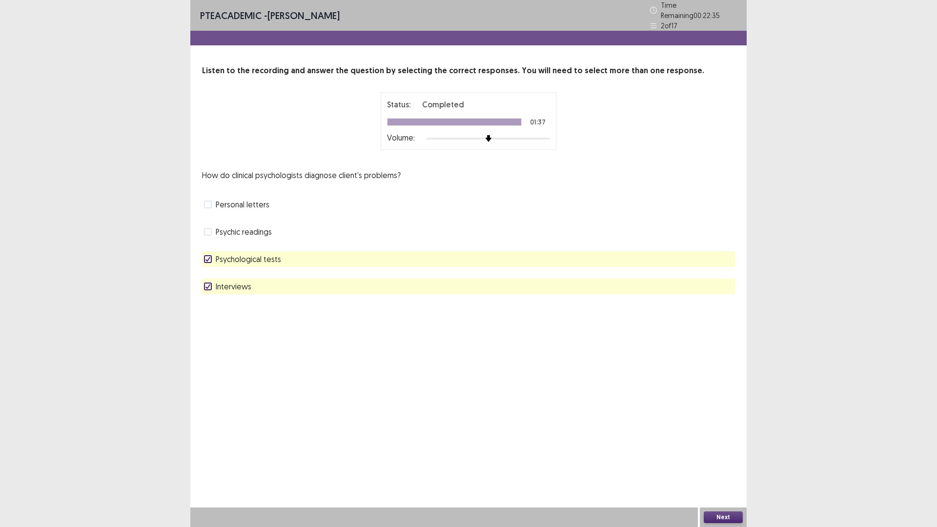
click at [732, 461] on button "Next" at bounding box center [723, 517] width 39 height 12
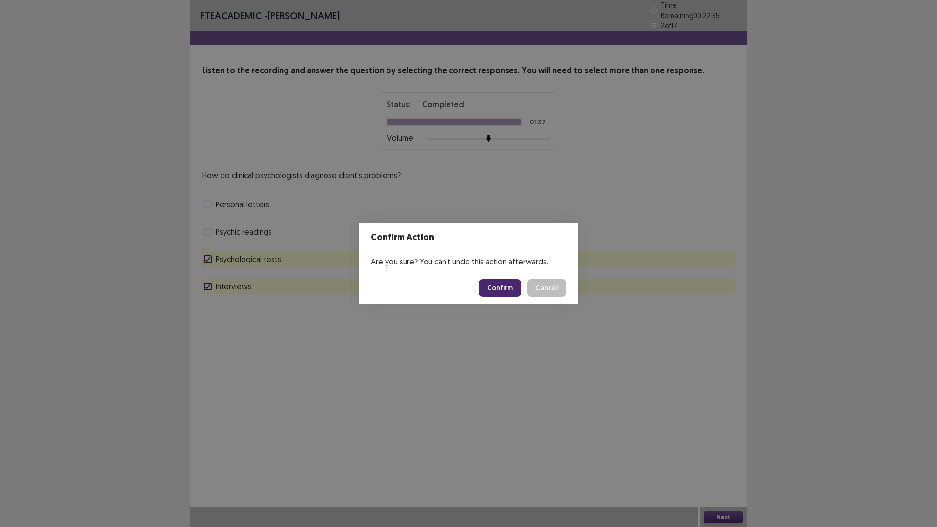
click at [515, 287] on button "Confirm" at bounding box center [500, 288] width 42 height 18
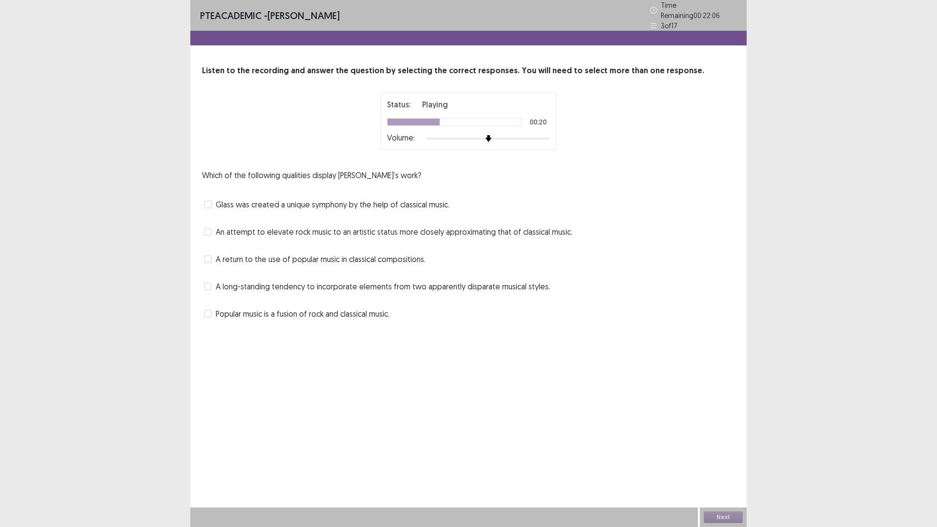
click at [449, 210] on span "Glass was created a unique symphony by the help of classical music." at bounding box center [333, 205] width 234 height 12
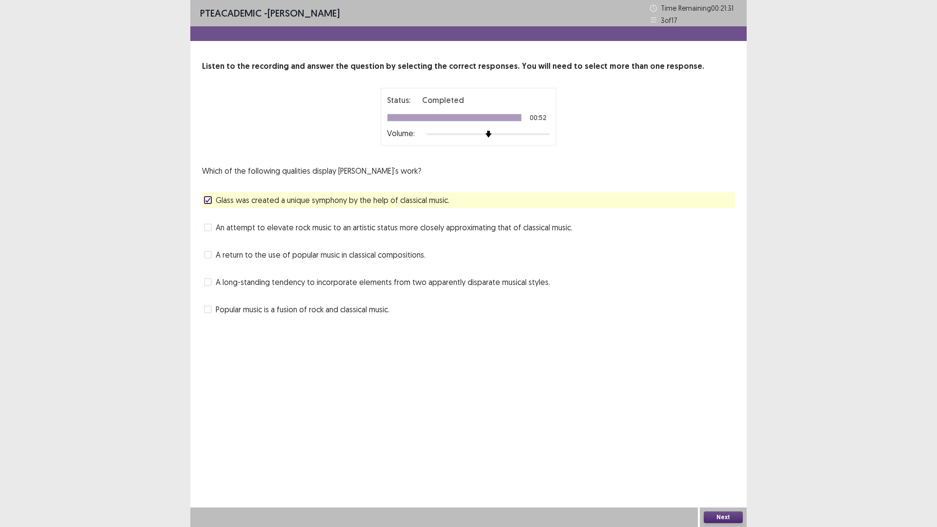
click at [718, 461] on button "Next" at bounding box center [723, 517] width 39 height 12
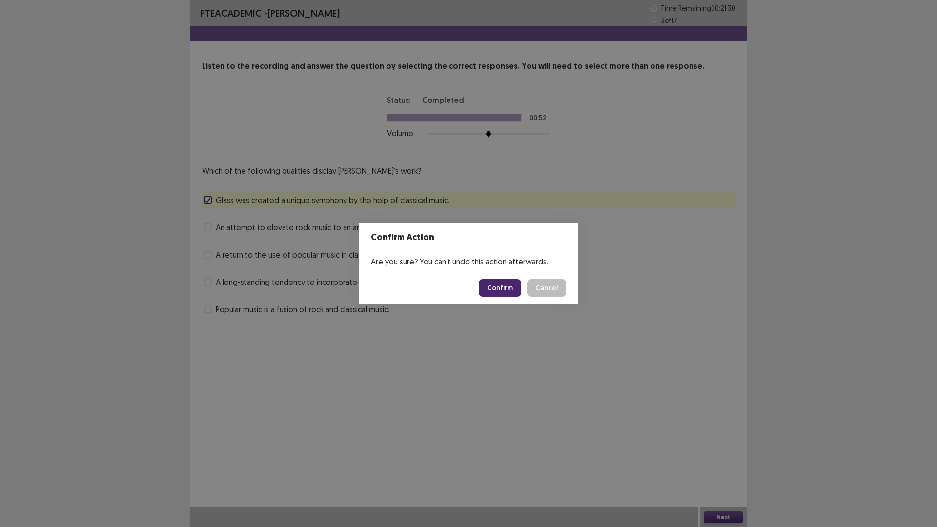
click at [510, 290] on button "Confirm" at bounding box center [500, 288] width 42 height 18
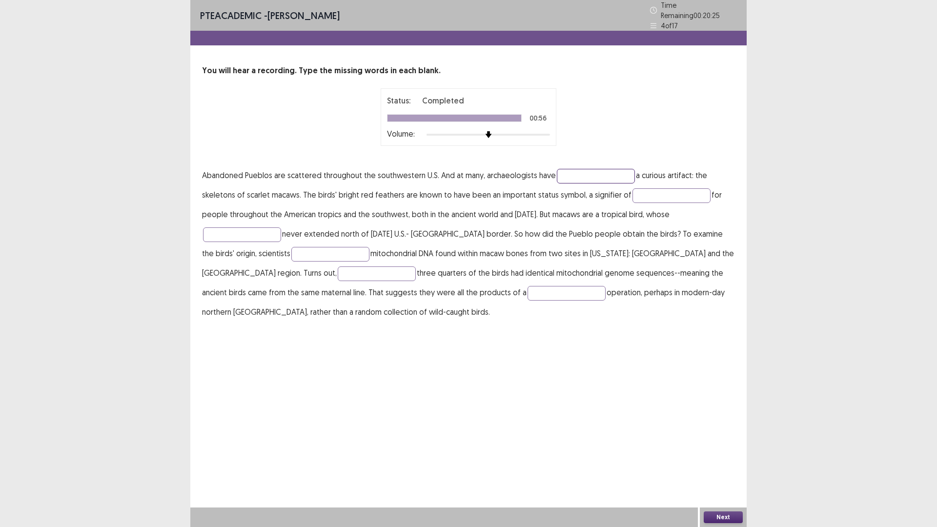
click at [635, 183] on input "text" at bounding box center [596, 176] width 78 height 15
type input "*********"
click at [632, 203] on input "text" at bounding box center [671, 195] width 78 height 15
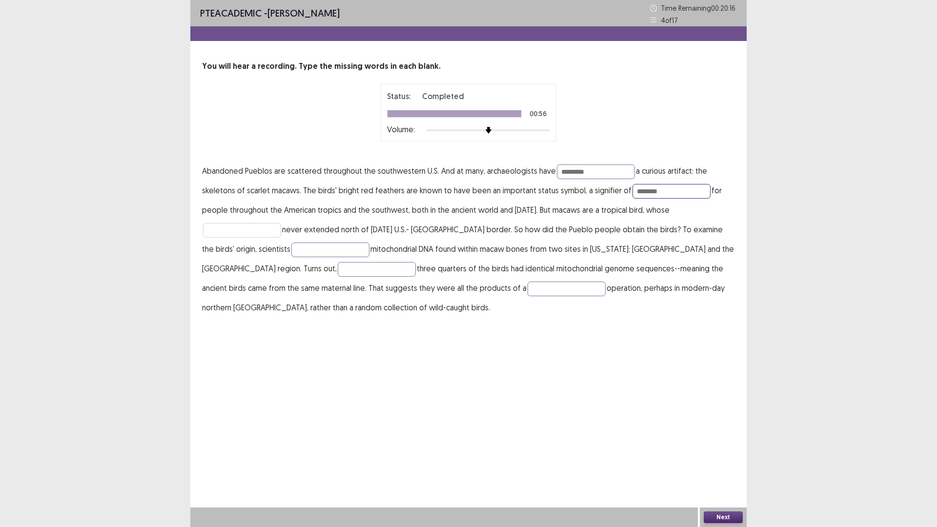
type input "********"
click at [281, 238] on input "text" at bounding box center [242, 230] width 78 height 15
type input "*****"
click at [369, 257] on input "text" at bounding box center [330, 250] width 78 height 15
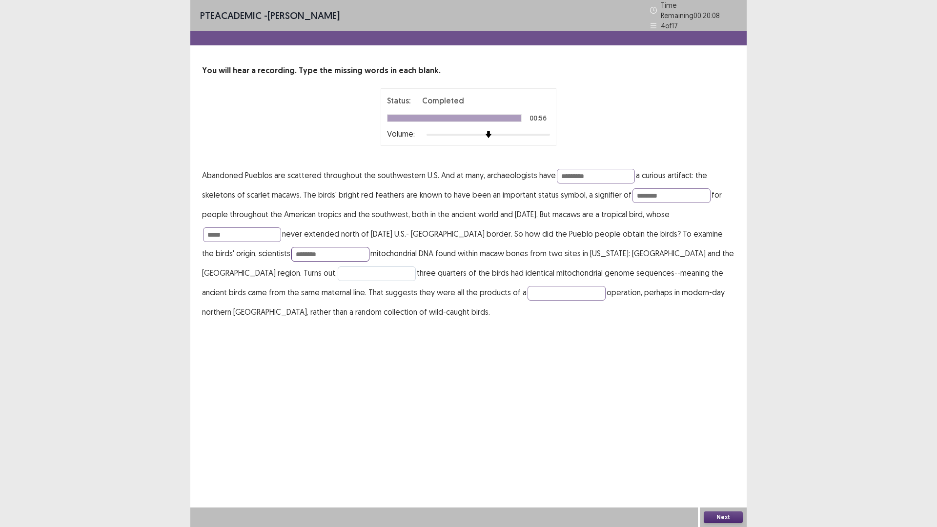
type input "********"
click at [338, 281] on input "text" at bounding box center [377, 273] width 78 height 15
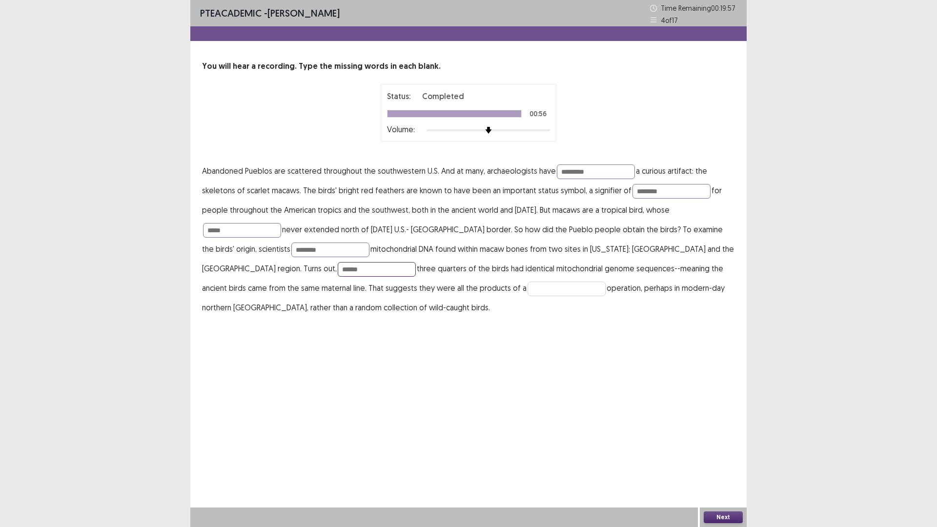
type input "******"
click at [606, 296] on input "text" at bounding box center [567, 289] width 78 height 15
type input "********"
click at [716, 461] on button "Next" at bounding box center [723, 517] width 39 height 12
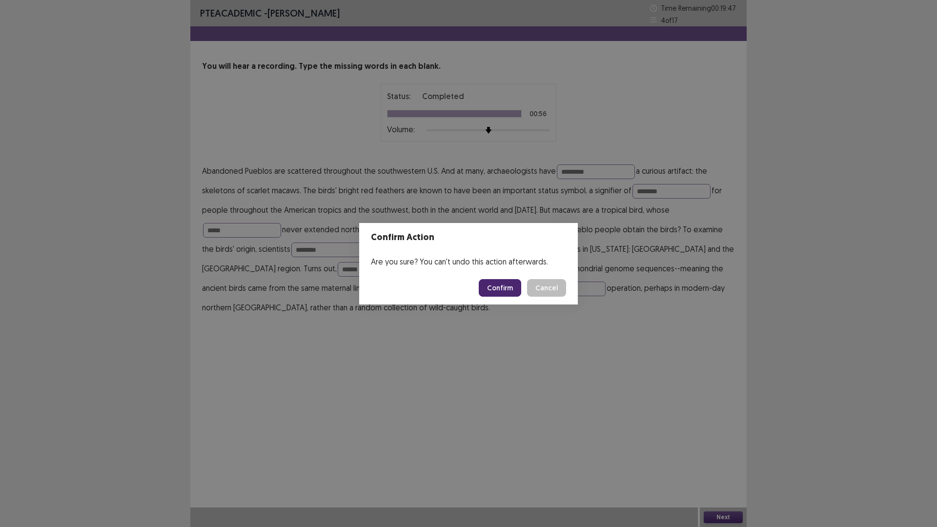
click at [506, 290] on button "Confirm" at bounding box center [500, 288] width 42 height 18
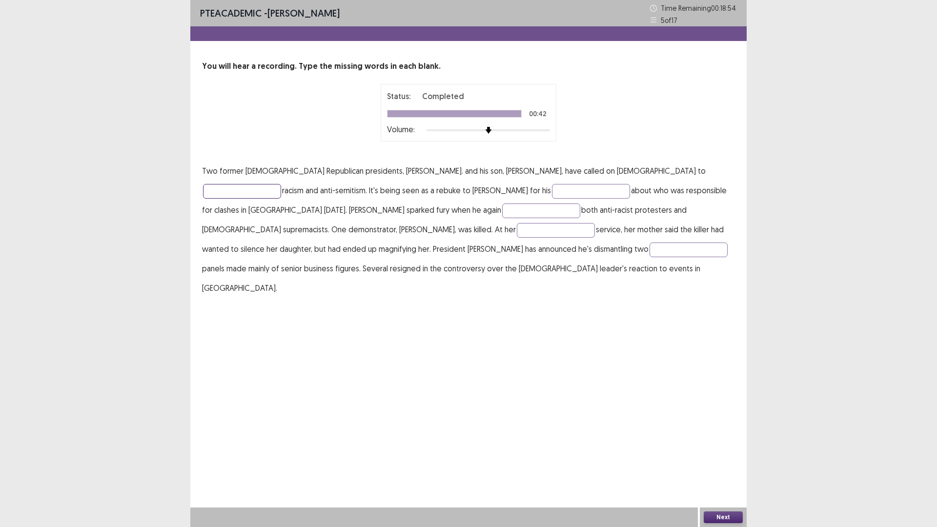
click at [261, 199] on input "text" at bounding box center [242, 191] width 78 height 15
type input "******"
click at [630, 199] on input "text" at bounding box center [591, 191] width 78 height 15
click at [580, 218] on input "text" at bounding box center [541, 211] width 78 height 15
drag, startPoint x: 663, startPoint y: 238, endPoint x: 605, endPoint y: 240, distance: 57.6
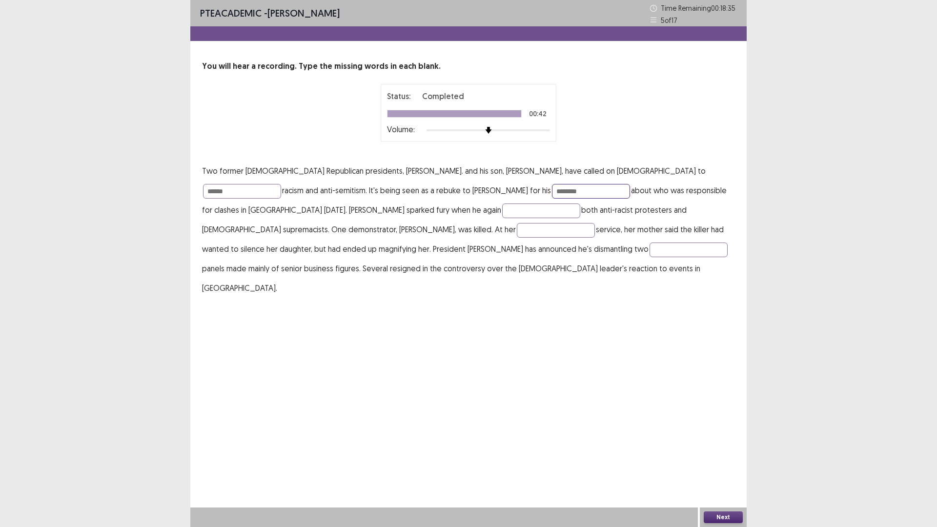
click at [605, 240] on p "Two former [DEMOGRAPHIC_DATA] Republican presidents, [PERSON_NAME]. and his son…" at bounding box center [468, 229] width 533 height 137
type input "********"
click at [580, 218] on input "text" at bounding box center [541, 211] width 78 height 15
type input "******"
click at [671, 297] on p "Two former [DEMOGRAPHIC_DATA] Republican presidents, [PERSON_NAME]. and his son…" at bounding box center [468, 229] width 533 height 137
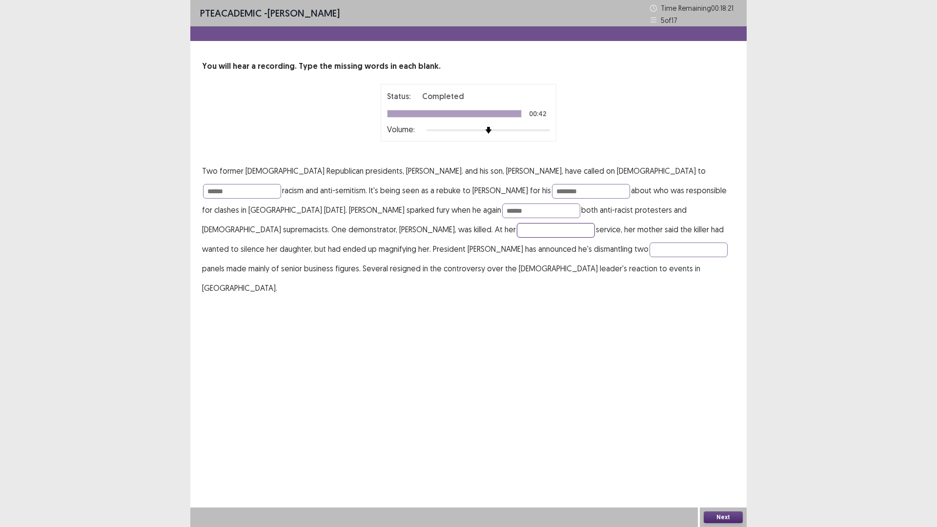
click at [595, 238] on input "text" at bounding box center [556, 230] width 78 height 15
type input "********"
click at [650, 257] on input "text" at bounding box center [689, 250] width 78 height 15
type input "*******"
click at [730, 461] on button "Next" at bounding box center [723, 517] width 39 height 12
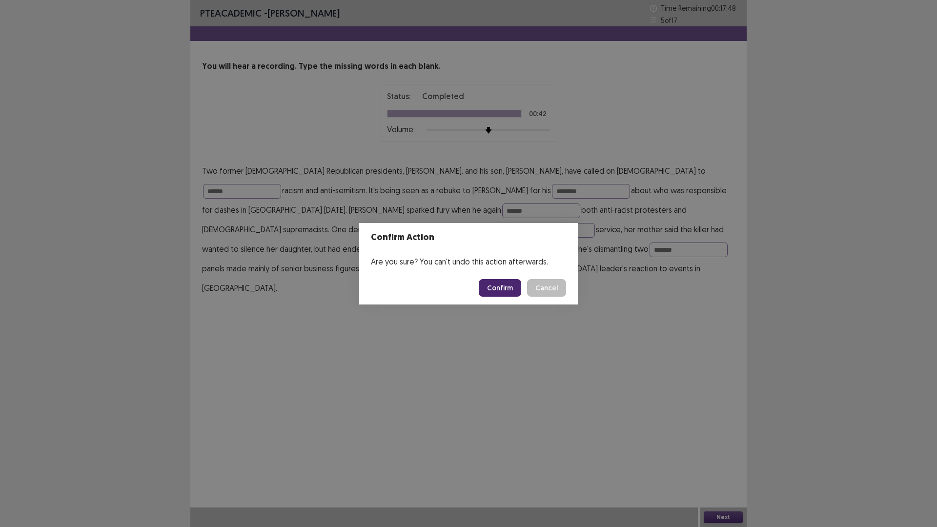
click at [521, 289] on button "Confirm" at bounding box center [500, 288] width 42 height 18
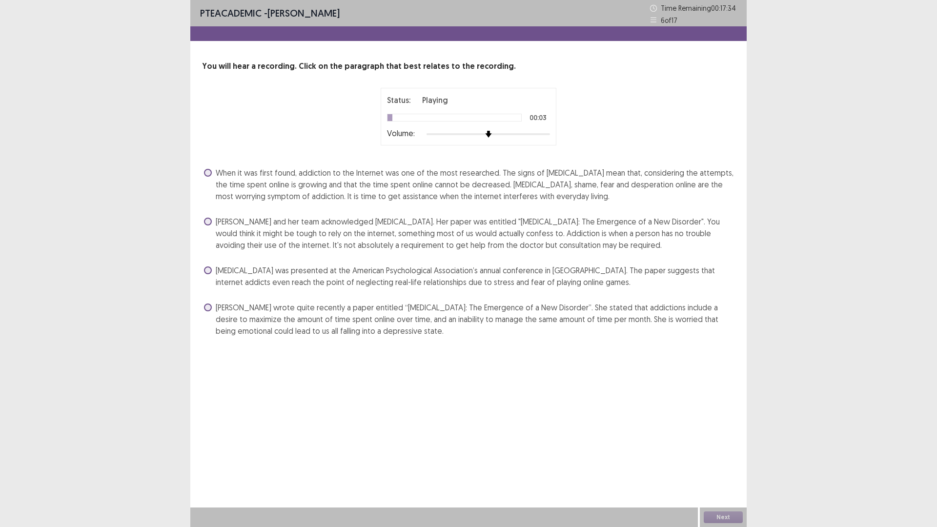
click at [374, 288] on span "[MEDICAL_DATA] was presented at the American Psychological Association’s annual…" at bounding box center [475, 276] width 519 height 23
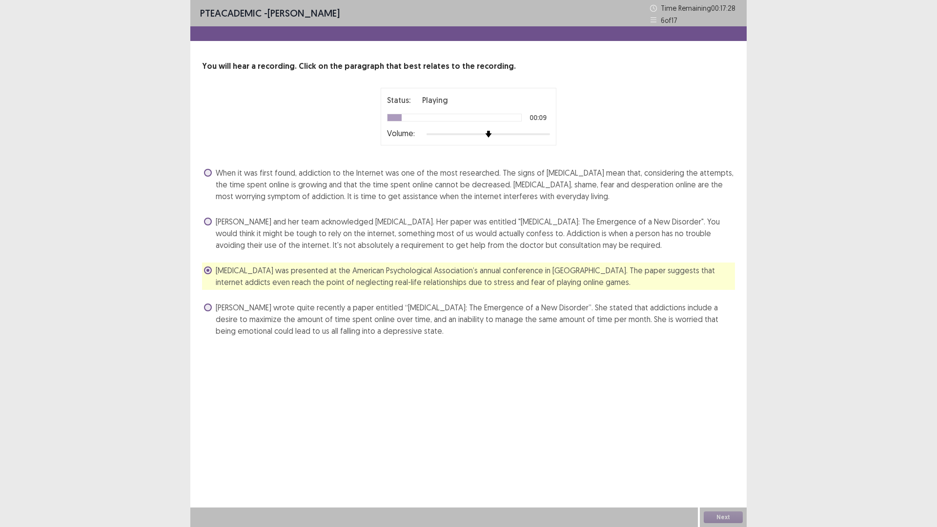
click at [360, 337] on span "[PERSON_NAME] wrote quite recently a paper entitled “[MEDICAL_DATA]: The Emerge…" at bounding box center [475, 319] width 519 height 35
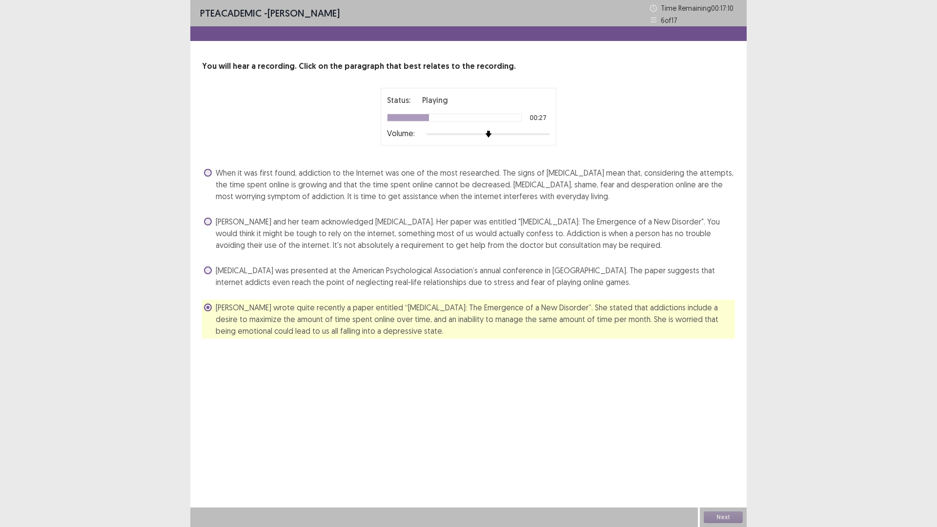
click at [429, 251] on span "[PERSON_NAME] and her team acknowledged [MEDICAL_DATA]. Her paper was entitled …" at bounding box center [475, 233] width 519 height 35
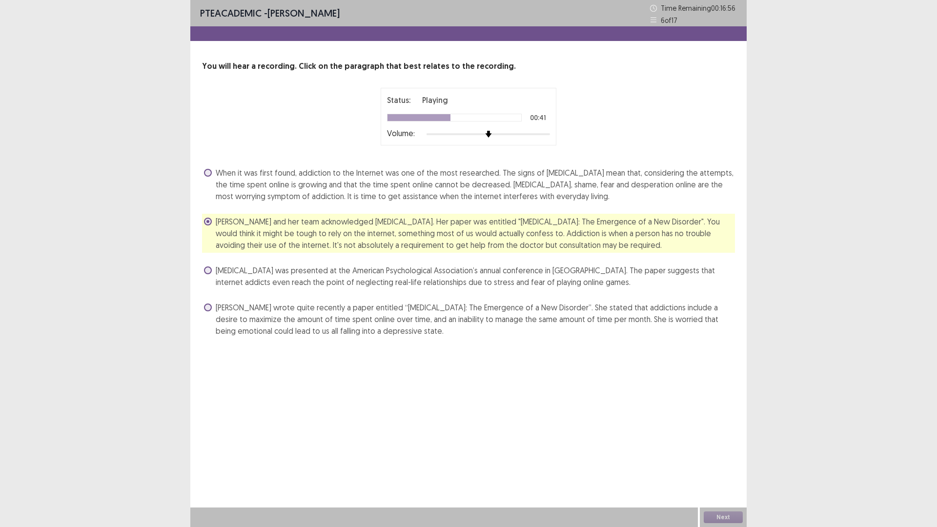
scroll to position [7, 0]
click at [438, 337] on span "[PERSON_NAME] wrote quite recently a paper entitled “[MEDICAL_DATA]: The Emerge…" at bounding box center [475, 319] width 519 height 35
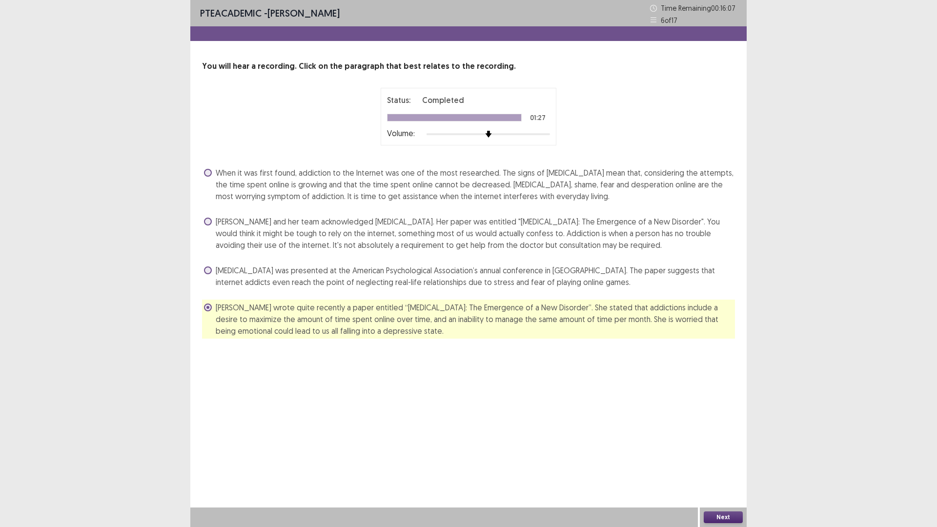
click at [723, 461] on button "Next" at bounding box center [723, 517] width 39 height 12
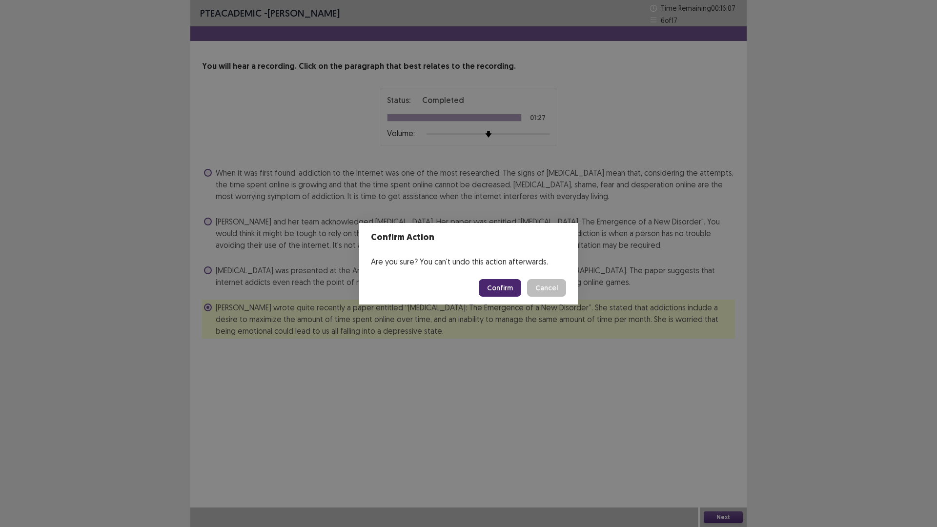
click at [493, 296] on button "Confirm" at bounding box center [500, 288] width 42 height 18
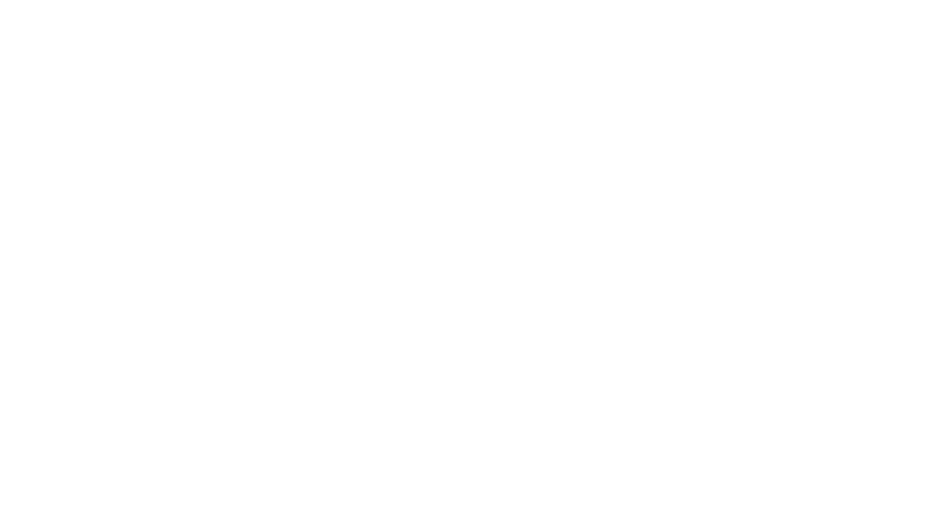
scroll to position [0, 0]
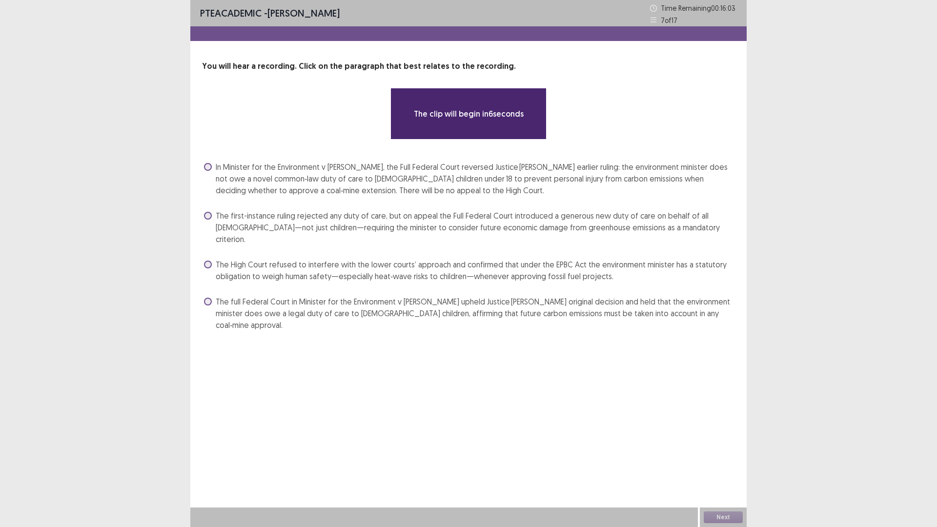
click at [530, 196] on span "In Minister for the Environment v [PERSON_NAME], the Full Federal Court reverse…" at bounding box center [475, 178] width 519 height 35
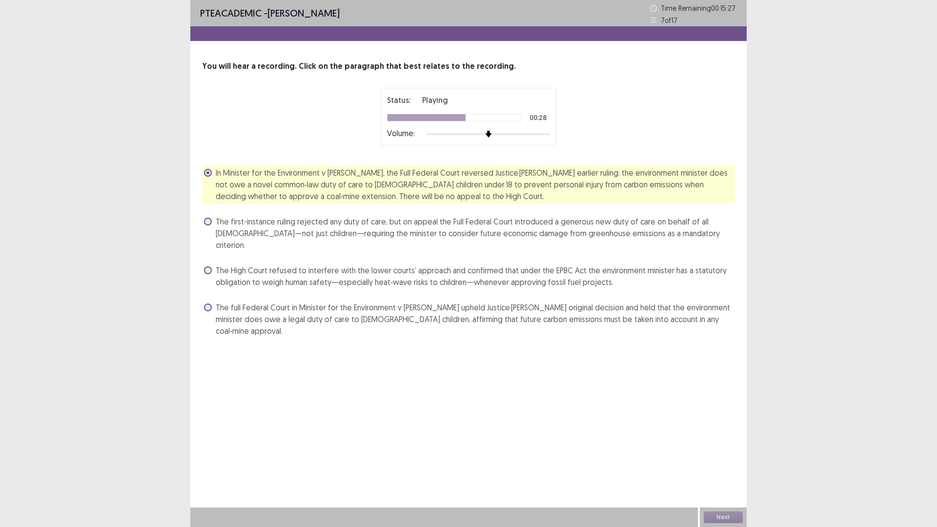
click at [464, 337] on span "The full Federal Court in Minister for the Environment v [PERSON_NAME] upheld J…" at bounding box center [475, 319] width 519 height 35
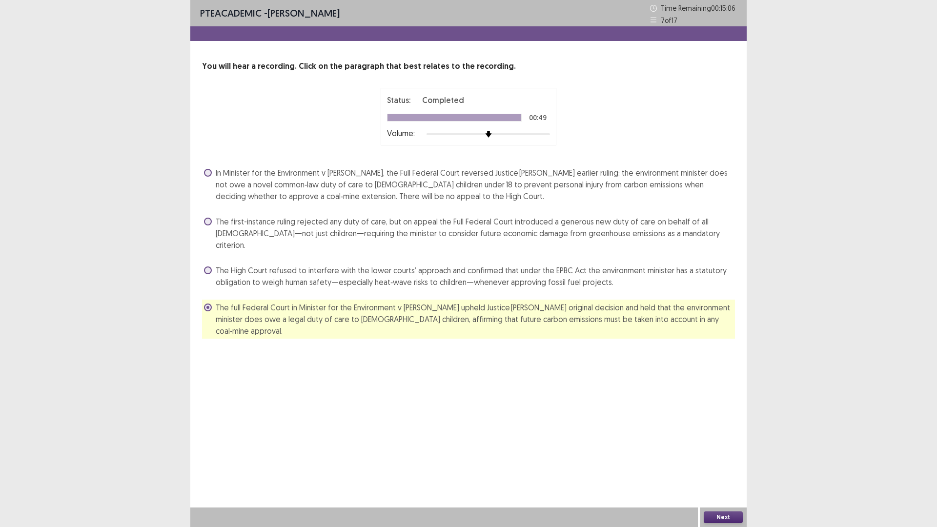
click at [732, 461] on button "Next" at bounding box center [723, 517] width 39 height 12
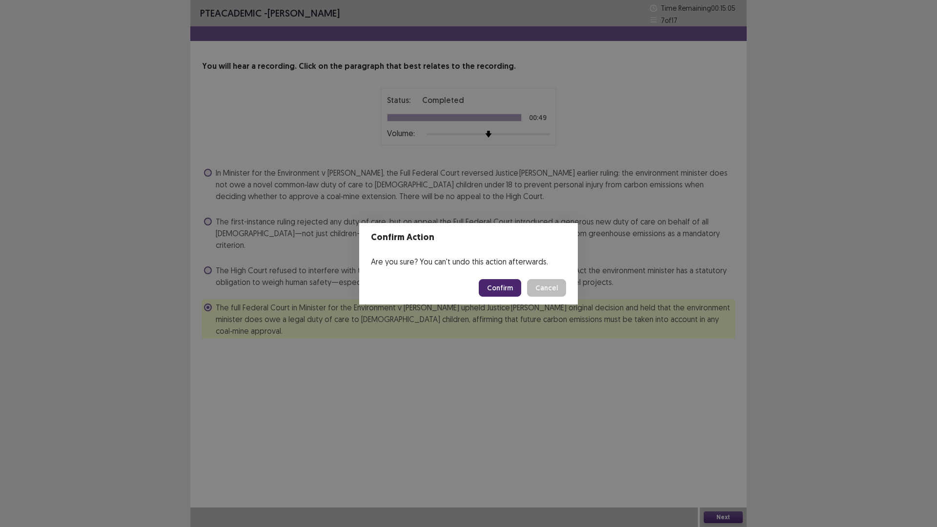
click at [507, 290] on button "Confirm" at bounding box center [500, 288] width 42 height 18
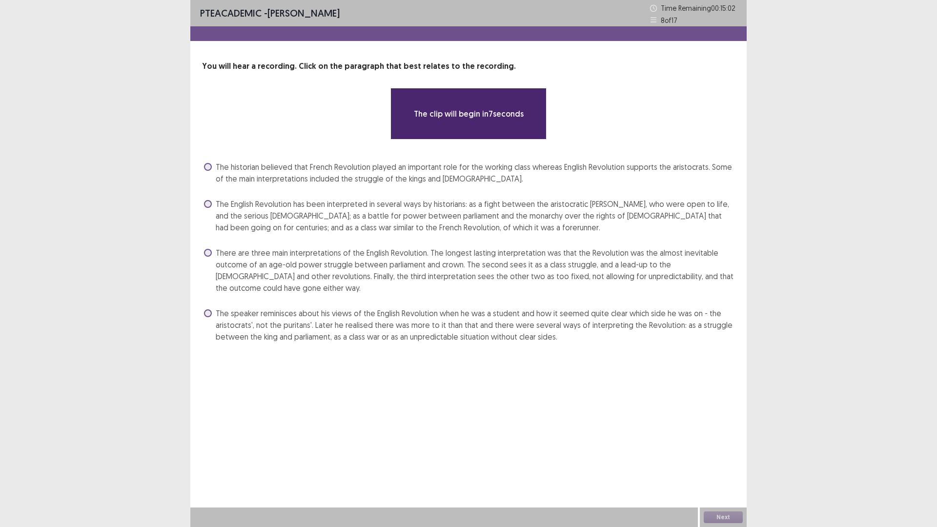
click at [426, 294] on span "There are three main interpretations of the English Revolution. The longest las…" at bounding box center [475, 270] width 519 height 47
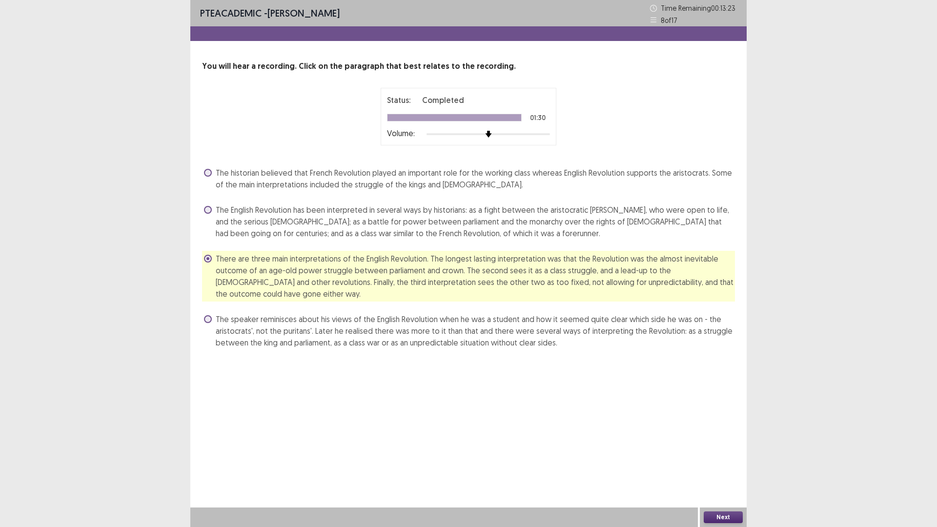
click at [722, 461] on button "Next" at bounding box center [723, 517] width 39 height 12
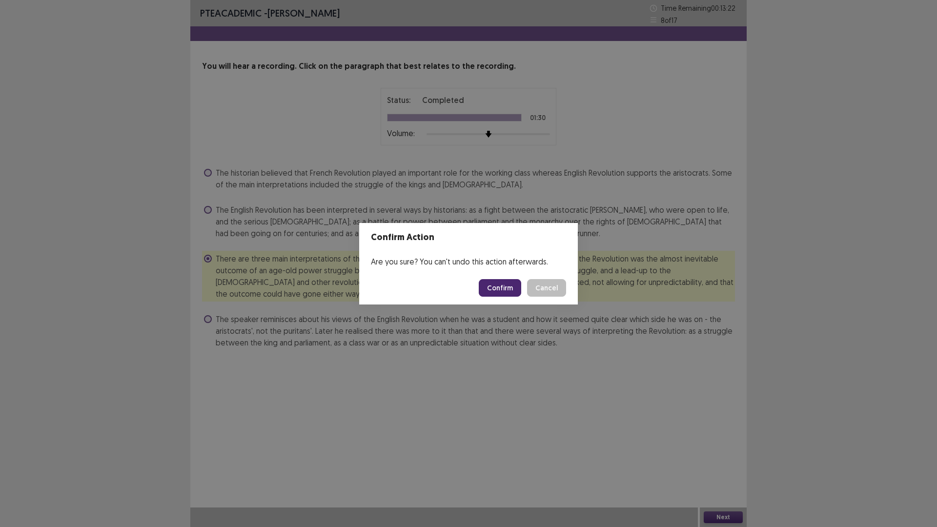
click at [504, 296] on button "Confirm" at bounding box center [500, 288] width 42 height 18
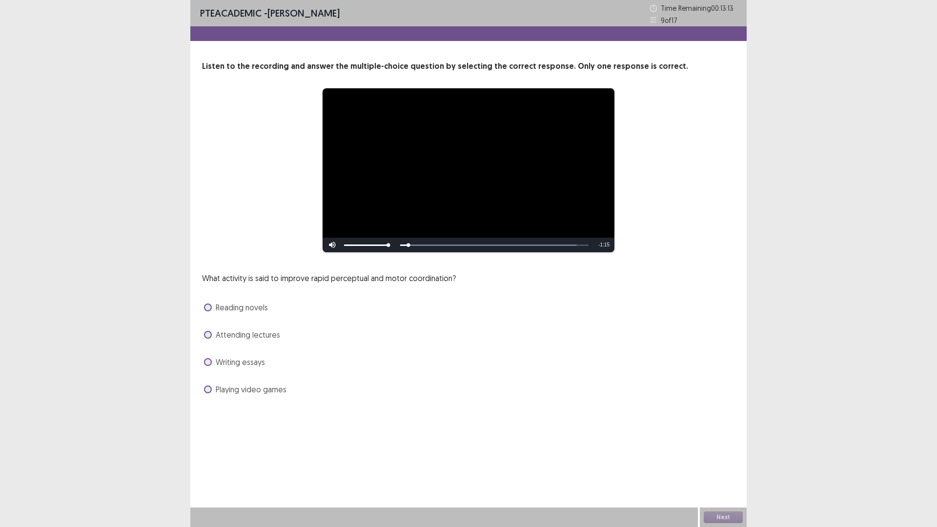
click at [268, 313] on span "Reading novels" at bounding box center [242, 308] width 52 height 12
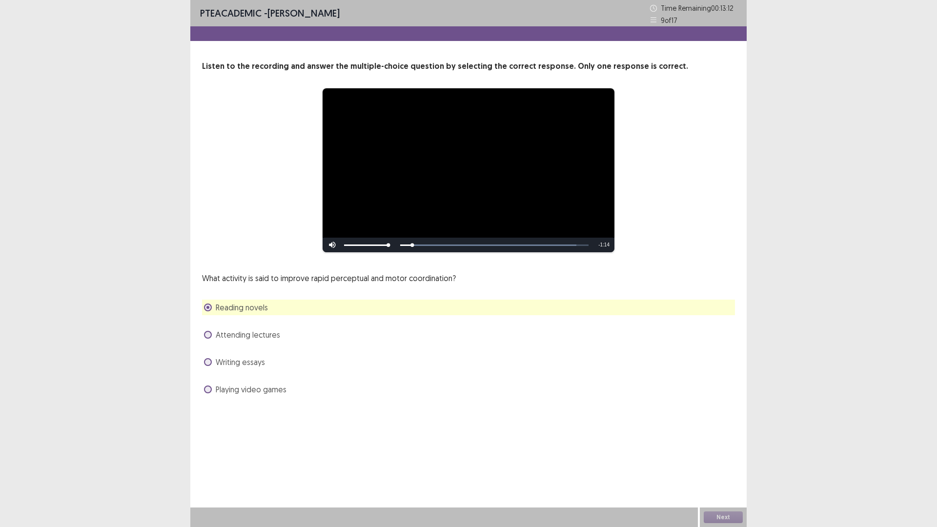
click at [285, 395] on span "Playing video games" at bounding box center [251, 390] width 71 height 12
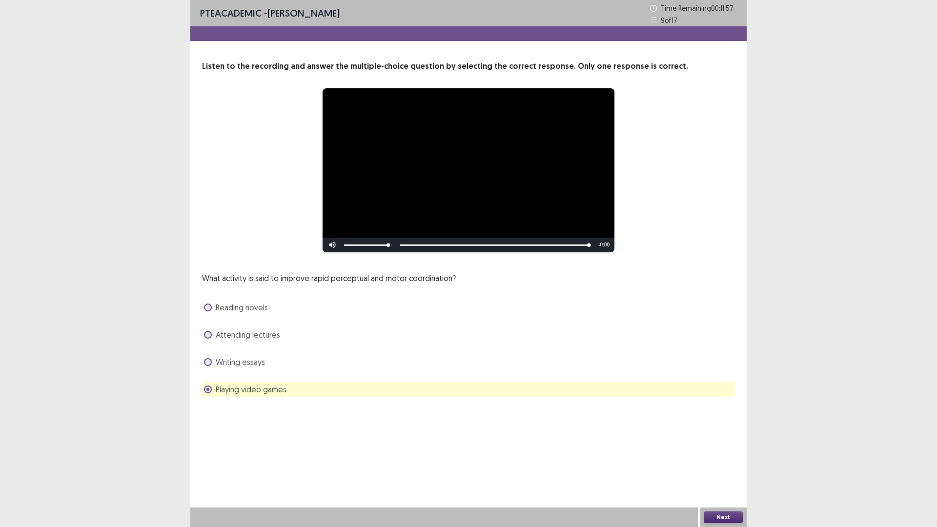
click at [729, 461] on button "Next" at bounding box center [723, 517] width 39 height 12
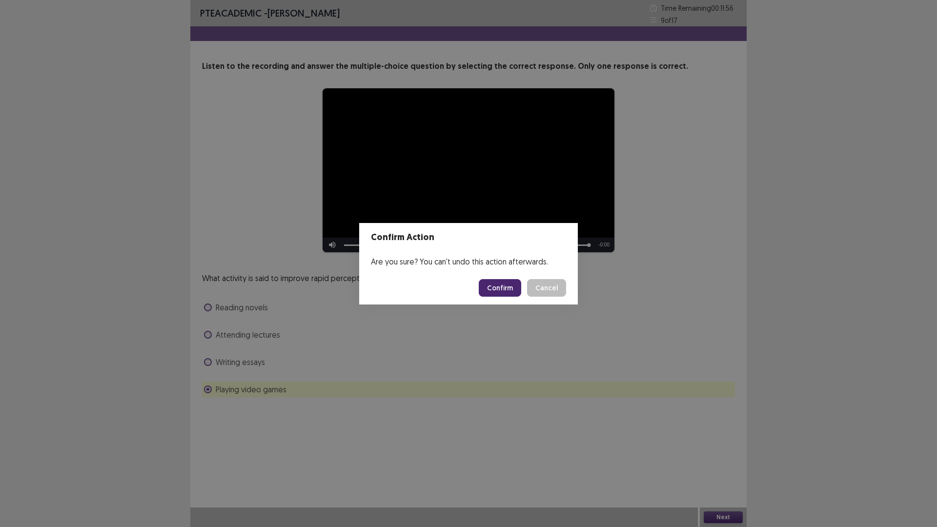
click at [508, 291] on button "Confirm" at bounding box center [500, 288] width 42 height 18
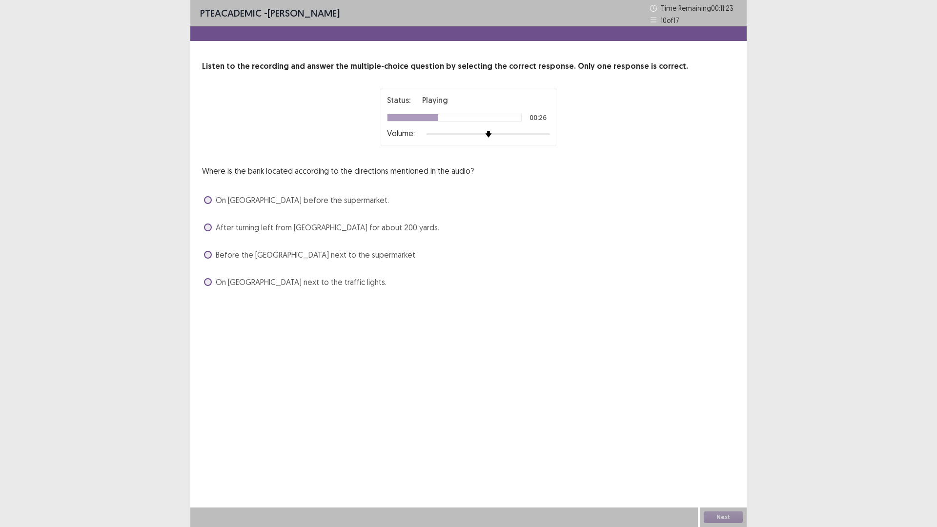
click at [408, 233] on span "After turning left from [GEOGRAPHIC_DATA] for about 200 yards." at bounding box center [328, 228] width 224 height 12
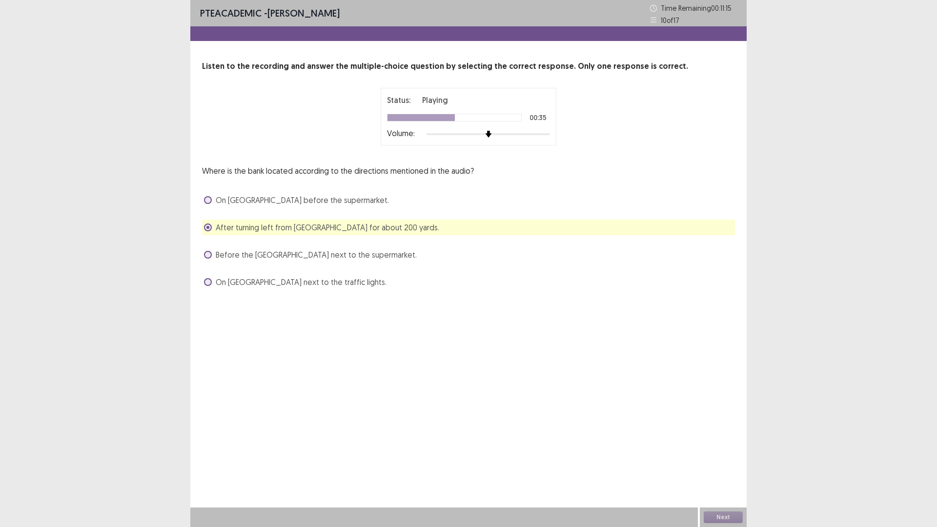
click at [347, 206] on span "On [GEOGRAPHIC_DATA] before the supermarket." at bounding box center [302, 200] width 173 height 12
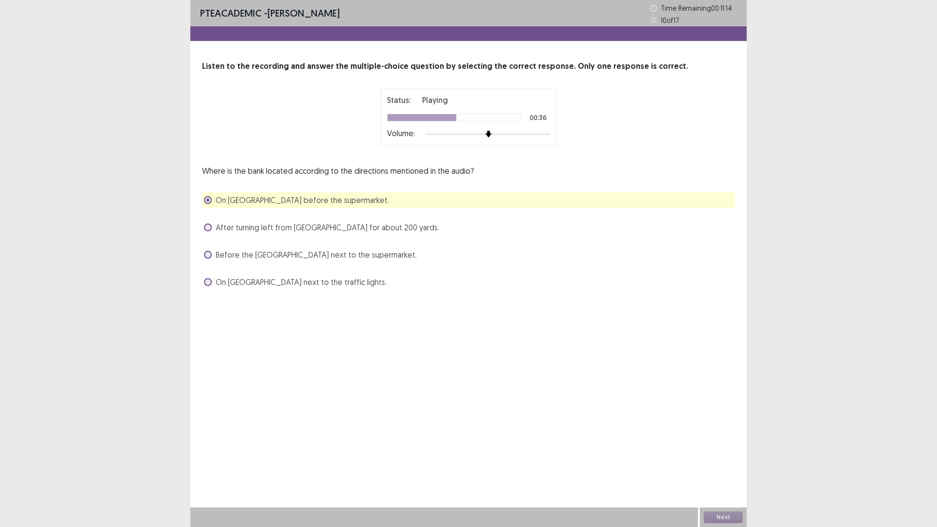
click at [327, 290] on div "On [GEOGRAPHIC_DATA] next to the traffic lights." at bounding box center [468, 282] width 533 height 16
click at [341, 288] on span "On [GEOGRAPHIC_DATA] next to the traffic lights." at bounding box center [301, 282] width 171 height 12
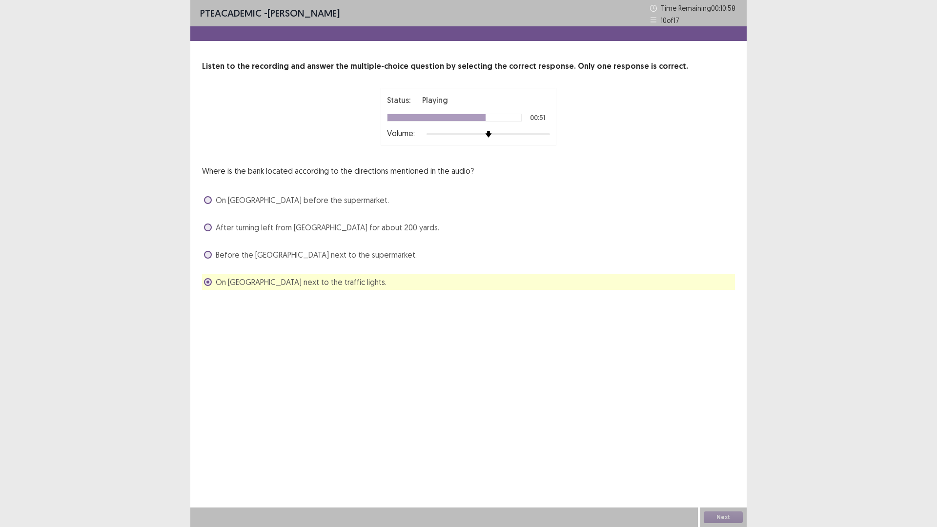
click at [320, 261] on span "Before the [GEOGRAPHIC_DATA] next to the supermarket." at bounding box center [316, 255] width 201 height 12
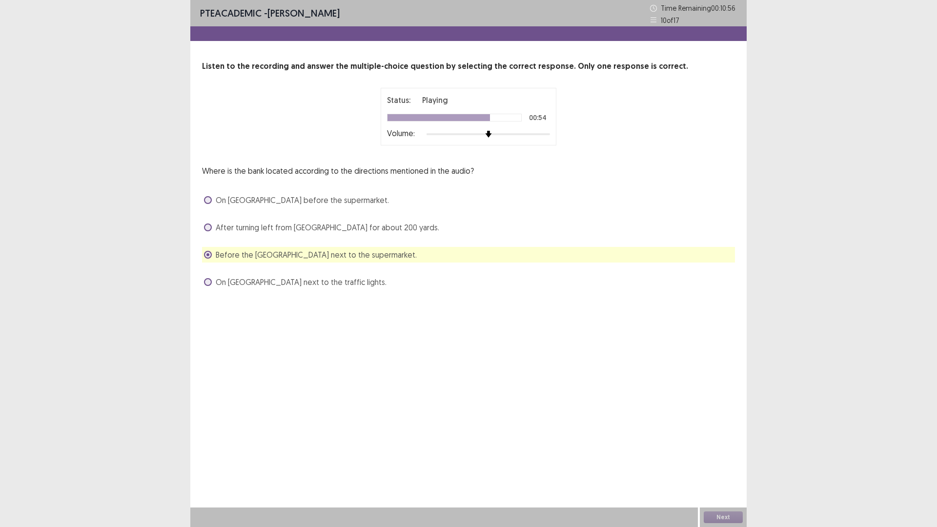
click at [333, 288] on span "On [GEOGRAPHIC_DATA] next to the traffic lights." at bounding box center [301, 282] width 171 height 12
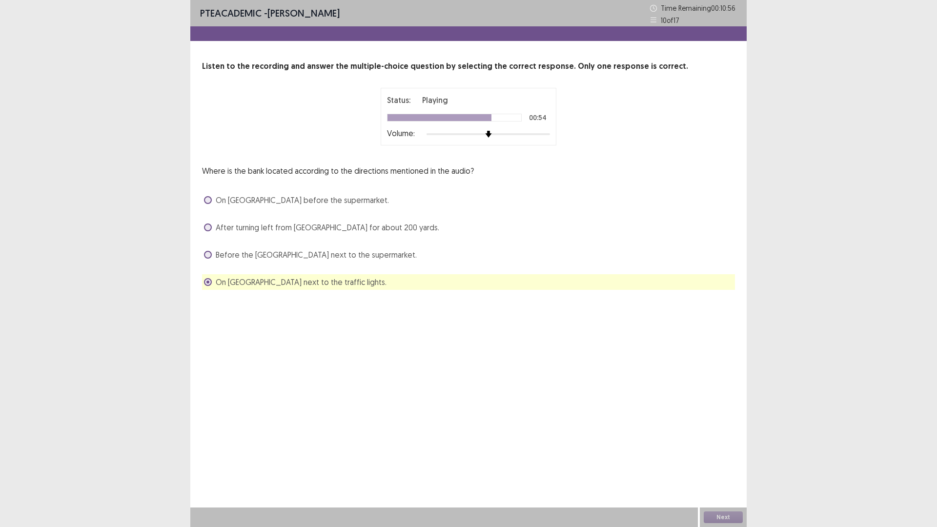
click at [363, 233] on span "After turning left from [GEOGRAPHIC_DATA] for about 200 yards." at bounding box center [328, 228] width 224 height 12
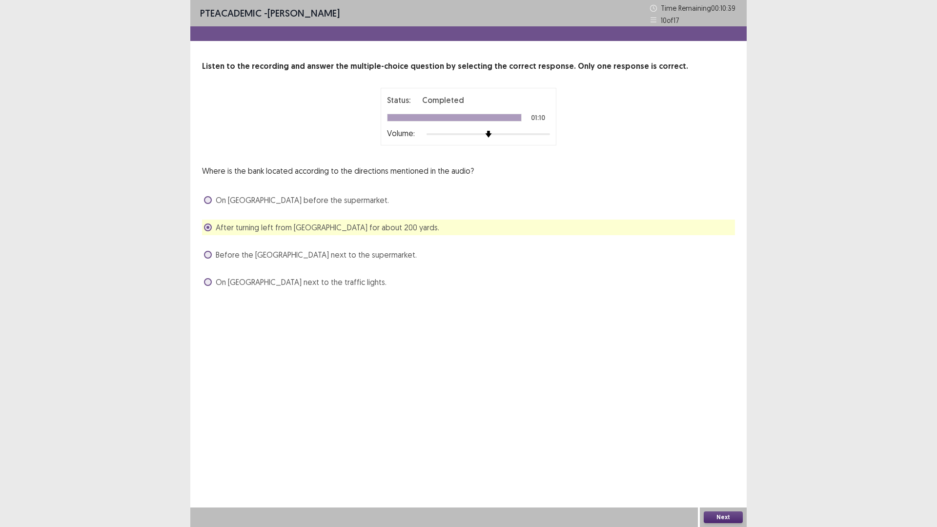
click at [726, 461] on button "Next" at bounding box center [723, 517] width 39 height 12
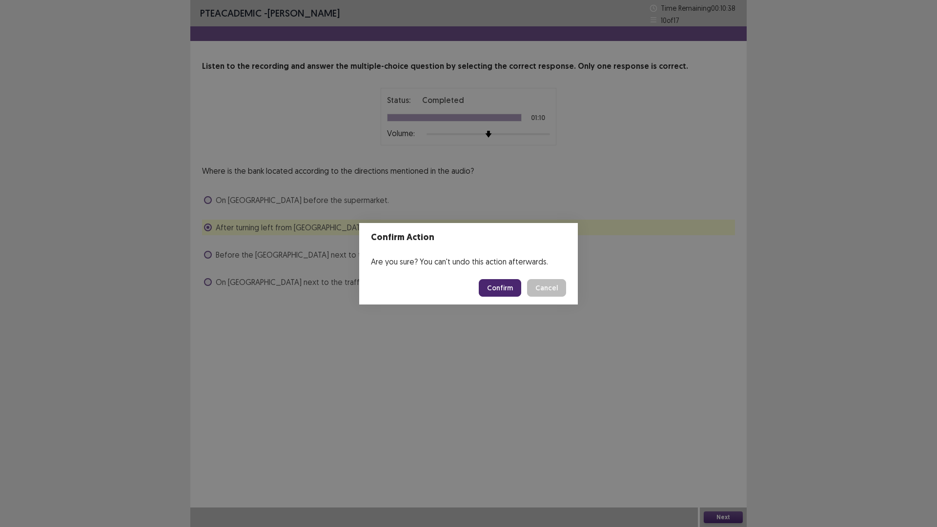
click at [493, 297] on button "Confirm" at bounding box center [500, 288] width 42 height 18
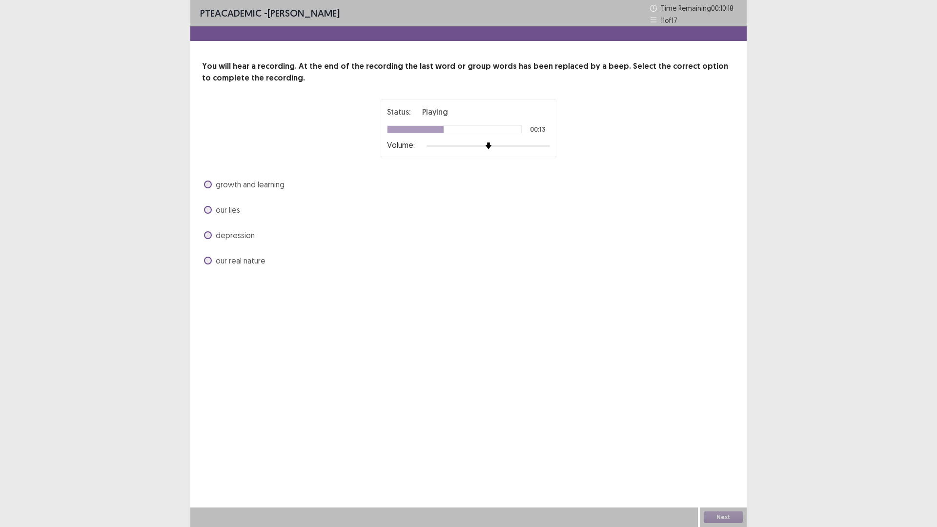
click at [271, 190] on span "growth and learning" at bounding box center [250, 185] width 69 height 12
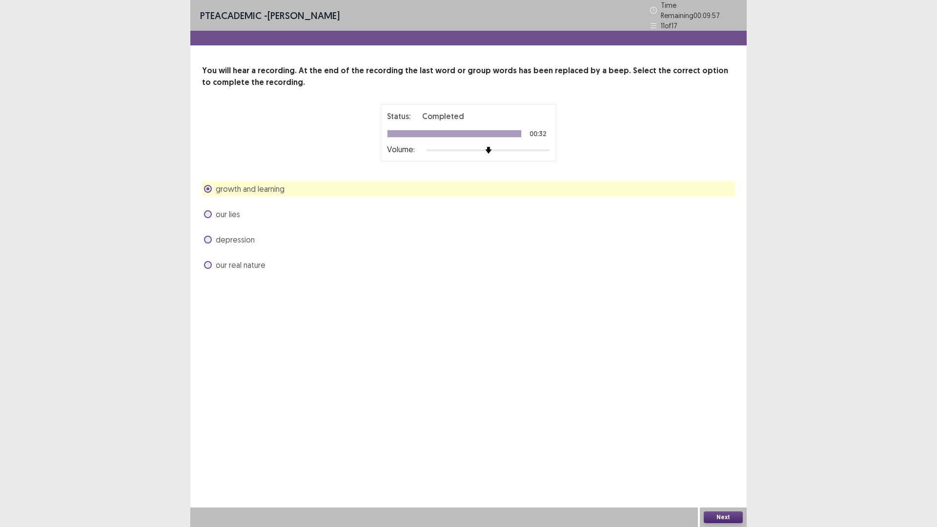
click at [265, 271] on span "our real nature" at bounding box center [241, 265] width 50 height 12
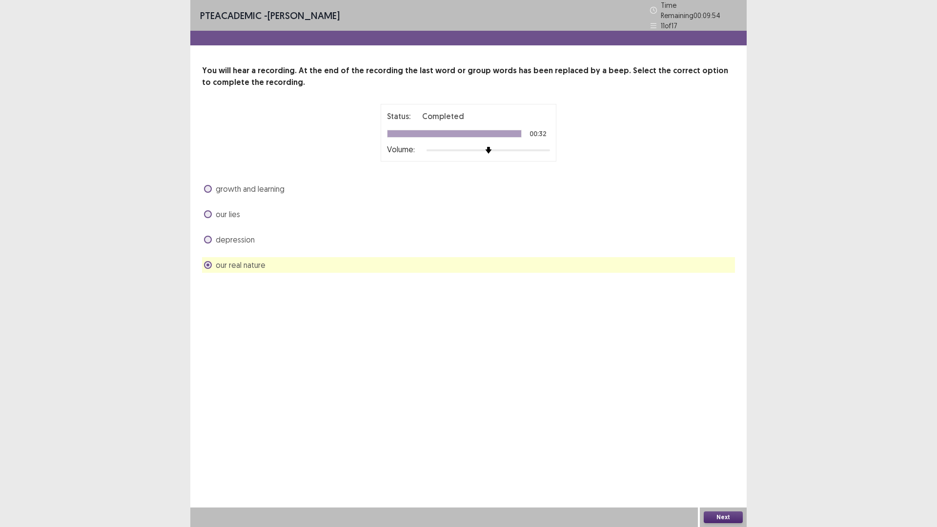
click at [710, 461] on div "Next" at bounding box center [723, 518] width 47 height 20
click at [713, 461] on button "Next" at bounding box center [723, 517] width 39 height 12
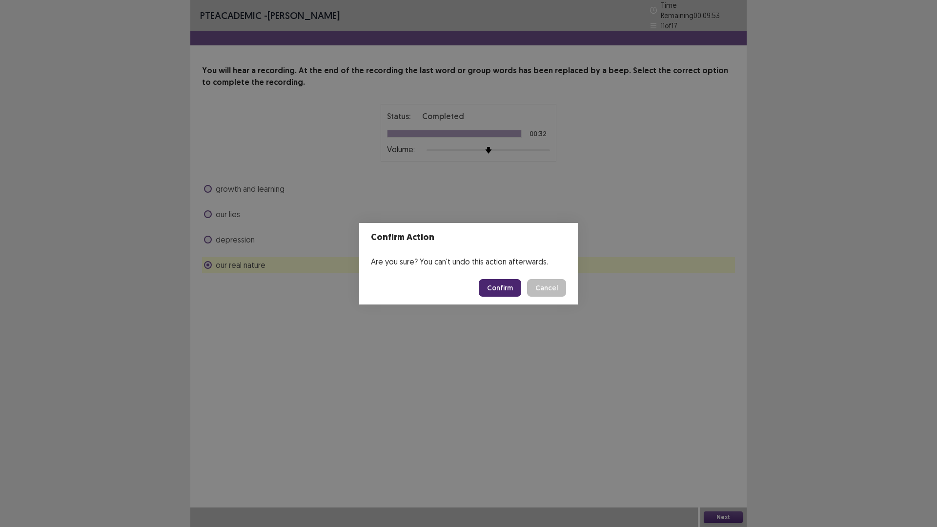
click at [514, 296] on button "Confirm" at bounding box center [500, 288] width 42 height 18
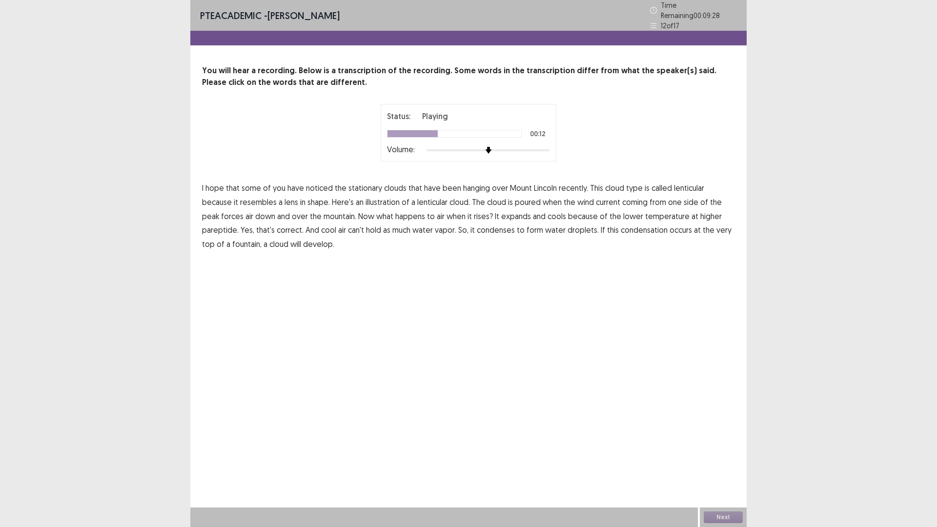
click at [541, 208] on span "poured" at bounding box center [528, 202] width 26 height 12
click at [275, 222] on span "down" at bounding box center [265, 216] width 20 height 12
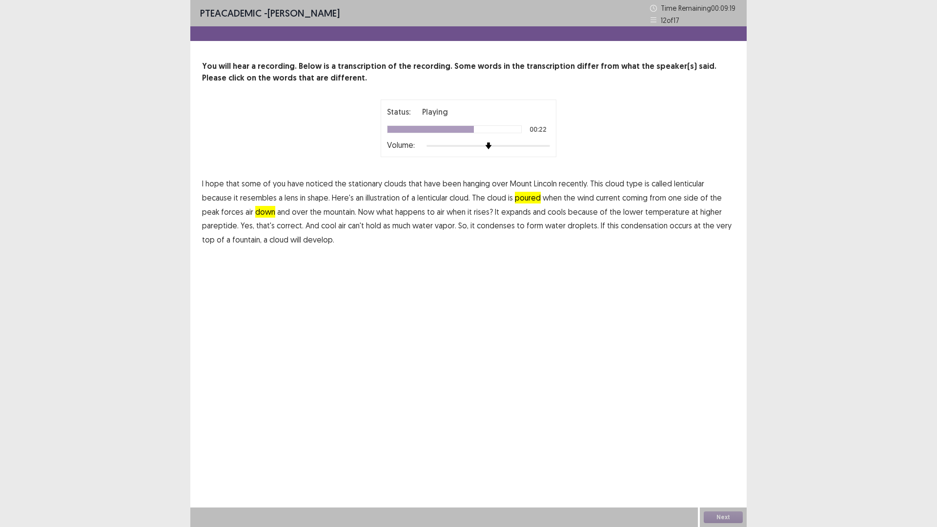
click at [239, 231] on span "pareptide." at bounding box center [220, 226] width 37 height 12
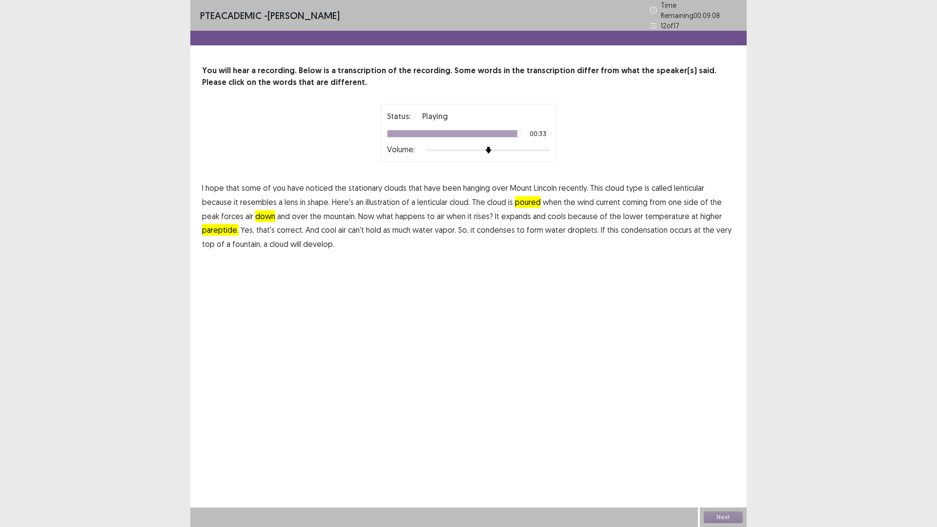
click at [232, 250] on span "fountain," at bounding box center [246, 244] width 29 height 12
click at [729, 461] on button "Next" at bounding box center [723, 517] width 39 height 12
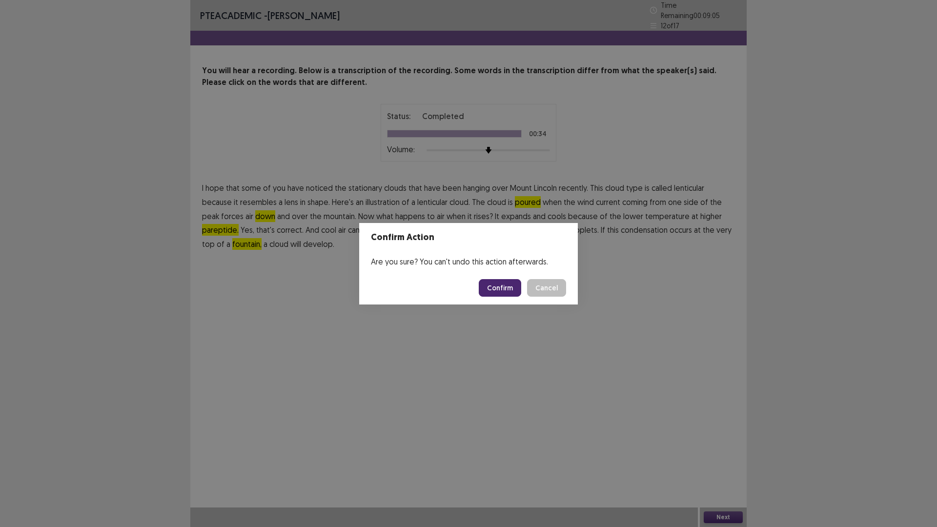
click at [510, 296] on button "Confirm" at bounding box center [500, 288] width 42 height 18
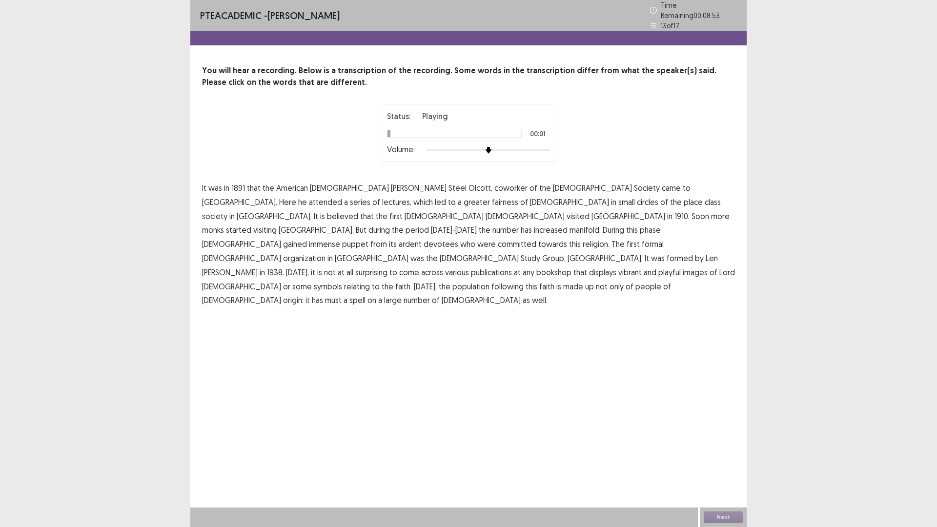
click at [245, 194] on span "1891" at bounding box center [238, 188] width 14 height 12
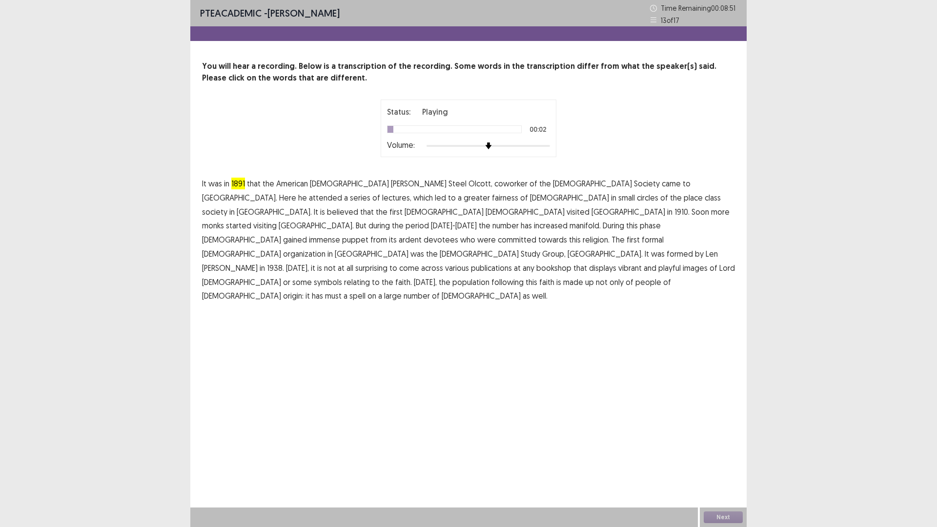
click at [245, 189] on span "1891" at bounding box center [238, 184] width 14 height 12
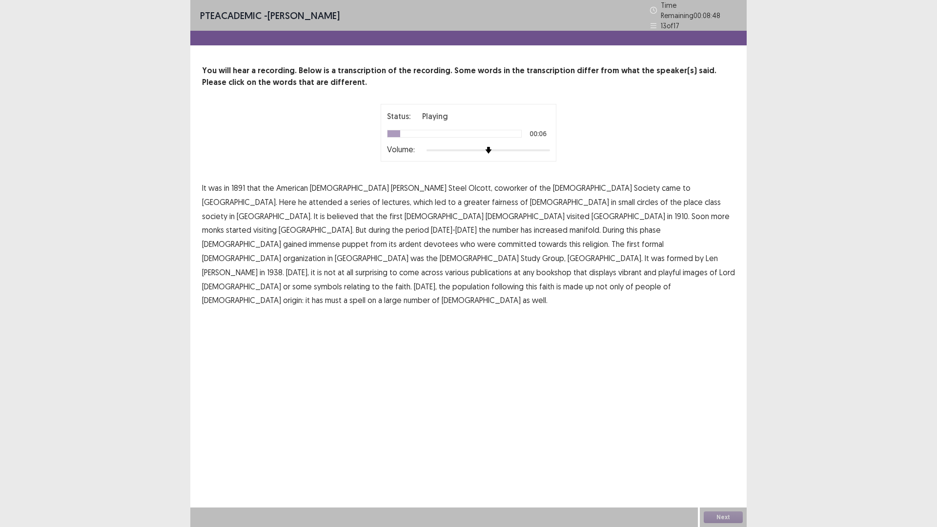
click at [494, 194] on span "coworker" at bounding box center [510, 188] width 33 height 12
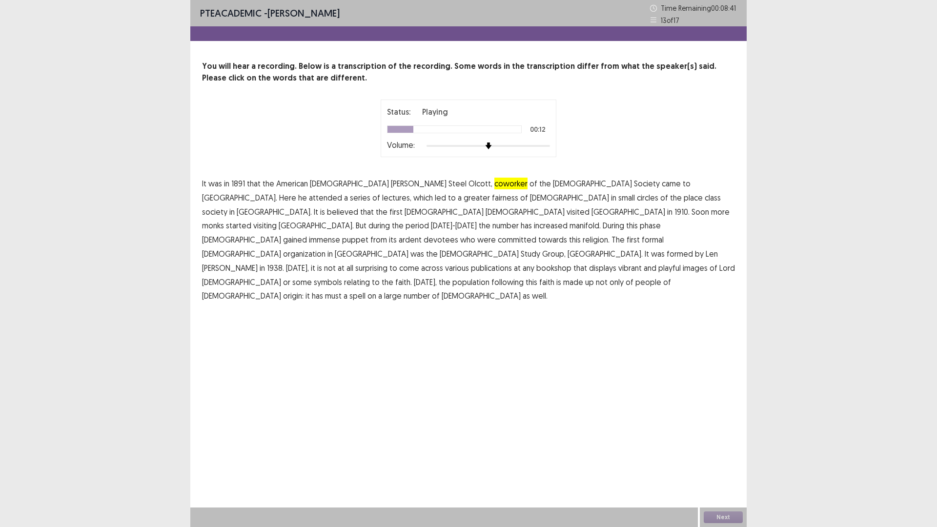
click at [492, 204] on span "fairness" at bounding box center [505, 198] width 26 height 12
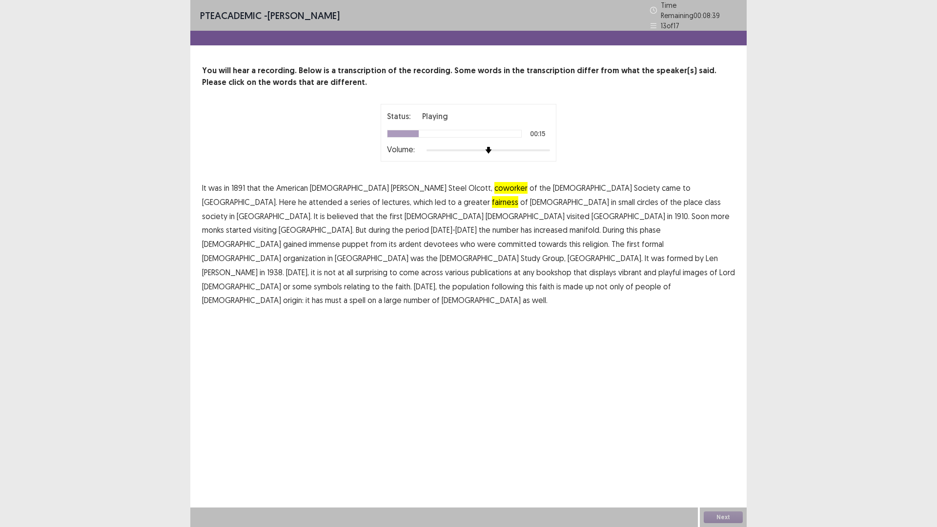
click at [684, 208] on span "place" at bounding box center [693, 202] width 19 height 12
click at [368, 250] on span "puppet" at bounding box center [355, 244] width 26 height 12
click at [658, 278] on span "playful" at bounding box center [669, 272] width 22 height 12
click at [342, 306] on span "must" at bounding box center [333, 300] width 17 height 12
click at [404, 306] on span "number" at bounding box center [417, 300] width 26 height 12
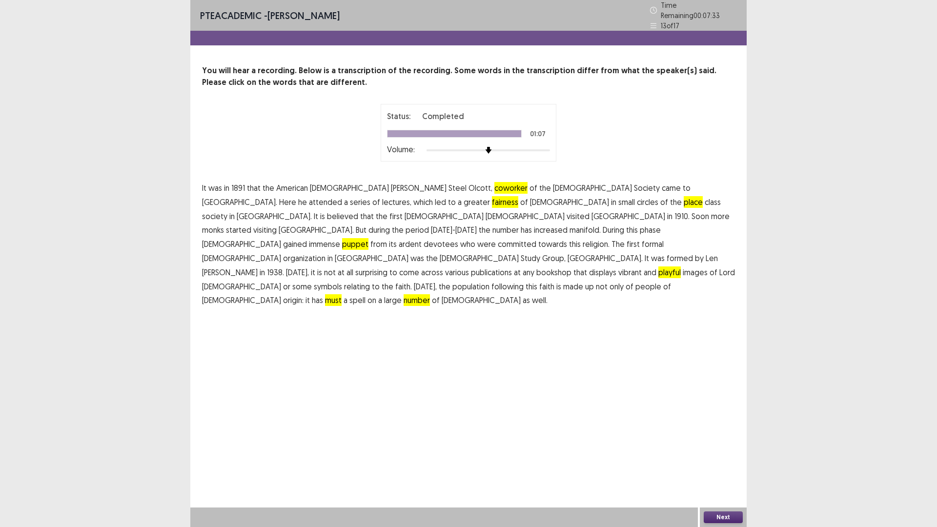
click at [730, 461] on button "Next" at bounding box center [723, 517] width 39 height 12
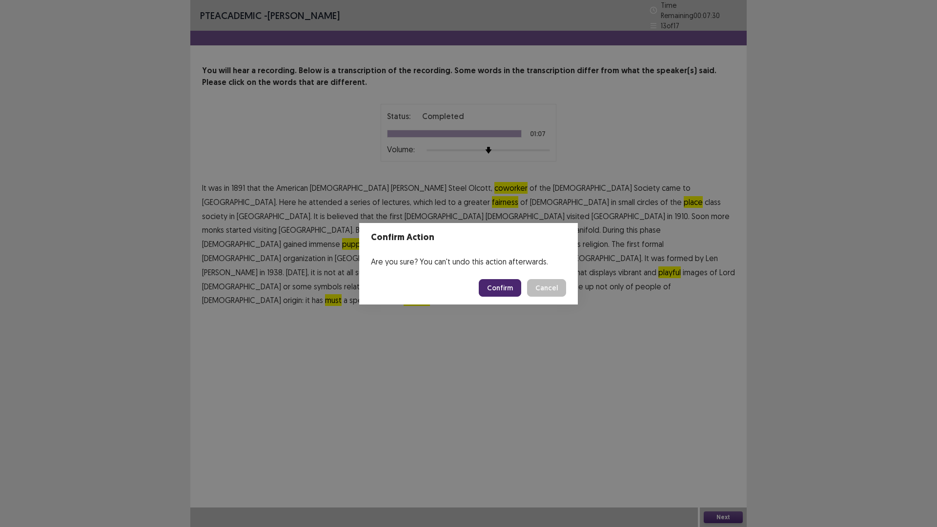
click at [495, 291] on button "Confirm" at bounding box center [500, 288] width 42 height 18
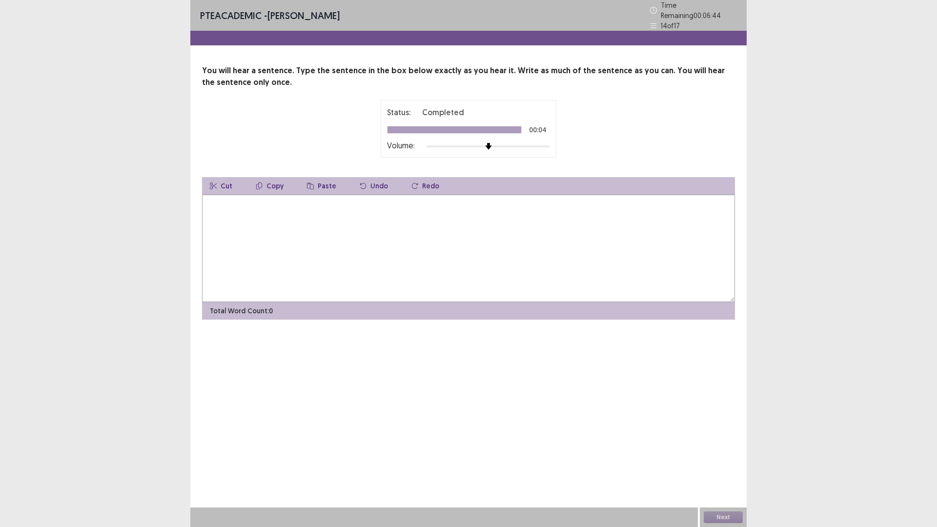
click at [293, 247] on textarea at bounding box center [468, 248] width 533 height 107
type textarea "*"
type textarea "**********"
click at [725, 461] on button "Next" at bounding box center [723, 517] width 39 height 12
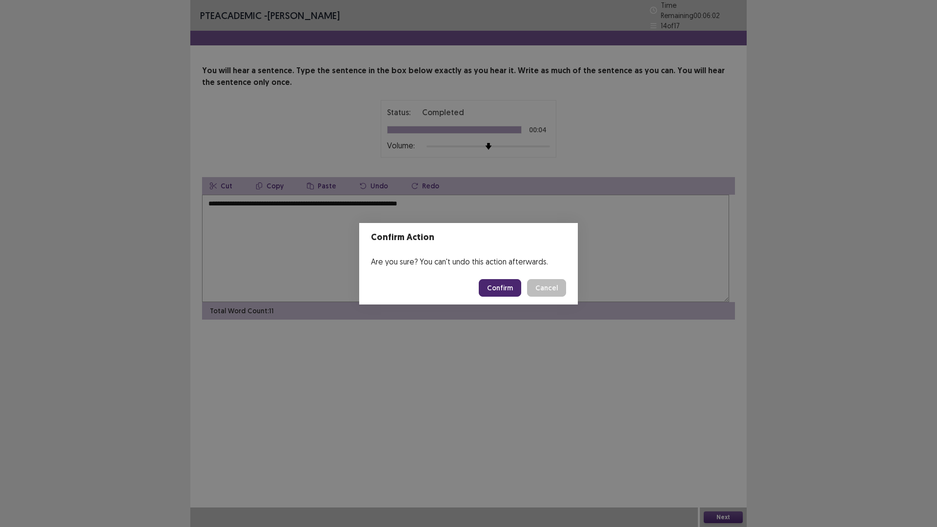
click at [509, 293] on button "Confirm" at bounding box center [500, 288] width 42 height 18
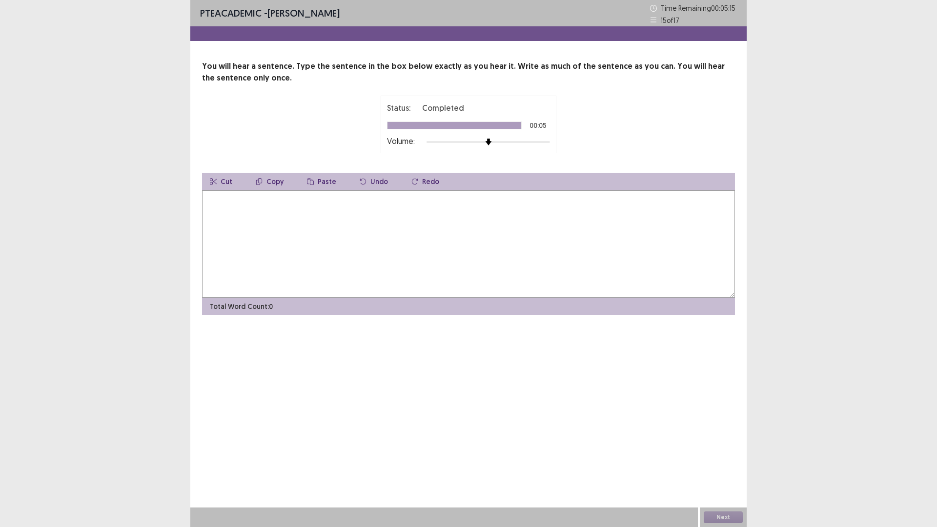
click at [457, 279] on textarea at bounding box center [468, 243] width 533 height 107
type textarea "**********"
click at [729, 461] on button "Next" at bounding box center [723, 517] width 39 height 12
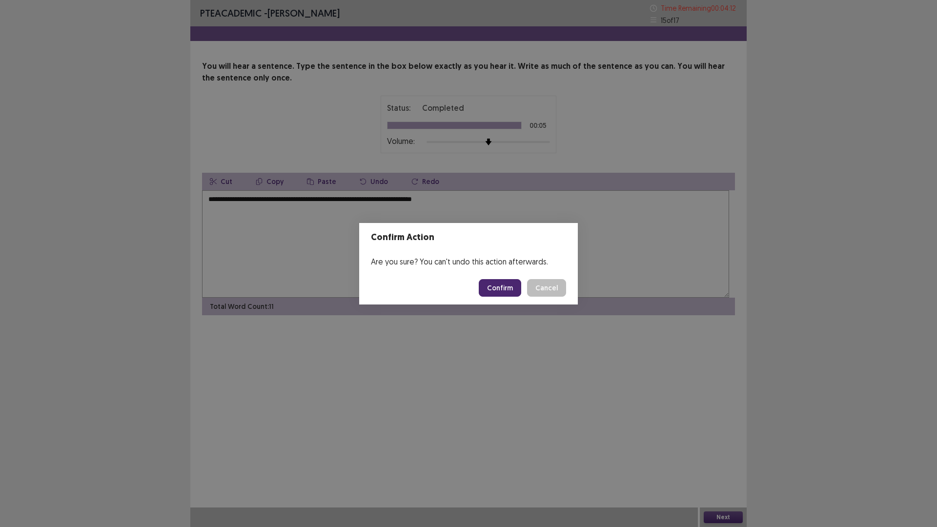
click at [505, 297] on button "Confirm" at bounding box center [500, 288] width 42 height 18
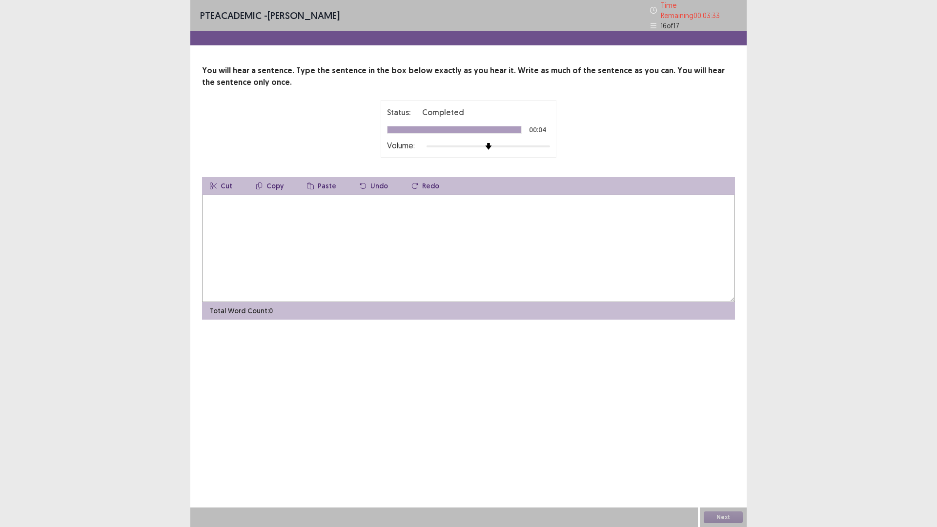
click at [369, 251] on textarea at bounding box center [468, 248] width 533 height 107
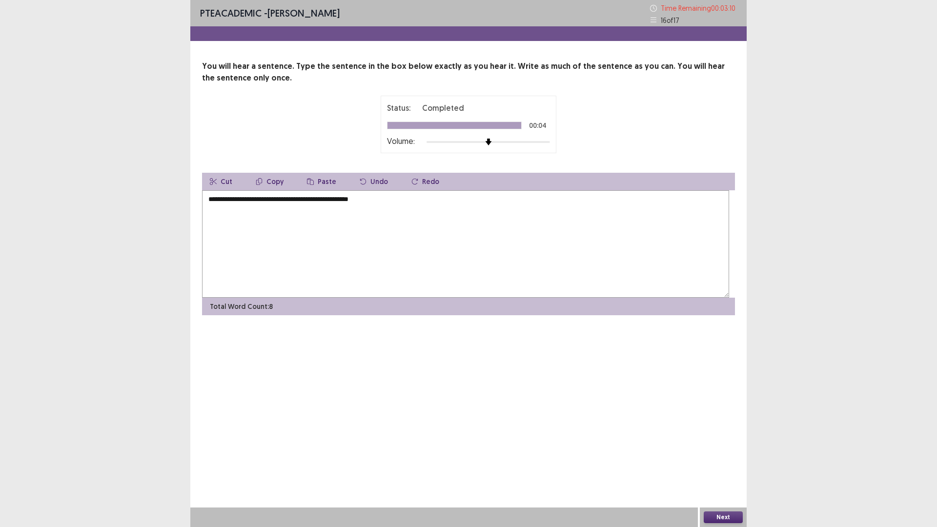
click at [334, 246] on textarea "**********" at bounding box center [465, 243] width 527 height 107
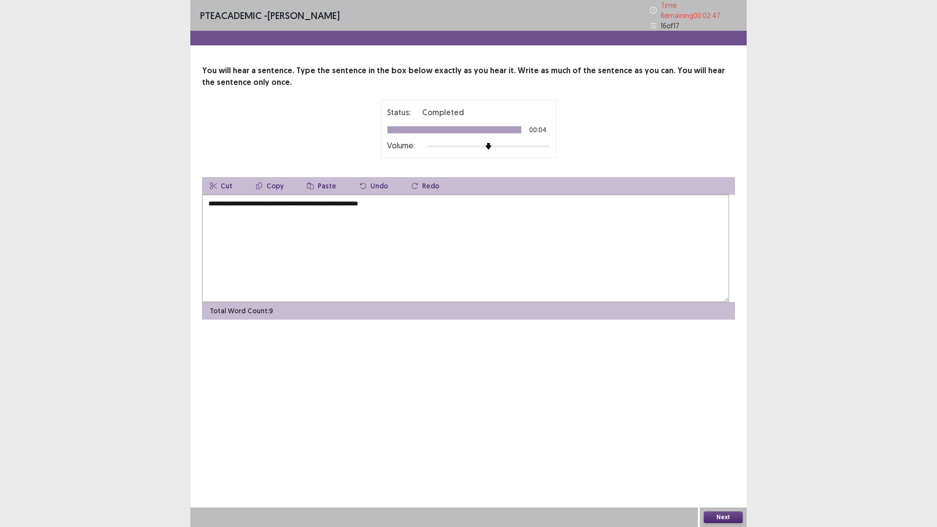
type textarea "**********"
click at [723, 461] on button "Next" at bounding box center [723, 517] width 39 height 12
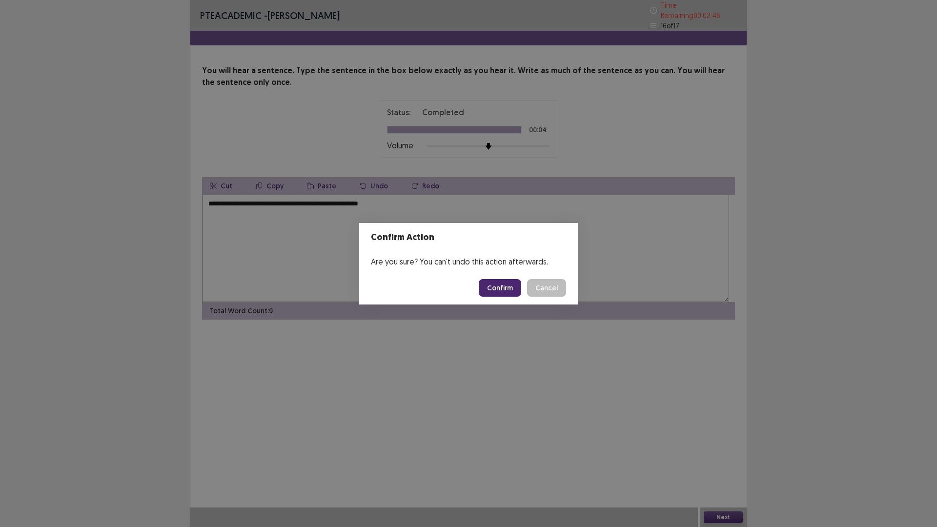
click at [521, 289] on button "Confirm" at bounding box center [500, 288] width 42 height 18
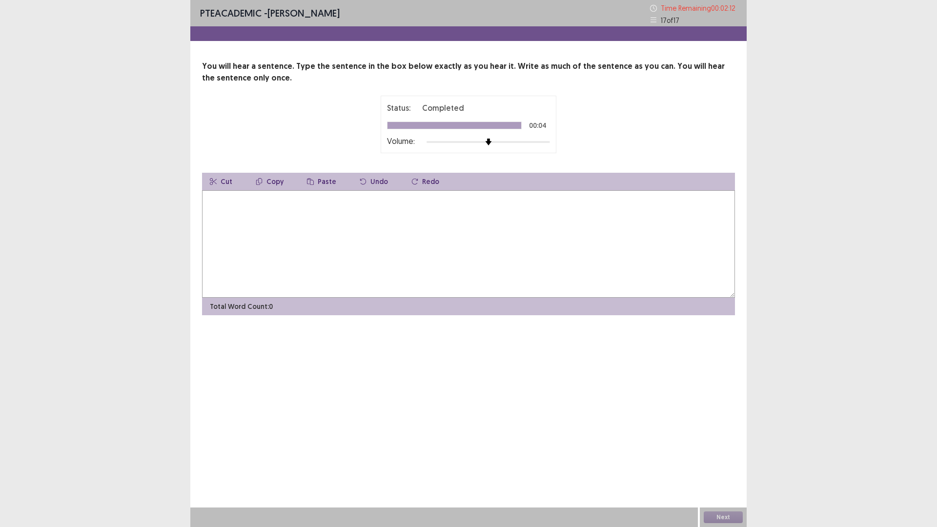
click at [452, 266] on textarea at bounding box center [468, 243] width 533 height 107
click at [397, 245] on textarea "**********" at bounding box center [465, 243] width 527 height 107
type textarea "**********"
click at [724, 461] on button "Next" at bounding box center [723, 517] width 39 height 12
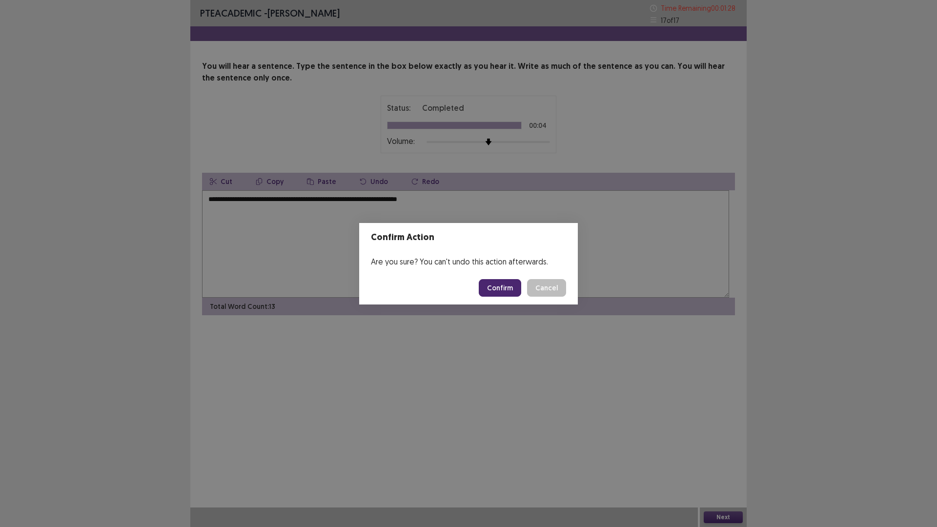
click at [519, 297] on button "Confirm" at bounding box center [500, 288] width 42 height 18
